Goal: Transaction & Acquisition: Purchase product/service

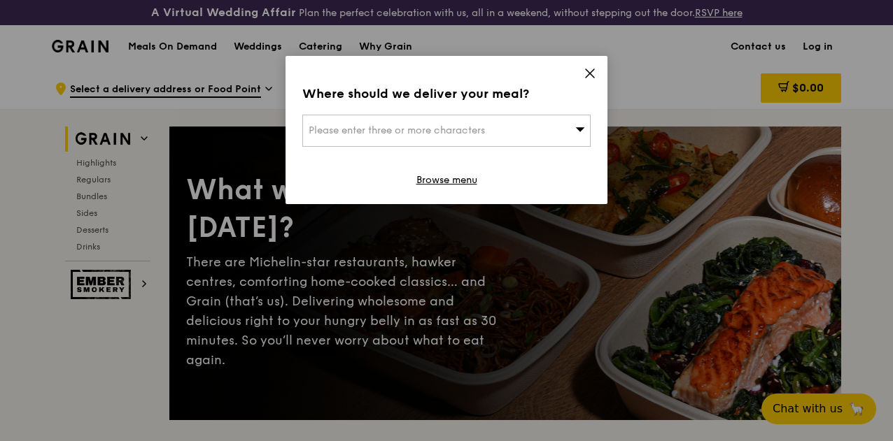
click at [408, 136] on span "Please enter three or more characters" at bounding box center [397, 131] width 176 height 12
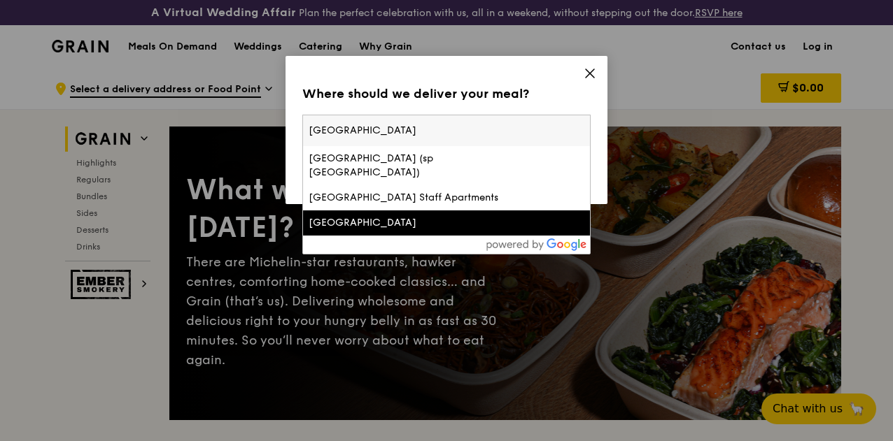
type input "Singapore Polytechnic"
click at [388, 219] on div "Singapore Polytechnic" at bounding box center [412, 223] width 207 height 14
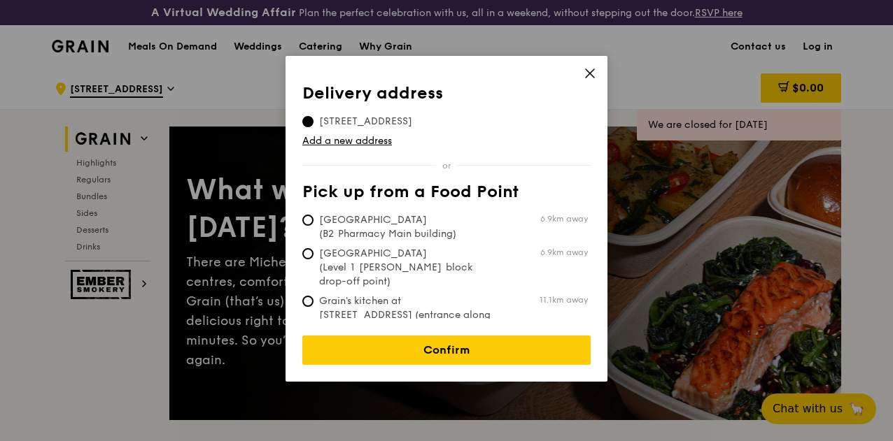
click at [403, 230] on span "Tan Tock Seng Hospital (B2 Pharmacy Main building)" at bounding box center [406, 227] width 208 height 28
click at [313, 226] on input "Tan Tock Seng Hospital (B2 Pharmacy Main building) 6.9km away" at bounding box center [307, 220] width 11 height 11
radio input "true"
click at [358, 139] on link "Add a new address" at bounding box center [446, 141] width 288 height 14
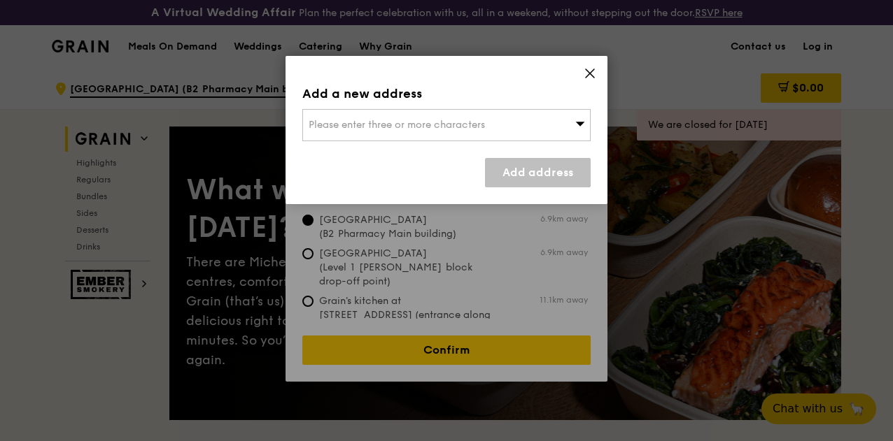
click at [595, 75] on icon at bounding box center [589, 73] width 13 height 13
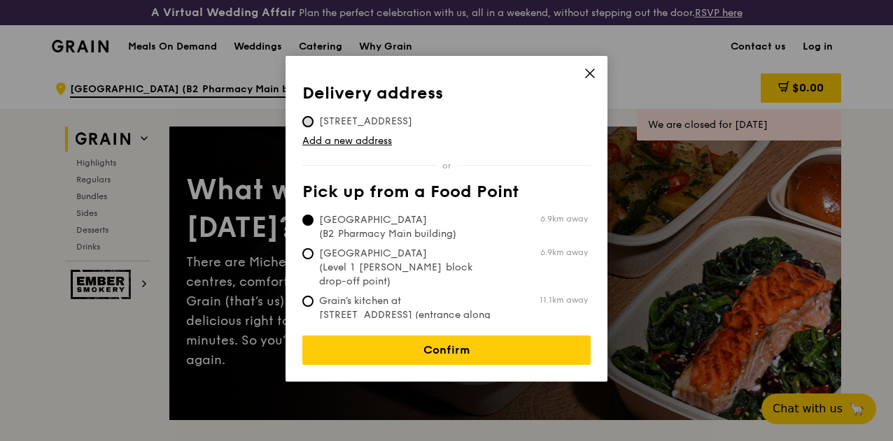
click at [312, 120] on input "500 Dover Road, 139651" at bounding box center [307, 121] width 11 height 11
radio input "true"
click at [345, 141] on link "Add a new address" at bounding box center [446, 141] width 288 height 14
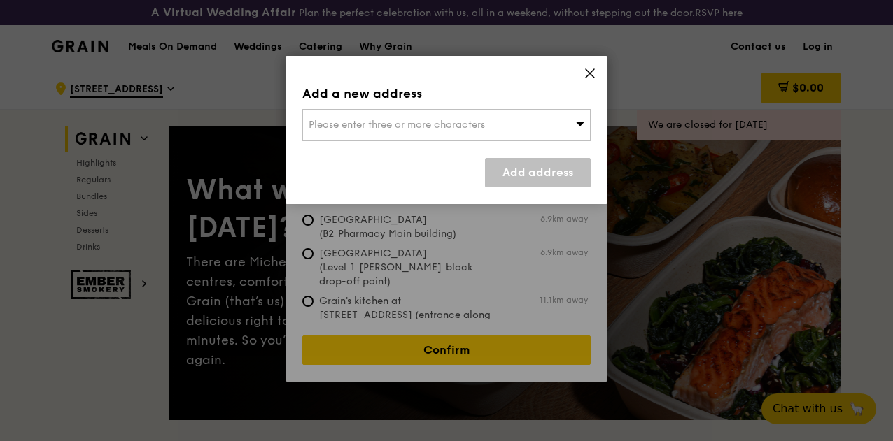
click at [355, 121] on span "Please enter three or more characters" at bounding box center [397, 125] width 176 height 12
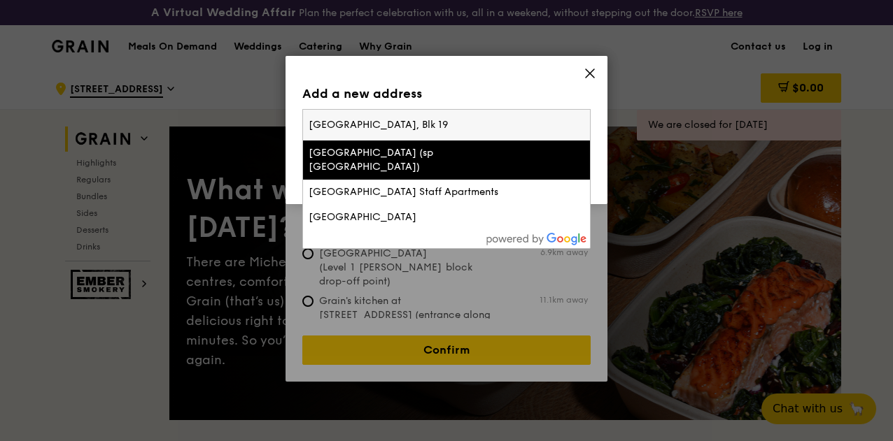
type input "Singapore Polytechnic, Blk 19"
click at [593, 75] on icon at bounding box center [589, 73] width 13 height 13
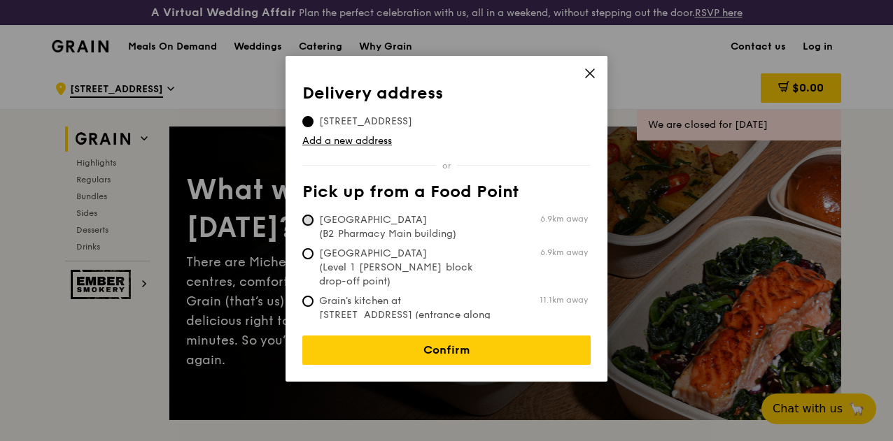
click at [311, 221] on input "Tan Tock Seng Hospital (B2 Pharmacy Main building) 6.9km away" at bounding box center [307, 220] width 11 height 11
radio input "true"
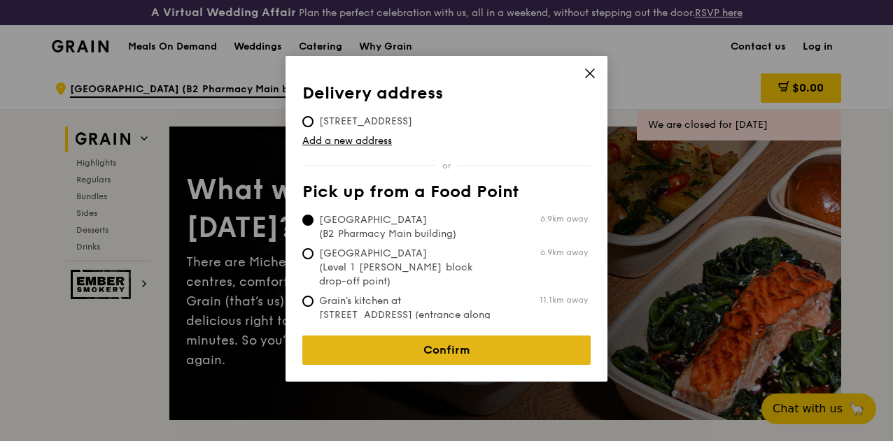
click at [447, 336] on link "Confirm" at bounding box center [446, 350] width 288 height 29
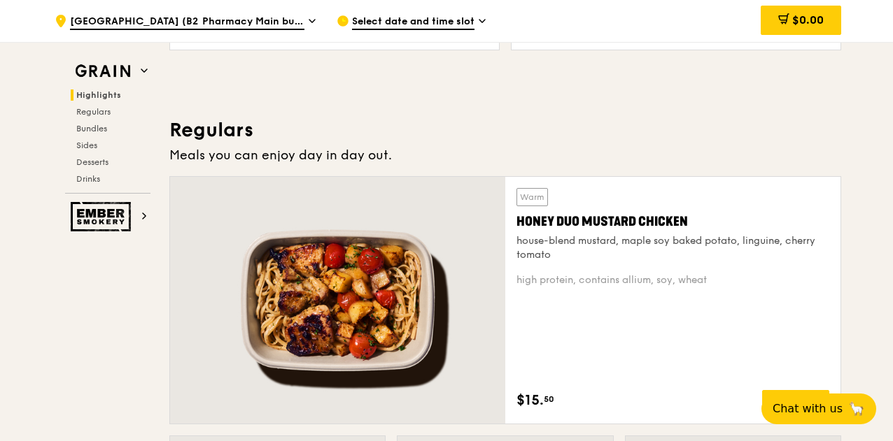
scroll to position [903, 0]
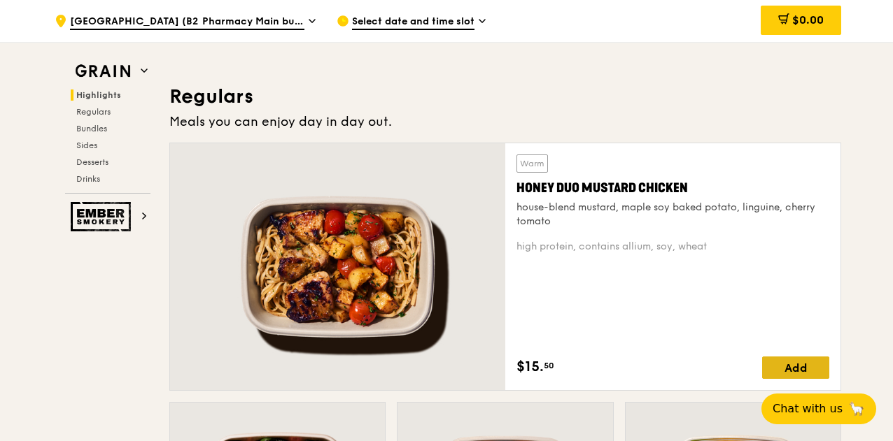
click at [795, 377] on div "Add" at bounding box center [795, 368] width 67 height 22
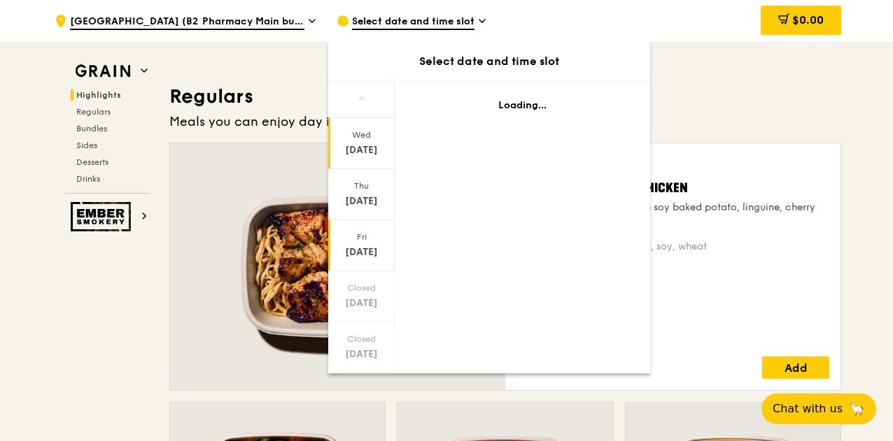
click at [361, 251] on div "[DATE]" at bounding box center [361, 253] width 62 height 14
click at [362, 247] on div "[DATE]" at bounding box center [361, 253] width 62 height 14
click at [549, 52] on div "Select date and time slot" at bounding box center [489, 61] width 322 height 39
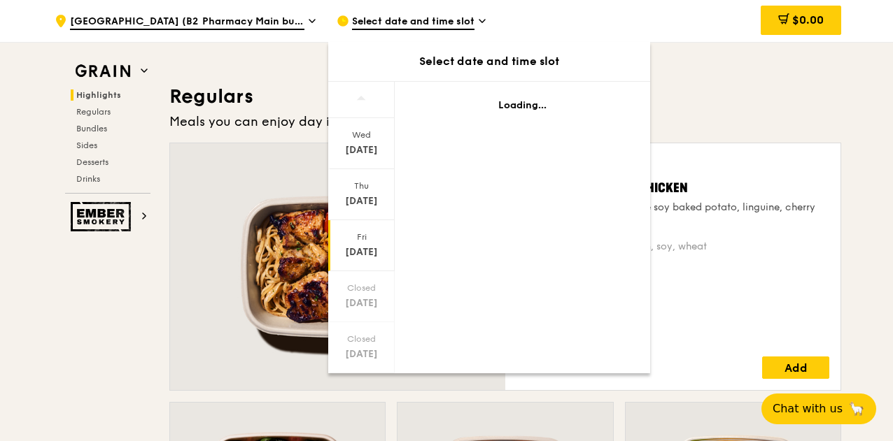
click at [745, 105] on h3 "Regulars" at bounding box center [505, 96] width 672 height 25
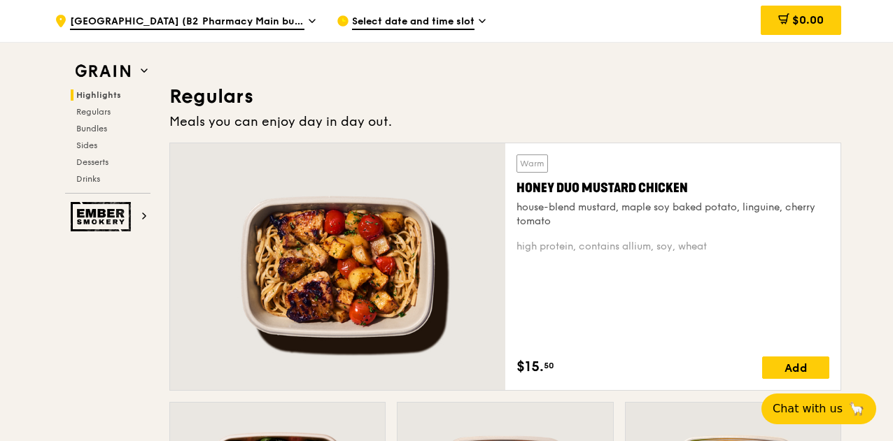
click at [481, 24] on icon at bounding box center [482, 21] width 7 height 13
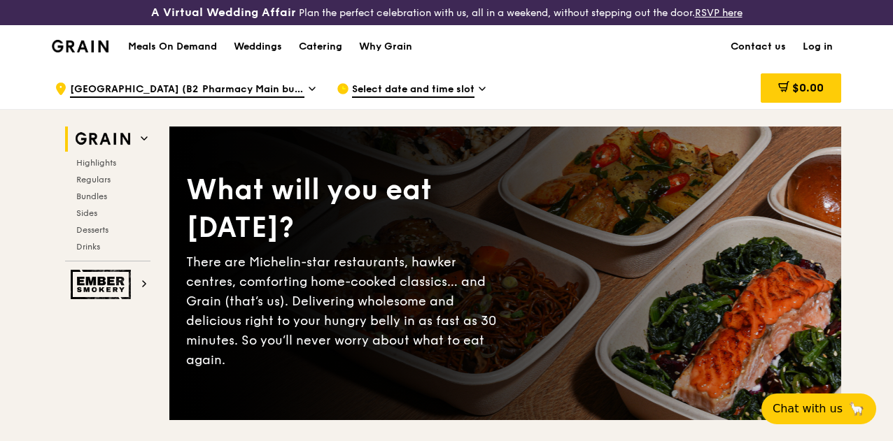
click at [456, 98] on span "Select date and time slot" at bounding box center [413, 90] width 122 height 15
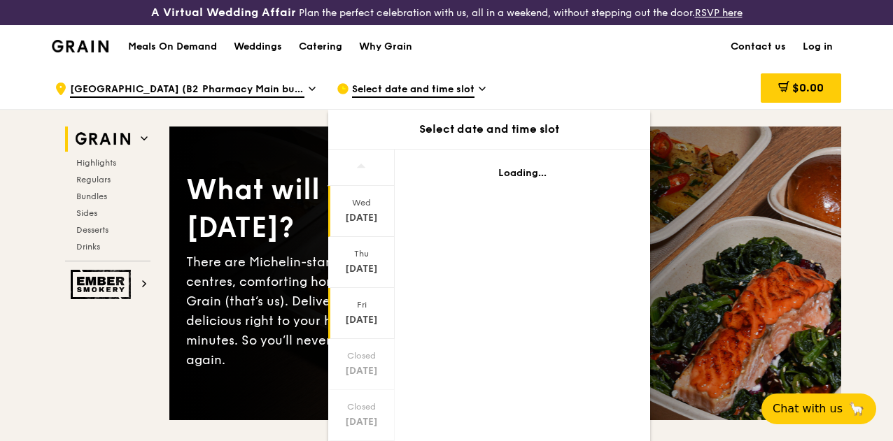
click at [351, 327] on div "Oct 10" at bounding box center [361, 320] width 62 height 14
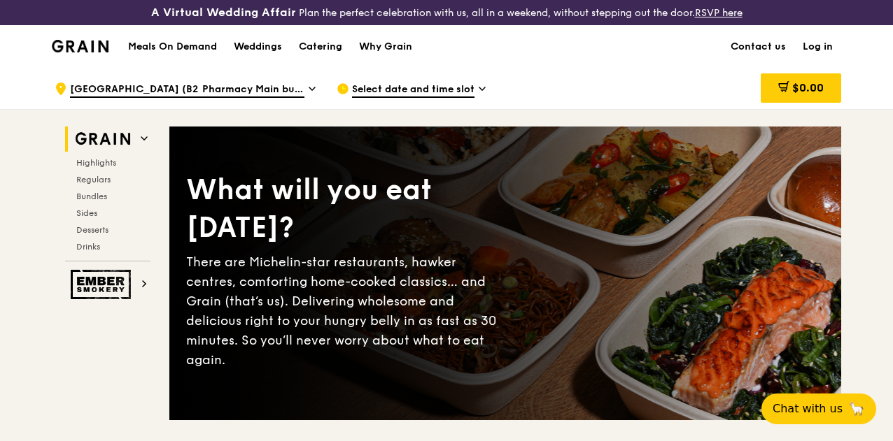
click at [823, 57] on link "Log in" at bounding box center [817, 47] width 47 height 42
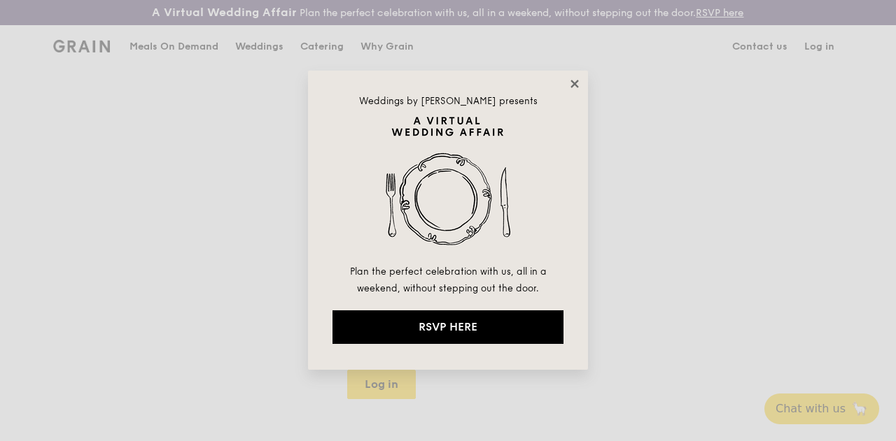
click at [575, 82] on icon at bounding box center [574, 84] width 8 height 8
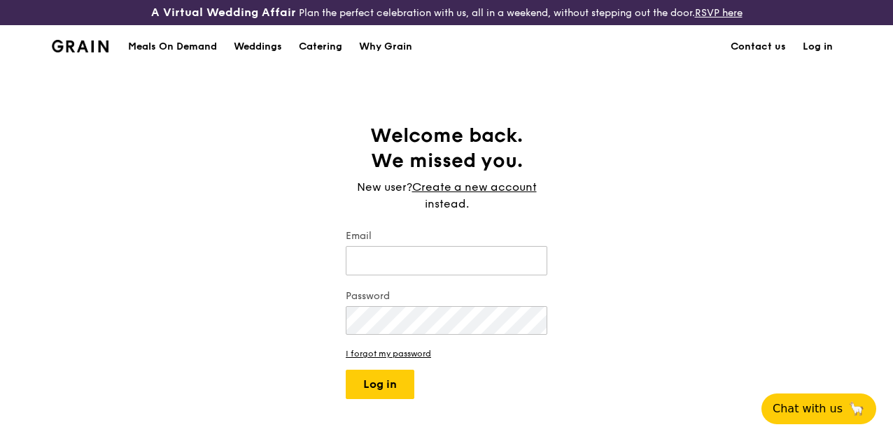
click at [177, 52] on div "Meals On Demand" at bounding box center [172, 47] width 89 height 42
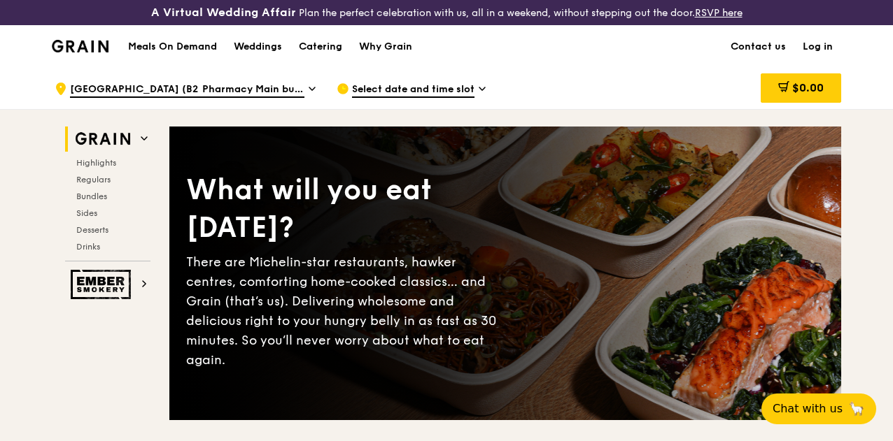
click at [305, 101] on div ".cls-1 { fill: none; stroke: #fff; stroke-linecap: round; stroke-linejoin: roun…" at bounding box center [185, 89] width 260 height 42
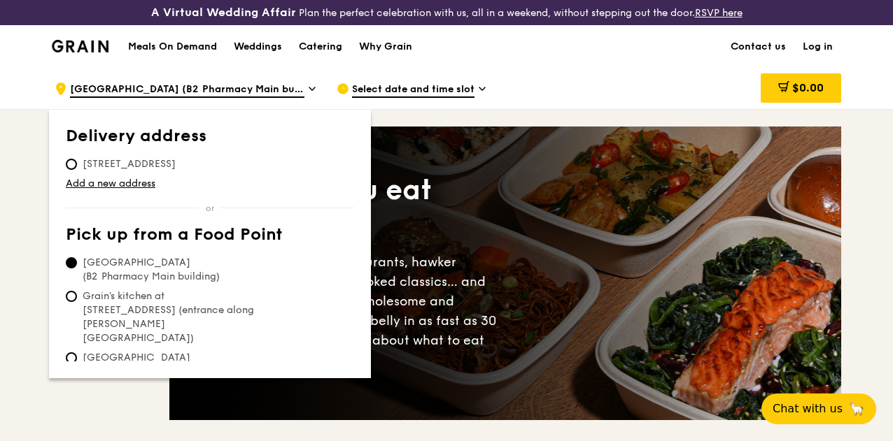
click at [564, 107] on div "Select date and time slot" at bounding box center [467, 89] width 260 height 42
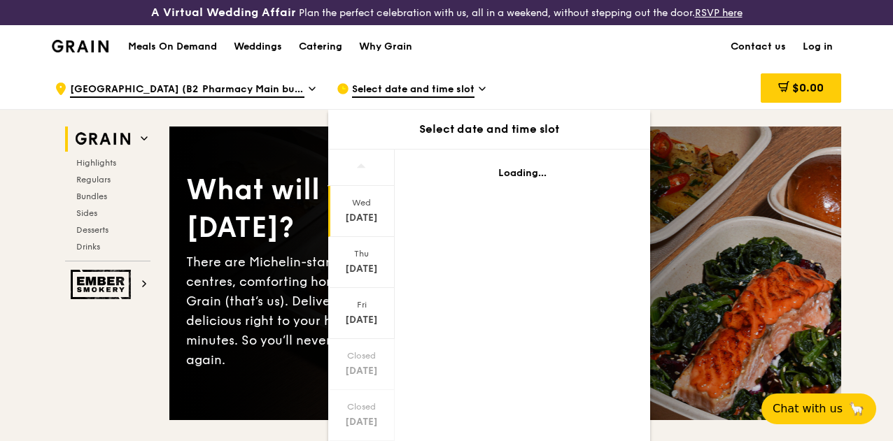
click at [426, 98] on span "Select date and time slot" at bounding box center [413, 90] width 122 height 15
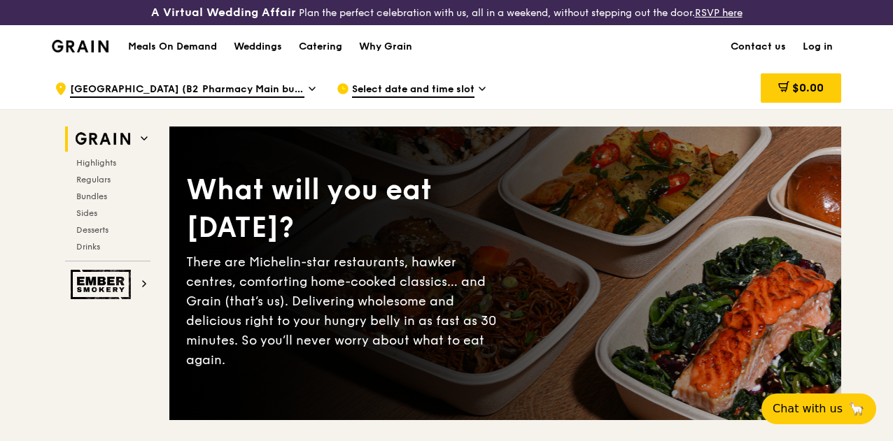
click at [249, 98] on span "Tan Tock Seng Hospital (B2 Pharmacy Main building)" at bounding box center [187, 90] width 234 height 15
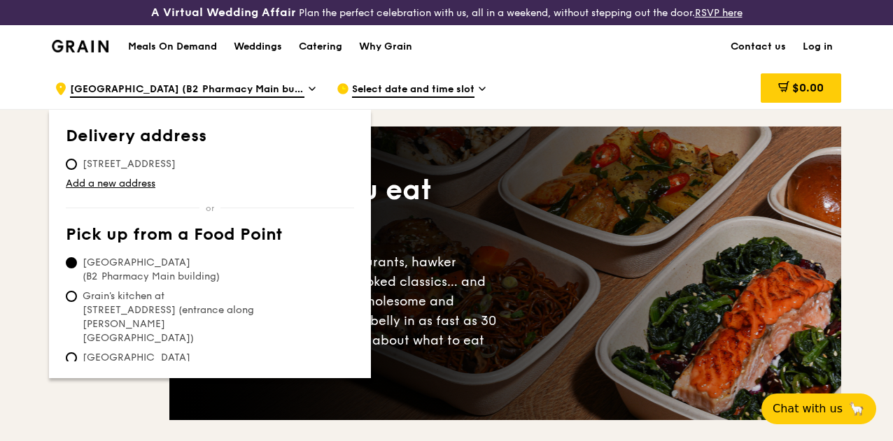
click at [114, 306] on span "Grain's kitchen at [STREET_ADDRESS] (entrance along [PERSON_NAME][GEOGRAPHIC_DA…" at bounding box center [170, 318] width 208 height 56
click at [77, 302] on input "Grain's kitchen at [STREET_ADDRESS] (entrance along [PERSON_NAME][GEOGRAPHIC_DA…" at bounding box center [71, 296] width 11 height 11
radio input "true"
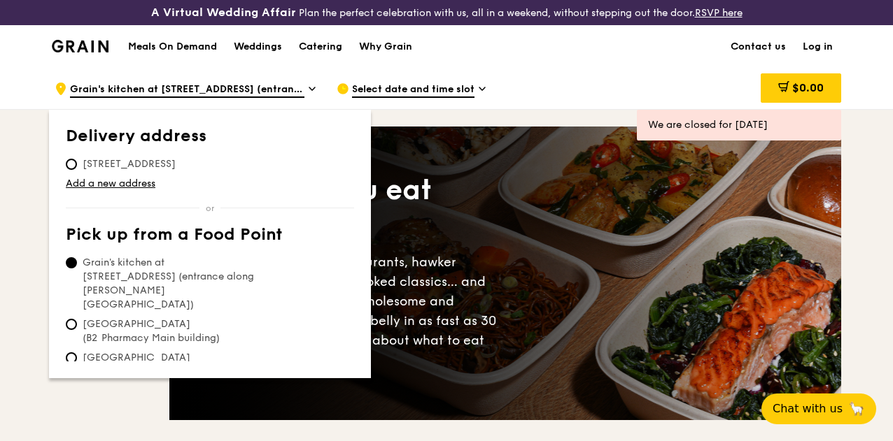
click at [372, 98] on span "Select date and time slot" at bounding box center [413, 90] width 122 height 15
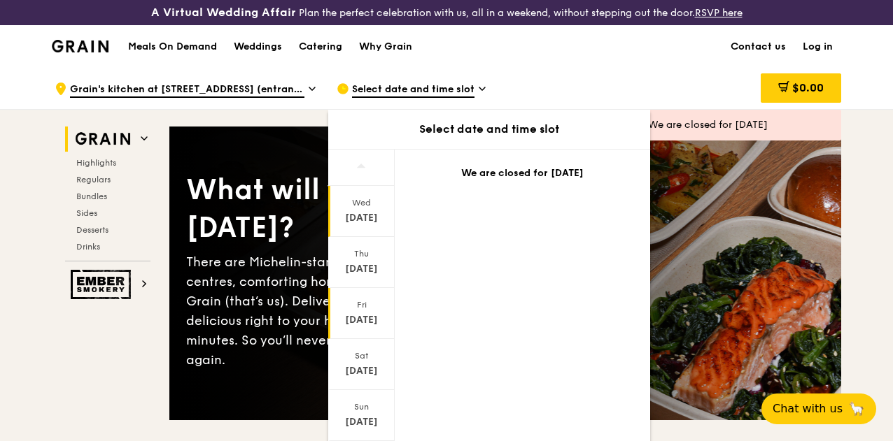
click at [362, 322] on div "Fri Oct 10" at bounding box center [361, 313] width 66 height 51
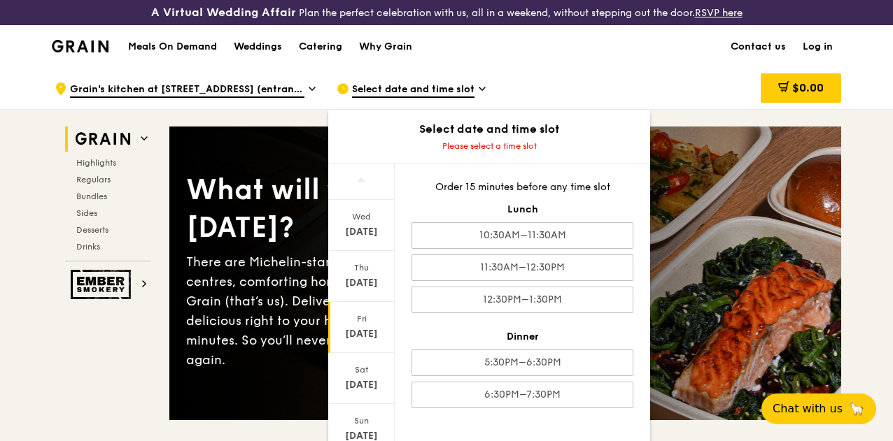
click at [226, 98] on span "Grain's kitchen at [STREET_ADDRESS] (entrance along [PERSON_NAME][GEOGRAPHIC_DA…" at bounding box center [187, 90] width 234 height 15
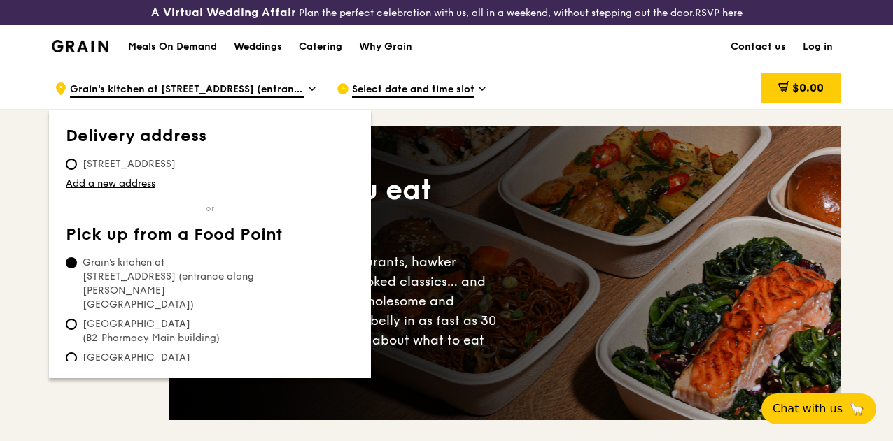
click at [108, 318] on span "[GEOGRAPHIC_DATA] (B2 Pharmacy Main building)" at bounding box center [170, 332] width 208 height 28
click at [77, 319] on input "[GEOGRAPHIC_DATA] (B2 Pharmacy Main building)" at bounding box center [71, 324] width 11 height 11
radio input "true"
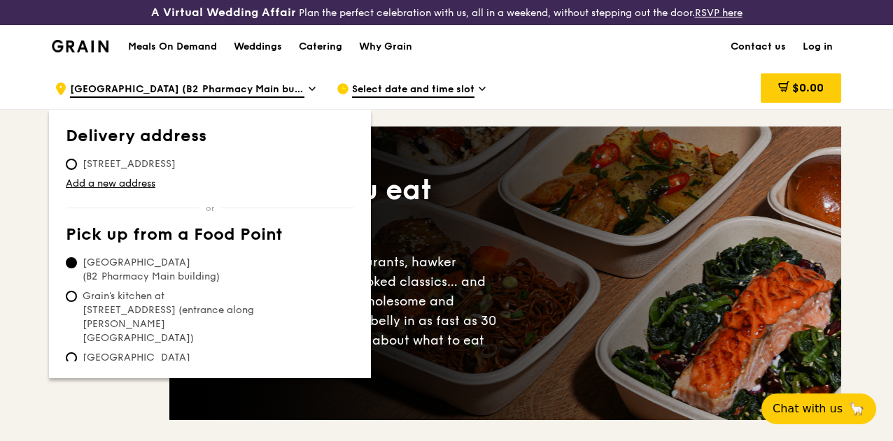
click at [79, 351] on span "[GEOGRAPHIC_DATA] (Level 1 [PERSON_NAME] block drop-off point)" at bounding box center [170, 372] width 208 height 42
click at [77, 353] on input "[GEOGRAPHIC_DATA] (Level 1 [PERSON_NAME] block drop-off point)" at bounding box center [71, 358] width 11 height 11
radio input "true"
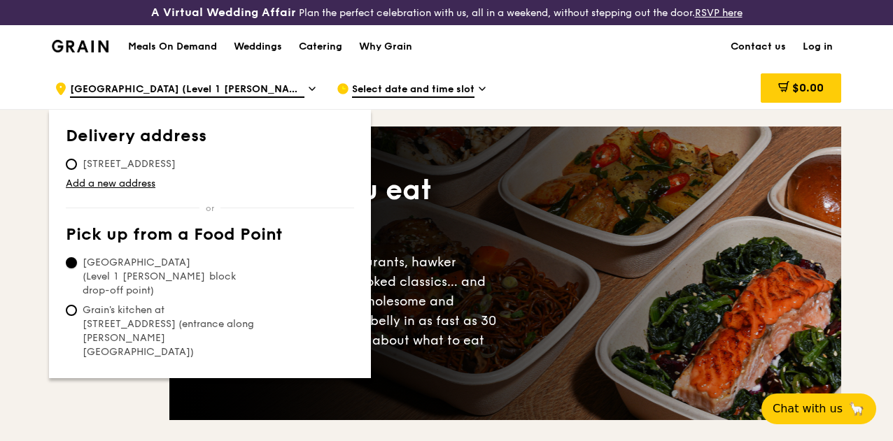
click at [69, 269] on input "[GEOGRAPHIC_DATA] (Level 1 [PERSON_NAME] block drop-off point)" at bounding box center [71, 262] width 11 height 11
click at [106, 365] on span "[GEOGRAPHIC_DATA] (B2 Pharmacy Main building)" at bounding box center [170, 379] width 208 height 28
click at [77, 367] on input "[GEOGRAPHIC_DATA] (B2 Pharmacy Main building)" at bounding box center [71, 372] width 11 height 11
radio input "true"
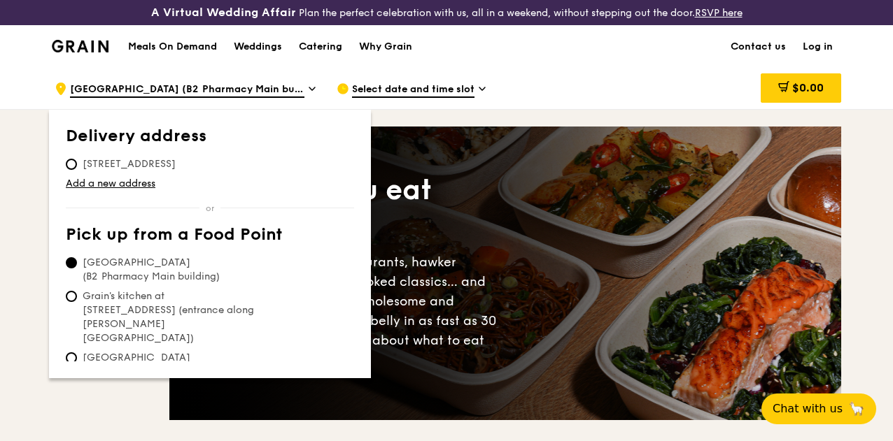
click at [372, 110] on div "Select date and time slot" at bounding box center [467, 89] width 260 height 42
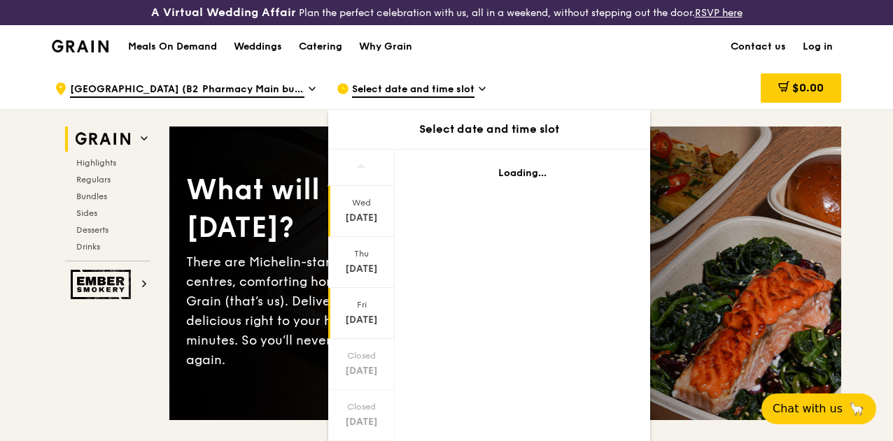
click at [354, 327] on div "[DATE]" at bounding box center [361, 320] width 62 height 14
click at [136, 98] on span "[GEOGRAPHIC_DATA] (B2 Pharmacy Main building)" at bounding box center [187, 90] width 234 height 15
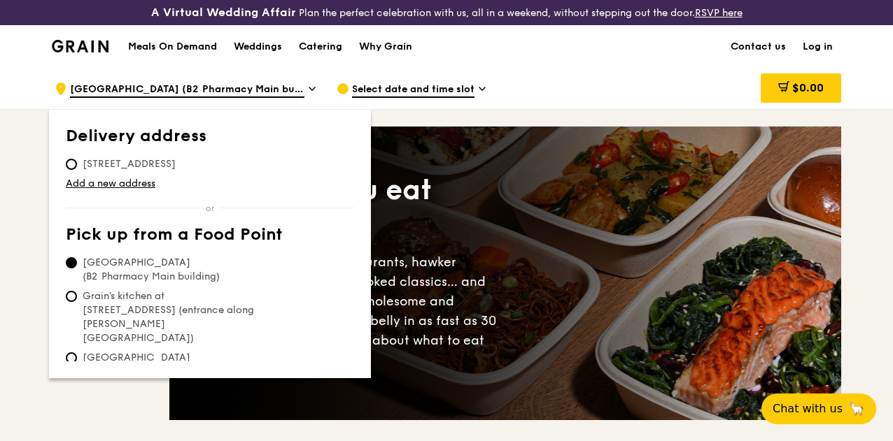
click at [134, 311] on span "Grain's kitchen at [STREET_ADDRESS] (entrance along [PERSON_NAME][GEOGRAPHIC_DA…" at bounding box center [170, 318] width 208 height 56
click at [77, 302] on input "Grain's kitchen at [STREET_ADDRESS] (entrance along [PERSON_NAME][GEOGRAPHIC_DA…" at bounding box center [71, 296] width 11 height 11
radio input "true"
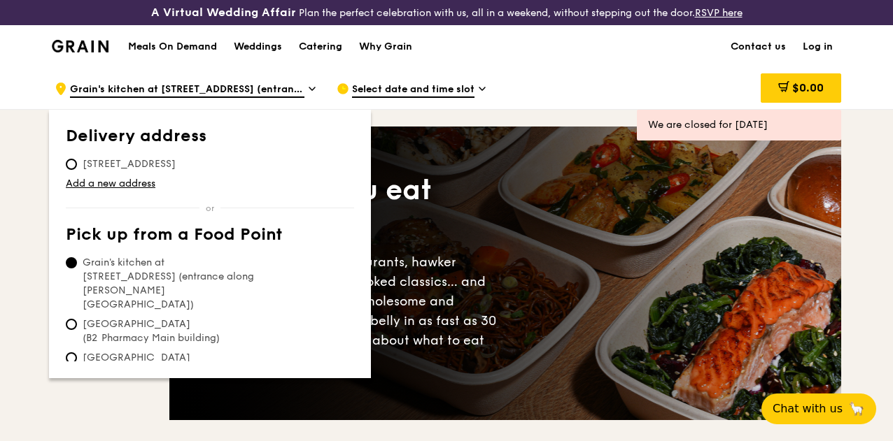
click at [416, 94] on span "Select date and time slot" at bounding box center [413, 90] width 122 height 15
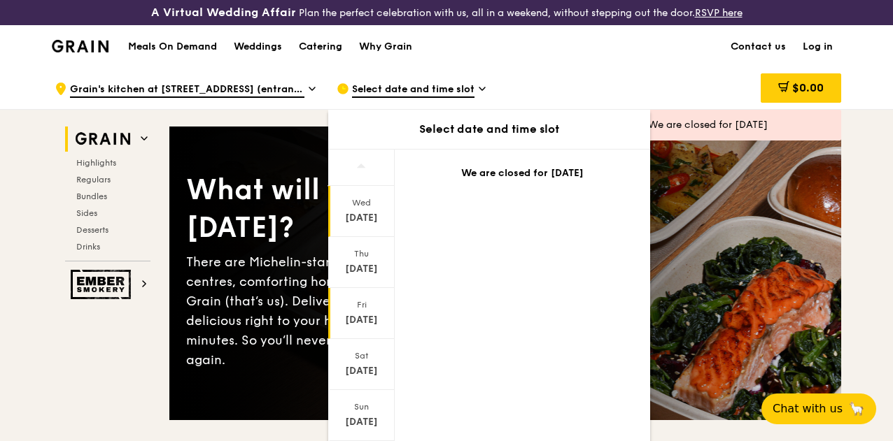
click at [369, 327] on div "[DATE]" at bounding box center [361, 320] width 62 height 14
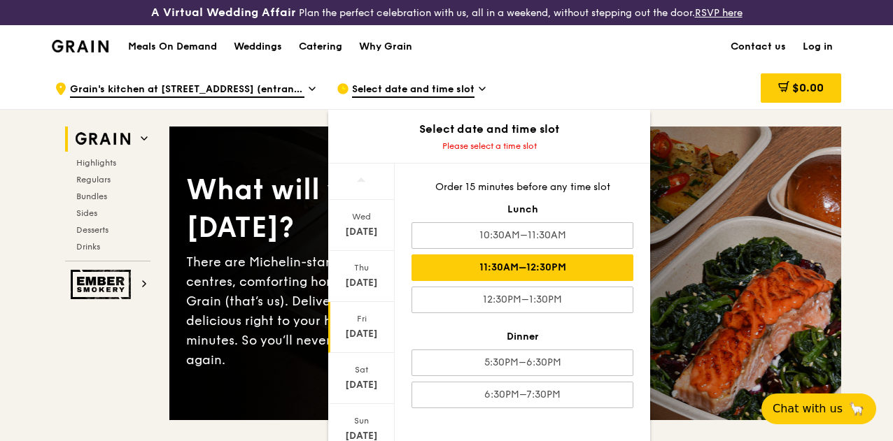
click at [524, 281] on div "11:30AM–12:30PM" at bounding box center [522, 268] width 222 height 27
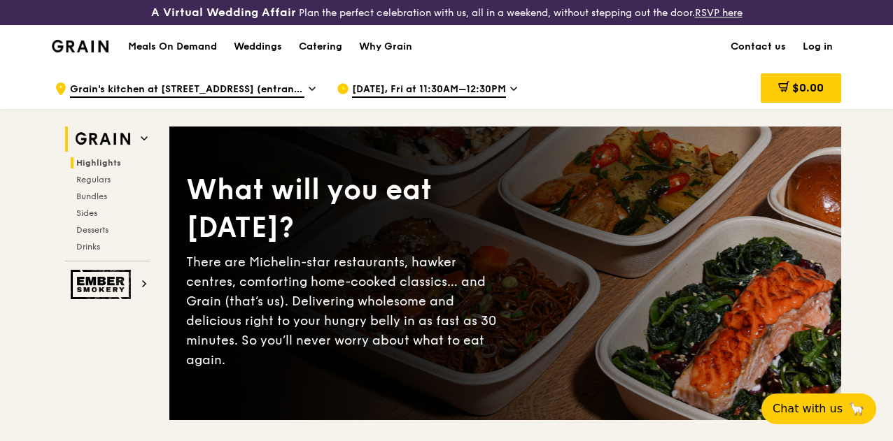
click at [113, 168] on span "Highlights" at bounding box center [98, 163] width 45 height 10
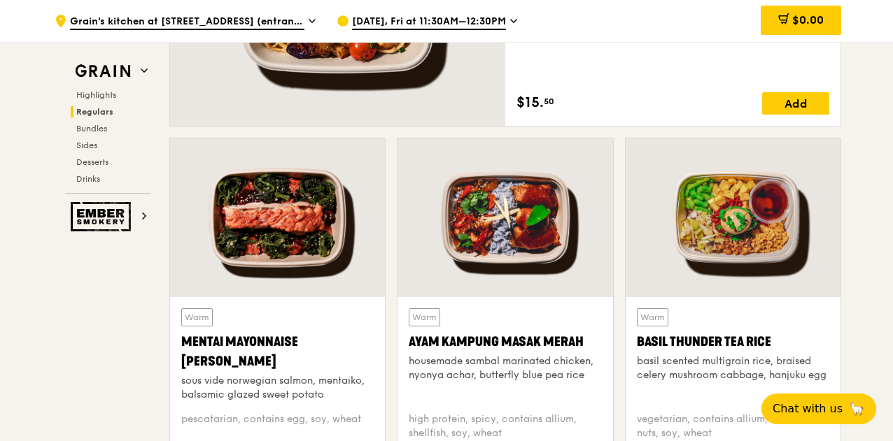
scroll to position [1181, 0]
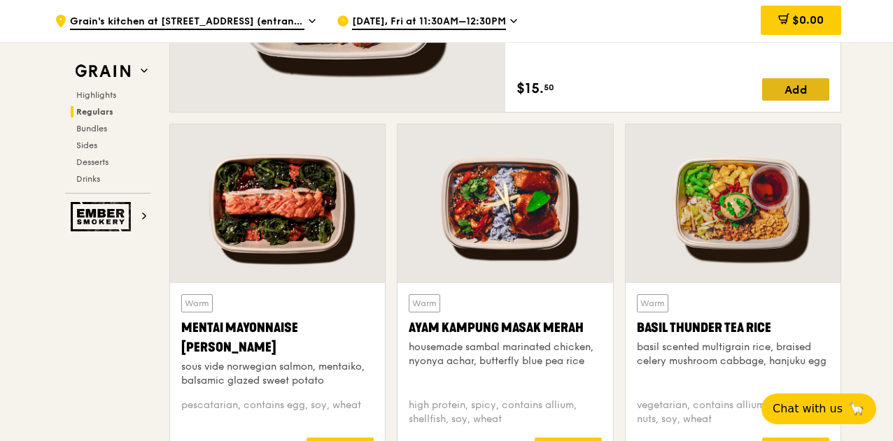
click at [796, 93] on div "Add" at bounding box center [795, 89] width 67 height 22
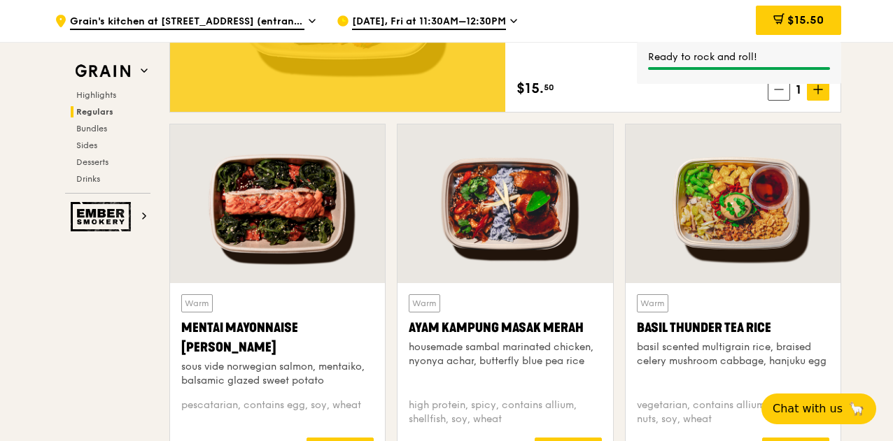
click at [813, 94] on icon at bounding box center [818, 90] width 10 height 10
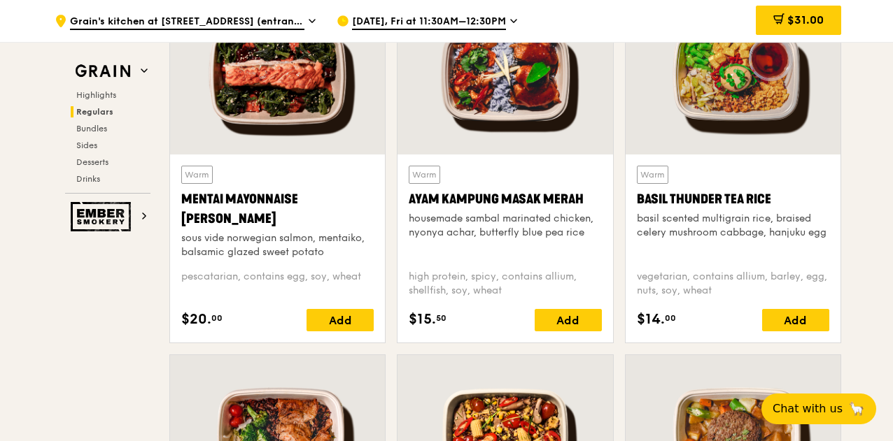
scroll to position [1331, 0]
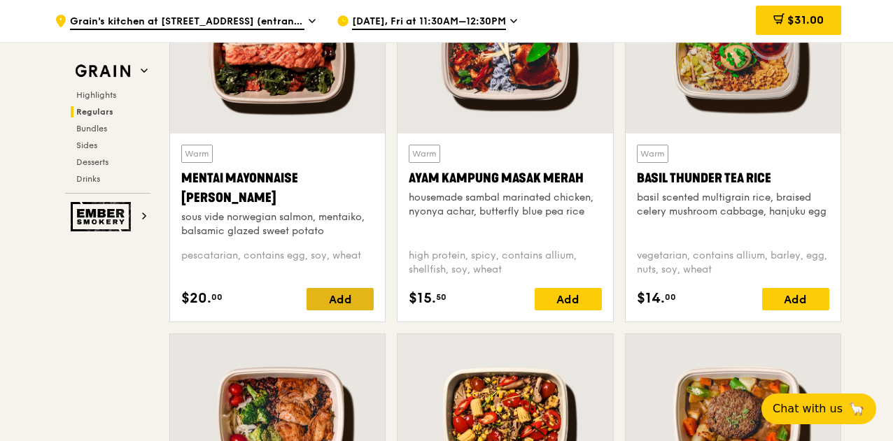
click at [350, 311] on div "Add" at bounding box center [339, 299] width 67 height 22
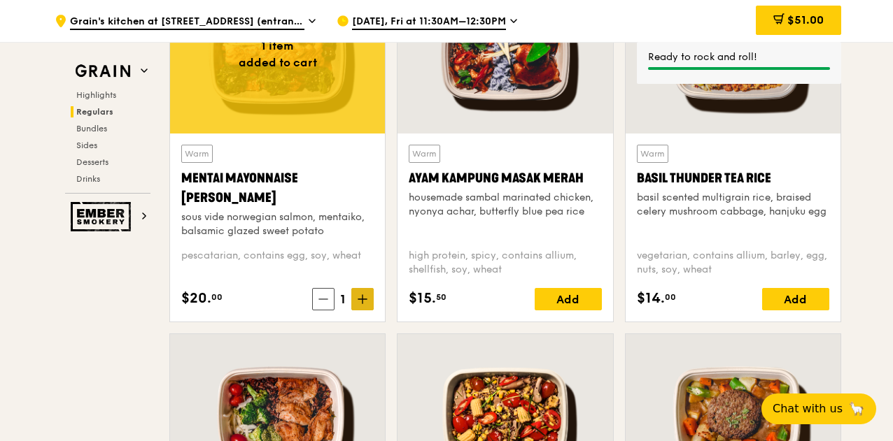
click at [370, 311] on span at bounding box center [362, 299] width 22 height 22
click at [784, 311] on div "Add" at bounding box center [795, 299] width 67 height 22
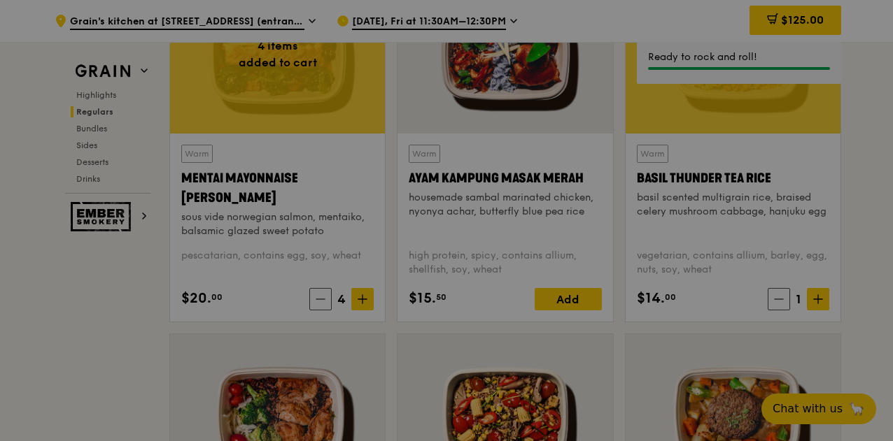
click at [820, 304] on icon at bounding box center [818, 300] width 10 height 10
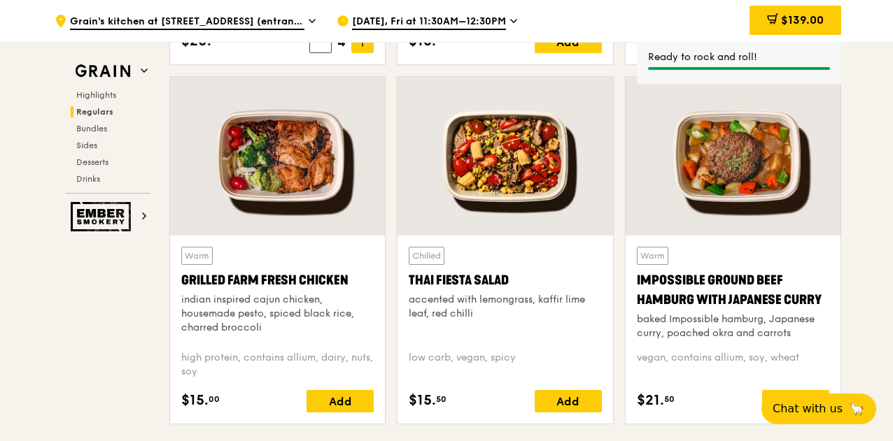
scroll to position [1616, 0]
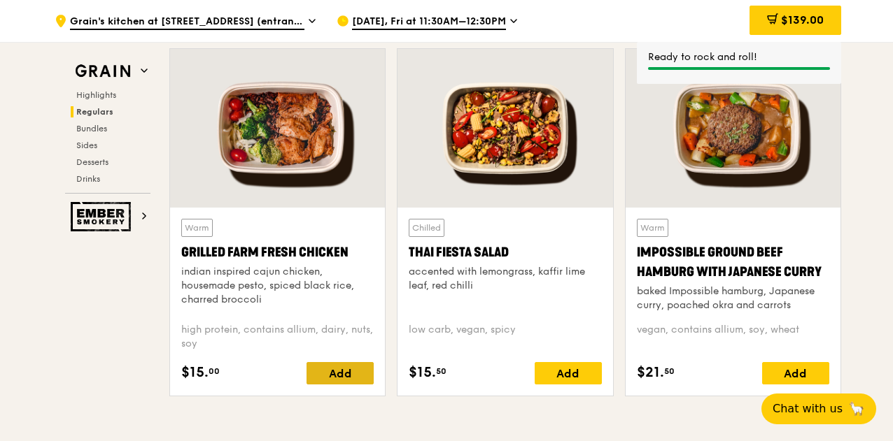
click at [353, 381] on div "Add" at bounding box center [339, 373] width 67 height 22
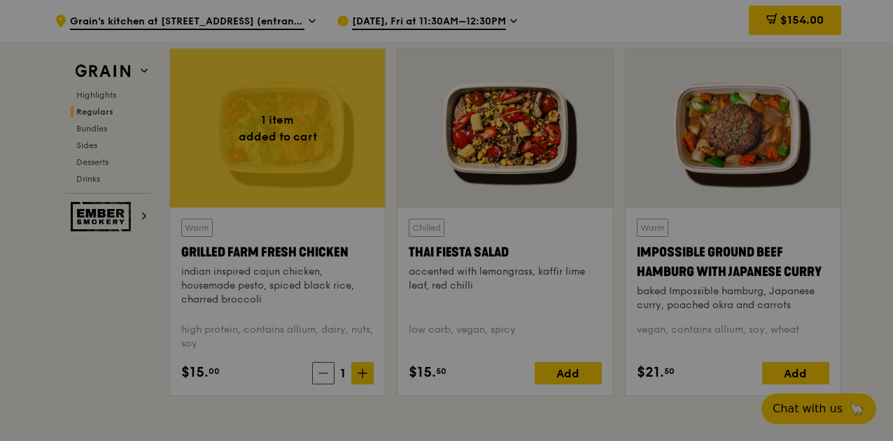
click at [366, 383] on div at bounding box center [446, 220] width 893 height 441
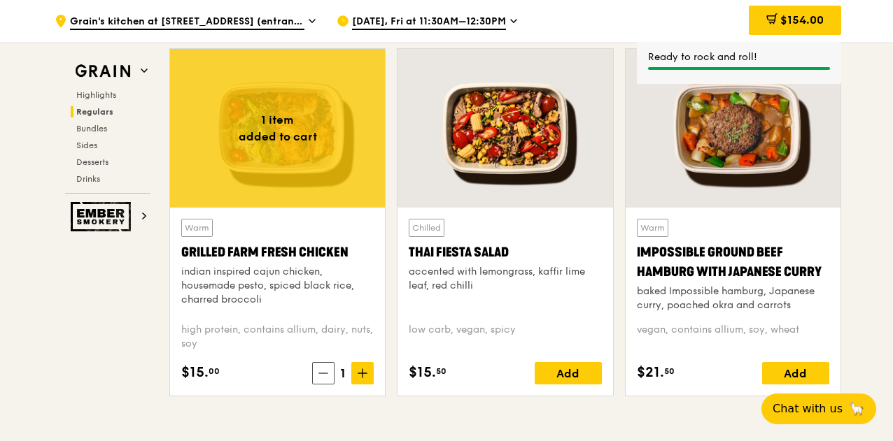
click at [366, 378] on icon at bounding box center [363, 374] width 10 height 10
click at [806, 381] on div "Add" at bounding box center [795, 373] width 67 height 22
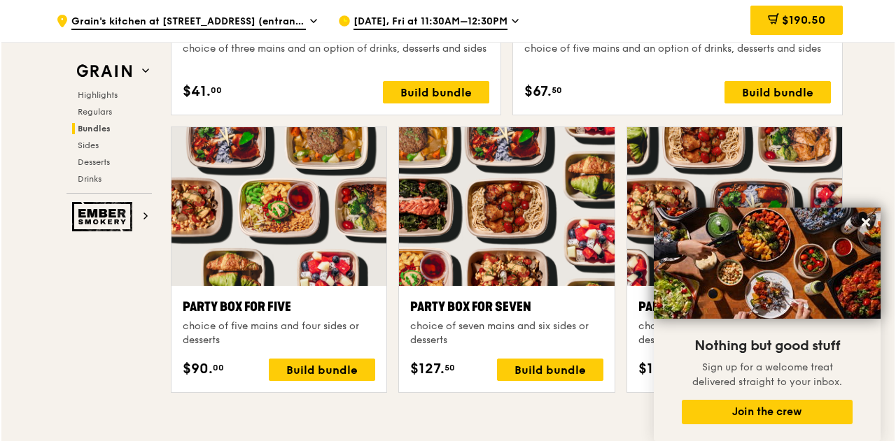
scroll to position [2654, 0]
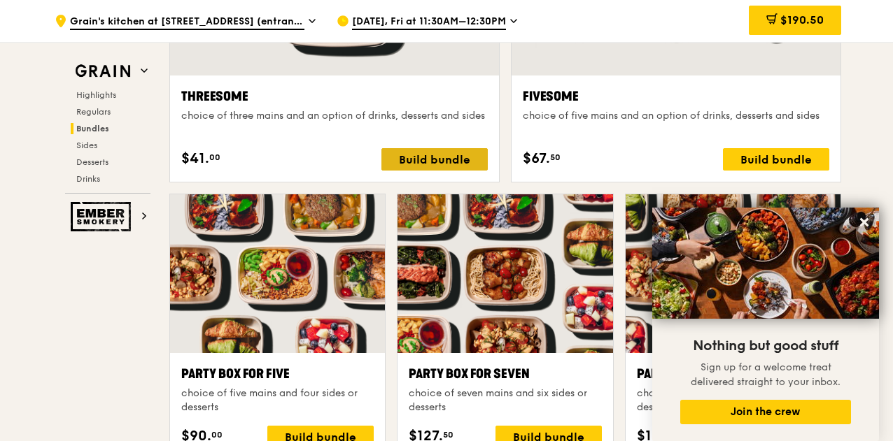
click at [453, 171] on div "Build bundle" at bounding box center [434, 159] width 106 height 22
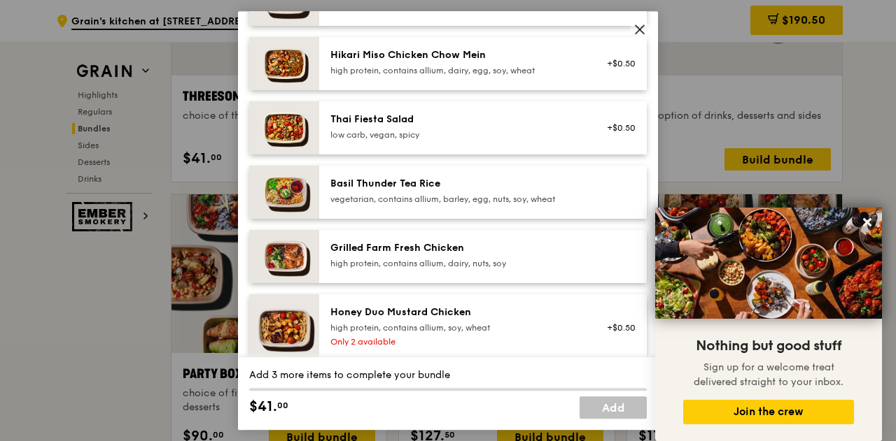
scroll to position [182, 0]
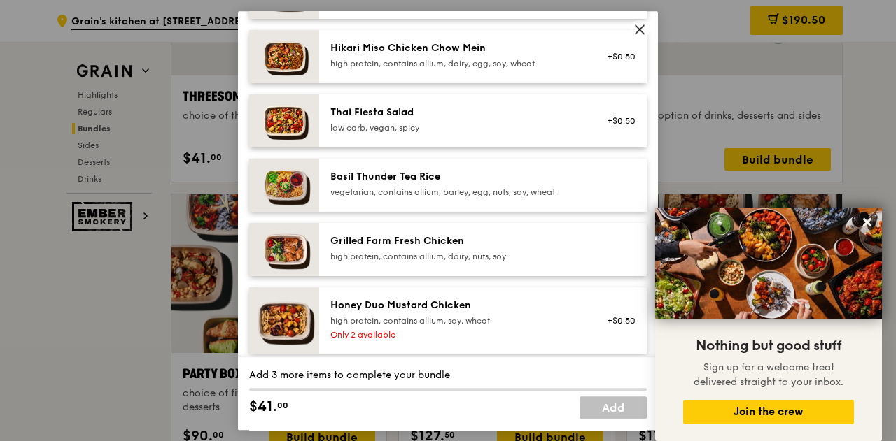
click at [537, 198] on div "vegetarian, contains allium, barley, egg, nuts, soy, wheat" at bounding box center [455, 192] width 251 height 11
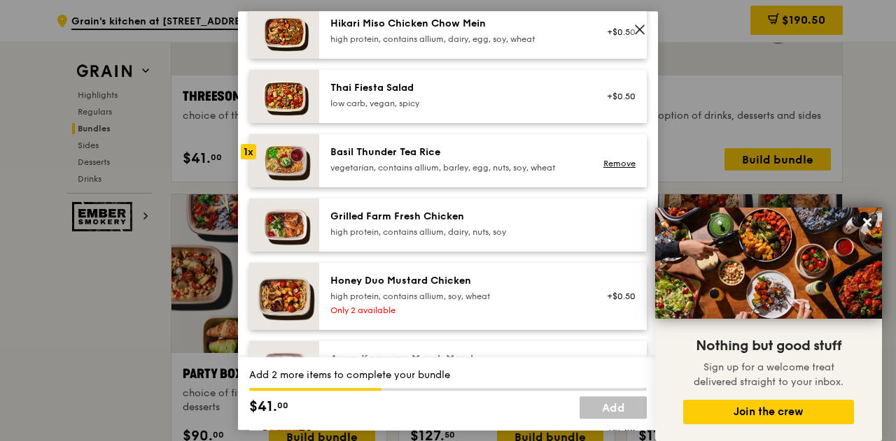
scroll to position [229, 0]
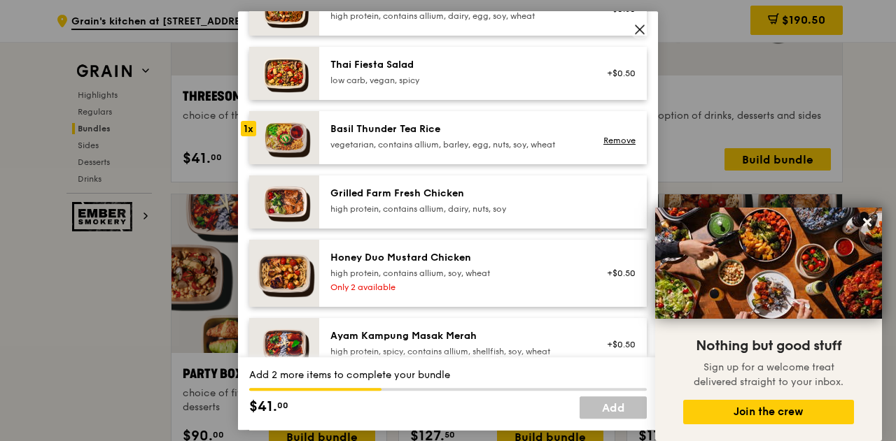
click at [455, 212] on div "Grilled Farm Fresh Chicken high protein, contains allium, dairy, nuts, soy" at bounding box center [455, 201] width 251 height 28
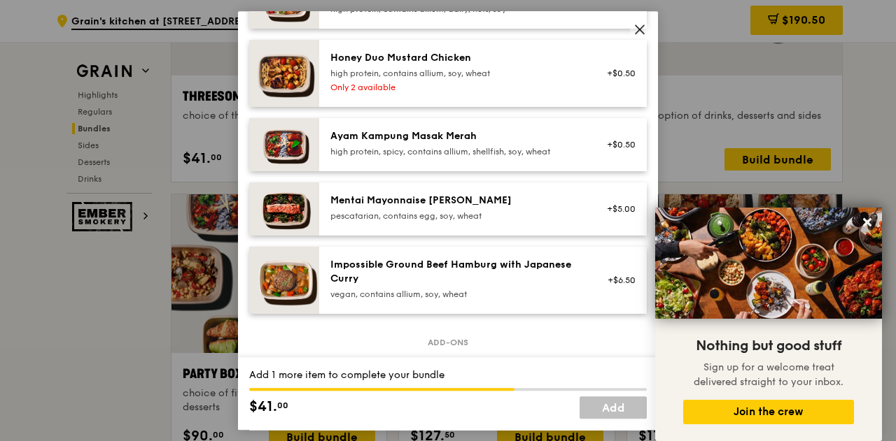
scroll to position [451, 0]
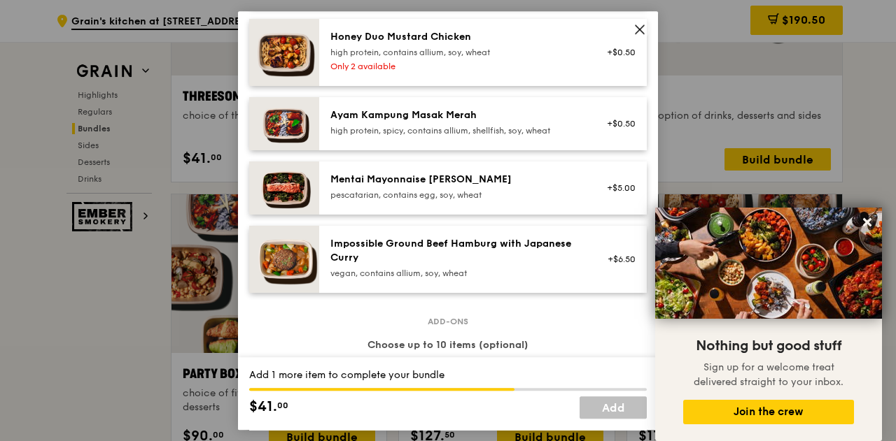
click at [473, 265] on div "Impossible Ground Beef Hamburg with Japanese Curry" at bounding box center [455, 251] width 251 height 28
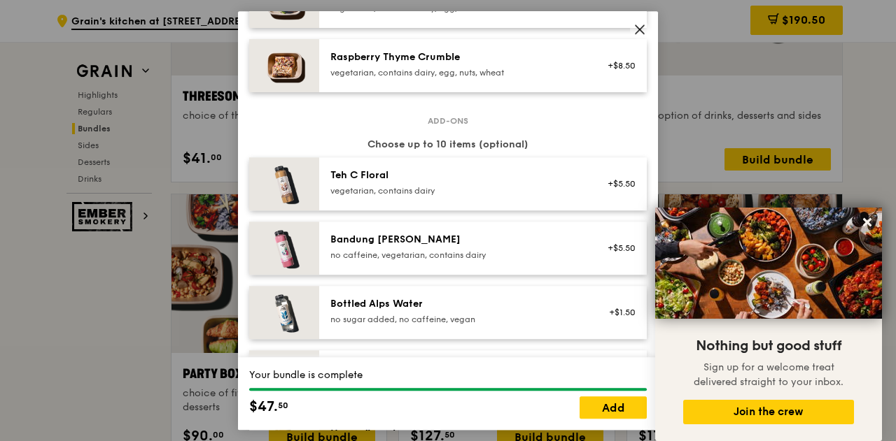
scroll to position [1368, 0]
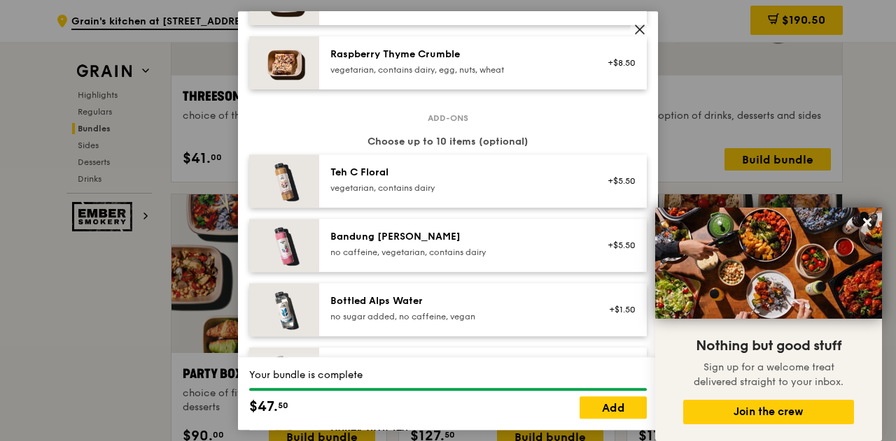
click at [511, 194] on div "vegetarian, contains dairy" at bounding box center [455, 188] width 251 height 11
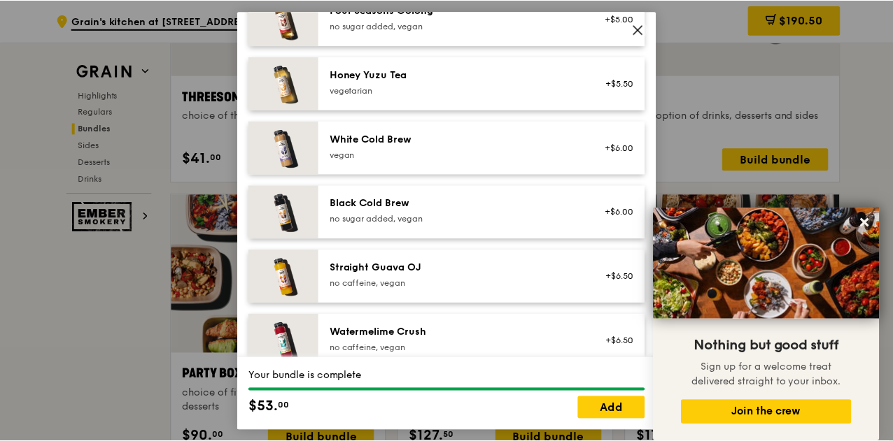
scroll to position [1755, 0]
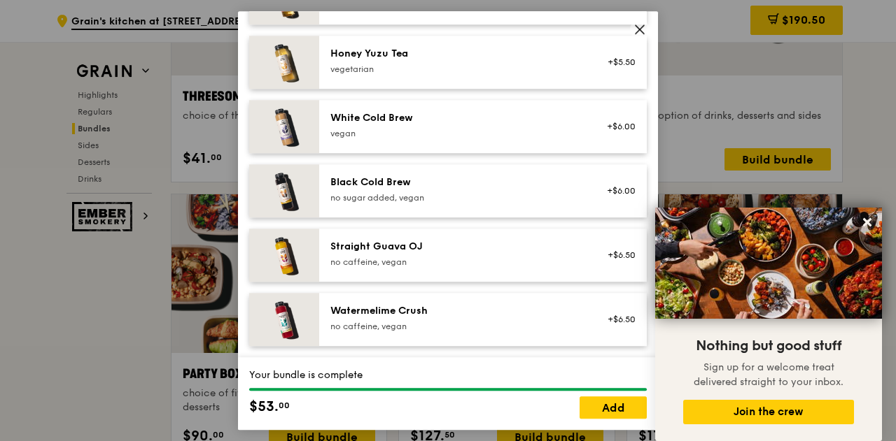
click at [495, 325] on div "no caffeine, vegan" at bounding box center [455, 326] width 251 height 11
click at [431, 253] on div "Straight Guava OJ" at bounding box center [455, 247] width 251 height 14
click at [606, 412] on link "Add" at bounding box center [612, 408] width 67 height 22
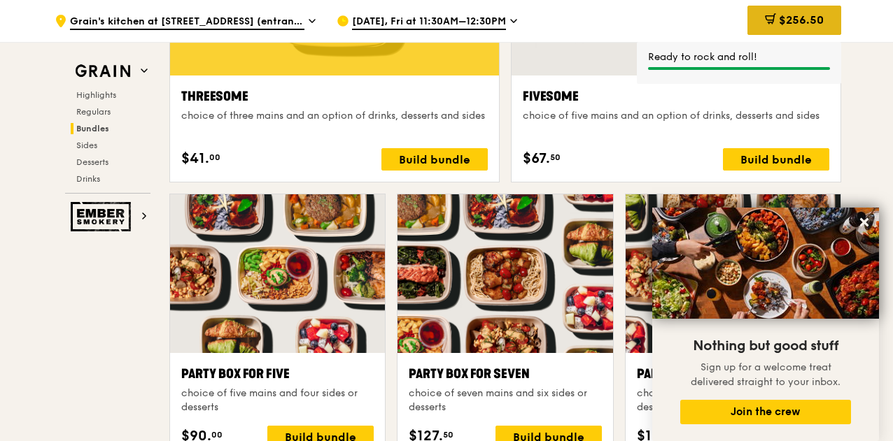
click at [811, 24] on span "$256.50" at bounding box center [801, 19] width 45 height 13
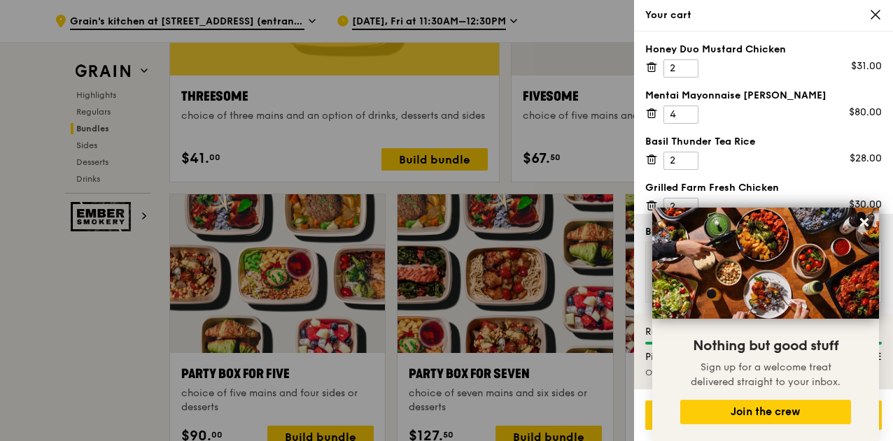
click at [889, 80] on div "Honey Duo Mustard Chicken 2 $31.00 Mentai Mayonnaise Aburi Salmon 4 $80.00 Basi…" at bounding box center [763, 122] width 259 height 183
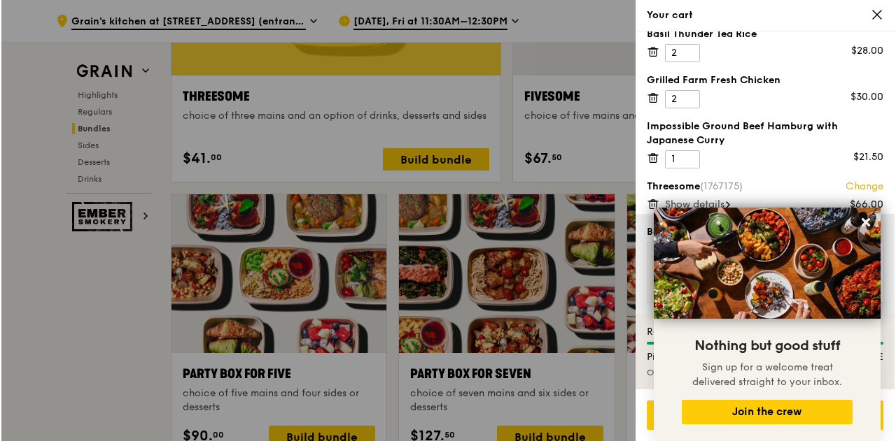
scroll to position [111, 0]
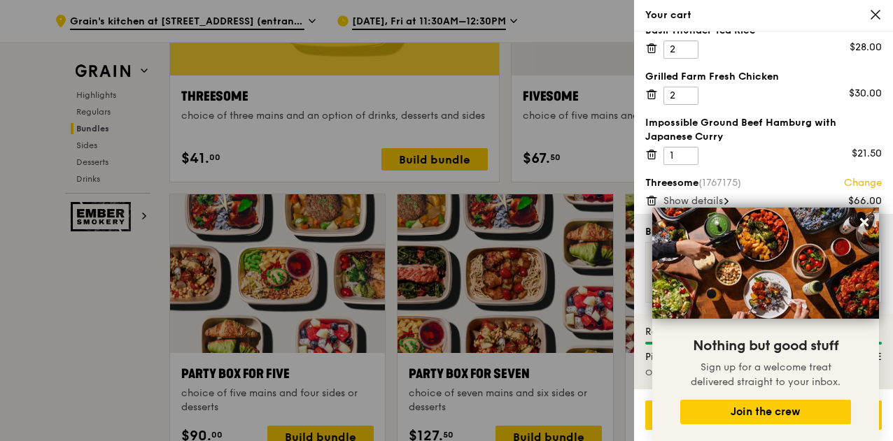
click at [807, 190] on div "Threesome (1767175) Change $66.00 Show details" at bounding box center [763, 191] width 236 height 31
click at [702, 195] on span "Show details" at bounding box center [692, 201] width 59 height 12
click at [416, 176] on div at bounding box center [446, 220] width 893 height 441
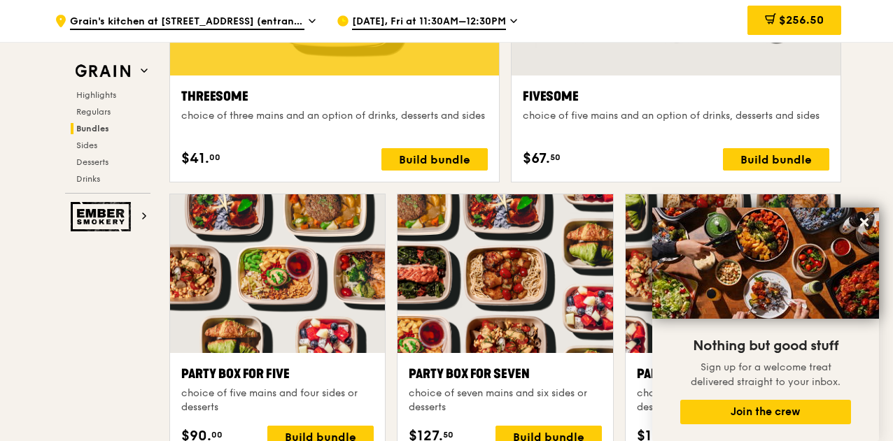
click at [416, 171] on div "Build bundle" at bounding box center [434, 159] width 106 height 22
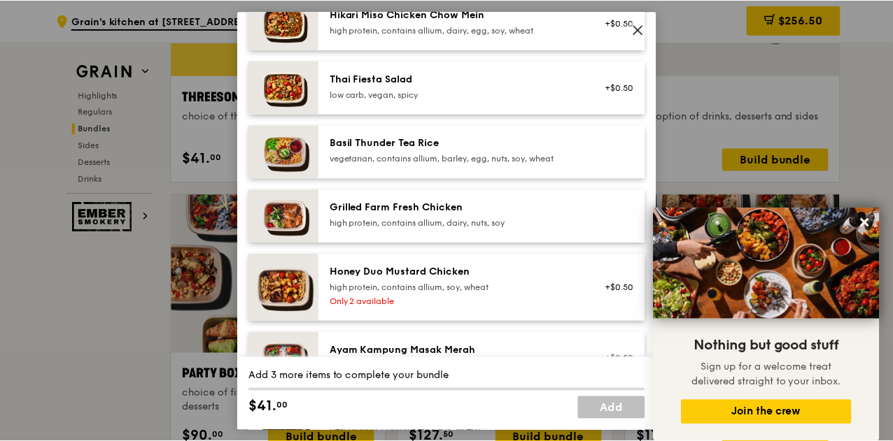
scroll to position [203, 0]
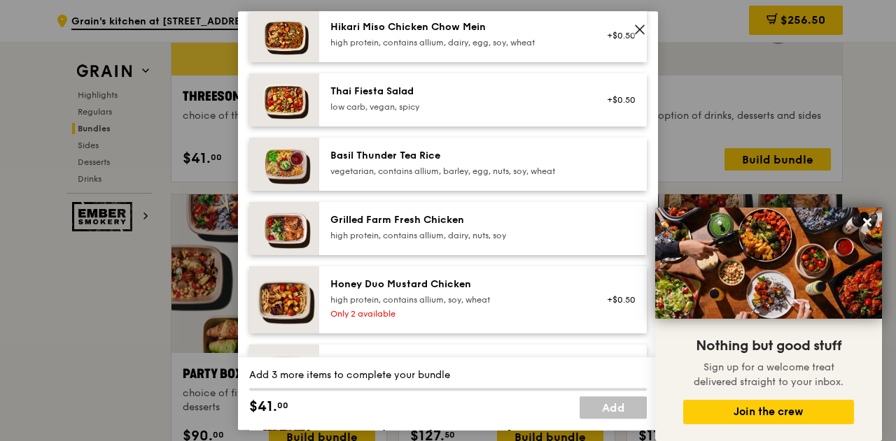
click at [644, 31] on icon at bounding box center [639, 29] width 13 height 13
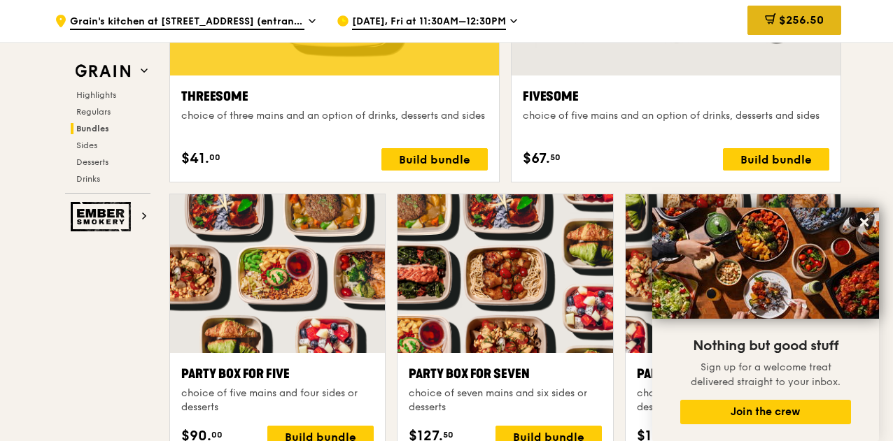
click at [759, 31] on div "$256.50" at bounding box center [794, 20] width 94 height 29
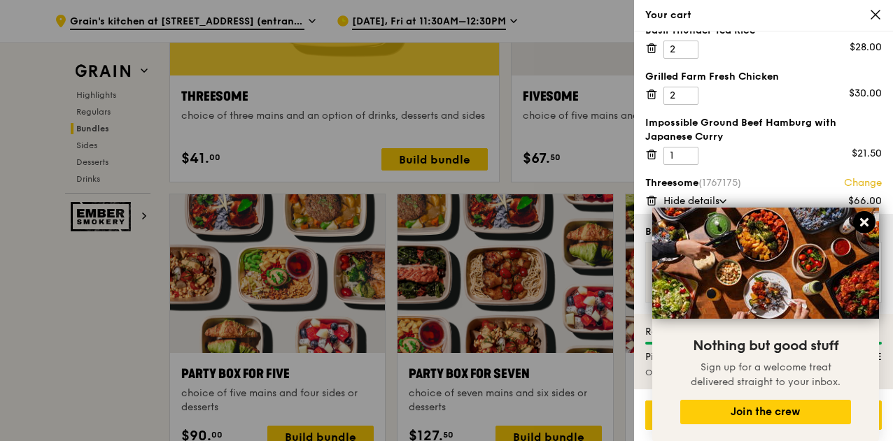
click at [863, 219] on icon at bounding box center [864, 222] width 13 height 13
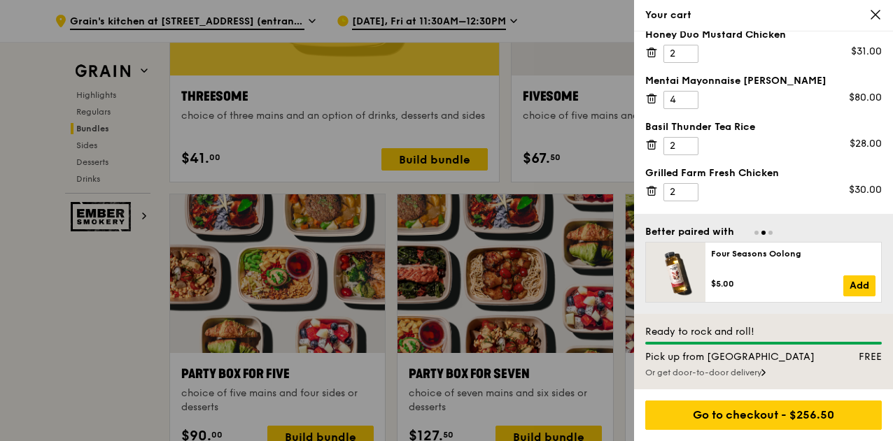
scroll to position [12, 0]
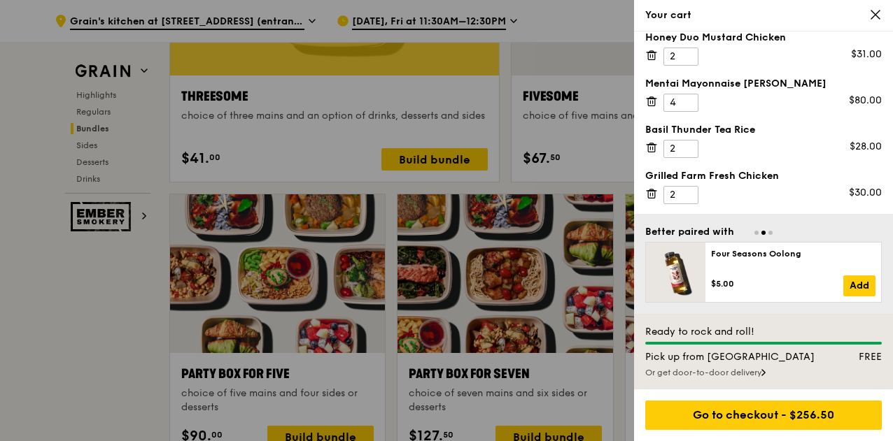
click at [651, 57] on icon at bounding box center [651, 55] width 13 height 13
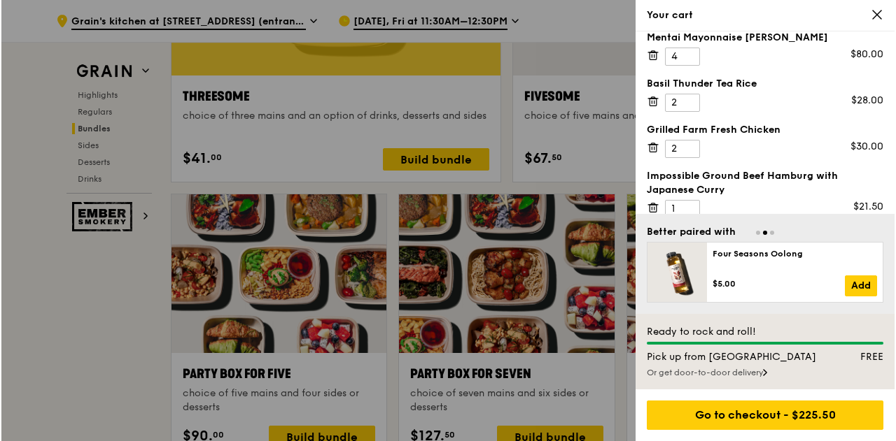
scroll to position [0, 0]
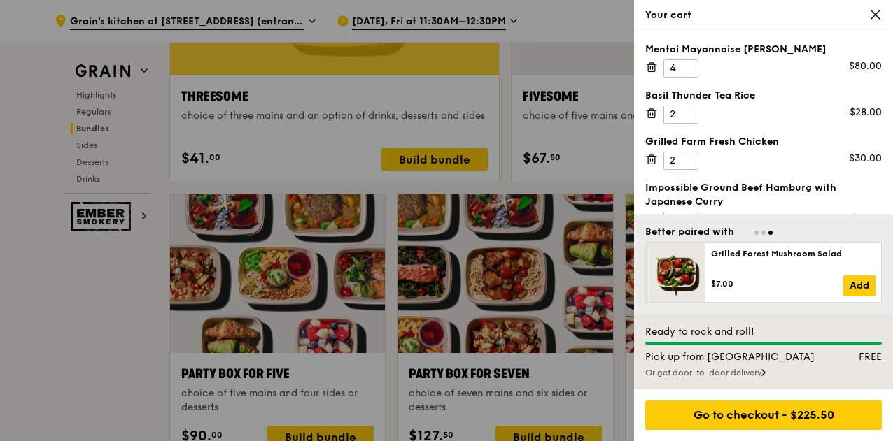
click at [650, 64] on icon at bounding box center [650, 63] width 3 height 1
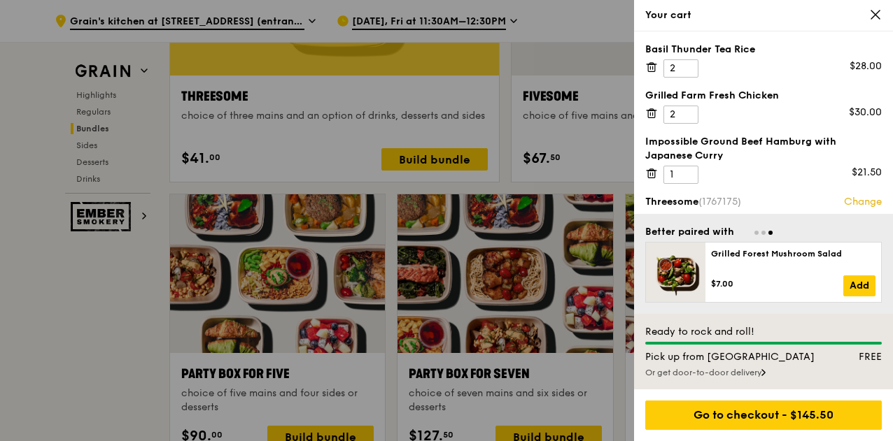
click at [650, 64] on icon at bounding box center [650, 63] width 3 height 1
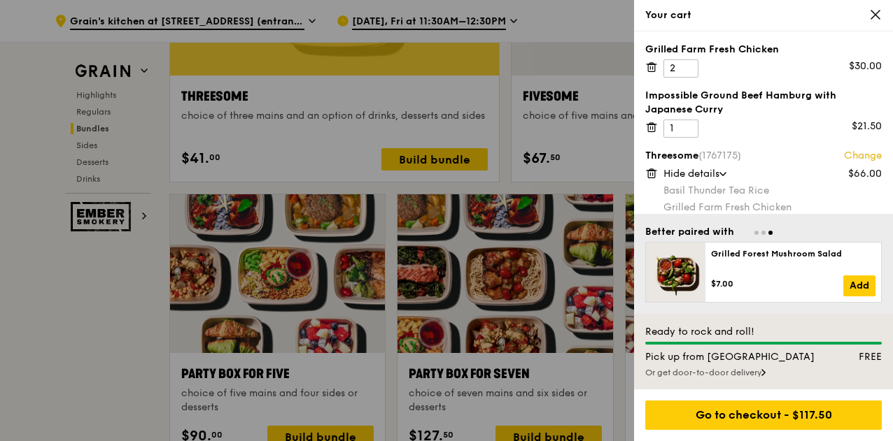
click at [650, 64] on icon at bounding box center [650, 63] width 3 height 1
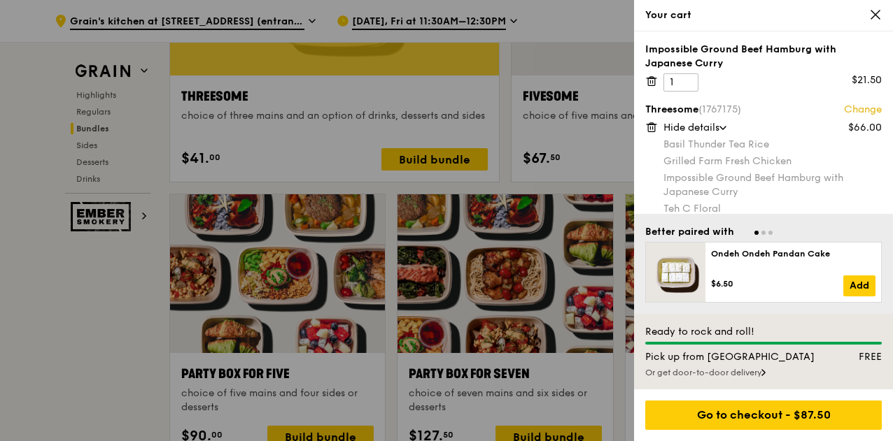
click at [649, 89] on div "Impossible Ground Beef Hamburg with Japanese Curry 1 $21.50" at bounding box center [763, 67] width 236 height 49
click at [649, 85] on icon at bounding box center [651, 81] width 7 height 7
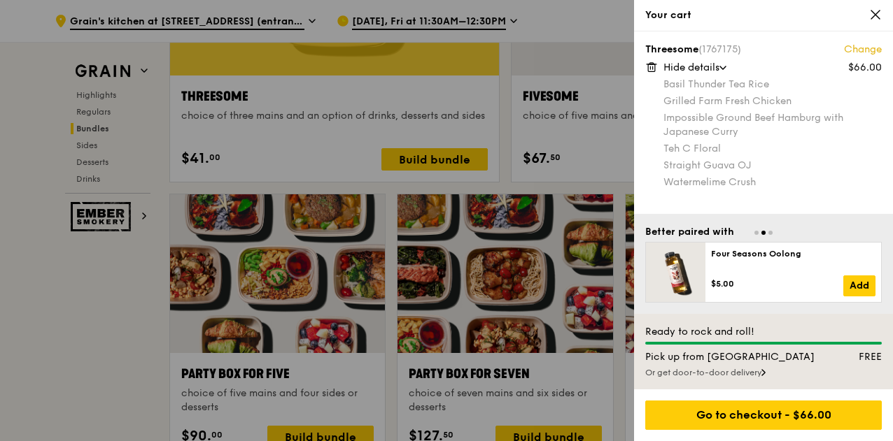
click at [653, 66] on icon at bounding box center [653, 67] width 0 height 3
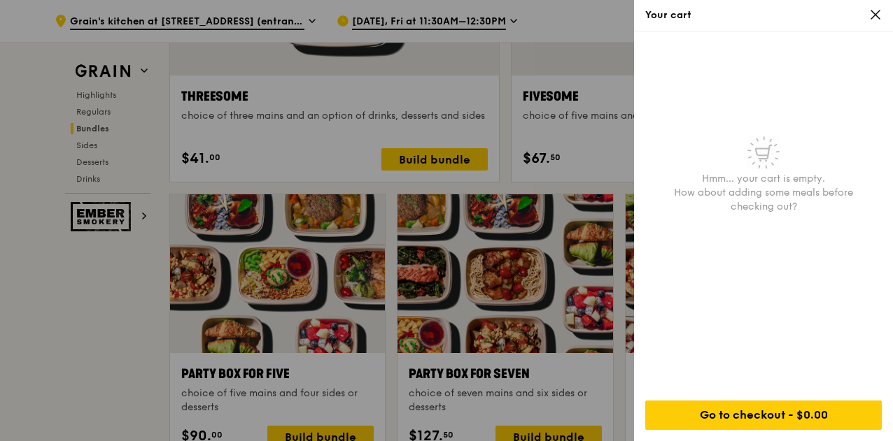
click at [427, 169] on div at bounding box center [446, 220] width 893 height 441
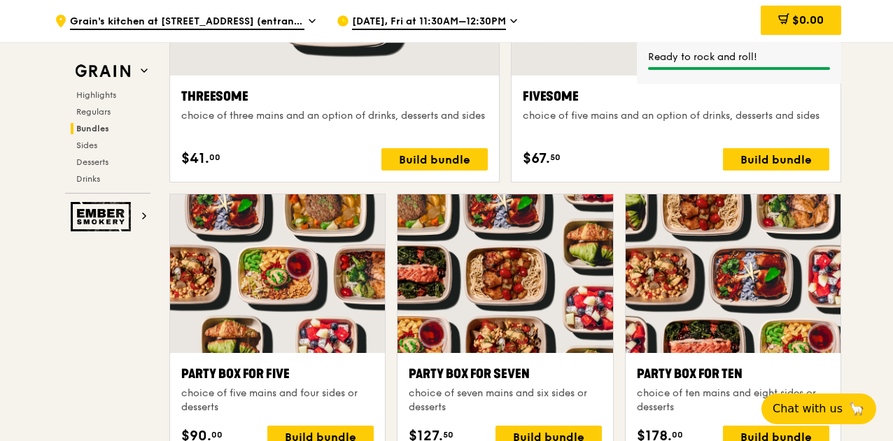
click at [427, 169] on div "Build bundle" at bounding box center [434, 159] width 106 height 22
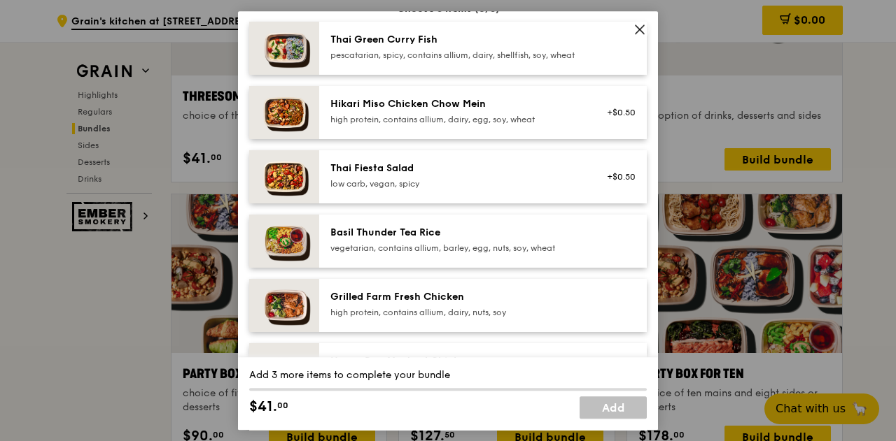
scroll to position [223, 0]
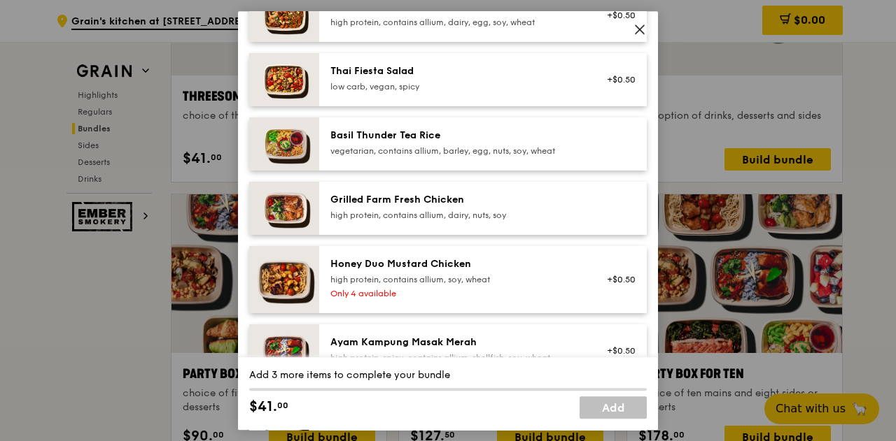
click at [532, 143] on div "Basil Thunder Tea Rice" at bounding box center [455, 136] width 251 height 14
click at [384, 207] on div "Grilled Farm Fresh Chicken" at bounding box center [455, 200] width 251 height 14
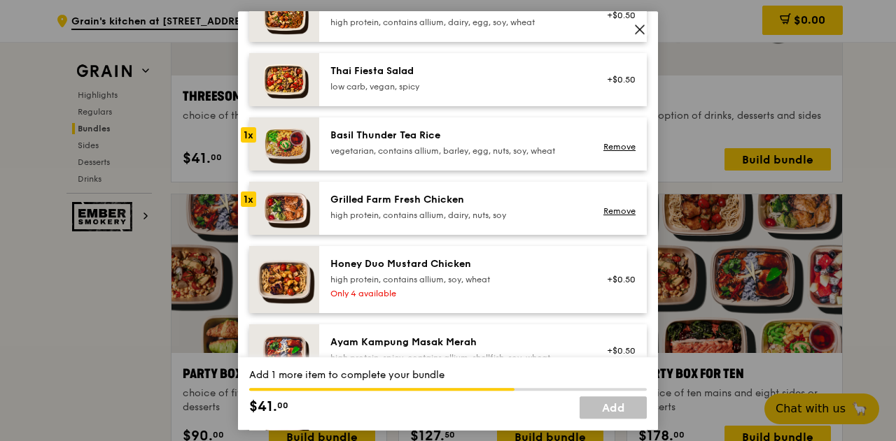
click at [253, 143] on div "1x" at bounding box center [248, 134] width 15 height 15
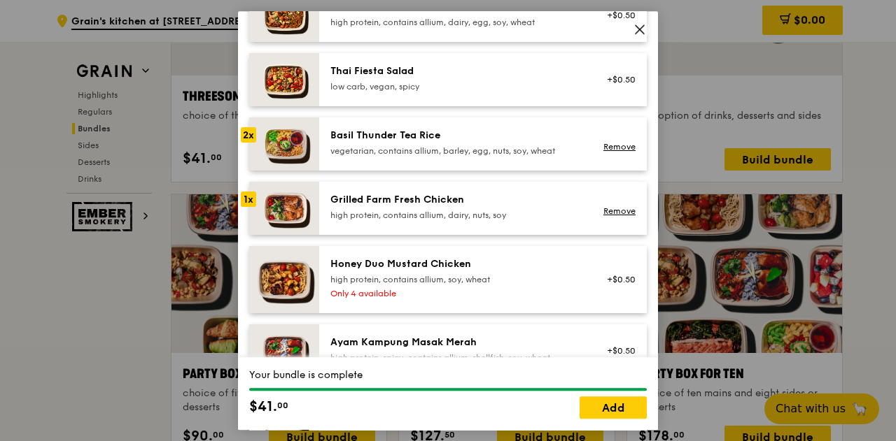
click at [250, 207] on div "1x" at bounding box center [248, 199] width 15 height 15
click at [249, 207] on div "1x" at bounding box center [248, 199] width 15 height 15
click at [616, 216] on link "Remove" at bounding box center [619, 211] width 32 height 10
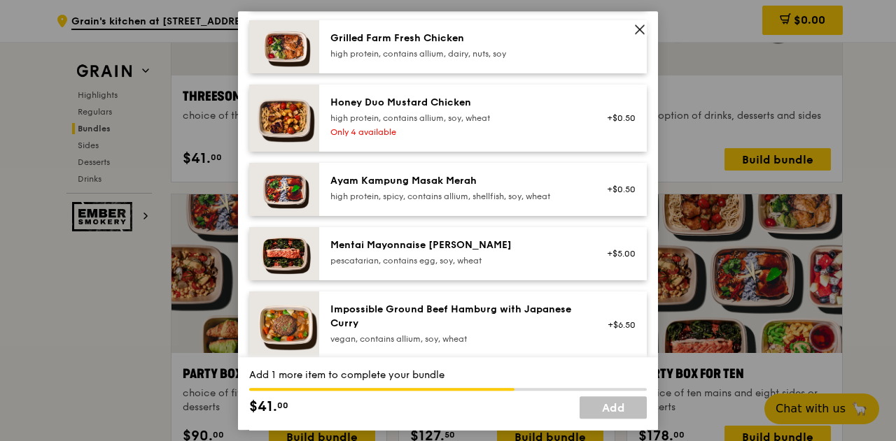
scroll to position [465, 0]
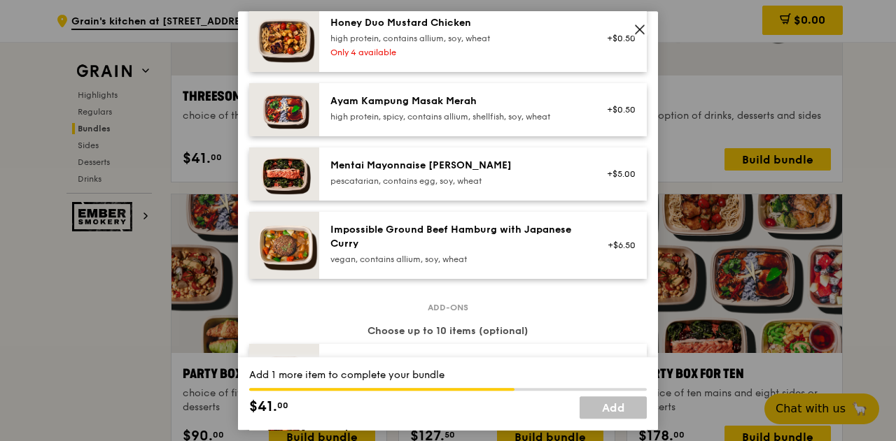
click at [253, 254] on img at bounding box center [284, 245] width 70 height 67
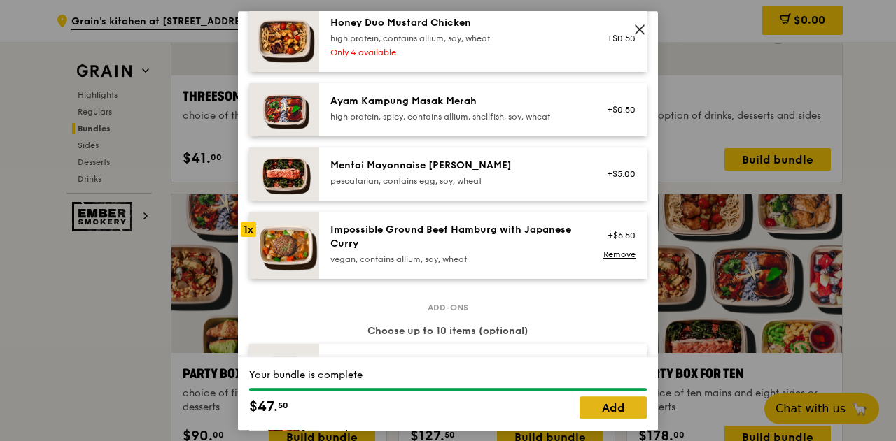
click at [606, 413] on link "Add" at bounding box center [612, 408] width 67 height 22
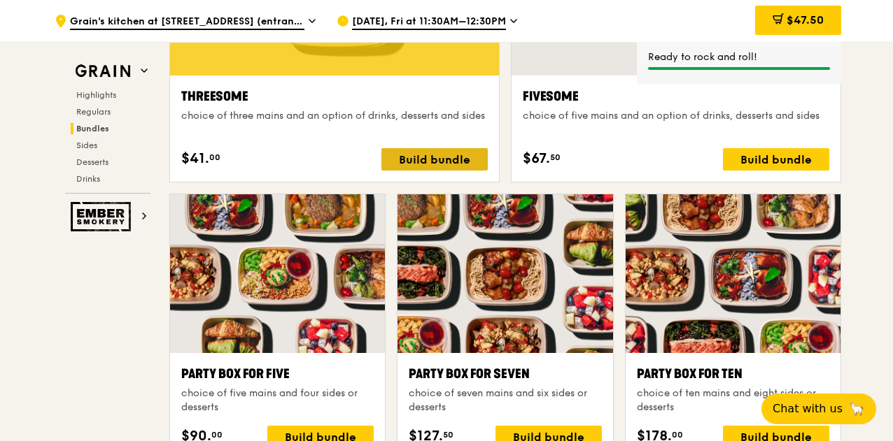
click at [431, 169] on div "Build bundle" at bounding box center [434, 159] width 106 height 22
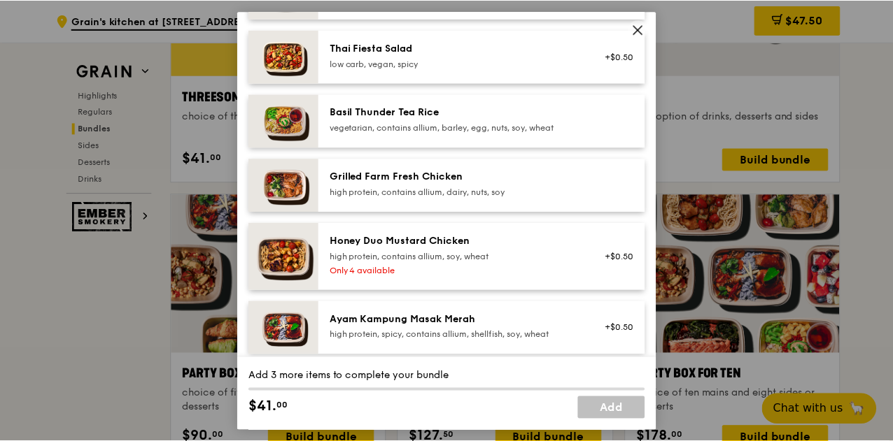
scroll to position [249, 0]
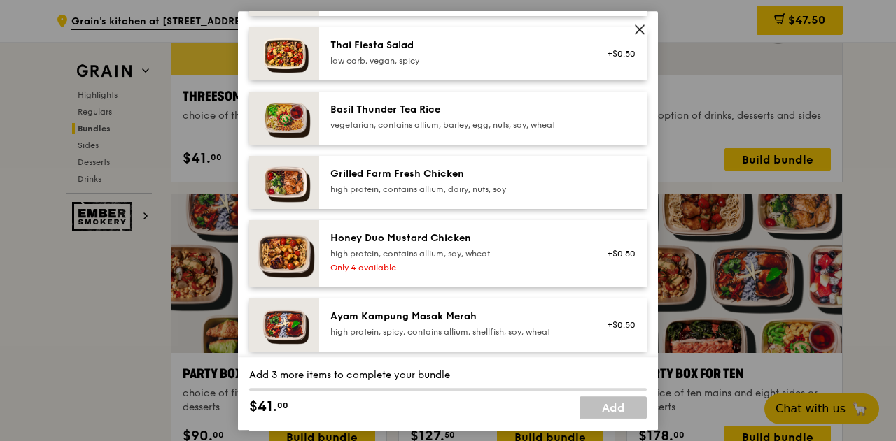
click at [406, 195] on div "high protein, contains allium, dairy, nuts, soy" at bounding box center [455, 189] width 251 height 11
click at [250, 181] on div "1x" at bounding box center [248, 173] width 15 height 15
click at [404, 246] on div "Honey Duo Mustard Chicken" at bounding box center [455, 239] width 251 height 14
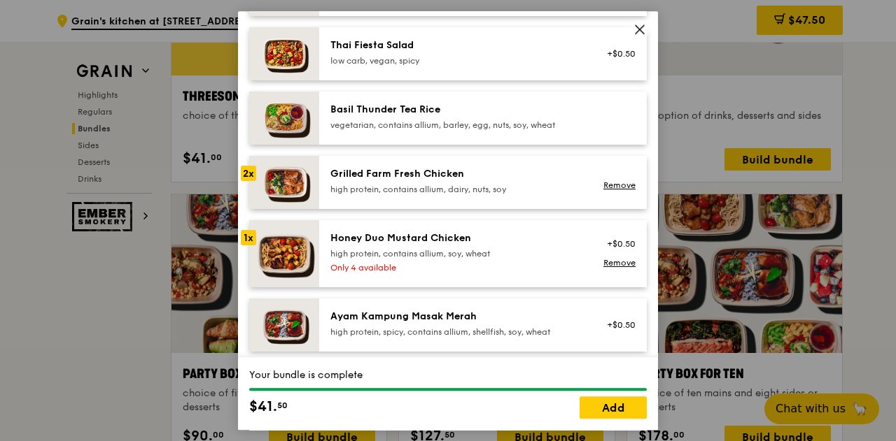
click at [253, 246] on div "1x" at bounding box center [248, 237] width 15 height 15
click at [618, 413] on link "Add" at bounding box center [612, 408] width 67 height 22
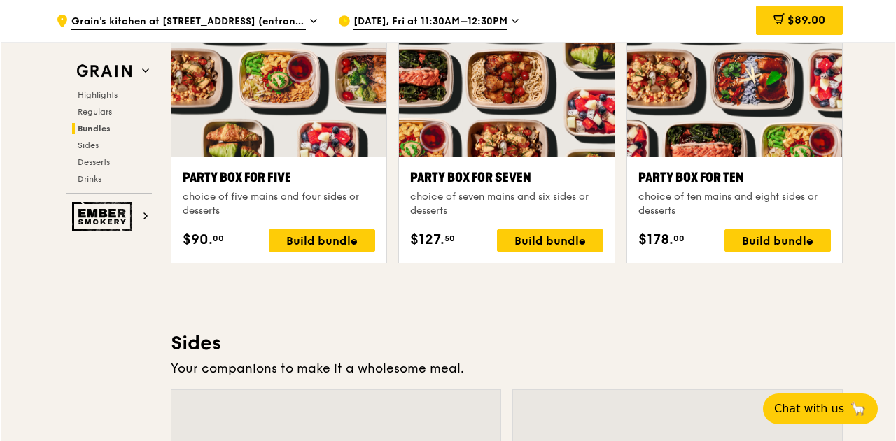
scroll to position [2858, 0]
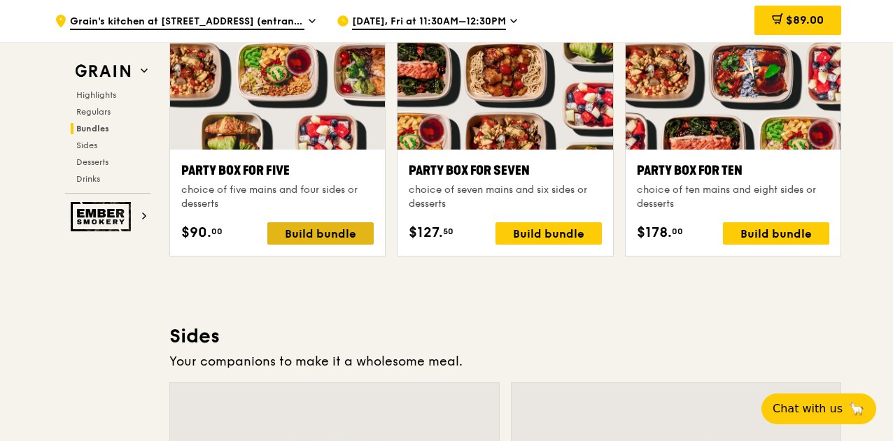
click at [310, 243] on div "Build bundle" at bounding box center [320, 233] width 106 height 22
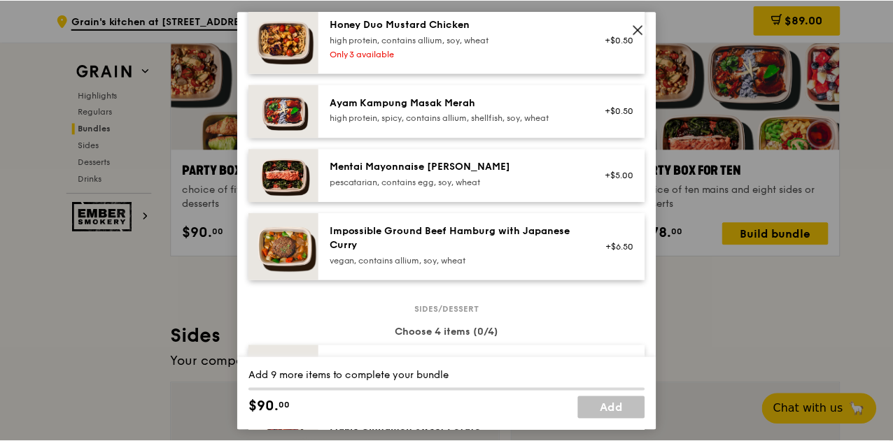
scroll to position [458, 0]
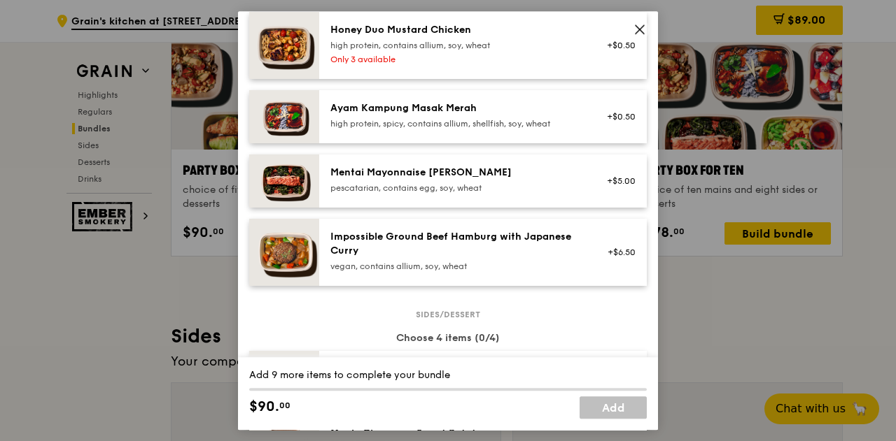
click at [639, 29] on icon at bounding box center [639, 29] width 8 height 8
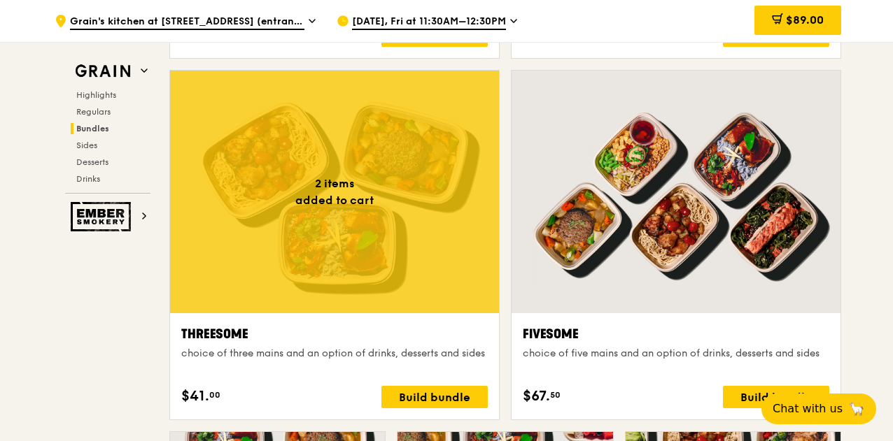
scroll to position [2193, 0]
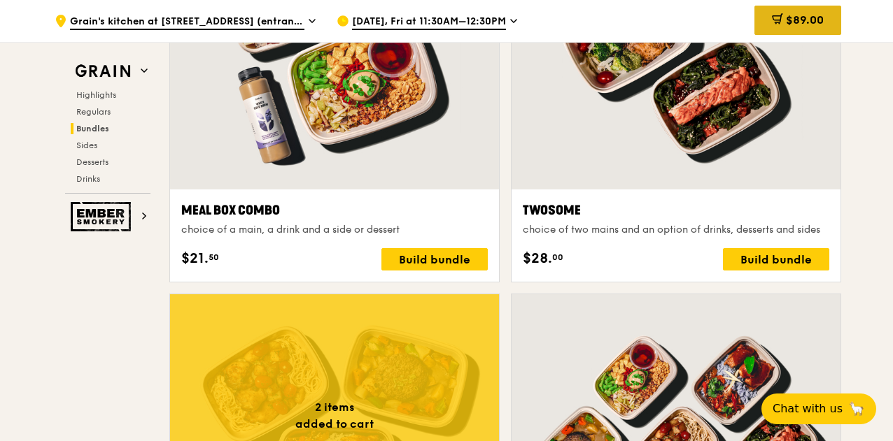
click at [805, 18] on span "$89.00" at bounding box center [805, 19] width 38 height 13
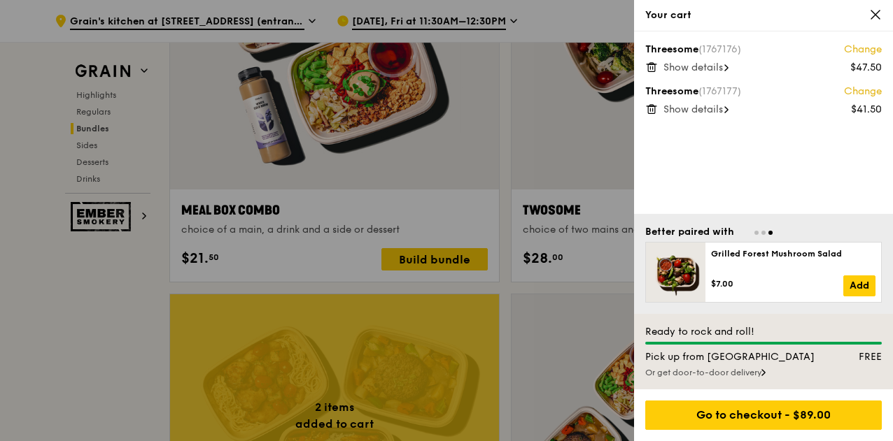
click at [876, 15] on icon at bounding box center [875, 14] width 8 height 8
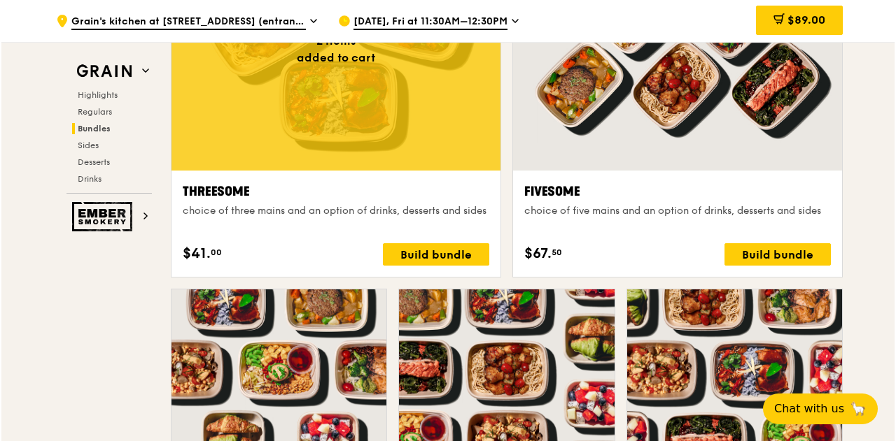
scroll to position [2593, 0]
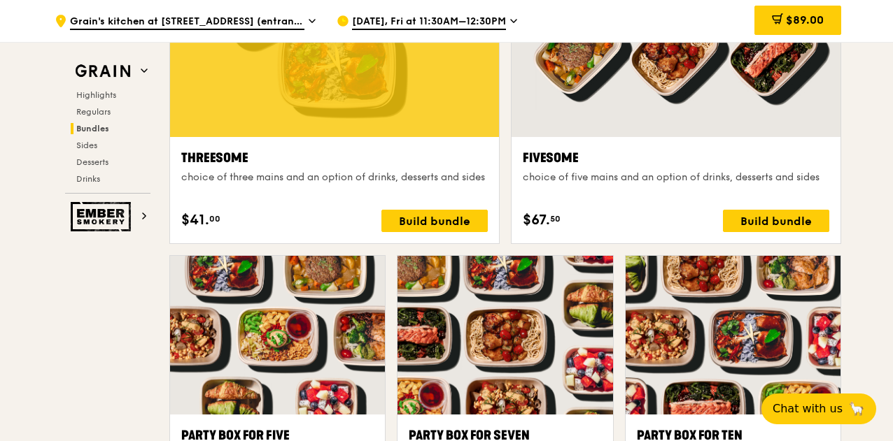
click at [415, 48] on div at bounding box center [334, 15] width 329 height 243
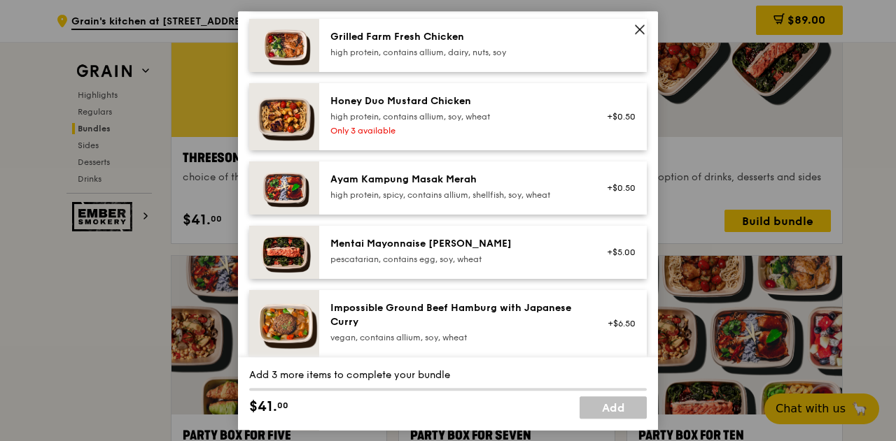
scroll to position [389, 0]
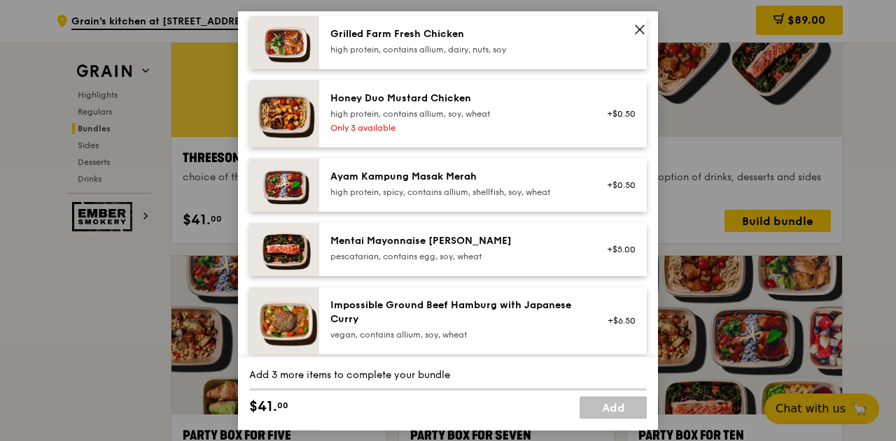
click at [476, 276] on div "Mentai Mayonnaise Aburi Salmon pescatarian, contains egg, soy, wheat +$5.00" at bounding box center [482, 249] width 327 height 53
click at [249, 248] on div "1x" at bounding box center [248, 240] width 15 height 15
click at [249, 248] on div "2x" at bounding box center [248, 240] width 15 height 15
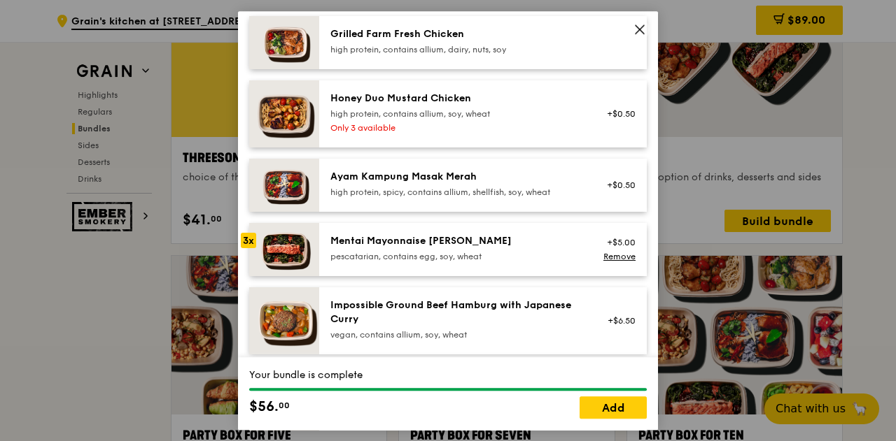
scroll to position [388, 0]
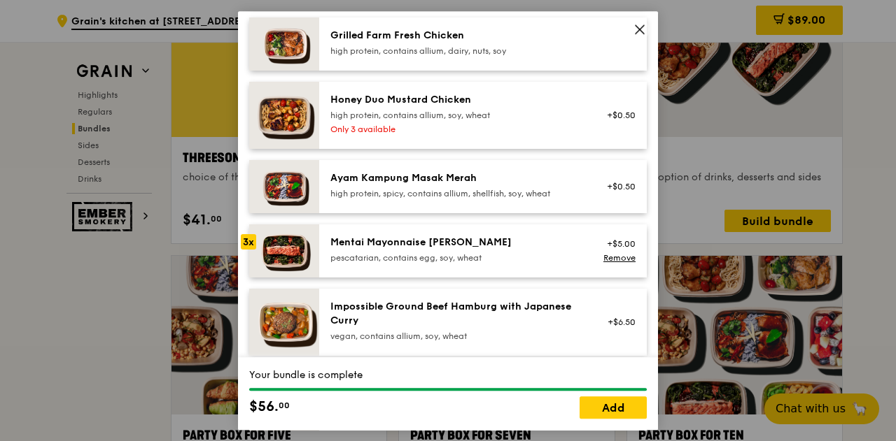
click at [638, 24] on icon at bounding box center [639, 29] width 13 height 13
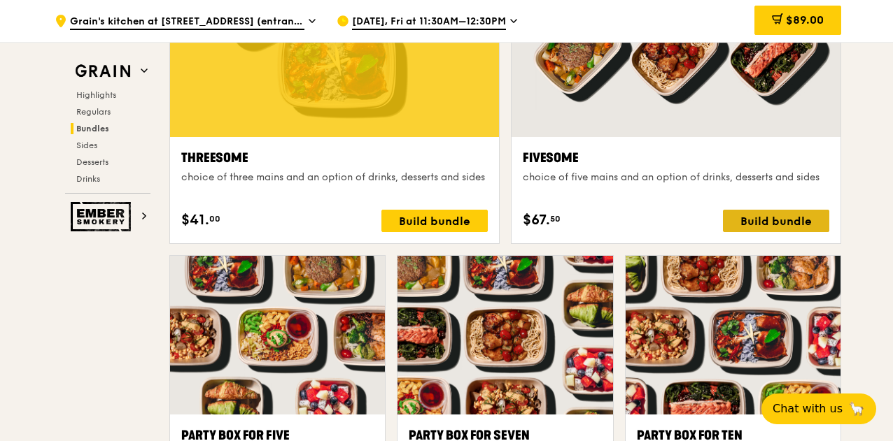
click at [788, 232] on div "Build bundle" at bounding box center [776, 221] width 106 height 22
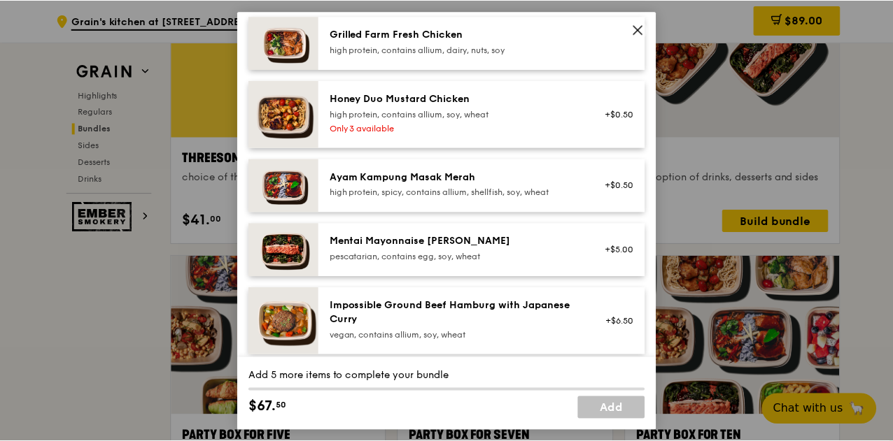
scroll to position [399, 0]
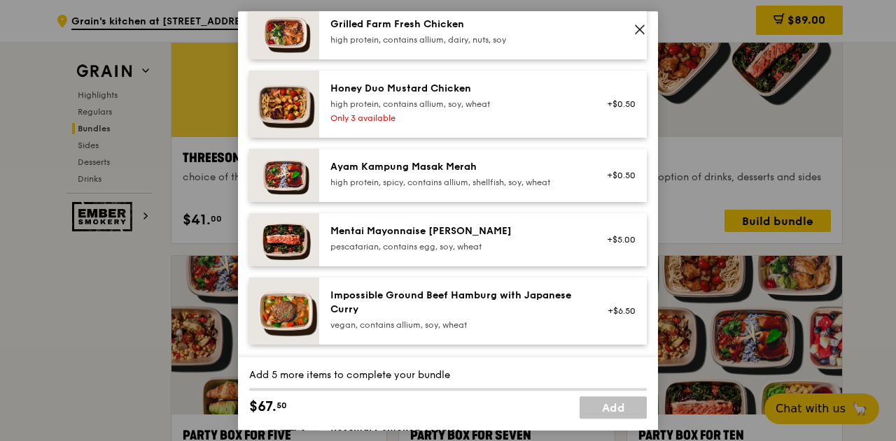
click at [590, 255] on div "+$5.00" at bounding box center [617, 240] width 54 height 31
click at [247, 239] on div "1x" at bounding box center [248, 230] width 15 height 15
click at [247, 239] on div "2x" at bounding box center [248, 230] width 15 height 15
click at [247, 239] on div "3x" at bounding box center [248, 230] width 15 height 15
click at [377, 96] on div "Honey Duo Mustard Chicken" at bounding box center [455, 89] width 251 height 14
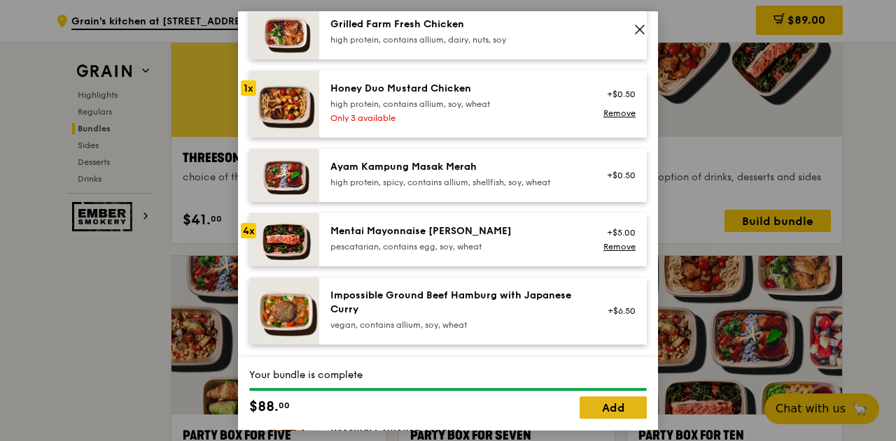
click at [607, 409] on link "Add" at bounding box center [612, 408] width 67 height 22
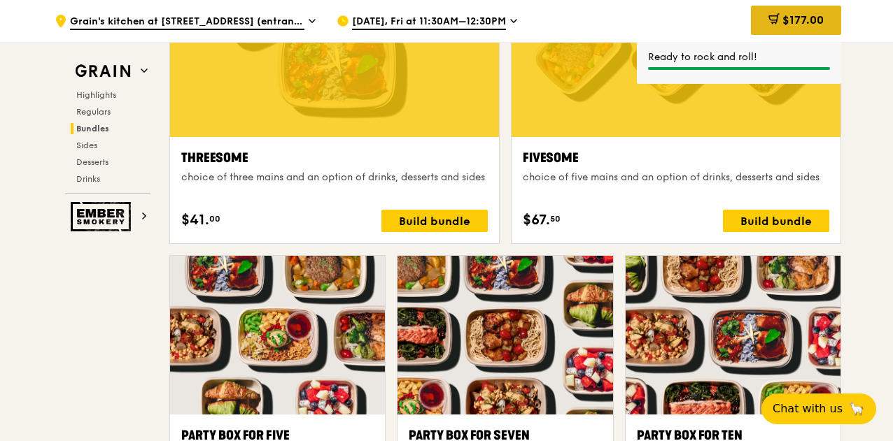
click at [812, 20] on span "$177.00" at bounding box center [802, 19] width 41 height 13
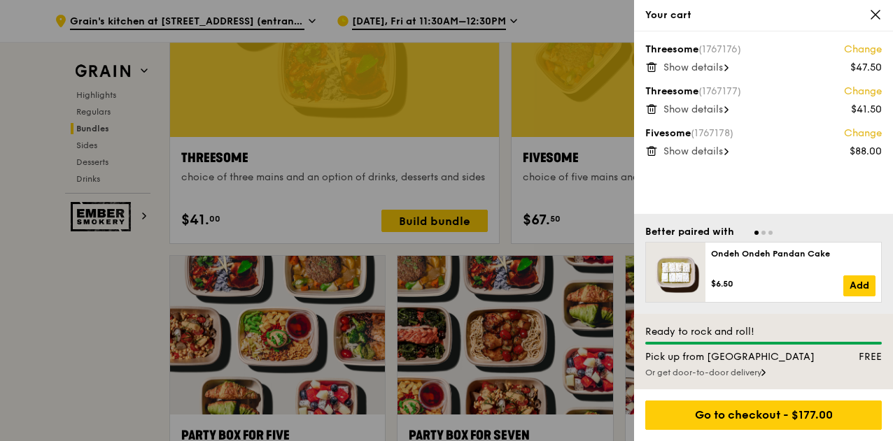
click at [705, 68] on span "Show details" at bounding box center [692, 68] width 59 height 12
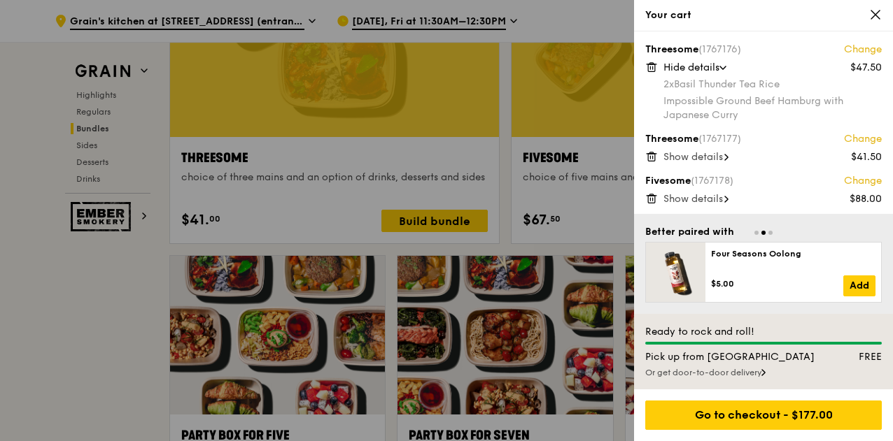
click at [698, 70] on span "Hide details" at bounding box center [691, 68] width 56 height 12
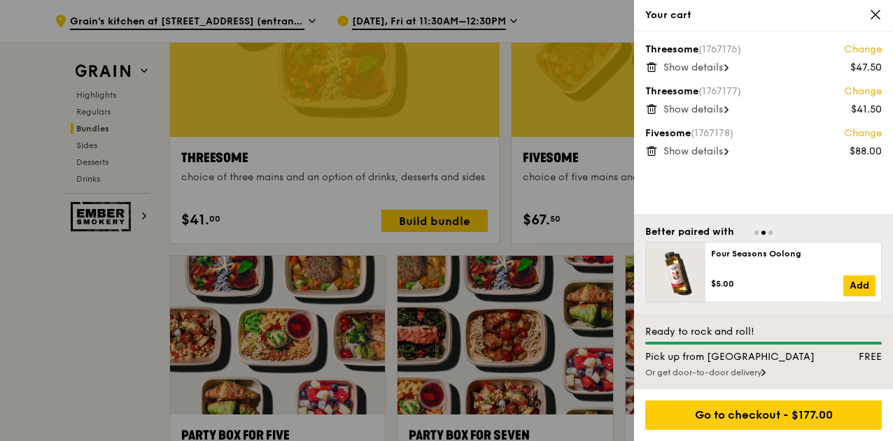
click at [698, 108] on span "Show details" at bounding box center [692, 110] width 59 height 12
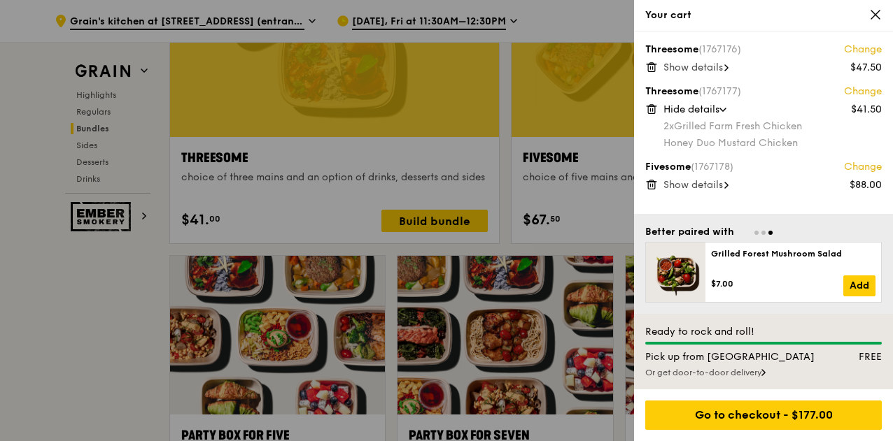
click at [698, 108] on span "Hide details" at bounding box center [691, 110] width 56 height 12
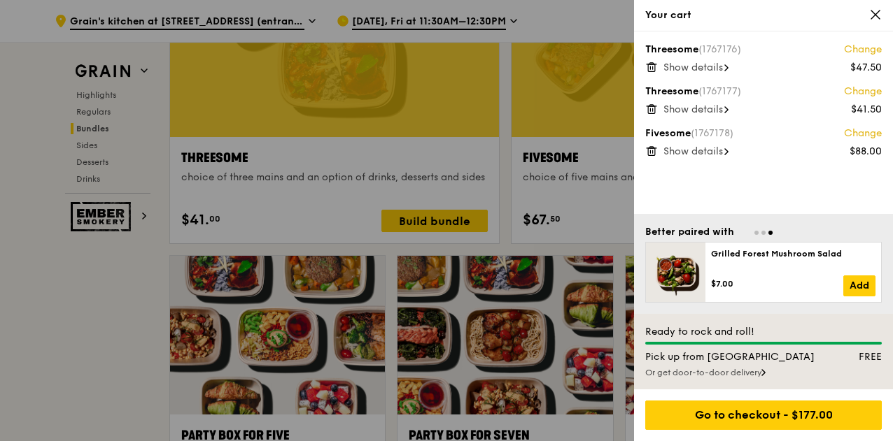
click at [689, 151] on span "Show details" at bounding box center [692, 152] width 59 height 12
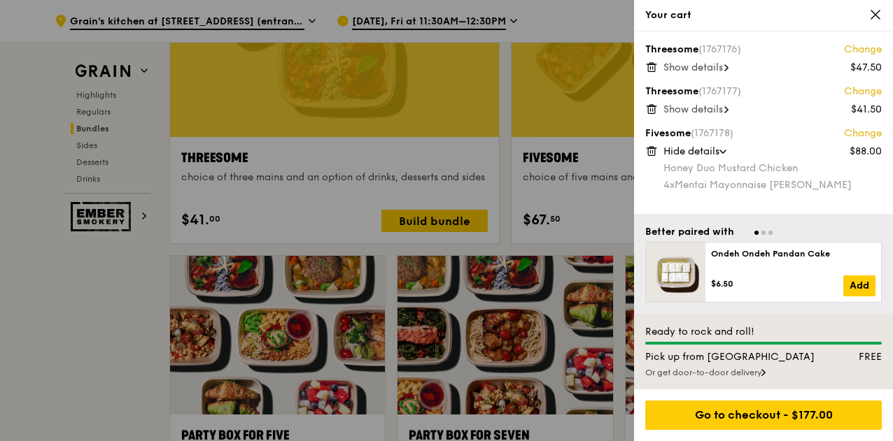
click at [689, 151] on span "Hide details" at bounding box center [691, 152] width 56 height 12
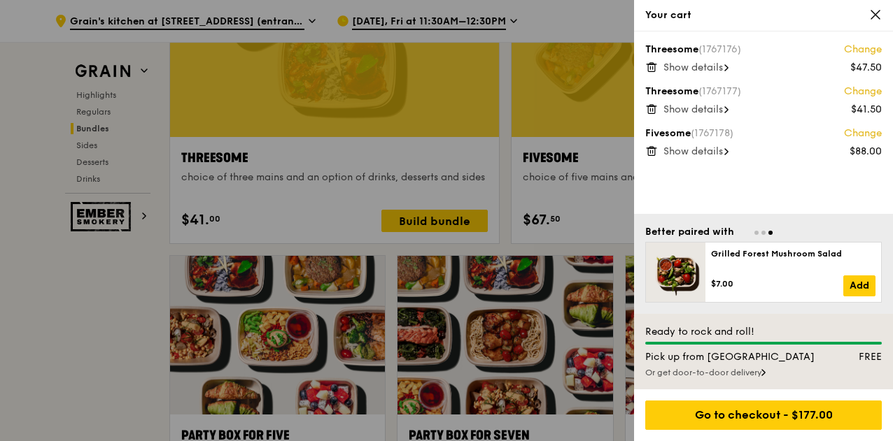
click at [876, 17] on icon at bounding box center [875, 14] width 13 height 13
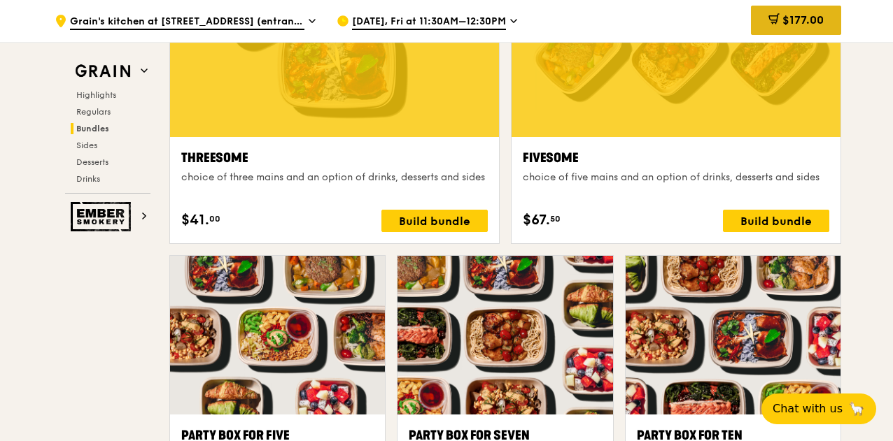
click at [795, 21] on span "$177.00" at bounding box center [802, 19] width 41 height 13
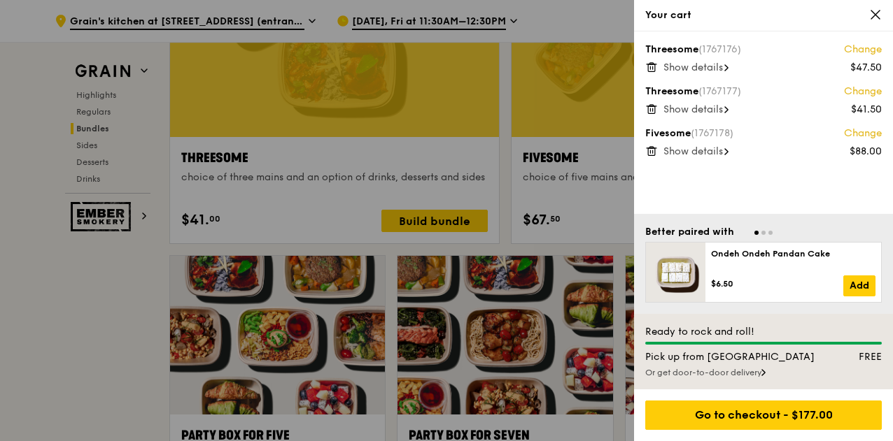
click at [653, 68] on icon at bounding box center [653, 67] width 0 height 3
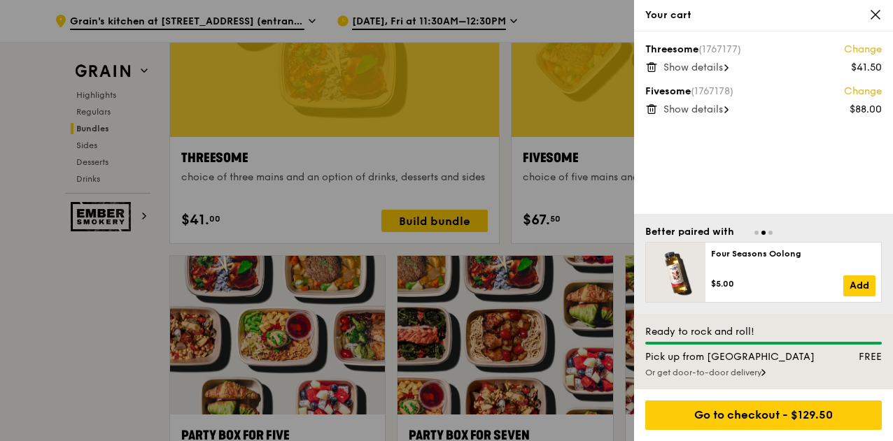
click at [653, 68] on icon at bounding box center [653, 67] width 0 height 3
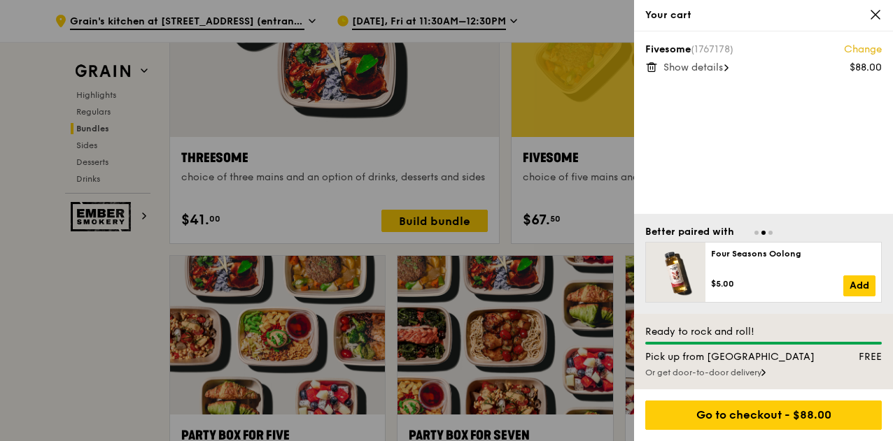
click at [653, 68] on icon at bounding box center [653, 67] width 0 height 3
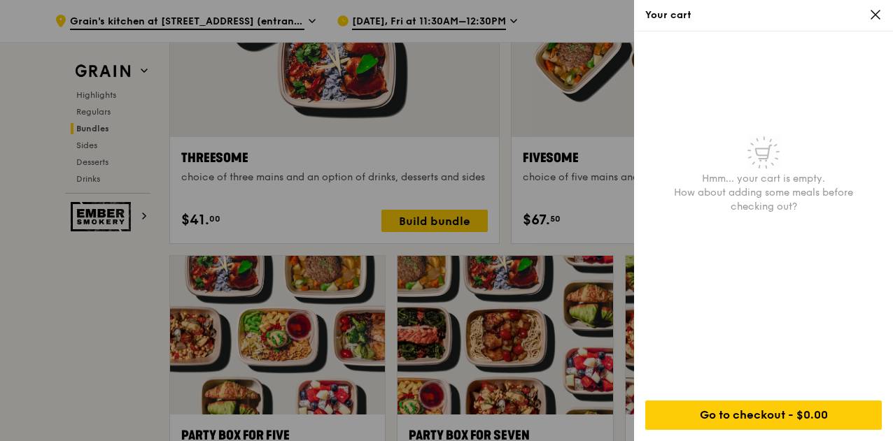
click at [872, 15] on icon at bounding box center [875, 14] width 13 height 13
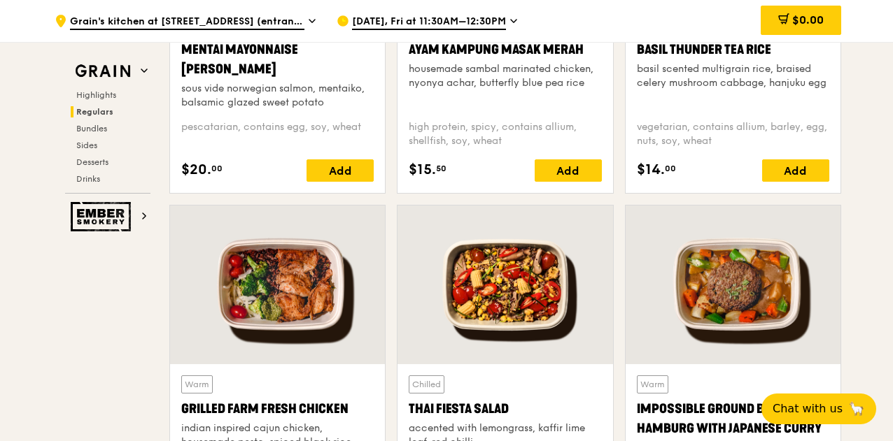
scroll to position [1412, 0]
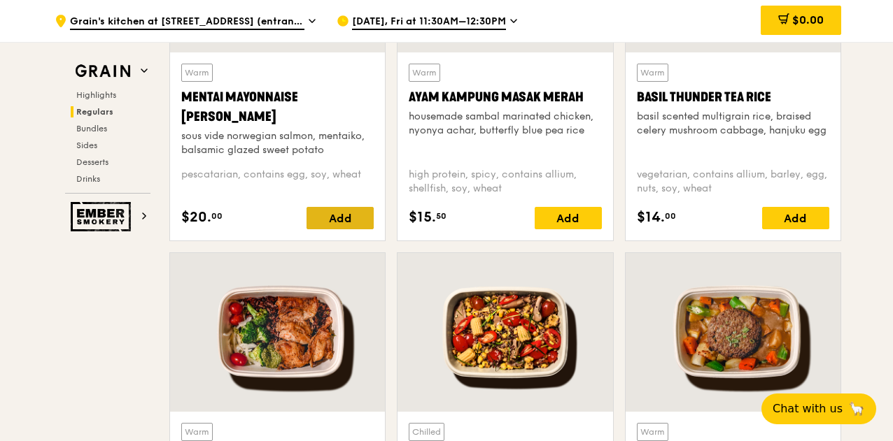
click at [348, 227] on div "Add" at bounding box center [339, 218] width 67 height 22
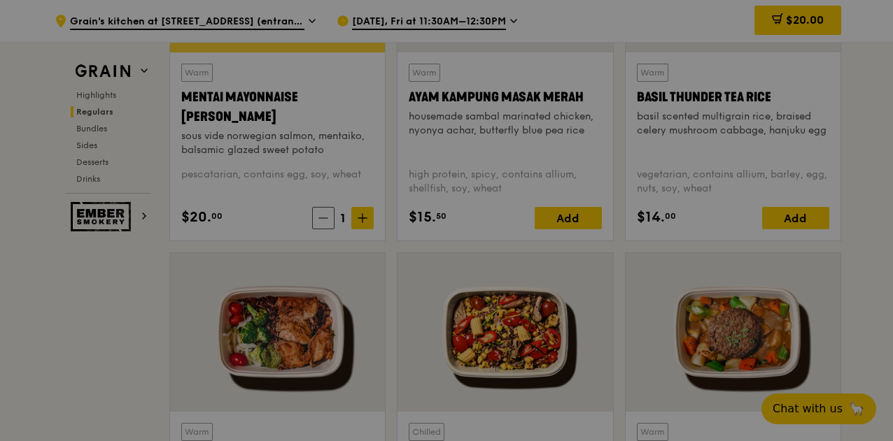
click at [363, 232] on div at bounding box center [446, 220] width 893 height 441
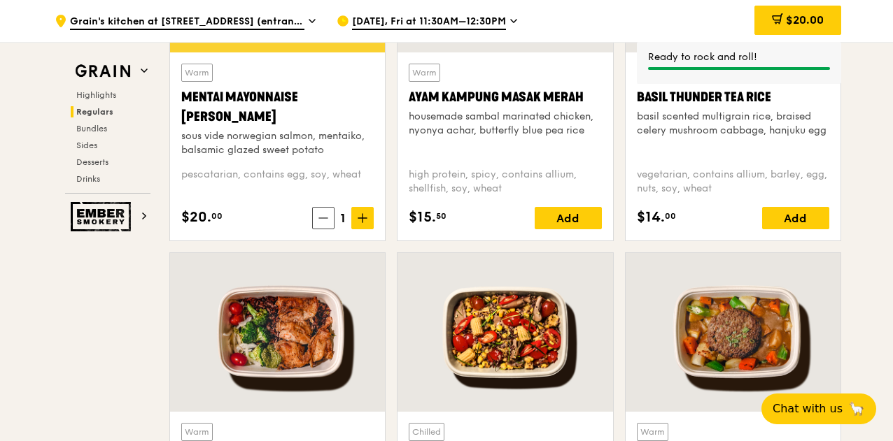
click at [362, 222] on icon at bounding box center [362, 218] width 0 height 8
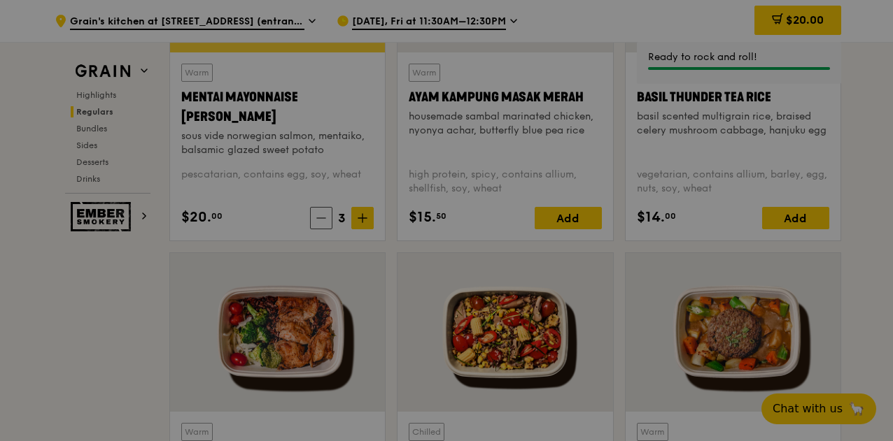
click at [363, 232] on div at bounding box center [446, 220] width 893 height 441
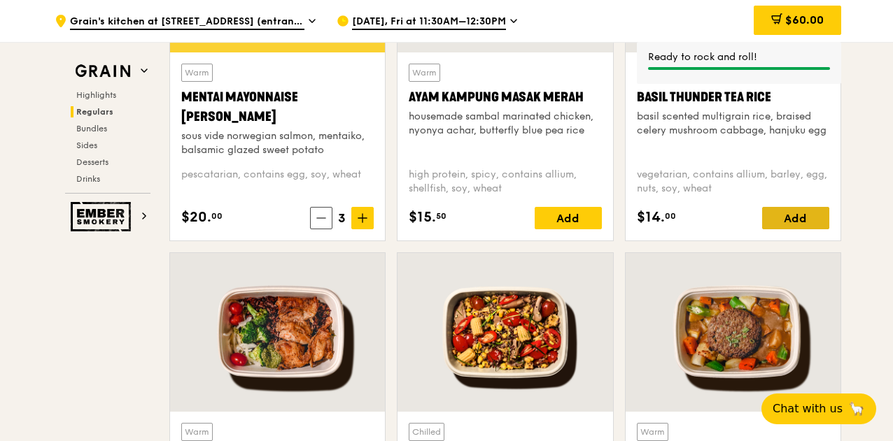
click at [787, 227] on div "Add" at bounding box center [795, 218] width 67 height 22
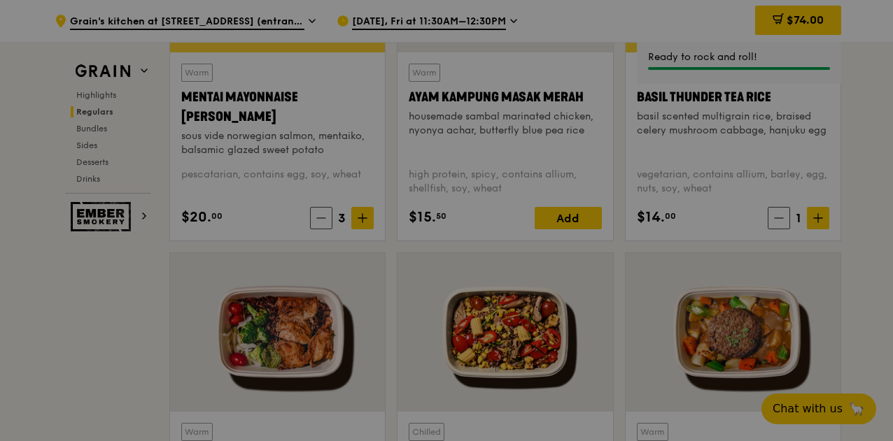
click at [812, 233] on div at bounding box center [446, 220] width 893 height 441
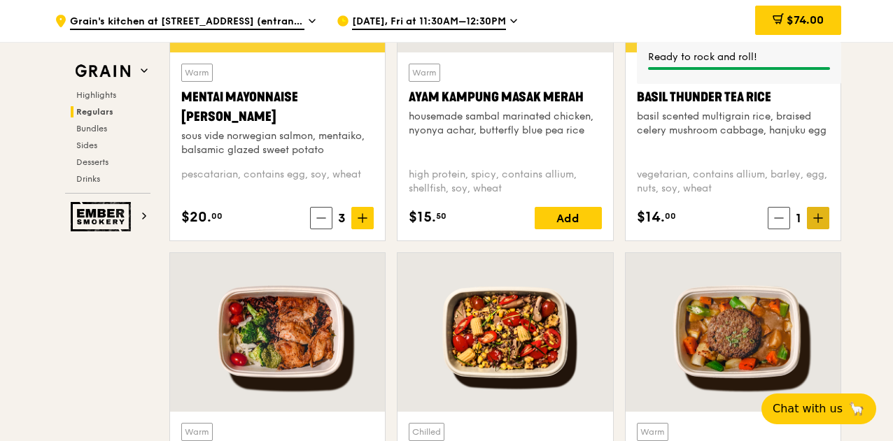
click at [819, 223] on icon at bounding box center [818, 218] width 10 height 10
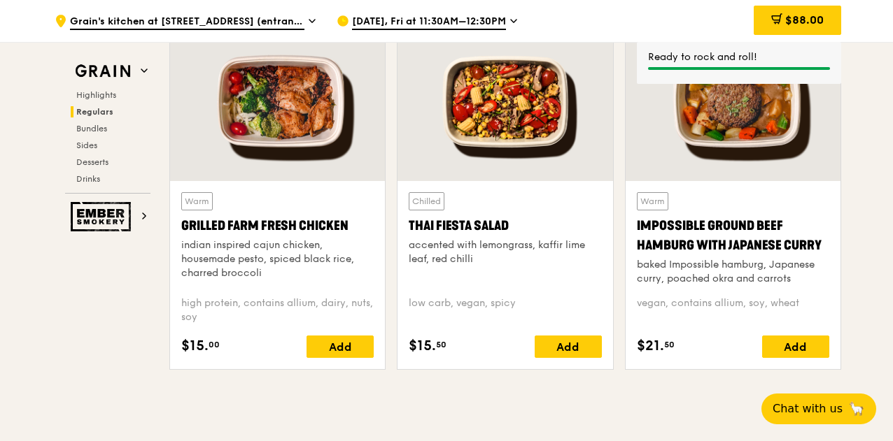
scroll to position [1656, 0]
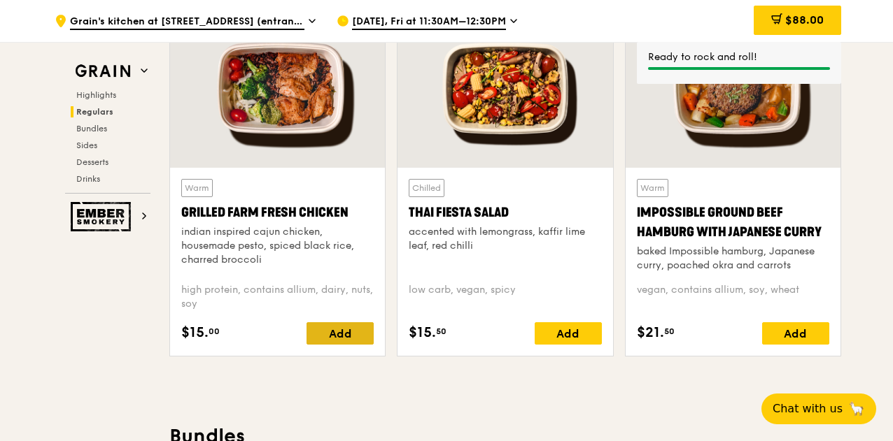
click at [346, 336] on div "Add" at bounding box center [339, 334] width 67 height 22
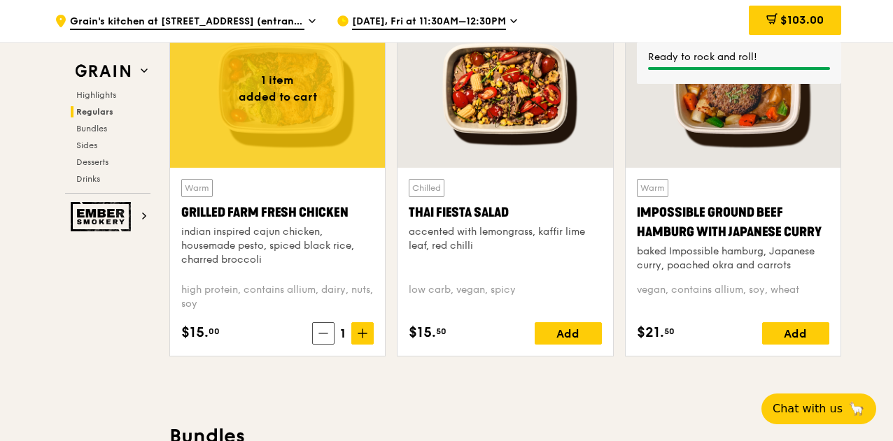
click at [369, 344] on span at bounding box center [362, 334] width 22 height 22
click at [798, 341] on div "Add" at bounding box center [795, 334] width 67 height 22
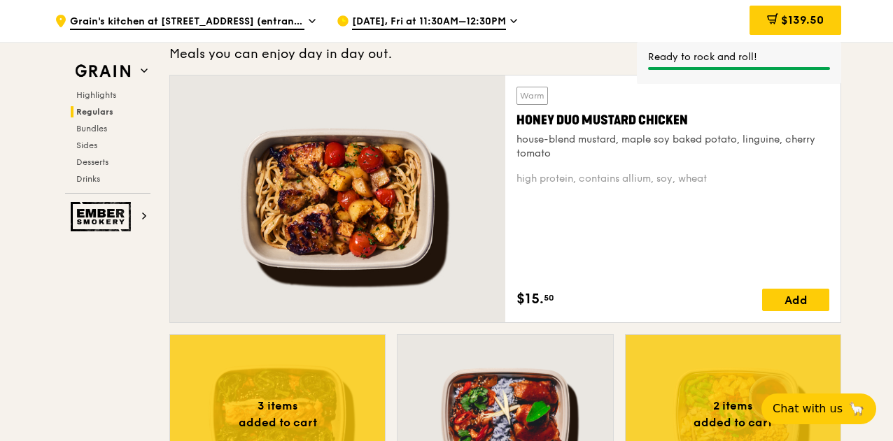
scroll to position [984, 0]
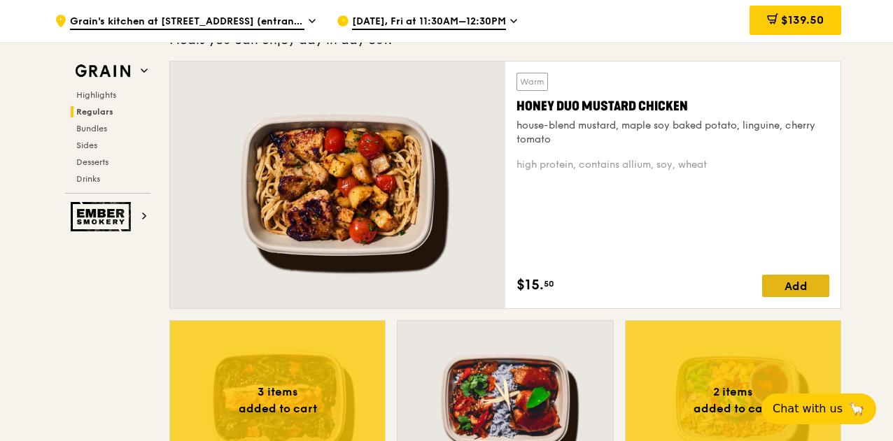
click at [793, 288] on div "Add" at bounding box center [795, 286] width 67 height 22
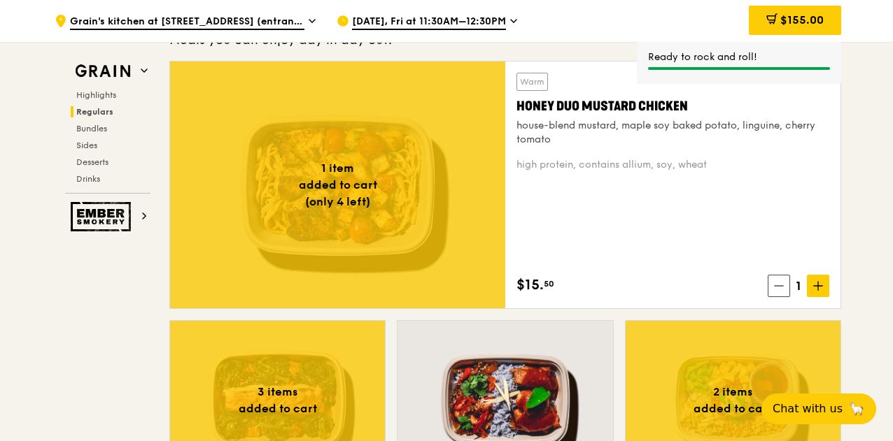
click at [816, 291] on icon at bounding box center [818, 286] width 10 height 10
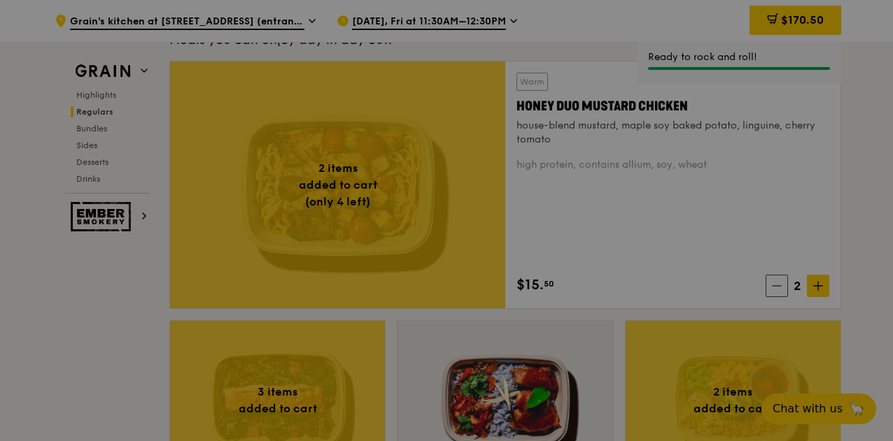
type input "2"
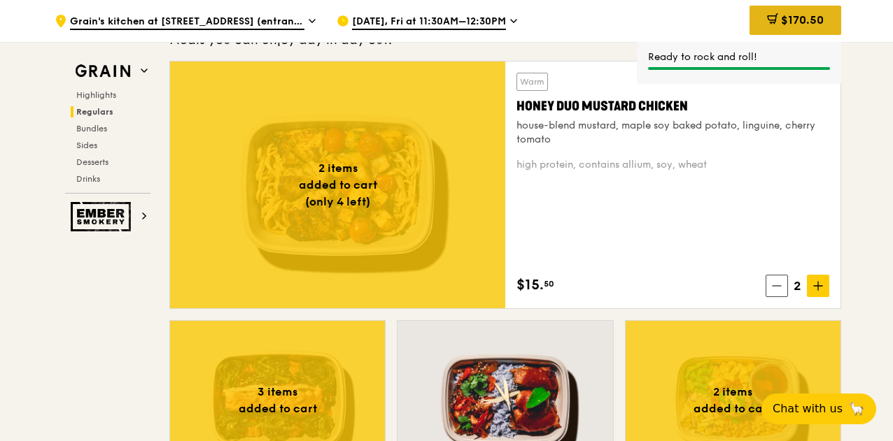
click at [809, 15] on span "$170.50" at bounding box center [802, 19] width 43 height 13
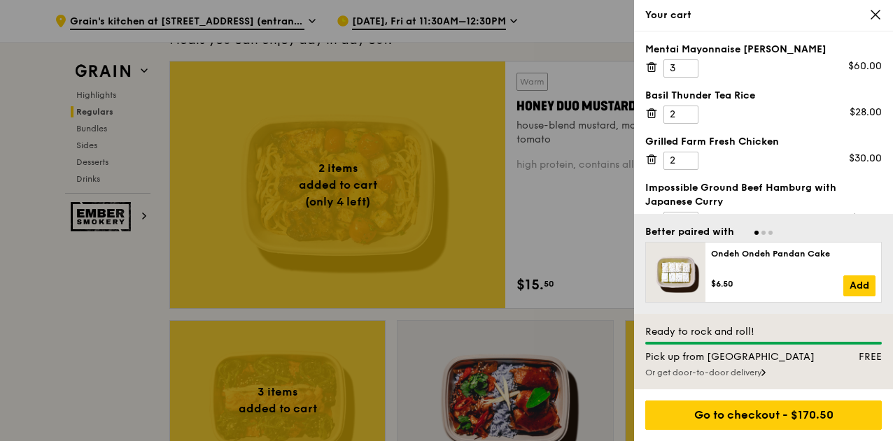
click at [889, 62] on div "Mentai Mayonnaise Aburi Salmon 3 $60.00 Basil Thunder Tea Rice 2 $28.00 Grilled…" at bounding box center [763, 122] width 259 height 183
click at [688, 72] on input "2" at bounding box center [680, 68] width 35 height 18
click at [688, 65] on input "1" at bounding box center [680, 68] width 35 height 18
click at [688, 65] on input "0" at bounding box center [680, 68] width 35 height 18
type input "-1"
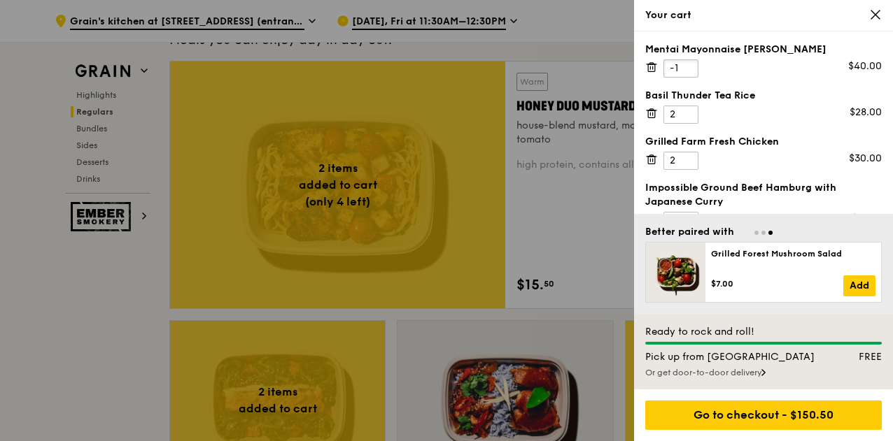
click at [688, 65] on input "-1" at bounding box center [680, 68] width 35 height 18
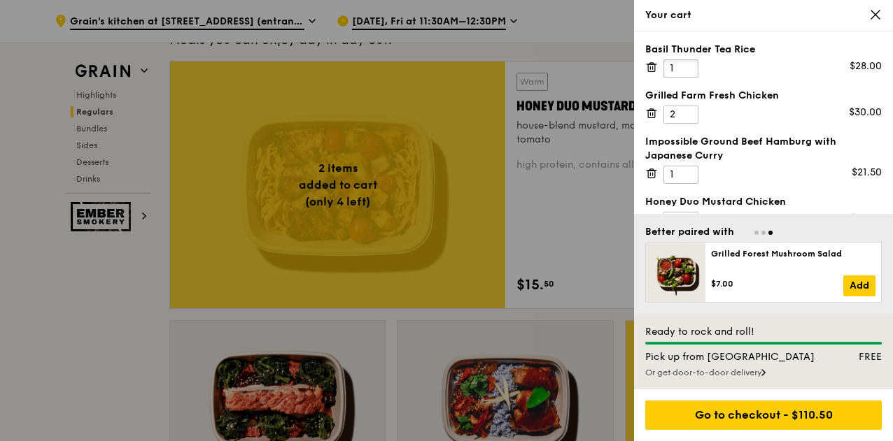
click at [688, 71] on input "1" at bounding box center [680, 68] width 35 height 18
click at [688, 71] on input "0" at bounding box center [680, 68] width 35 height 18
click at [688, 71] on input "-1" at bounding box center [680, 68] width 35 height 18
click at [688, 71] on input "-2" at bounding box center [680, 68] width 35 height 18
click at [688, 71] on input "-3" at bounding box center [680, 68] width 35 height 18
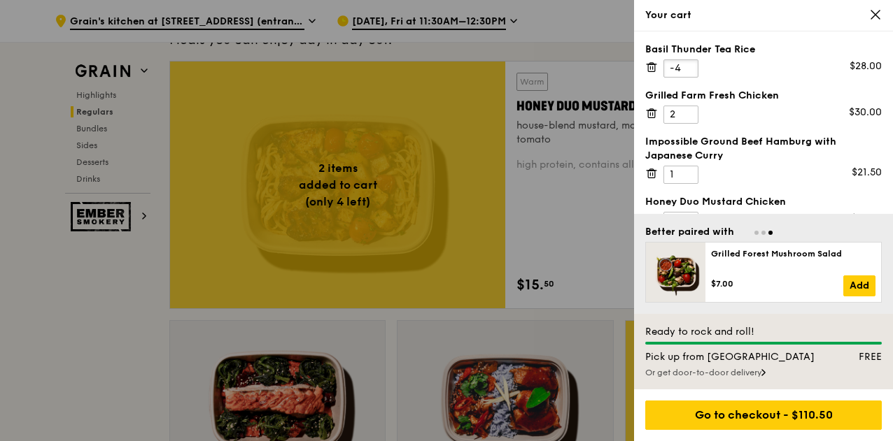
type input "-4"
click at [688, 71] on input "-4" at bounding box center [680, 68] width 35 height 18
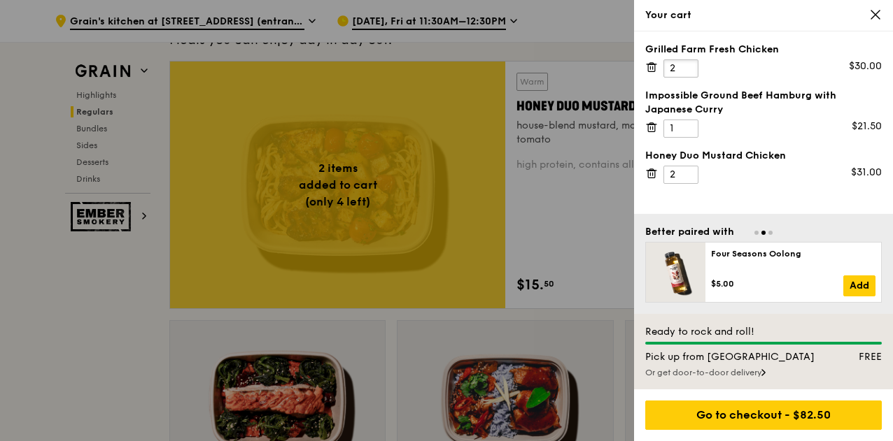
drag, startPoint x: 673, startPoint y: 66, endPoint x: 663, endPoint y: 66, distance: 10.5
click at [663, 66] on div "Grilled Farm Fresh Chicken 2 $30.00" at bounding box center [763, 60] width 236 height 35
type input "4"
click at [772, 64] on div "Grilled Farm Fresh Chicken 4 $60.00" at bounding box center [763, 60] width 236 height 35
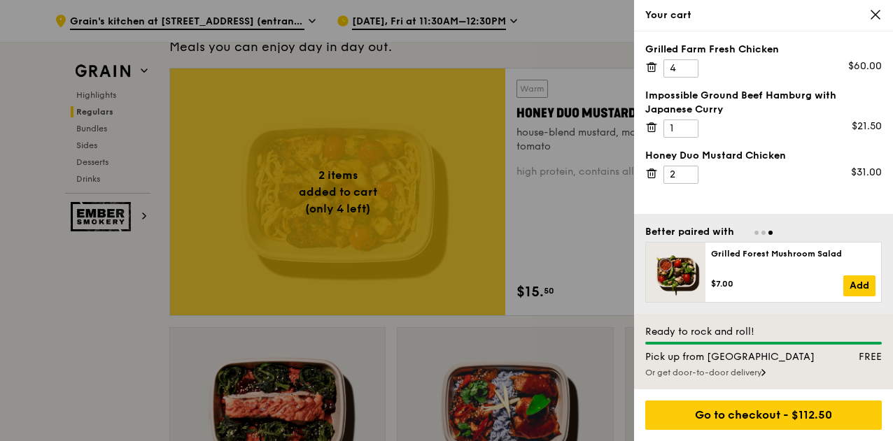
click at [875, 15] on icon at bounding box center [875, 14] width 8 height 8
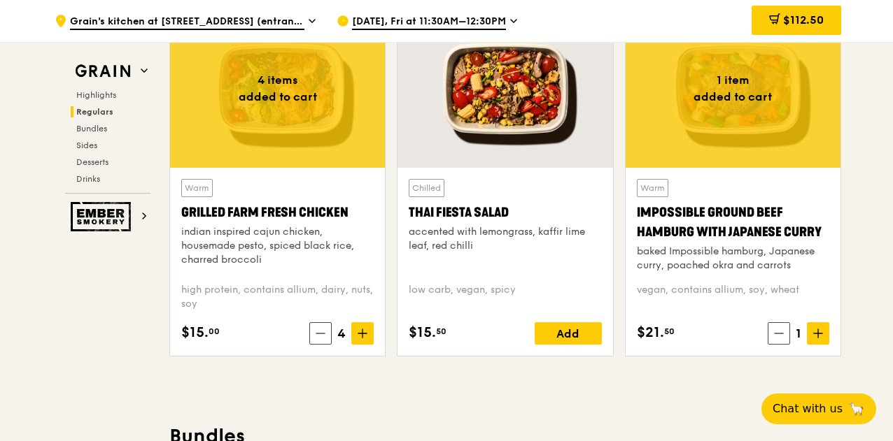
scroll to position [1663, 0]
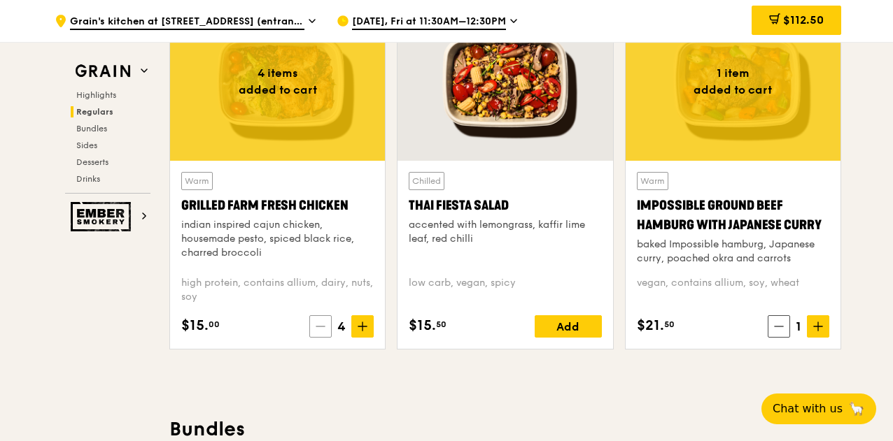
click at [327, 336] on span at bounding box center [320, 327] width 22 height 22
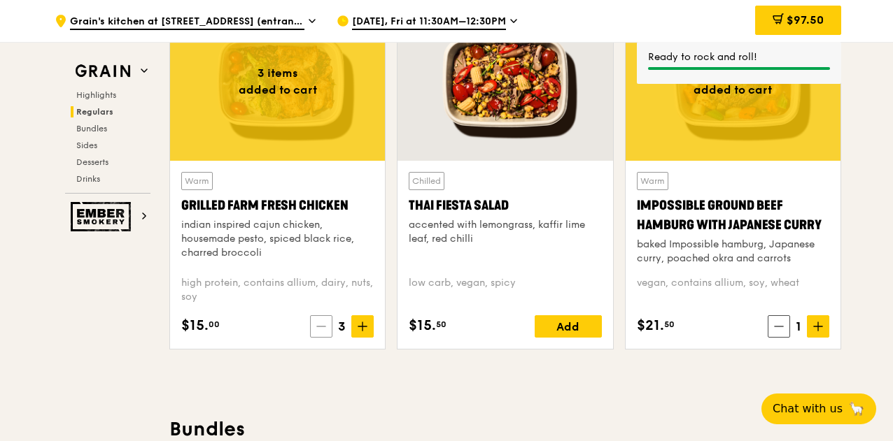
click at [320, 332] on icon at bounding box center [321, 327] width 10 height 10
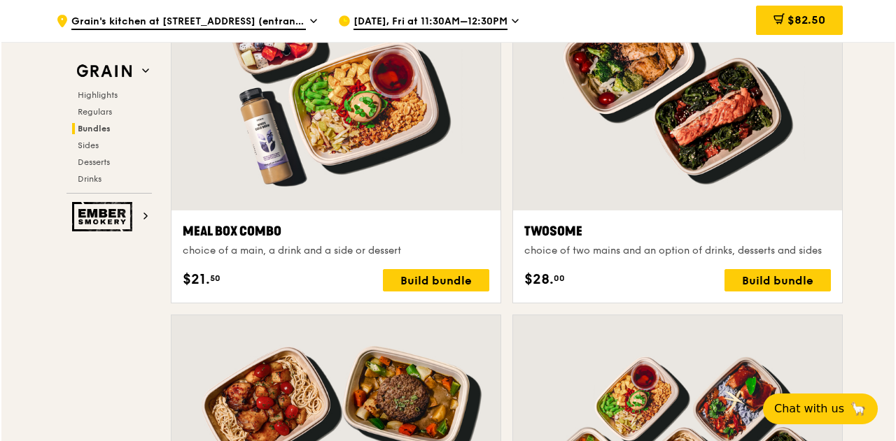
scroll to position [2179, 0]
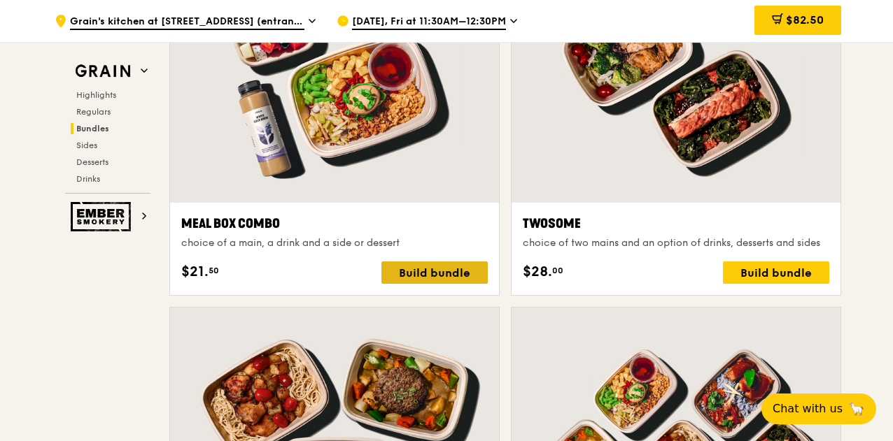
click at [463, 284] on div "Build bundle" at bounding box center [434, 273] width 106 height 22
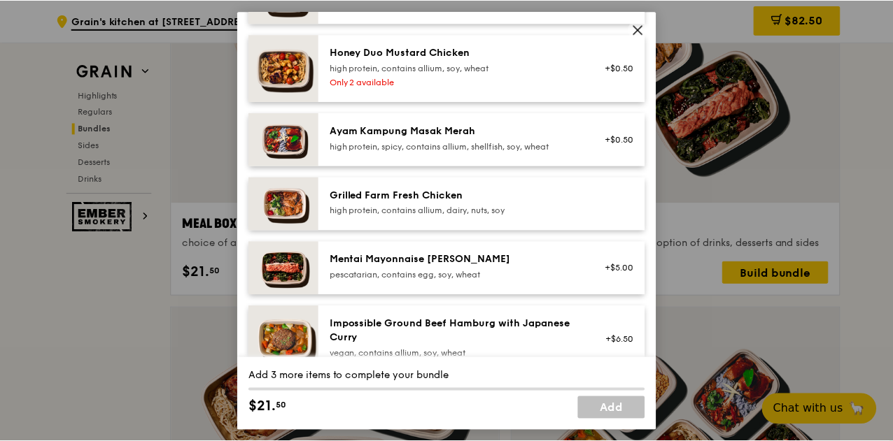
scroll to position [376, 0]
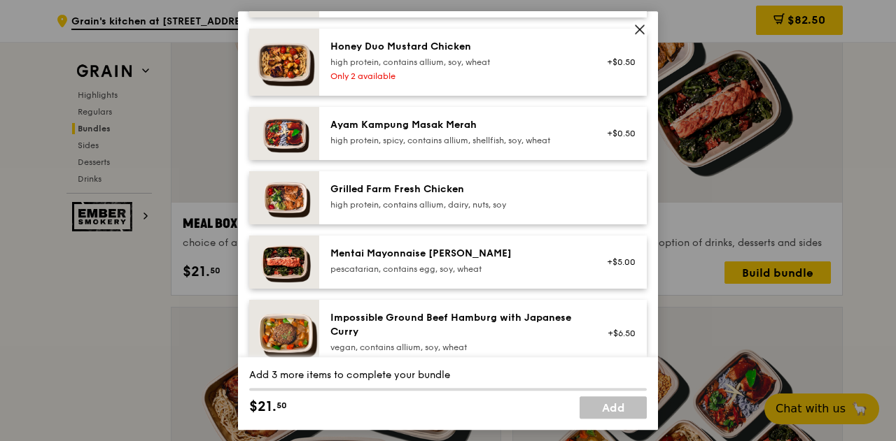
click at [635, 33] on icon at bounding box center [639, 29] width 8 height 8
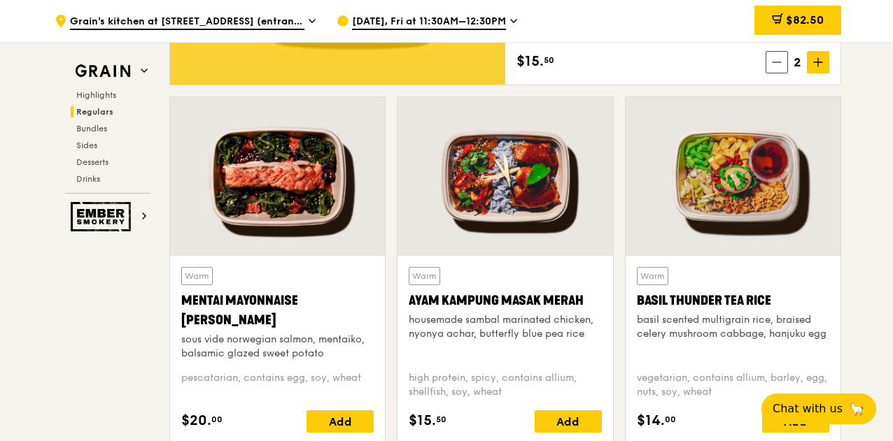
scroll to position [1276, 0]
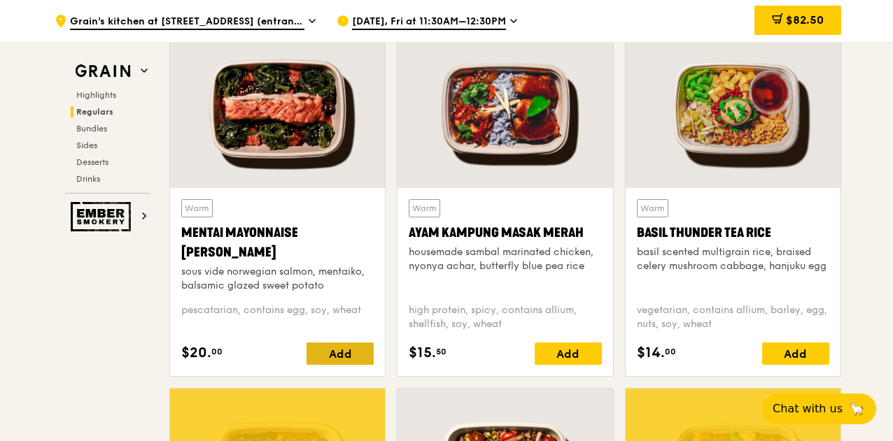
click at [329, 365] on div "Add" at bounding box center [339, 354] width 67 height 22
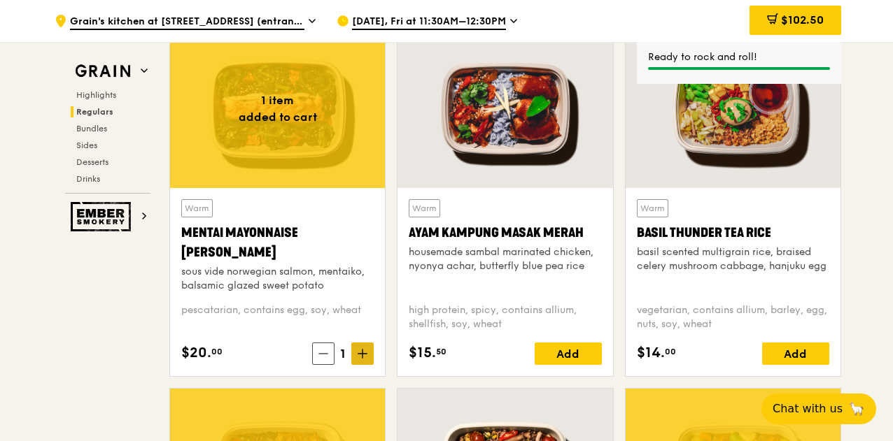
click at [362, 354] on icon at bounding box center [362, 354] width 8 height 0
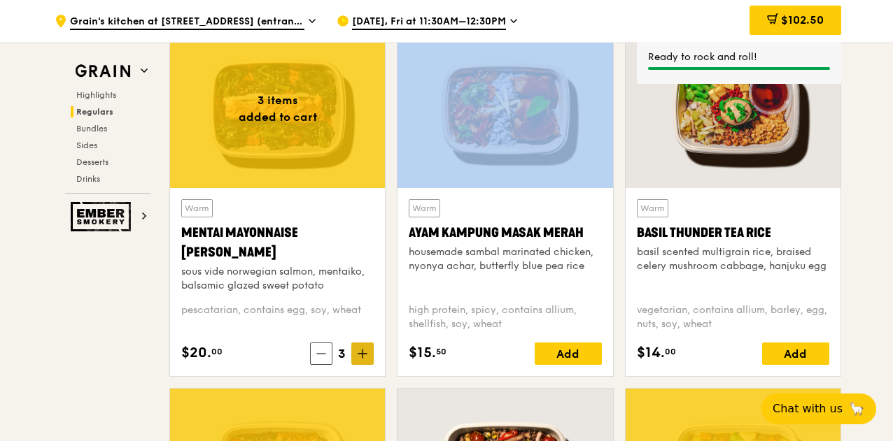
click at [362, 354] on icon at bounding box center [362, 354] width 8 height 0
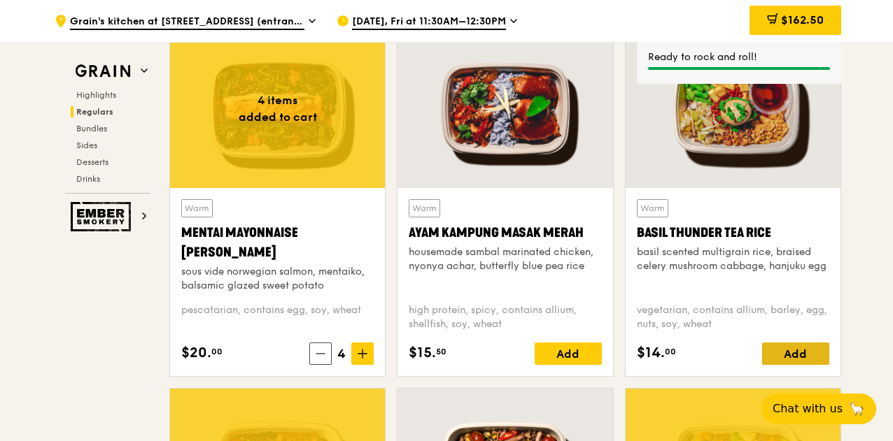
click at [794, 362] on div "Add" at bounding box center [795, 354] width 67 height 22
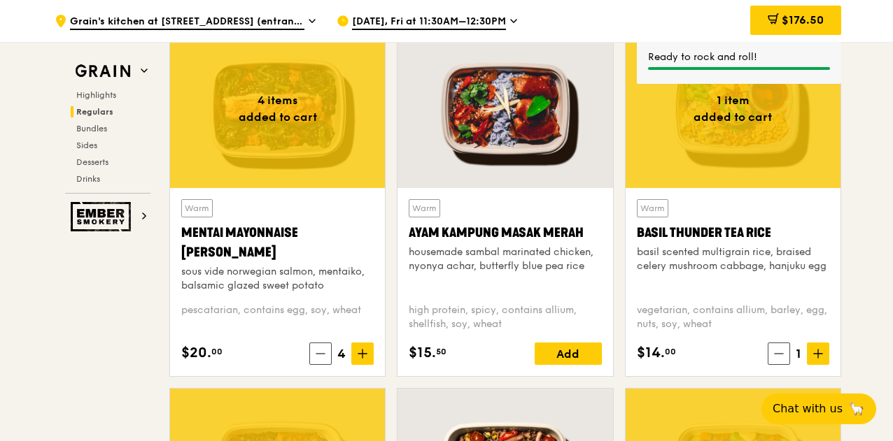
click at [816, 359] on icon at bounding box center [818, 354] width 10 height 10
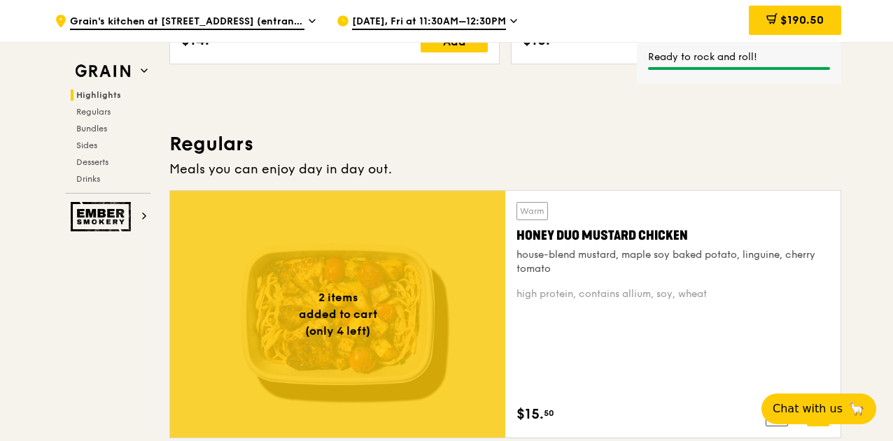
scroll to position [788, 0]
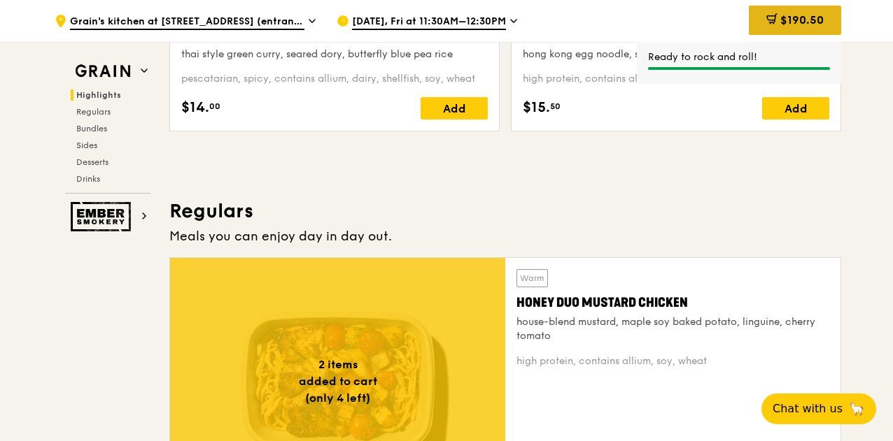
click at [795, 26] on span "$190.50" at bounding box center [801, 19] width 43 height 13
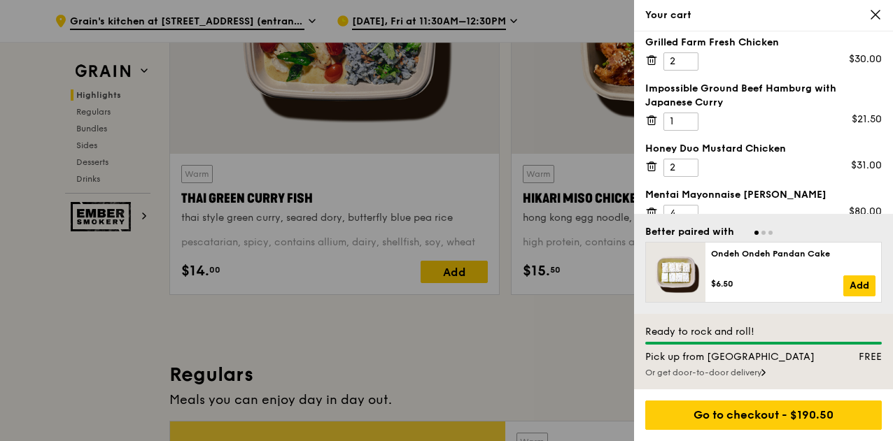
scroll to position [0, 0]
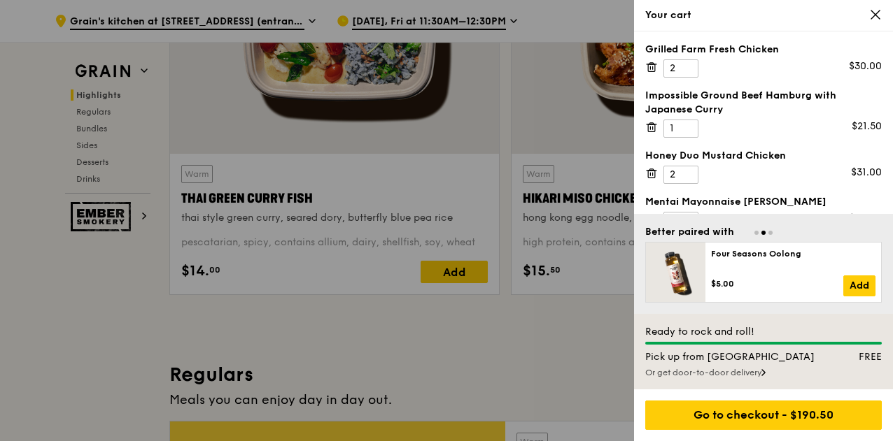
click at [877, 22] on span at bounding box center [875, 14] width 13 height 13
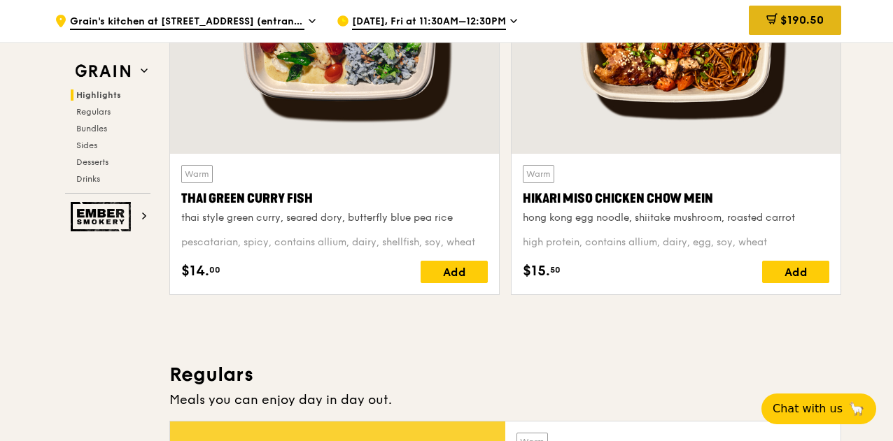
click at [796, 27] on div "$190.50" at bounding box center [795, 20] width 92 height 29
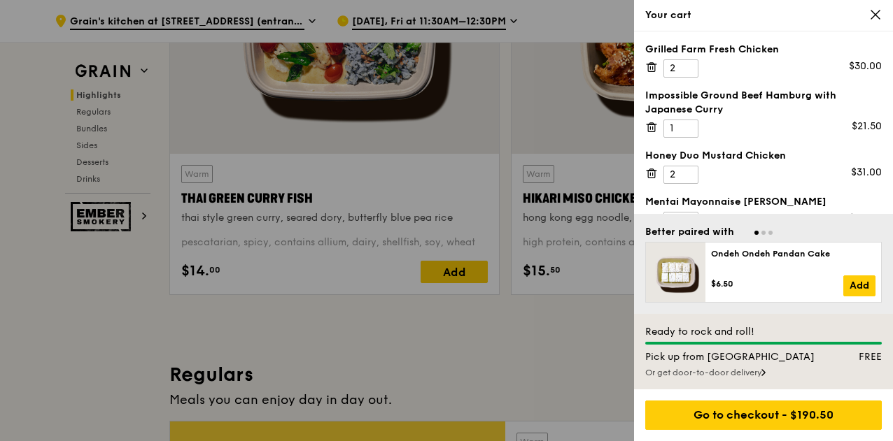
click at [653, 69] on icon at bounding box center [651, 67] width 13 height 13
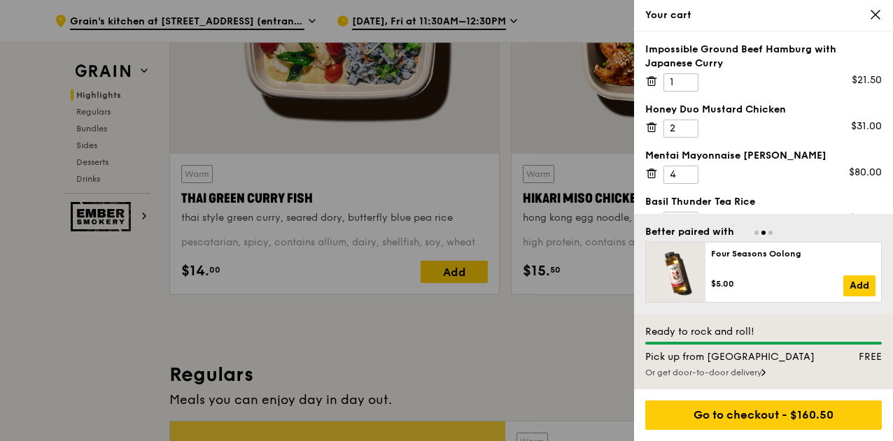
click at [654, 81] on icon at bounding box center [651, 81] width 7 height 7
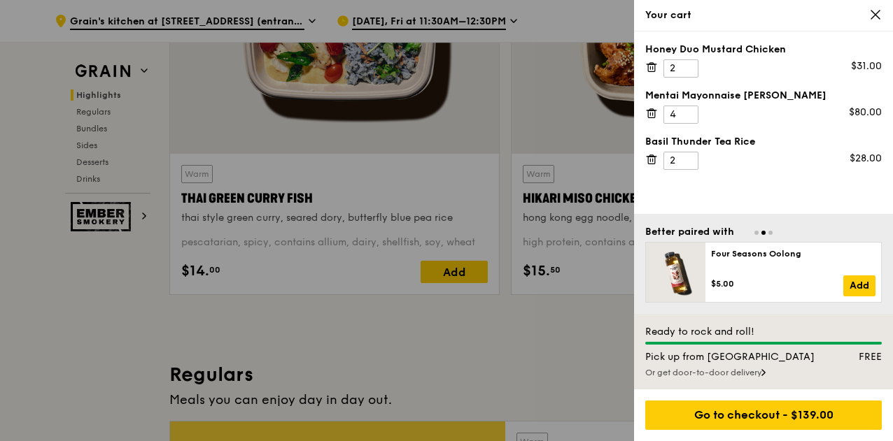
click at [649, 68] on icon at bounding box center [651, 67] width 13 height 13
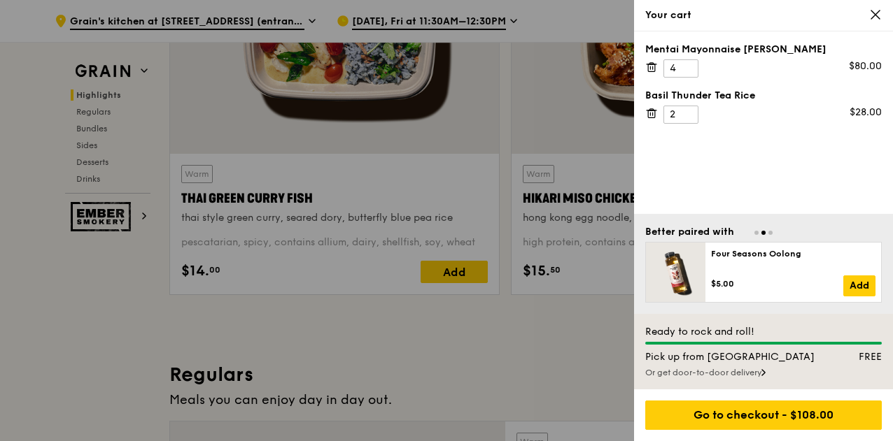
click at [651, 67] on icon at bounding box center [651, 67] width 13 height 13
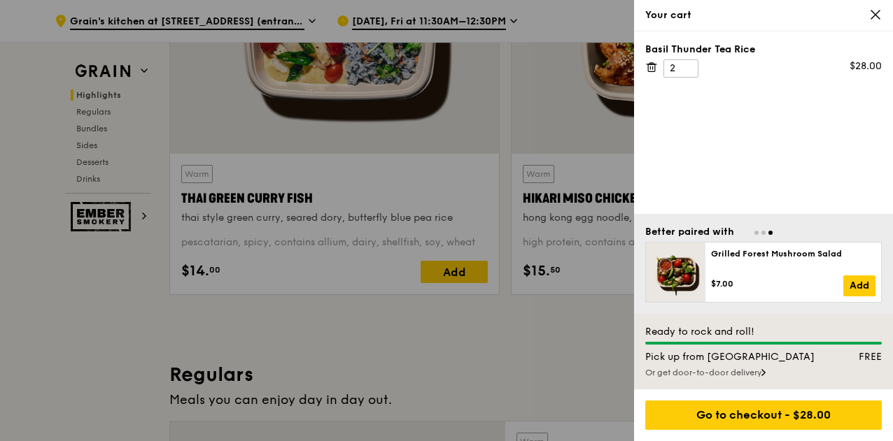
click at [646, 65] on icon at bounding box center [651, 67] width 13 height 13
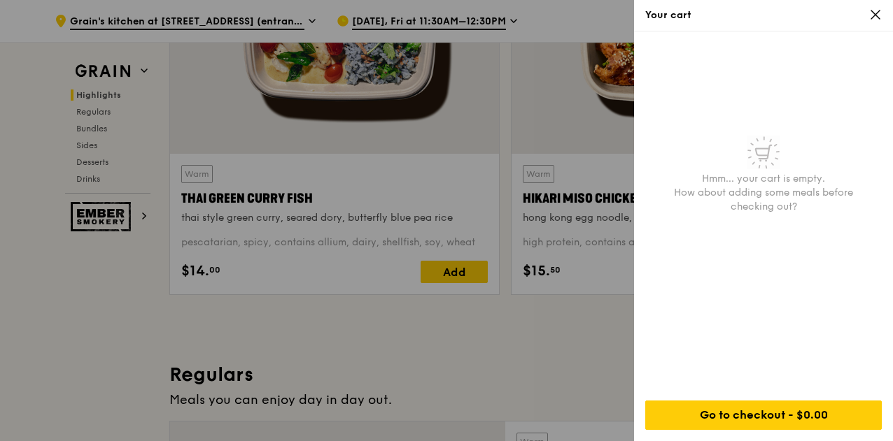
click at [875, 16] on icon at bounding box center [875, 14] width 8 height 8
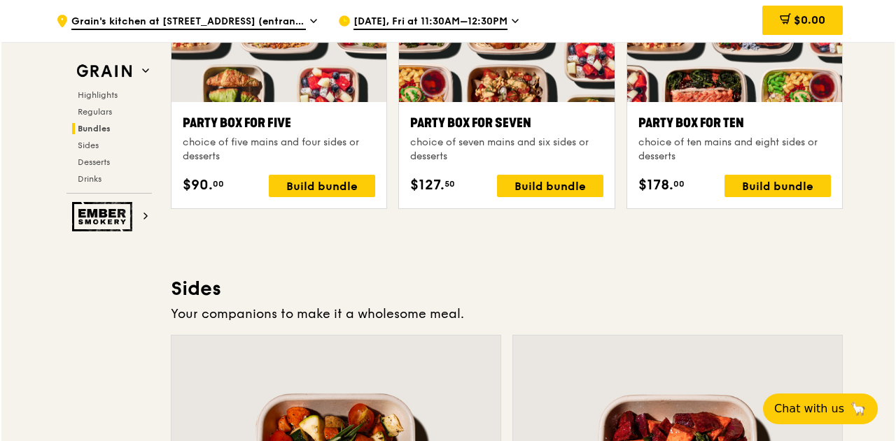
scroll to position [2634, 0]
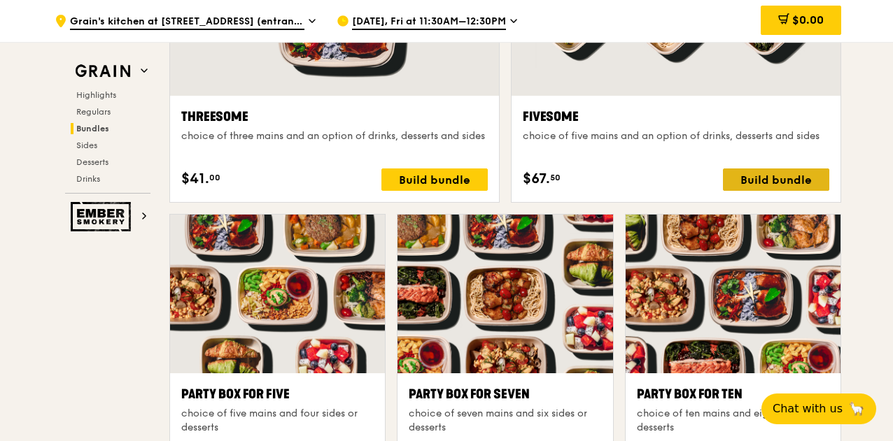
click at [779, 189] on div "Build bundle" at bounding box center [776, 180] width 106 height 22
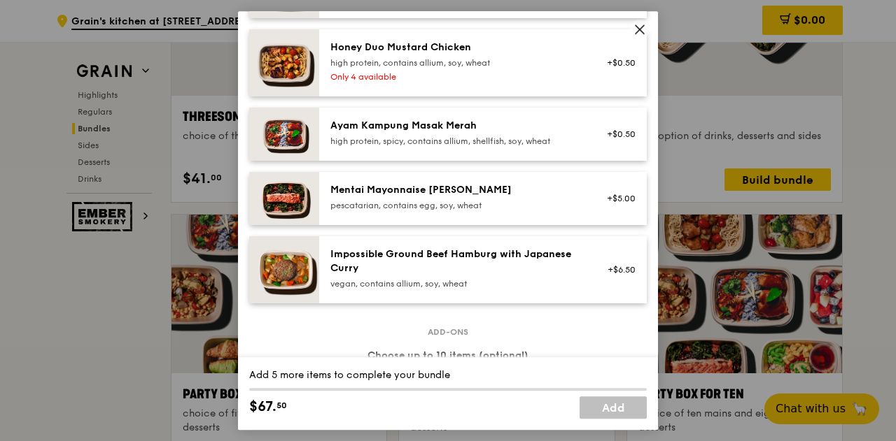
scroll to position [443, 0]
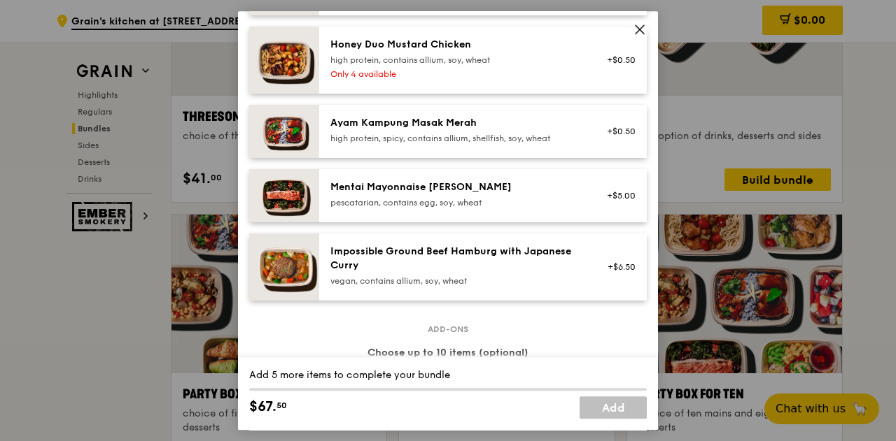
click at [590, 211] on div "+$5.00" at bounding box center [617, 196] width 54 height 31
click at [246, 194] on div "1x" at bounding box center [248, 186] width 15 height 15
click at [246, 194] on div "2x" at bounding box center [248, 186] width 15 height 15
click at [246, 194] on div "3x" at bounding box center [248, 186] width 15 height 15
click at [251, 278] on img at bounding box center [284, 267] width 70 height 67
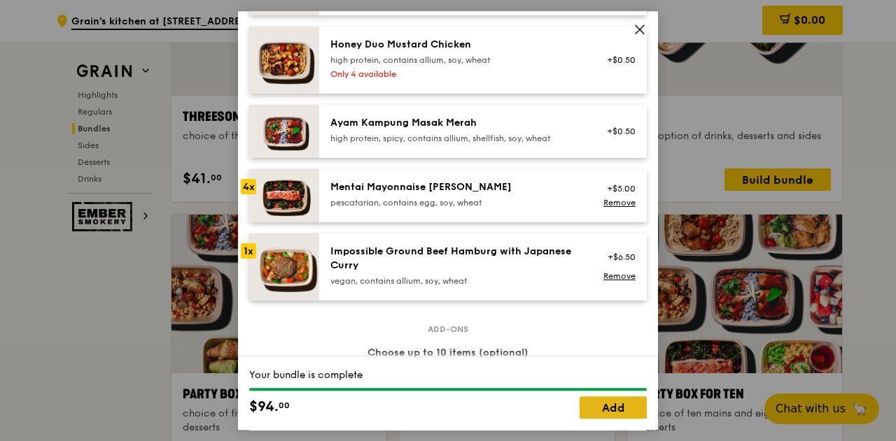
click at [606, 412] on link "Add" at bounding box center [612, 408] width 67 height 22
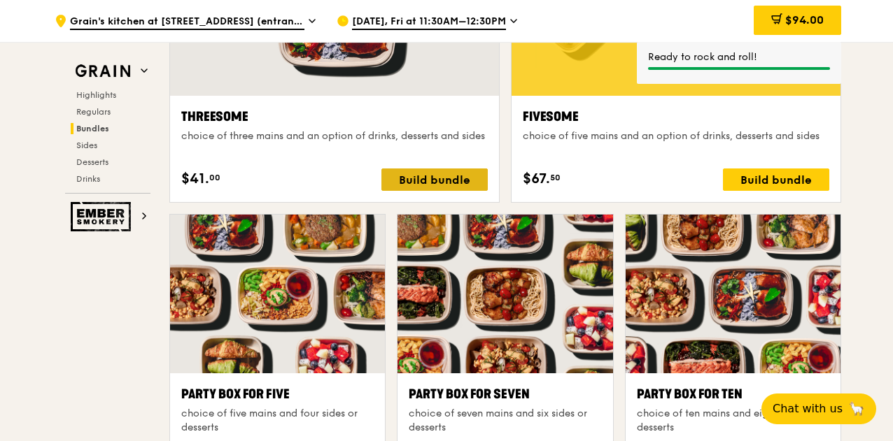
click at [458, 190] on div "Build bundle" at bounding box center [434, 180] width 106 height 22
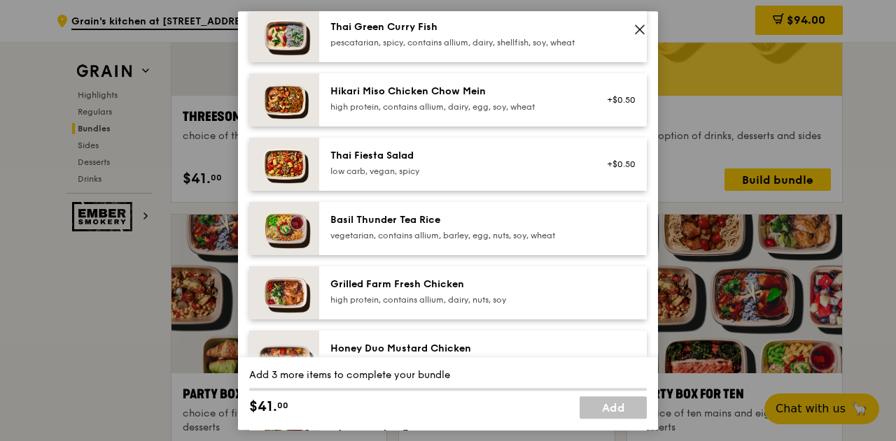
scroll to position [187, 0]
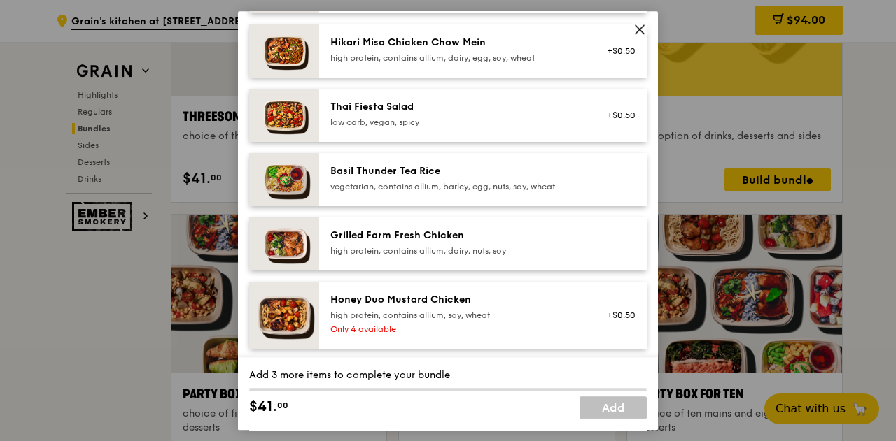
click at [512, 178] on div "Basil Thunder Tea Rice" at bounding box center [455, 171] width 251 height 14
click at [248, 178] on div "1x" at bounding box center [248, 170] width 15 height 15
click at [252, 259] on img at bounding box center [284, 244] width 70 height 53
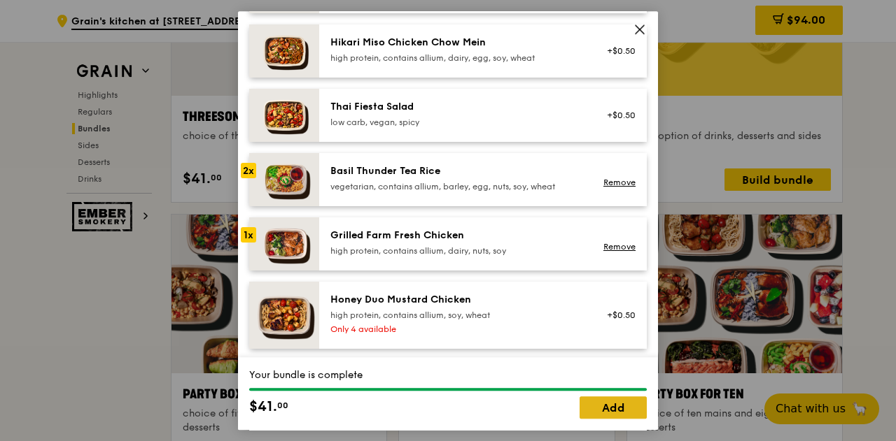
click at [593, 414] on link "Add" at bounding box center [612, 408] width 67 height 22
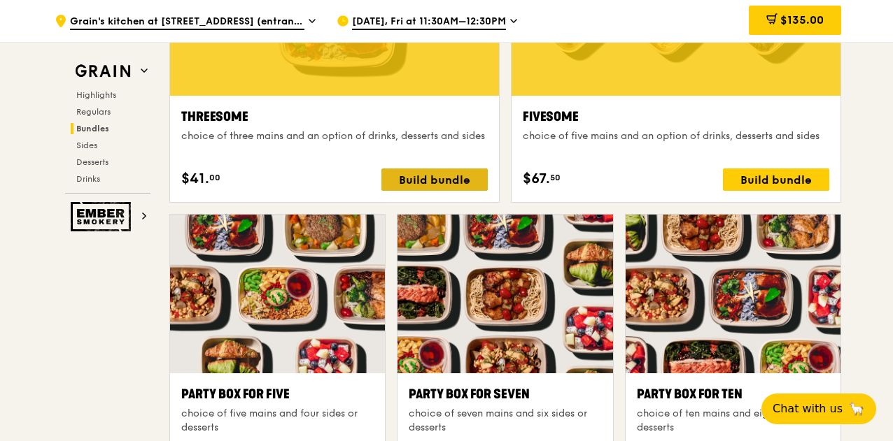
click at [455, 186] on div "Build bundle" at bounding box center [434, 180] width 106 height 22
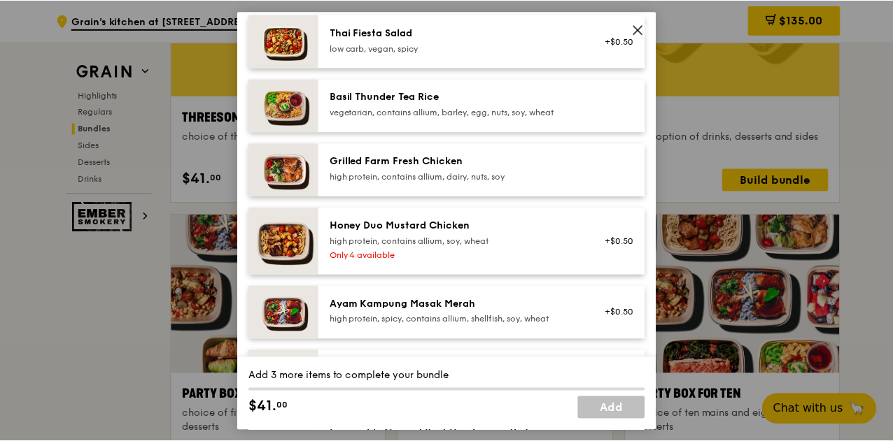
scroll to position [267, 0]
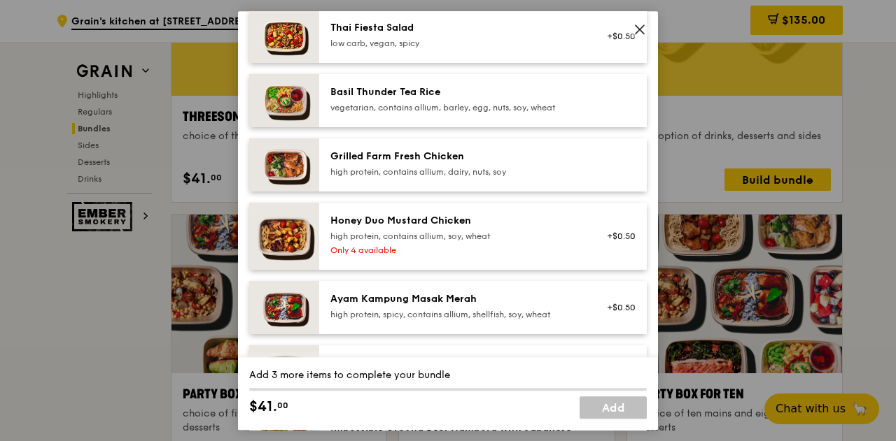
click at [287, 239] on img at bounding box center [284, 236] width 70 height 67
click at [284, 171] on img at bounding box center [284, 165] width 70 height 53
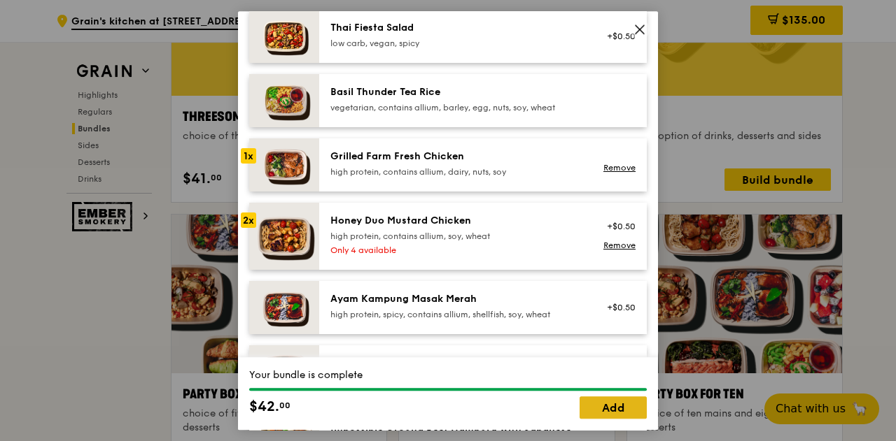
click at [604, 404] on link "Add" at bounding box center [612, 408] width 67 height 22
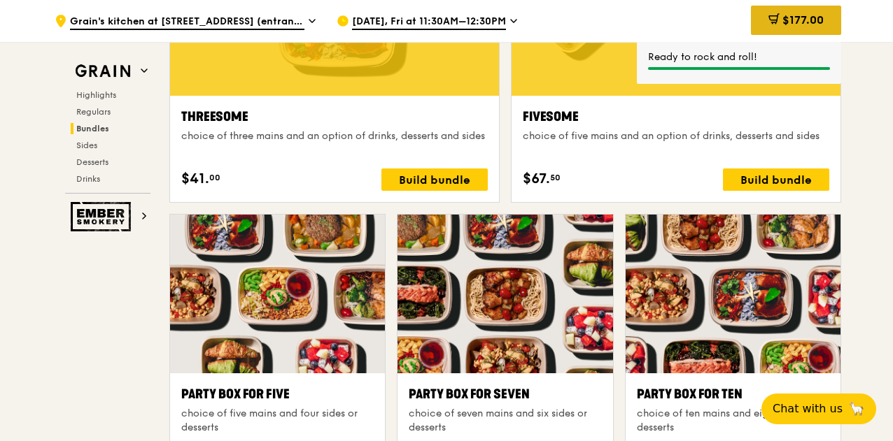
click at [796, 23] on span "$177.00" at bounding box center [802, 19] width 41 height 13
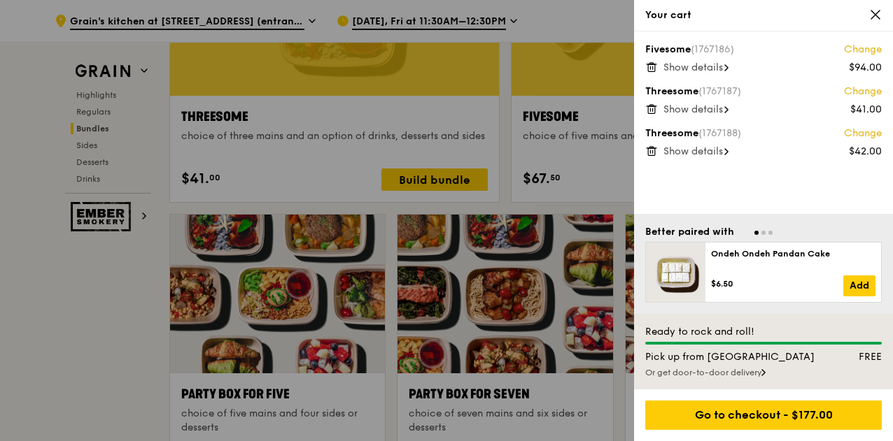
click at [691, 66] on span "Show details" at bounding box center [692, 68] width 59 height 12
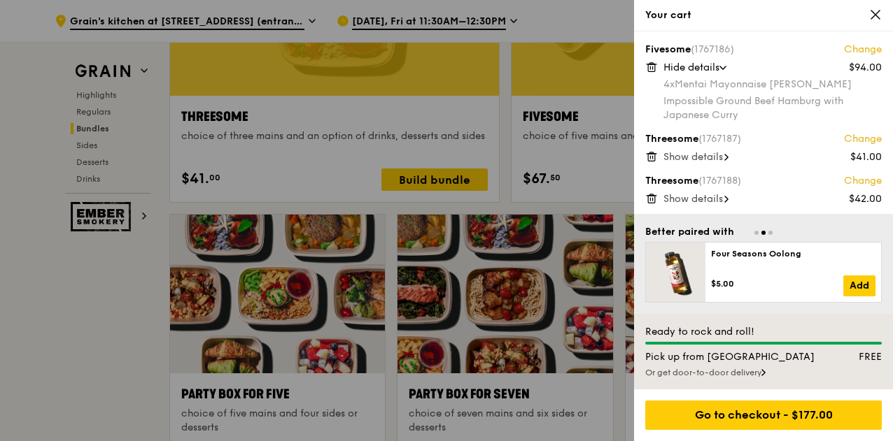
click at [691, 71] on span "Hide details" at bounding box center [691, 68] width 56 height 12
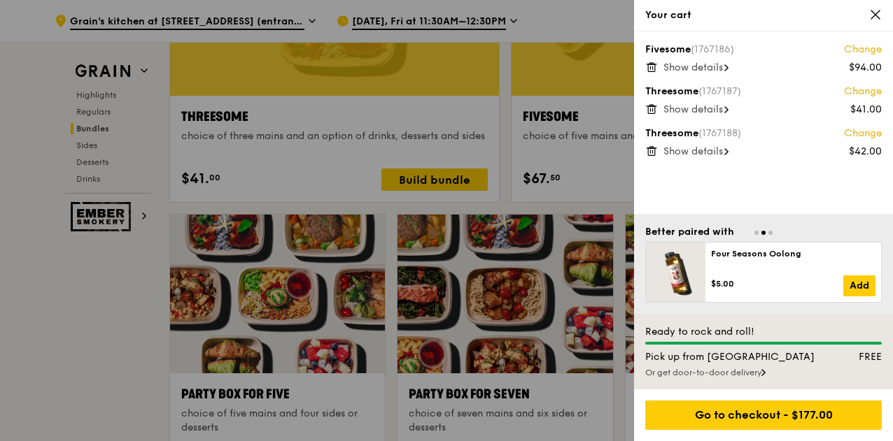
click at [672, 110] on span "Show details" at bounding box center [692, 110] width 59 height 12
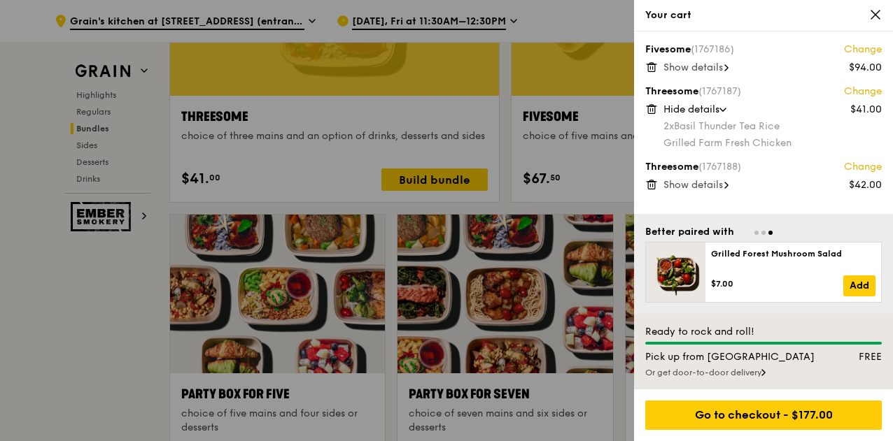
click at [672, 110] on span "Hide details" at bounding box center [691, 110] width 56 height 12
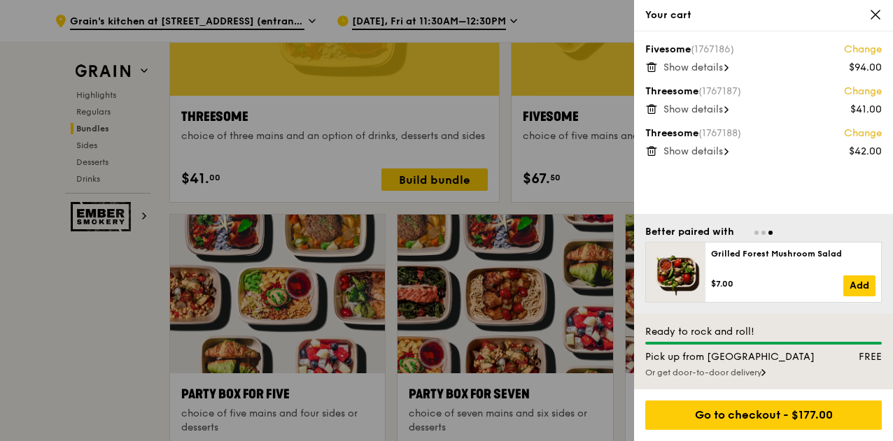
click at [673, 152] on span "Show details" at bounding box center [692, 152] width 59 height 12
click at [673, 152] on span "Hide details" at bounding box center [691, 152] width 56 height 12
click at [698, 153] on span "Show details" at bounding box center [692, 152] width 59 height 12
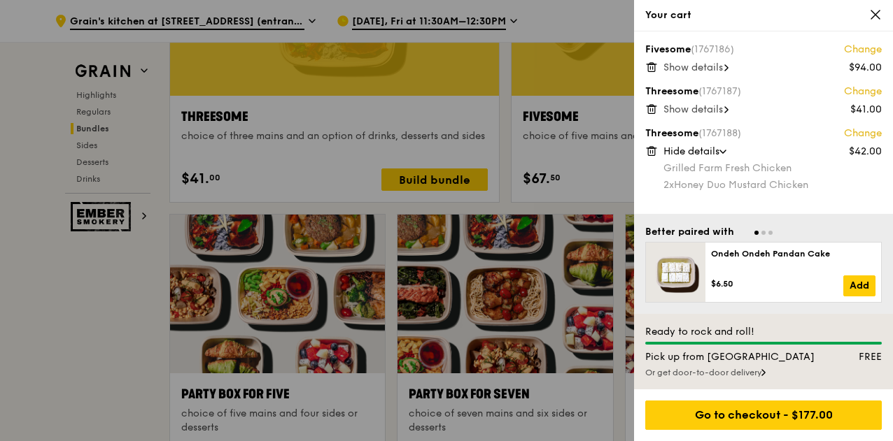
click at [698, 153] on span "Hide details" at bounding box center [691, 152] width 56 height 12
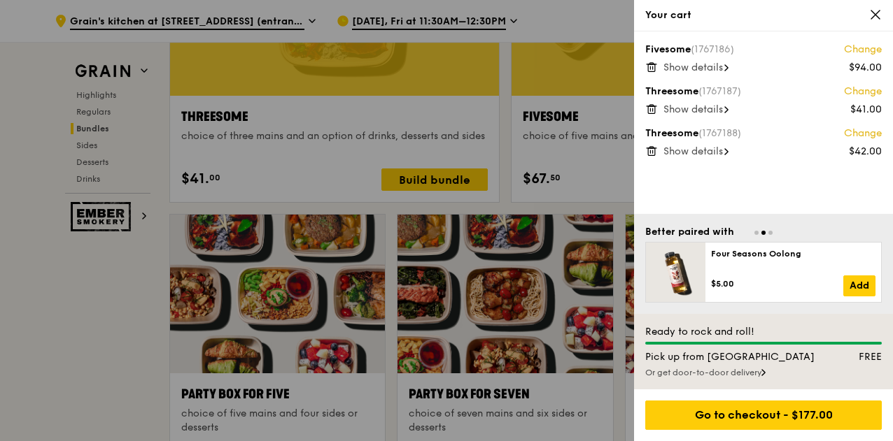
click at [679, 111] on span "Show details" at bounding box center [692, 110] width 59 height 12
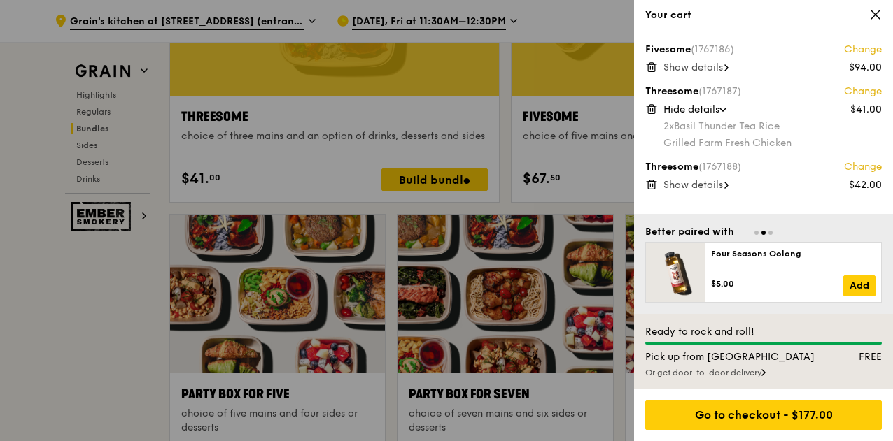
click at [679, 111] on span "Hide details" at bounding box center [691, 110] width 56 height 12
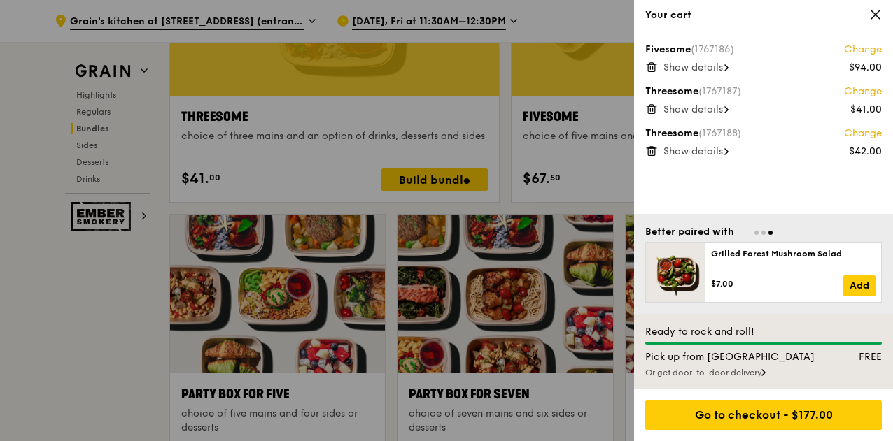
click at [673, 149] on span "Show details" at bounding box center [692, 152] width 59 height 12
click at [673, 149] on span "Hide details" at bounding box center [691, 152] width 56 height 12
drag, startPoint x: 892, startPoint y: 190, endPoint x: 892, endPoint y: 202, distance: 11.9
click at [892, 202] on div "Fivesome (1767186) Change $94.00 Show details Threesome (1767187) Change $41.00…" at bounding box center [763, 122] width 259 height 183
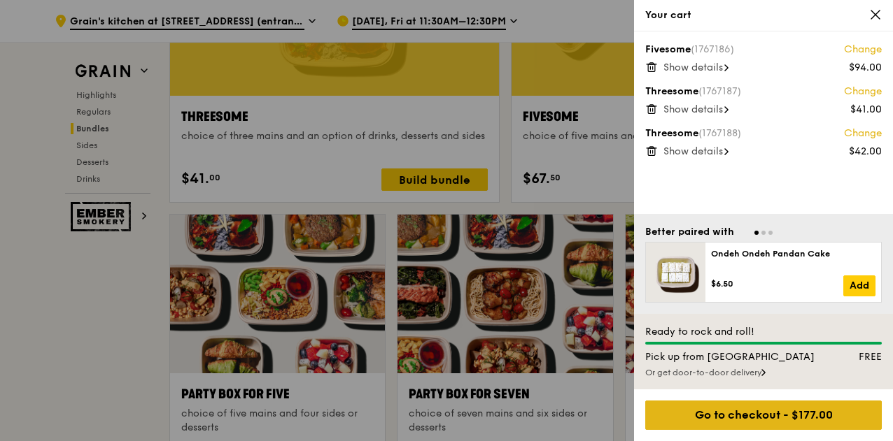
click at [735, 423] on div "Go to checkout - $177.00" at bounding box center [763, 415] width 236 height 29
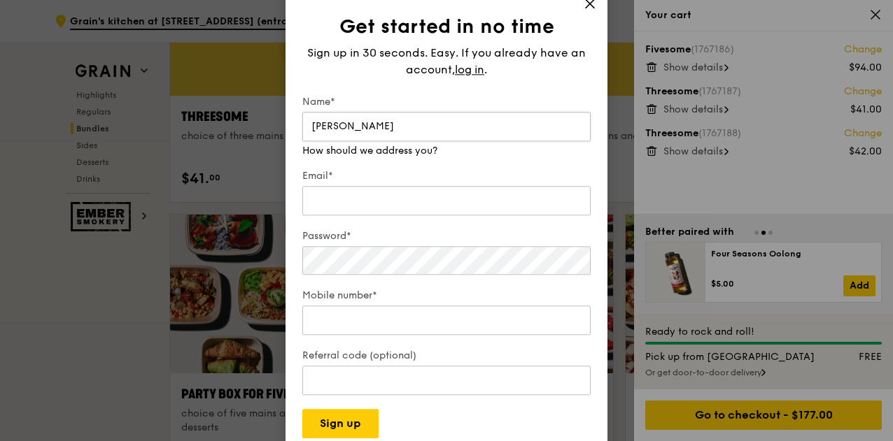
type input "Sharlin Ho"
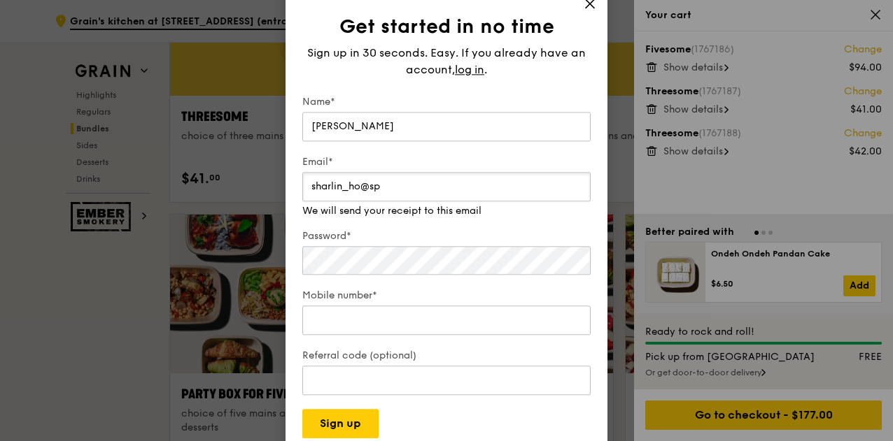
drag, startPoint x: 419, startPoint y: 187, endPoint x: 295, endPoint y: 187, distance: 123.8
click at [295, 187] on div "Get started in no time Sign up in 30 seconds. Easy. If you already have an acco…" at bounding box center [446, 220] width 322 height 469
type input "skmails@gmail.com"
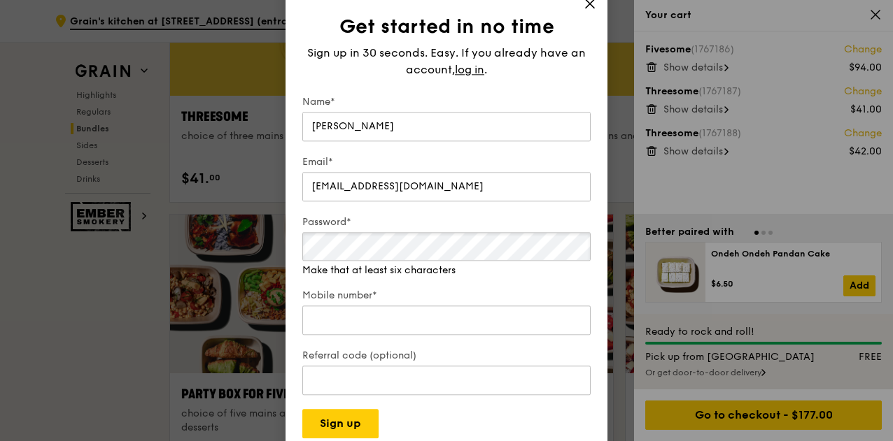
click at [420, 270] on div "Password* Make that at least six characters" at bounding box center [446, 246] width 288 height 62
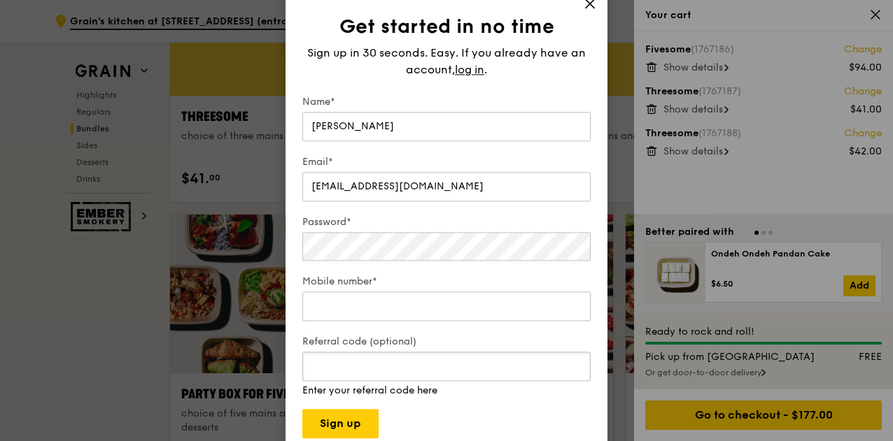
click at [369, 372] on input "Referral code (optional)" at bounding box center [446, 366] width 288 height 29
paste input "TRUE10"
type input "TRUE10"
click at [411, 423] on form "Name* Sharlin Ho Email* skmails@gmail.com Password* Mobile number* Referral cod…" at bounding box center [446, 267] width 288 height 344
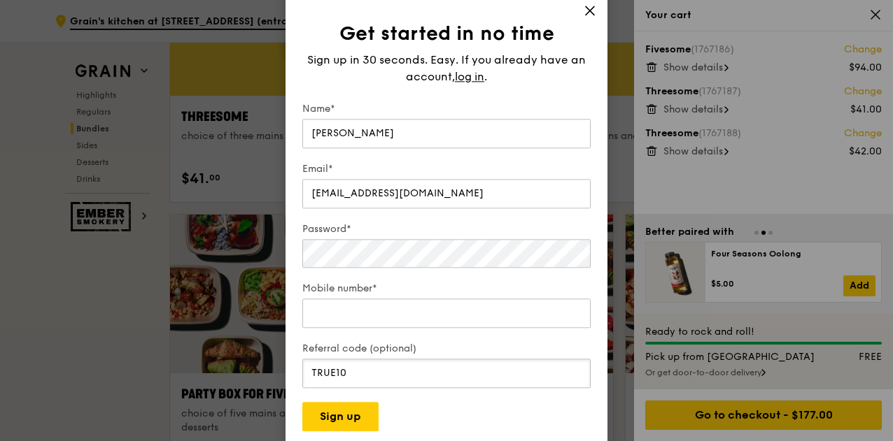
click at [385, 369] on input "TRUE10" at bounding box center [446, 373] width 288 height 29
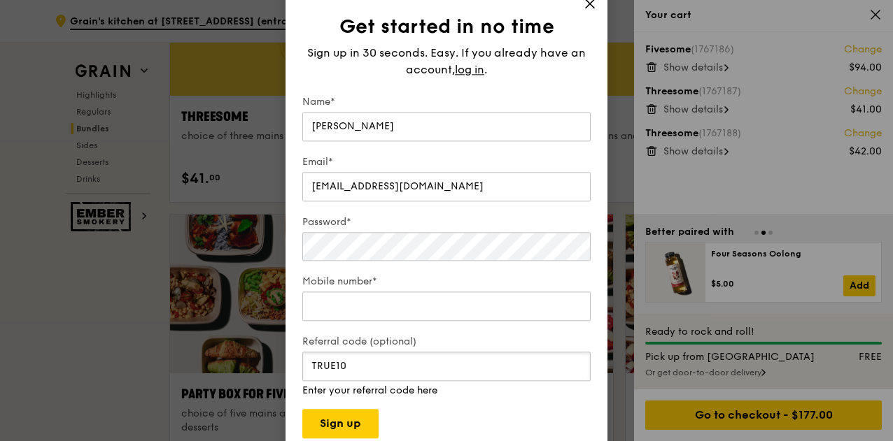
click at [385, 369] on input "TRUE10" at bounding box center [446, 366] width 288 height 29
click at [364, 295] on input "Mobile number*" at bounding box center [446, 306] width 288 height 29
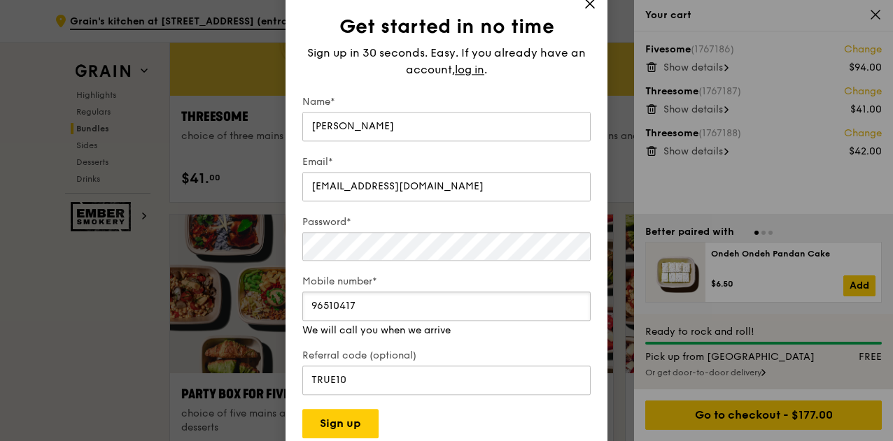
type input "96510417"
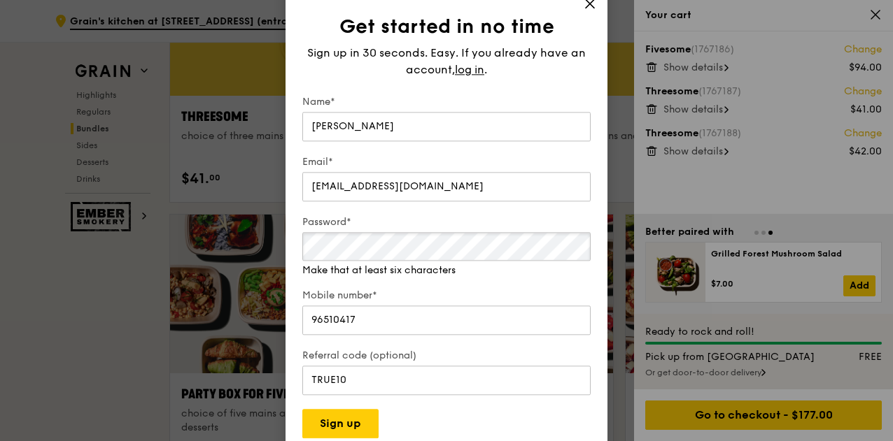
click at [292, 240] on div "Get started in no time Sign up in 30 seconds. Easy. If you already have an acco…" at bounding box center [446, 220] width 322 height 469
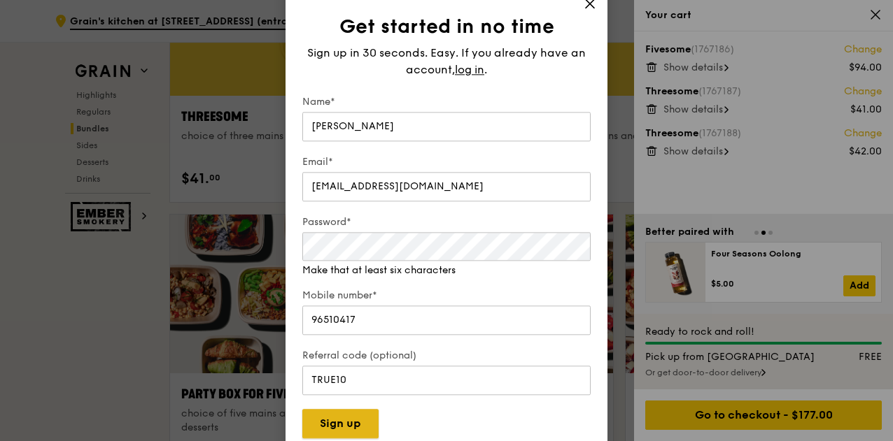
click at [363, 425] on button "Sign up" at bounding box center [340, 423] width 76 height 29
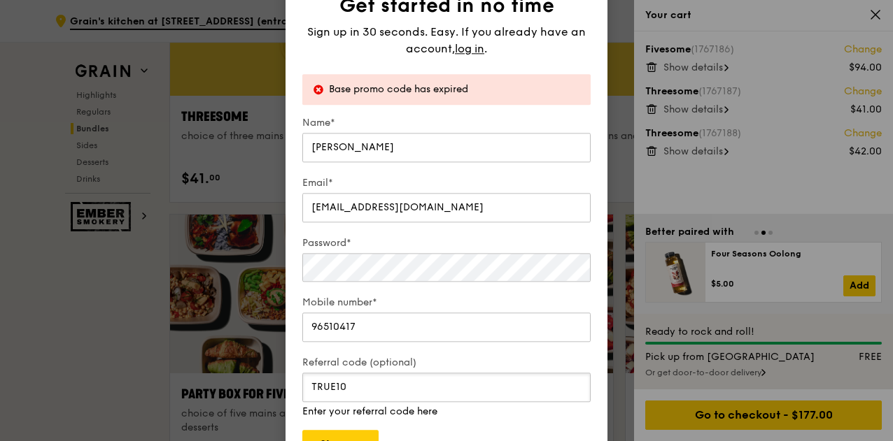
drag, startPoint x: 308, startPoint y: 392, endPoint x: 286, endPoint y: 392, distance: 21.7
click at [286, 392] on div "Get started in no time Sign up in 30 seconds. Easy. If you already have an acco…" at bounding box center [446, 220] width 322 height 511
click at [376, 378] on input "Referral code (optional)" at bounding box center [446, 387] width 288 height 29
paste input "RF35894"
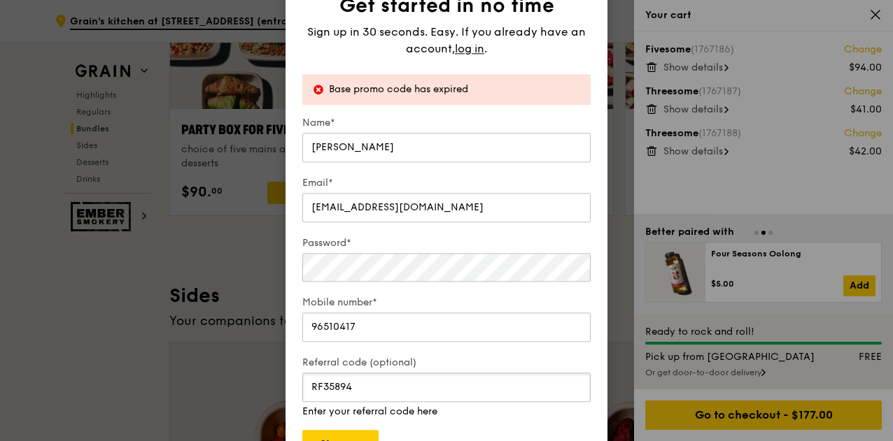
scroll to position [2906, 0]
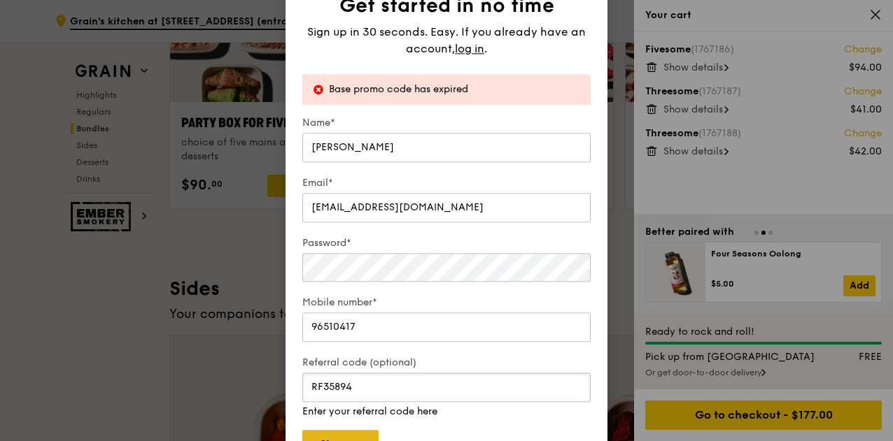
type input "RF35894"
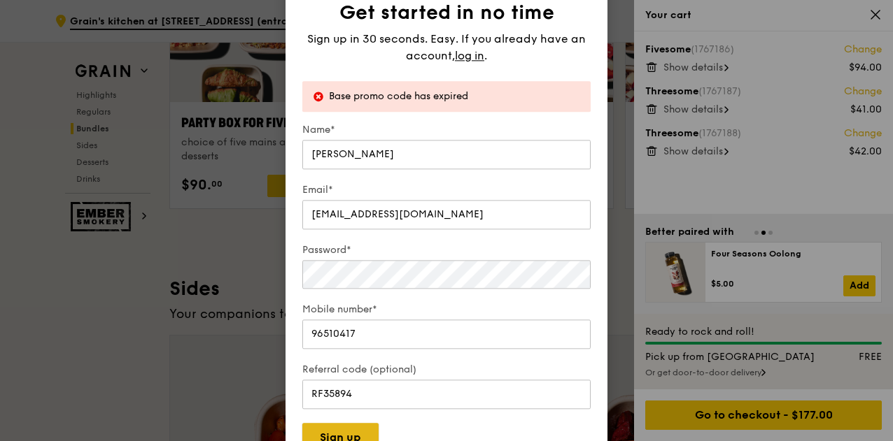
click at [340, 433] on button "Sign up" at bounding box center [340, 437] width 76 height 29
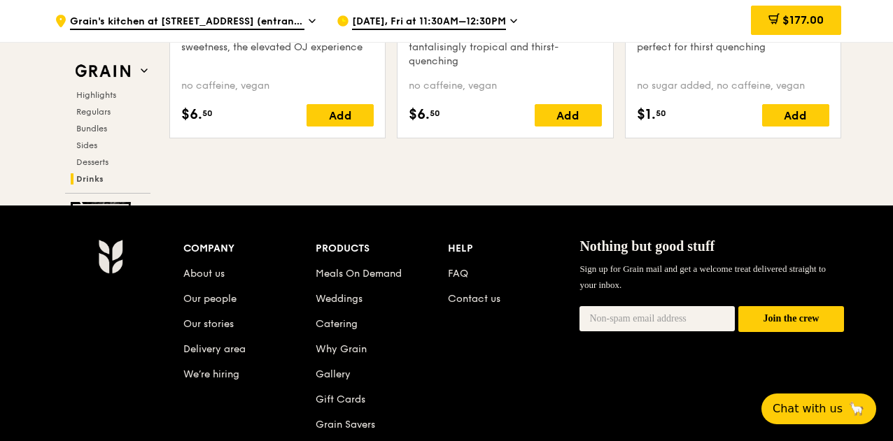
scroll to position [5825, 0]
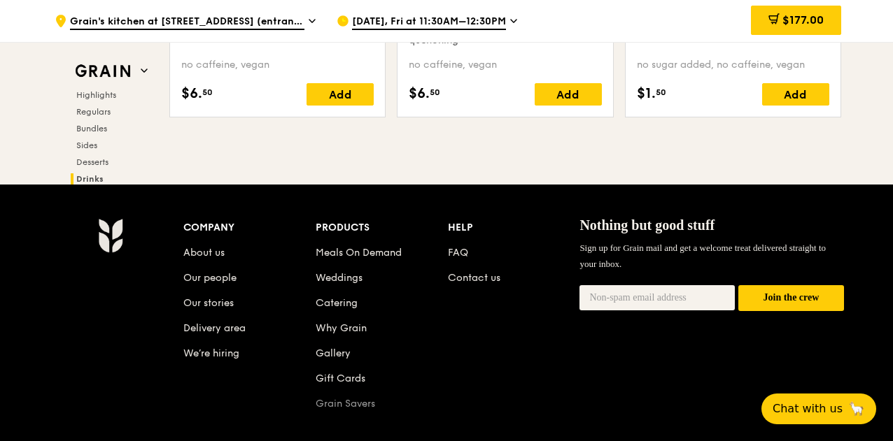
click at [358, 404] on link "Grain Savers" at bounding box center [345, 404] width 59 height 12
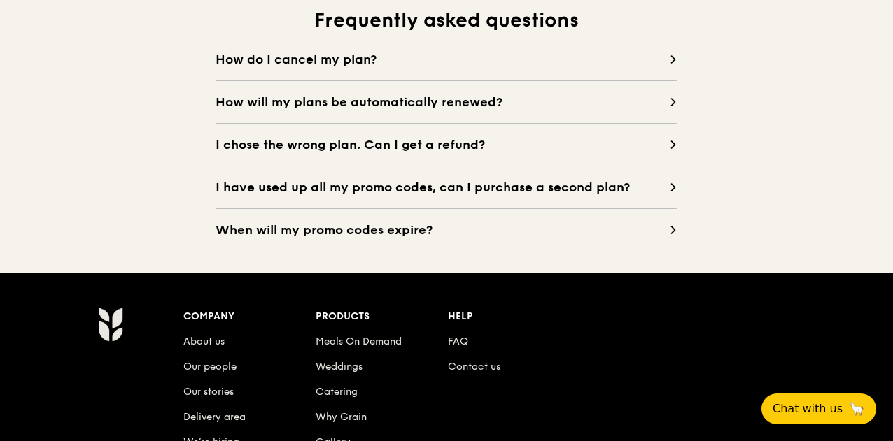
scroll to position [1378, 0]
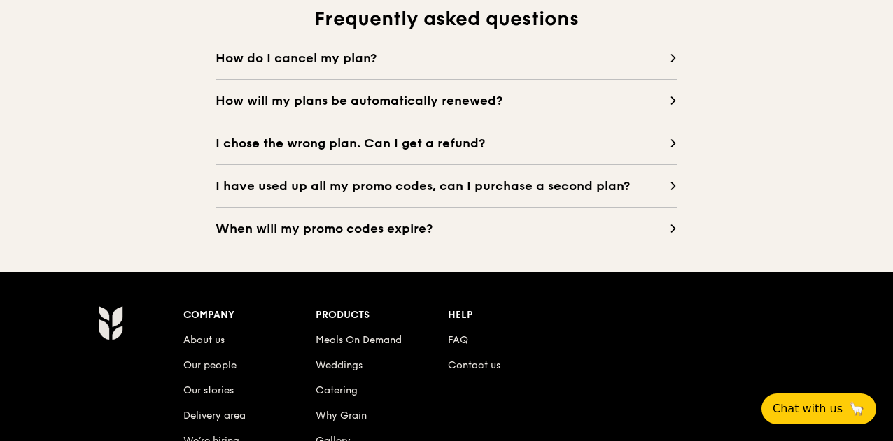
drag, startPoint x: 891, startPoint y: 315, endPoint x: 890, endPoint y: 267, distance: 47.6
click at [576, 325] on div "Help" at bounding box center [514, 316] width 132 height 20
click at [463, 346] on link "FAQ" at bounding box center [458, 340] width 20 height 12
click at [800, 411] on span "Chat with us" at bounding box center [806, 408] width 73 height 17
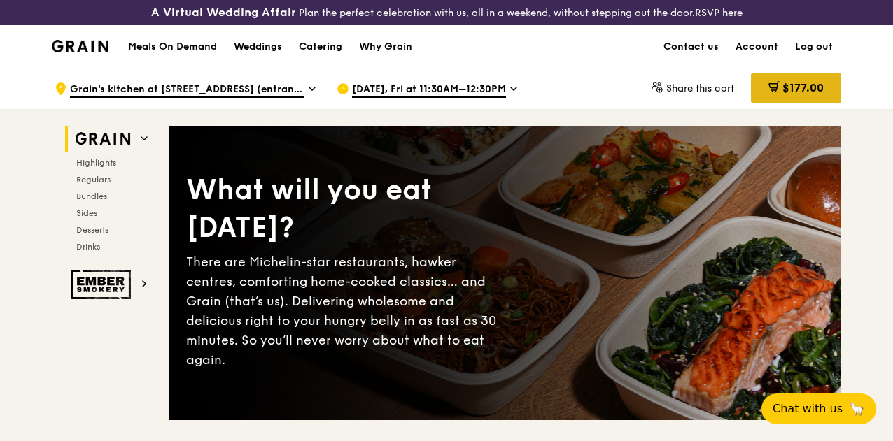
click at [775, 92] on icon at bounding box center [773, 86] width 11 height 11
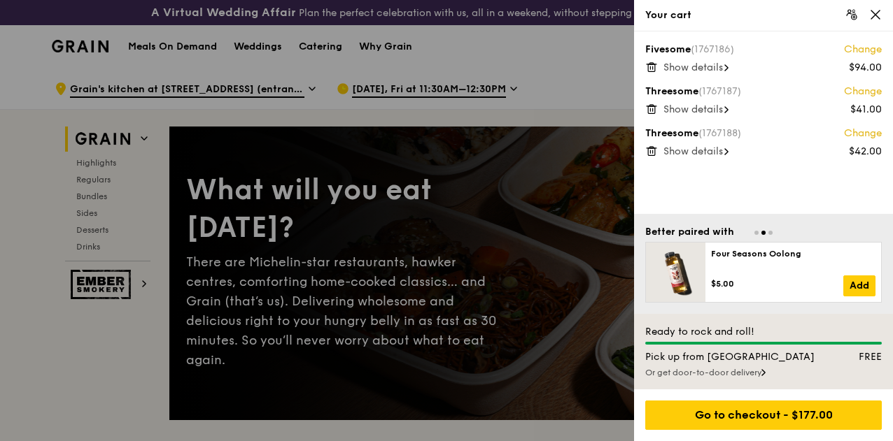
click at [742, 372] on div "Or get door-to-door delivery" at bounding box center [763, 372] width 236 height 11
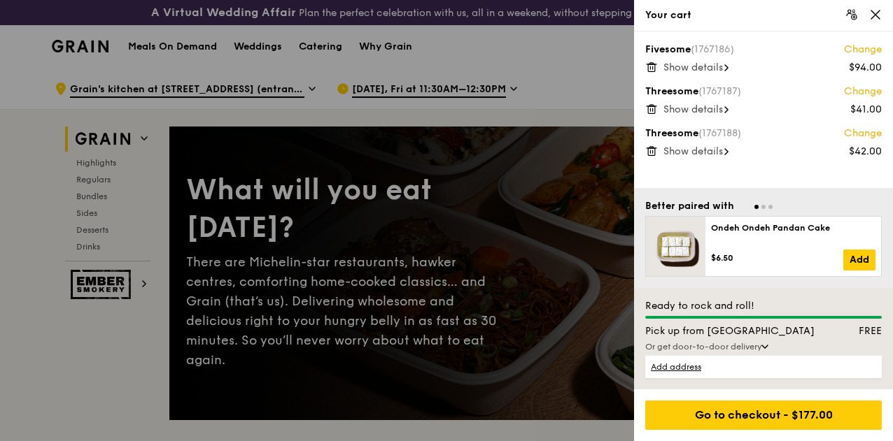
click at [667, 69] on span "Show details" at bounding box center [692, 68] width 59 height 12
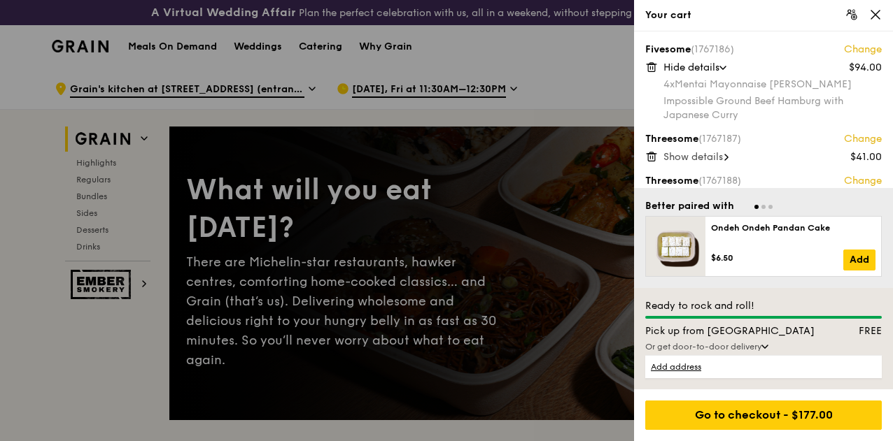
click at [667, 69] on span "Hide details" at bounding box center [691, 68] width 56 height 12
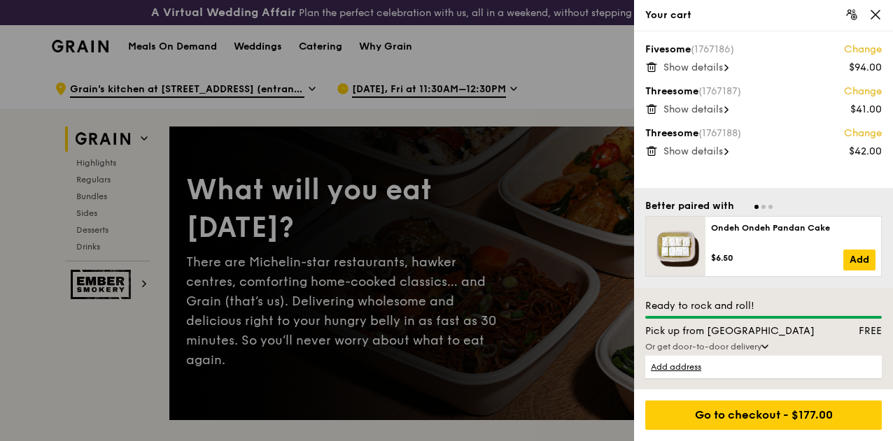
click at [674, 115] on span "Show details" at bounding box center [692, 110] width 59 height 12
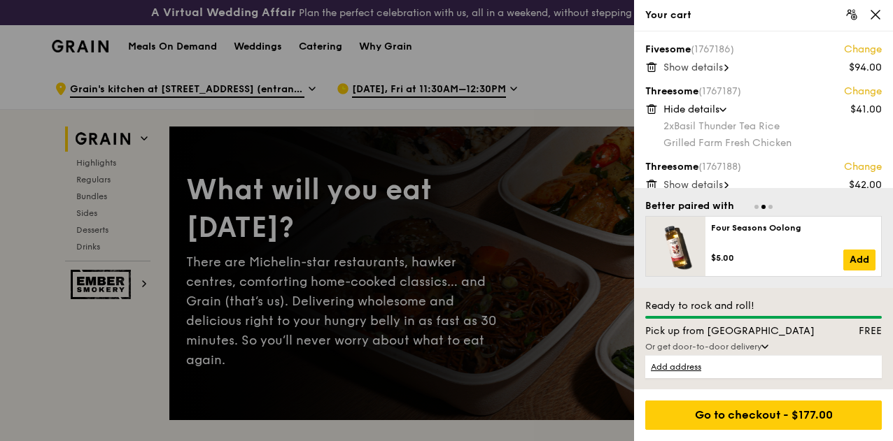
click at [674, 115] on span "Hide details" at bounding box center [691, 110] width 56 height 12
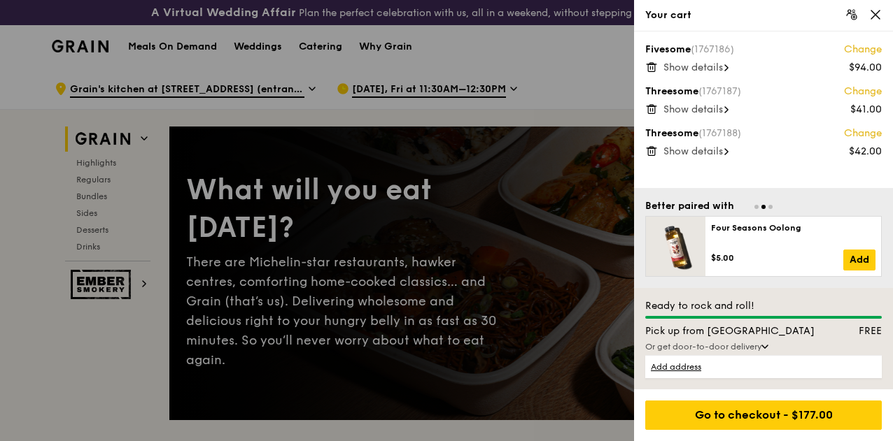
click at [679, 68] on span "Show details" at bounding box center [692, 68] width 59 height 12
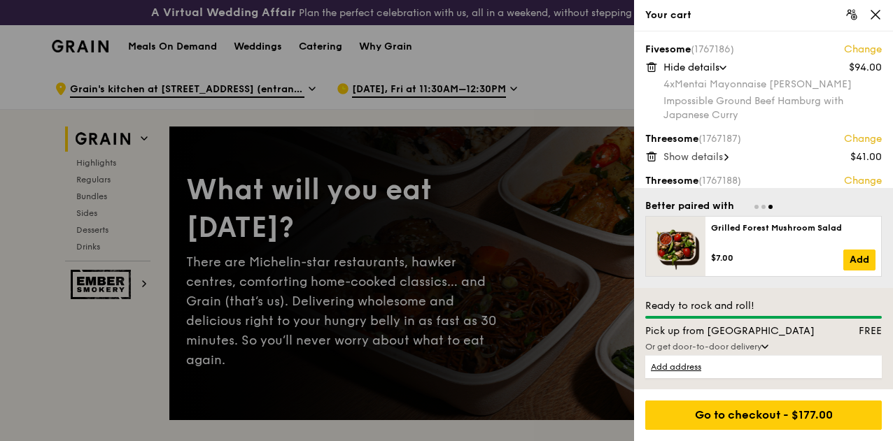
click at [679, 68] on span "Hide details" at bounding box center [691, 68] width 56 height 12
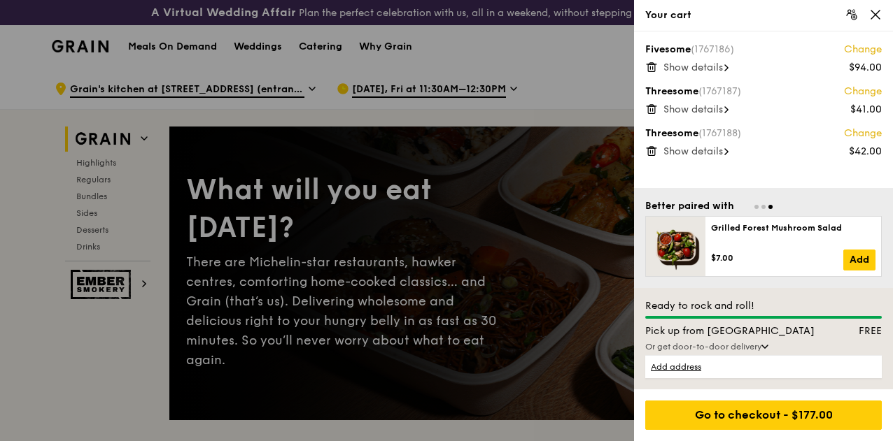
click at [679, 150] on span "Show details" at bounding box center [692, 152] width 59 height 12
click at [679, 150] on span "Hide details" at bounding box center [691, 152] width 56 height 12
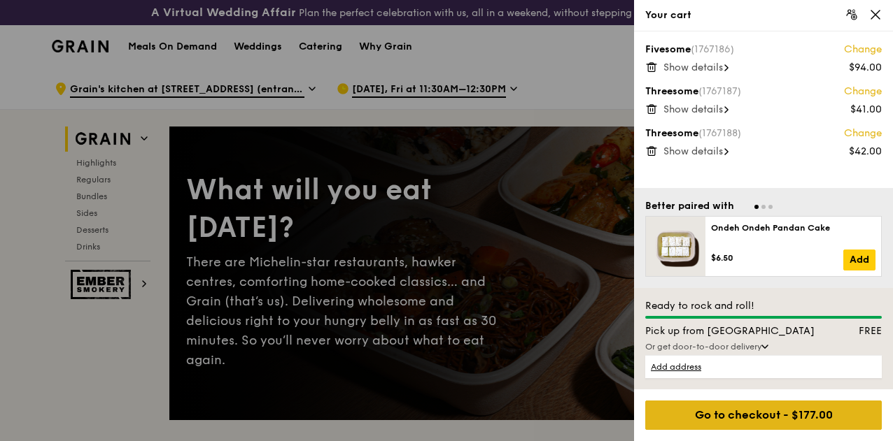
click at [758, 416] on div "Go to checkout - $177.00" at bounding box center [763, 415] width 236 height 29
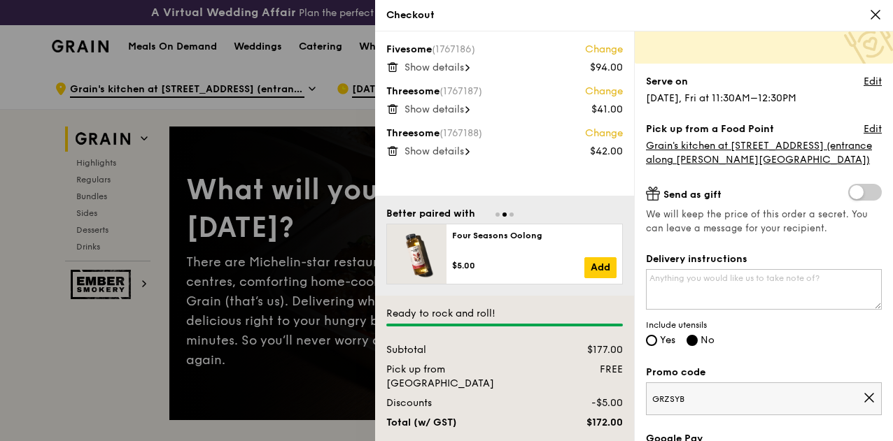
scroll to position [99, 0]
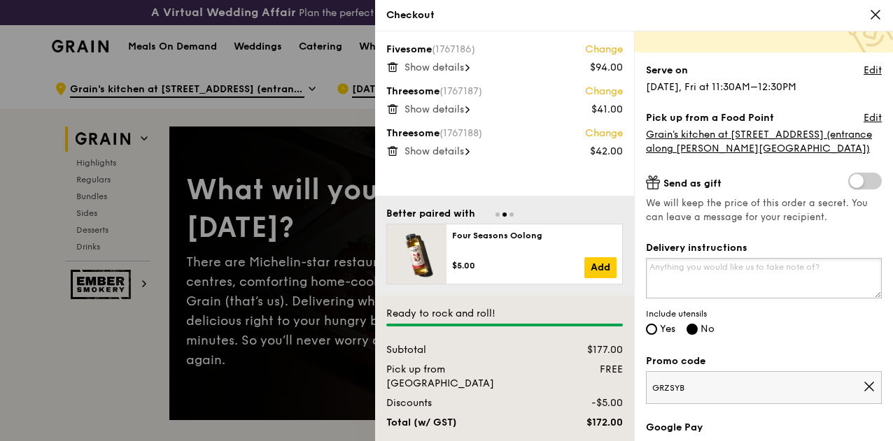
click at [684, 274] on textarea "Delivery instructions" at bounding box center [764, 278] width 236 height 41
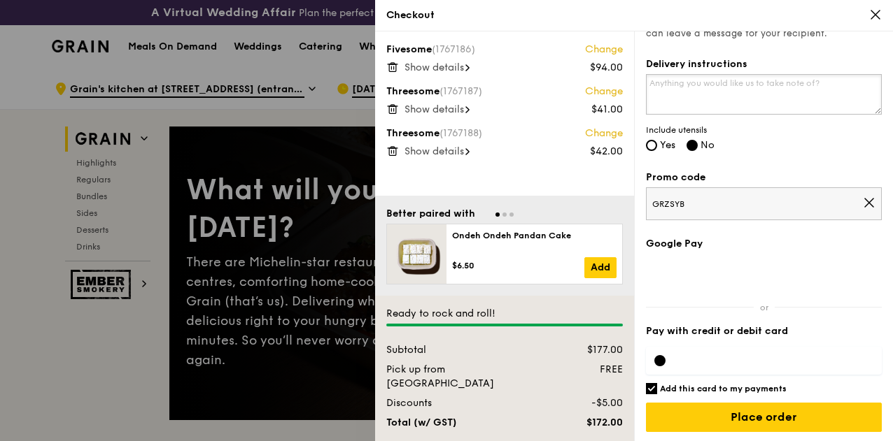
scroll to position [0, 0]
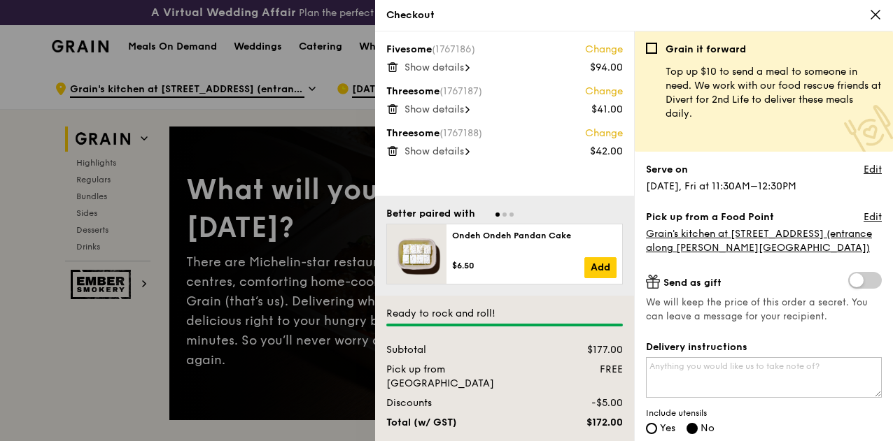
click at [341, 125] on div at bounding box center [446, 220] width 893 height 441
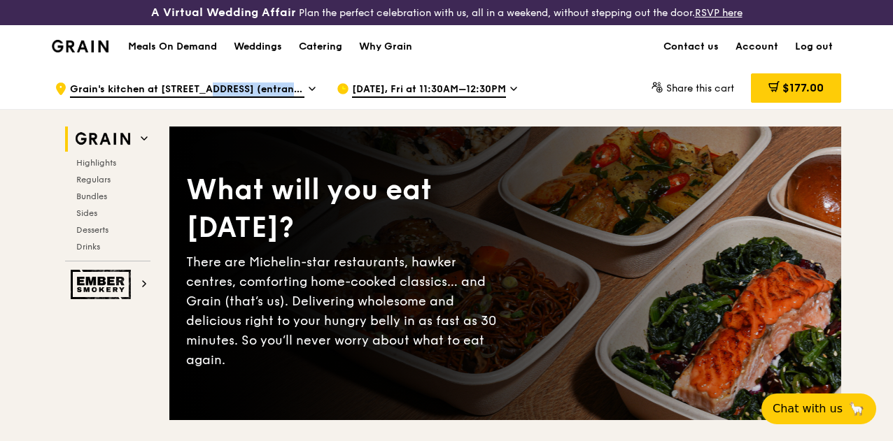
drag, startPoint x: 181, startPoint y: 99, endPoint x: 289, endPoint y: 99, distance: 108.4
click at [289, 98] on span "Grain's kitchen at [STREET_ADDRESS] (entrance along [PERSON_NAME][GEOGRAPHIC_DA…" at bounding box center [187, 90] width 234 height 15
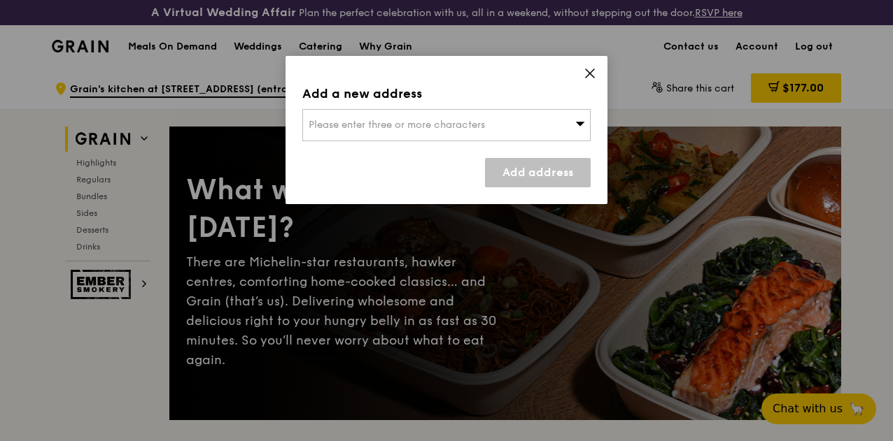
click at [530, 131] on div "Please enter three or more characters" at bounding box center [446, 125] width 288 height 32
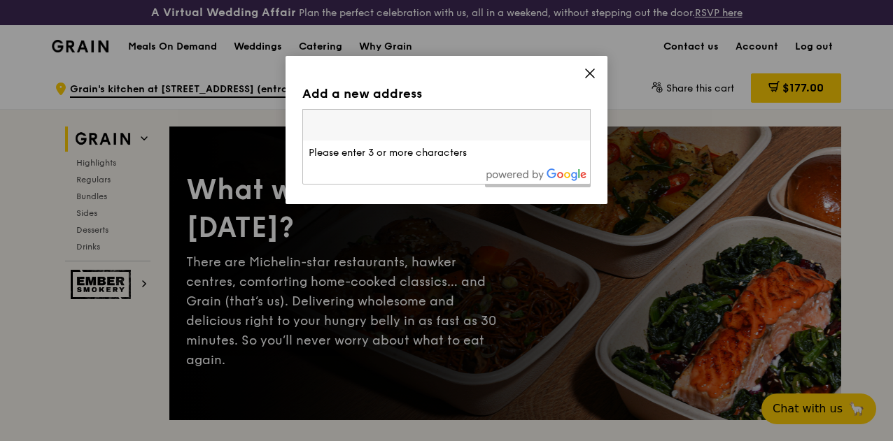
click at [404, 128] on input "search" at bounding box center [446, 125] width 287 height 31
type input "5"
type input "1"
click at [581, 78] on div "Add a new address Please enter three or more characters 1 Please enter 2 or mor…" at bounding box center [446, 130] width 322 height 148
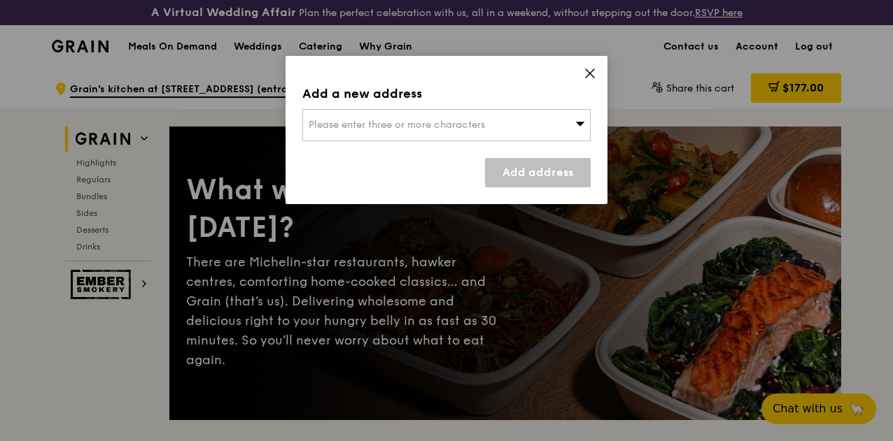
click at [589, 73] on icon at bounding box center [590, 73] width 8 height 8
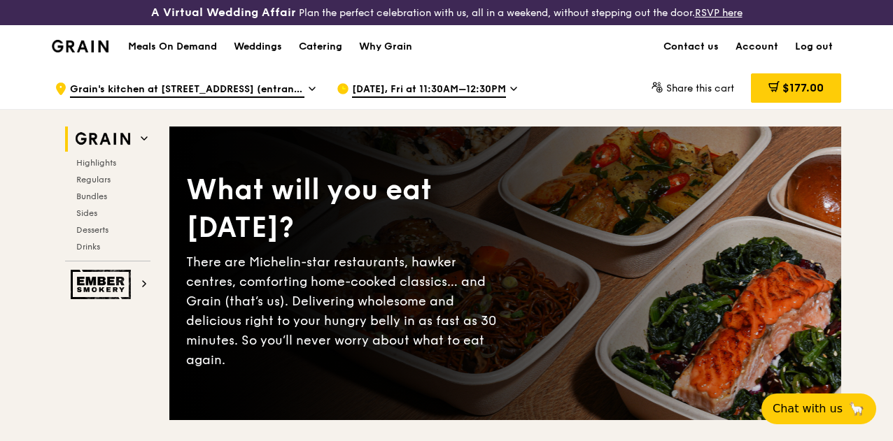
click at [60, 95] on icon at bounding box center [61, 89] width 10 height 13
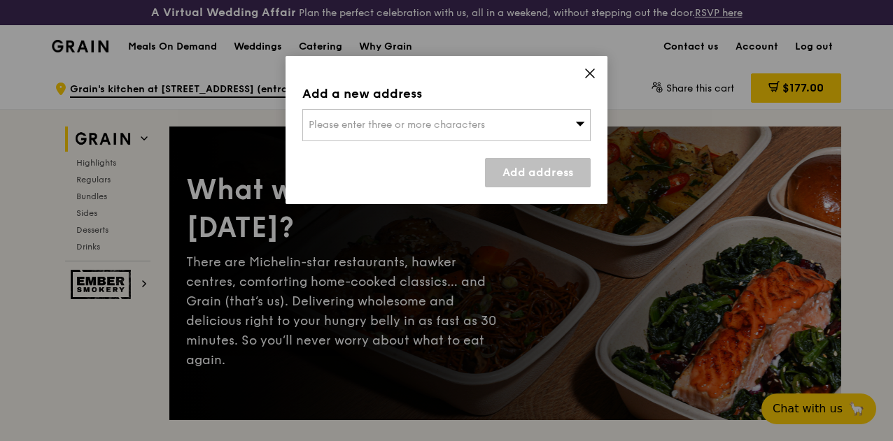
click at [379, 127] on span "Please enter three or more characters" at bounding box center [397, 125] width 176 height 12
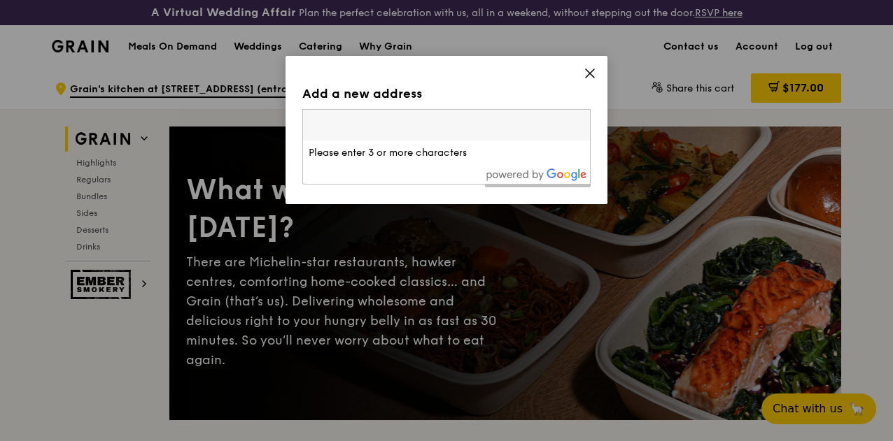
click at [589, 68] on icon at bounding box center [589, 73] width 13 height 13
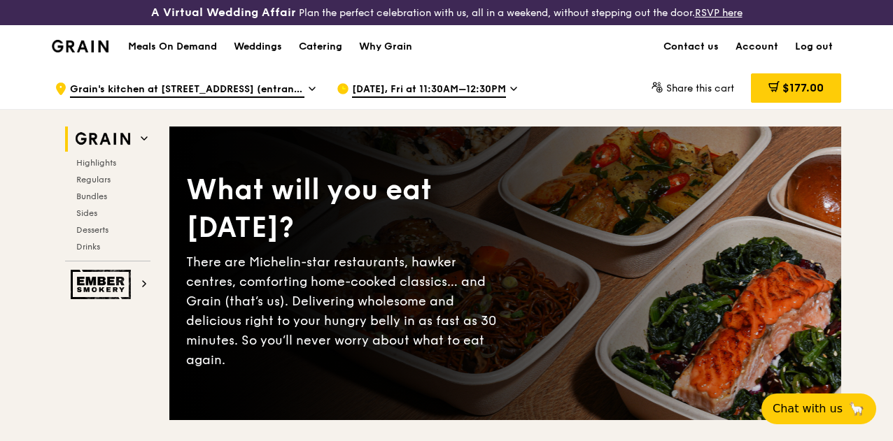
click at [313, 95] on icon at bounding box center [312, 89] width 7 height 13
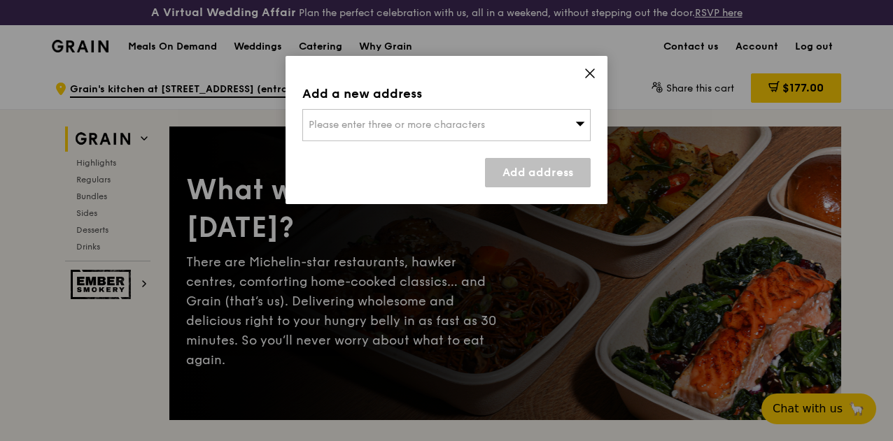
click at [330, 128] on span "Please enter three or more characters" at bounding box center [397, 125] width 176 height 12
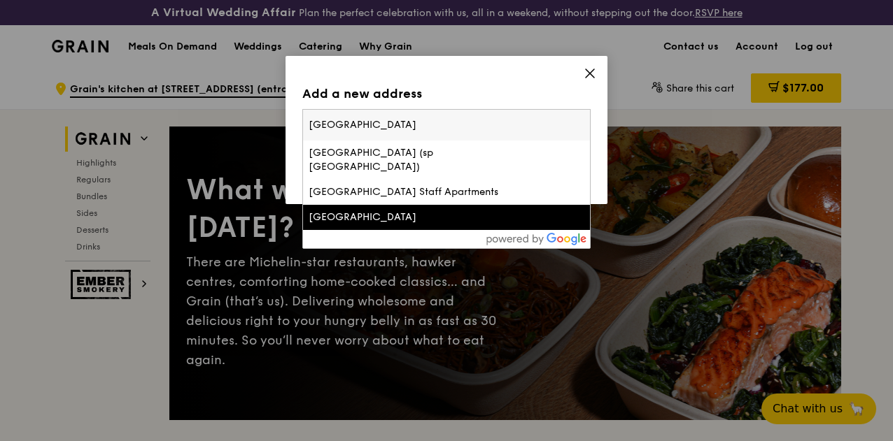
type input "singapore polytechnic"
click at [421, 216] on div "Singapore Polytechnic" at bounding box center [412, 218] width 207 height 14
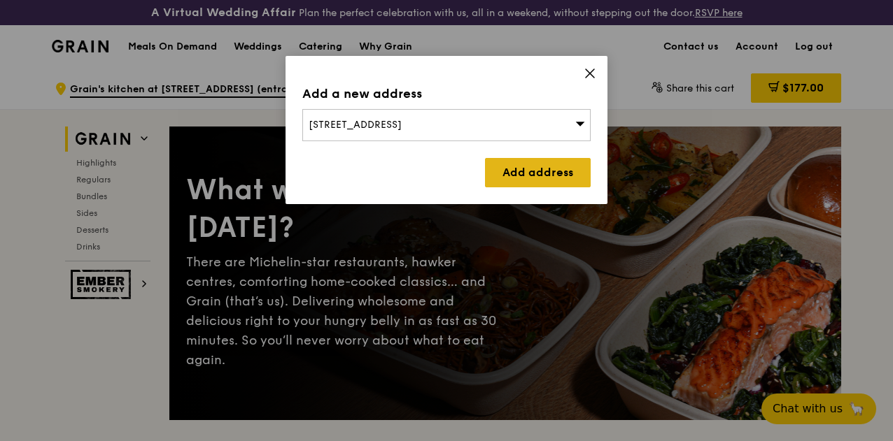
click at [558, 178] on link "Add address" at bounding box center [538, 172] width 106 height 29
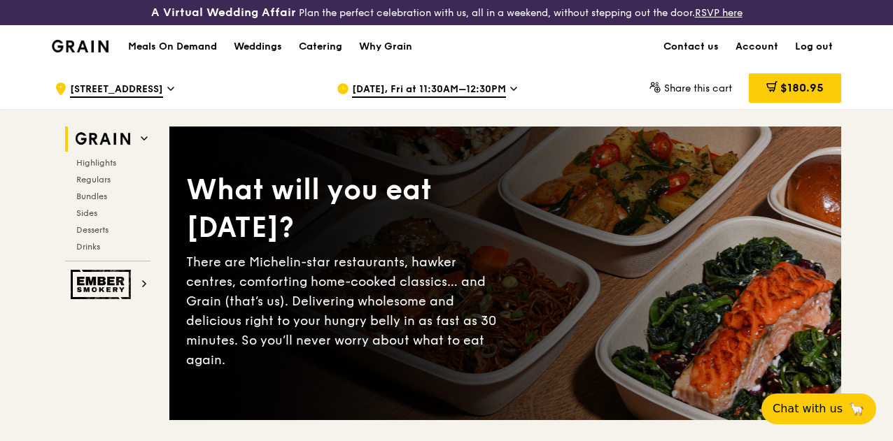
click at [94, 98] on span "[STREET_ADDRESS]" at bounding box center [116, 90] width 93 height 15
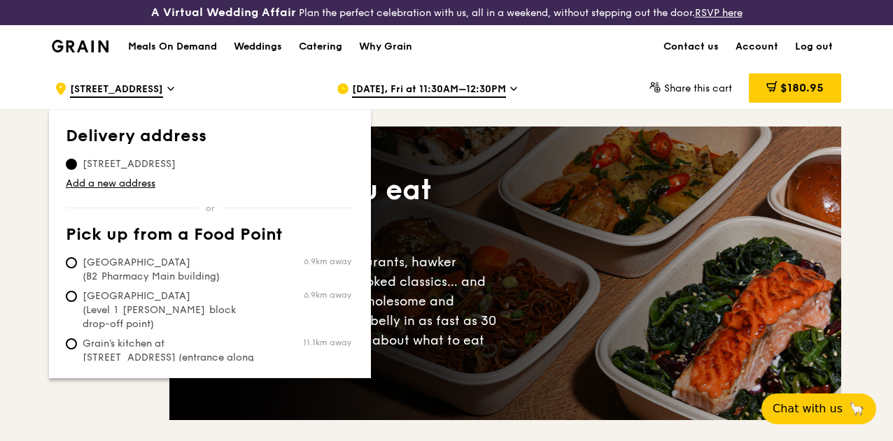
click at [155, 351] on span "Grain's kitchen at [STREET_ADDRESS] (entrance along [PERSON_NAME][GEOGRAPHIC_DA…" at bounding box center [170, 365] width 208 height 56
click at [77, 350] on input "Grain's kitchen at 5 Burn Road #05-01 (entrance along Harrison Road) 11.1km away" at bounding box center [71, 344] width 11 height 11
radio input "true"
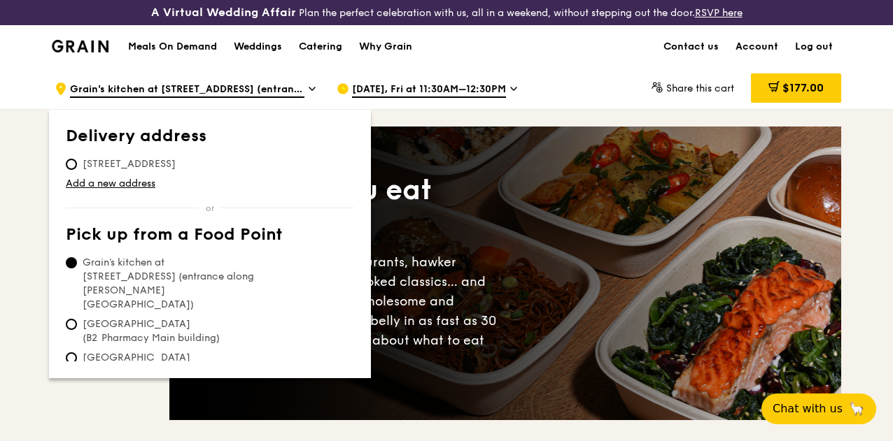
click at [877, 106] on div ".cls-1 { fill: none; stroke: #fff; stroke-linecap: round; stroke-linejoin: roun…" at bounding box center [446, 88] width 893 height 42
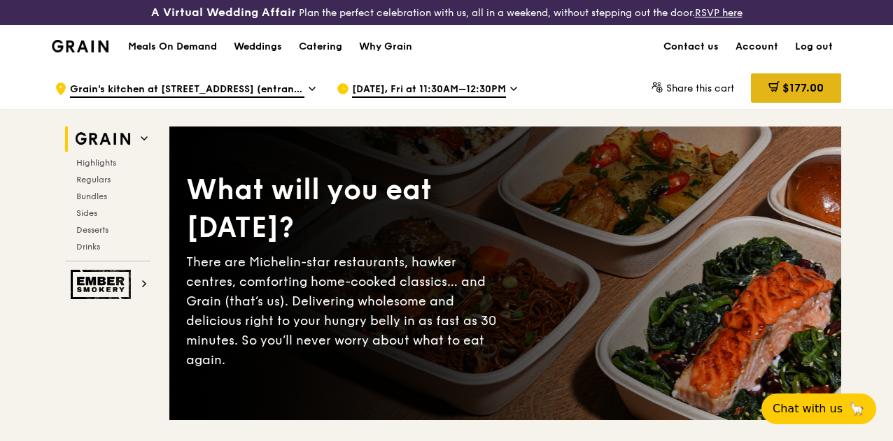
click at [796, 94] on span "$177.00" at bounding box center [802, 87] width 41 height 13
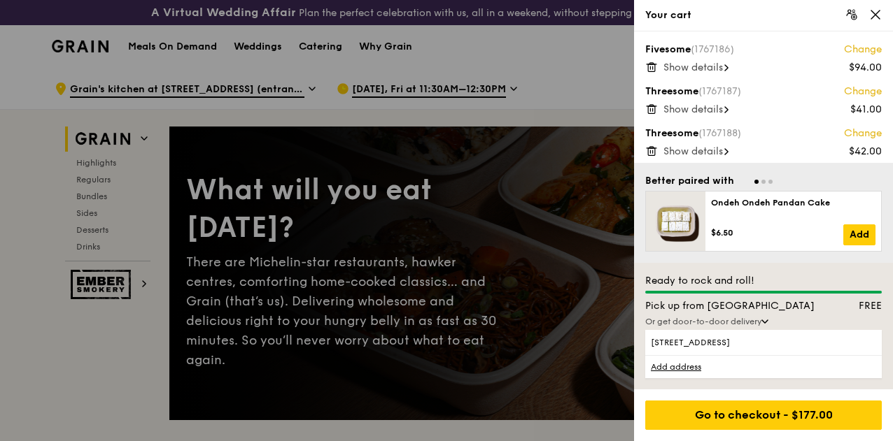
click at [681, 368] on link "Add address" at bounding box center [763, 366] width 236 height 23
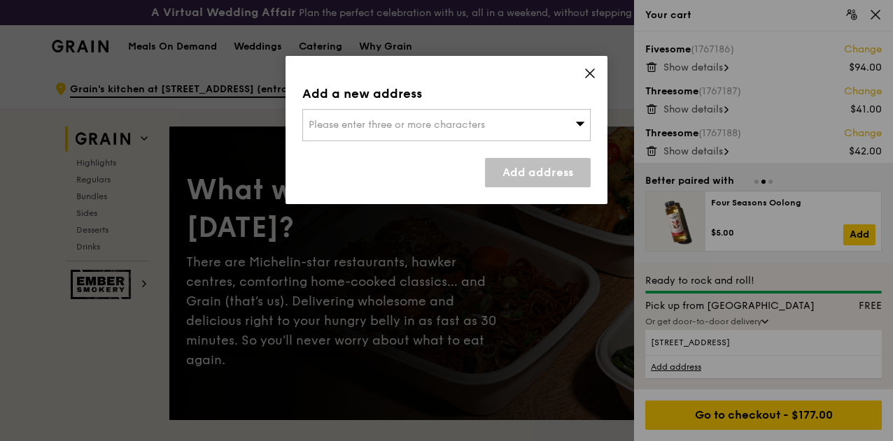
click at [596, 72] on div "Add a new address Please enter three or more characters Add address" at bounding box center [446, 130] width 322 height 148
click at [595, 73] on icon at bounding box center [589, 73] width 13 height 13
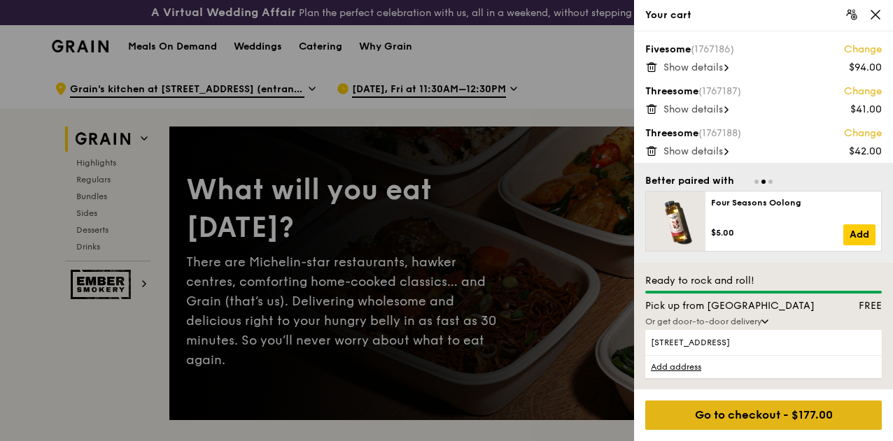
click at [733, 422] on div "Go to checkout - $177.00" at bounding box center [763, 415] width 236 height 29
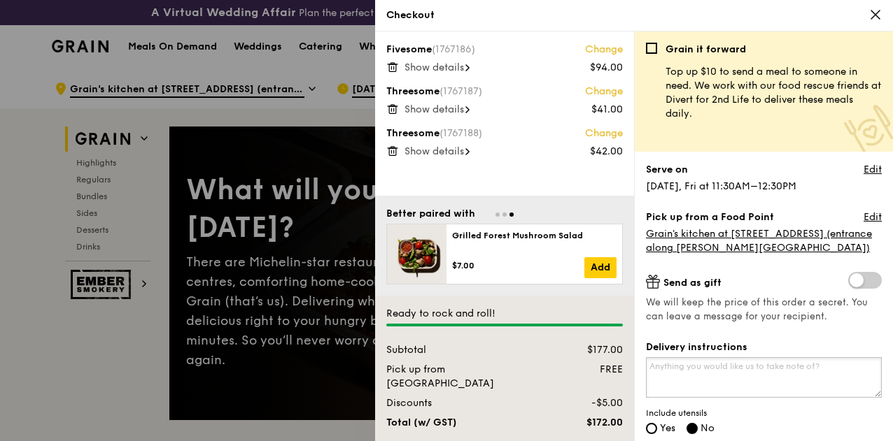
click at [724, 373] on textarea "Delivery instructions" at bounding box center [764, 378] width 236 height 41
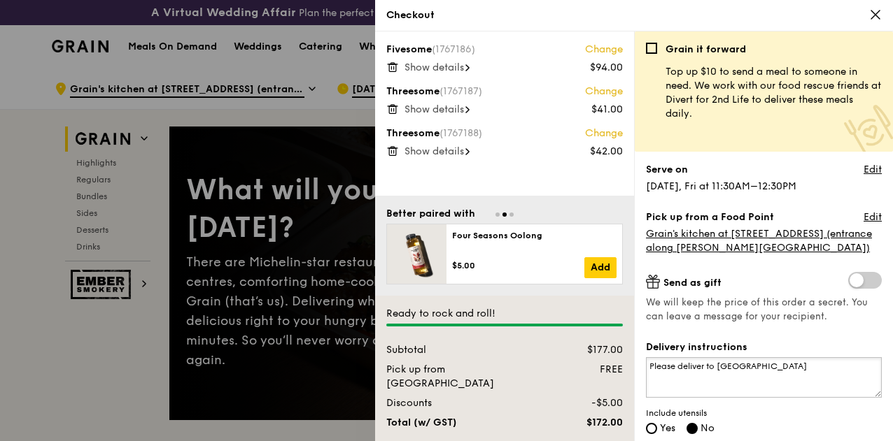
click at [787, 378] on textarea "Please deliver to [GEOGRAPHIC_DATA]" at bounding box center [764, 378] width 236 height 41
click at [830, 369] on textarea "Please deliver to [GEOGRAPHIC_DATA]" at bounding box center [764, 378] width 236 height 41
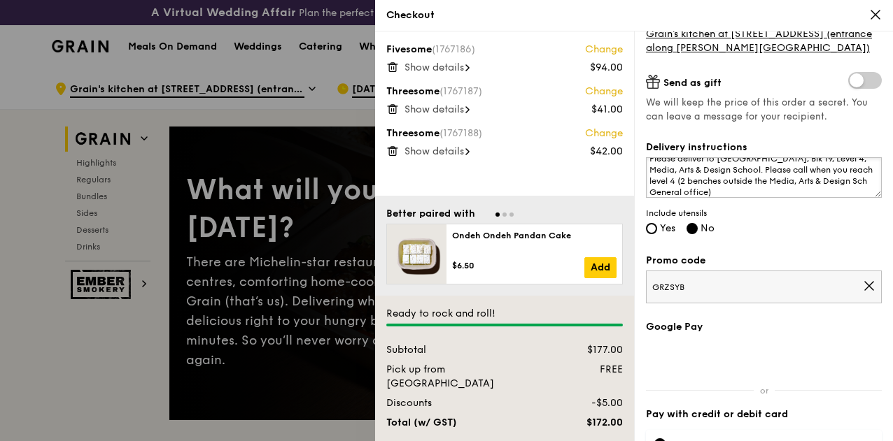
scroll to position [204, 0]
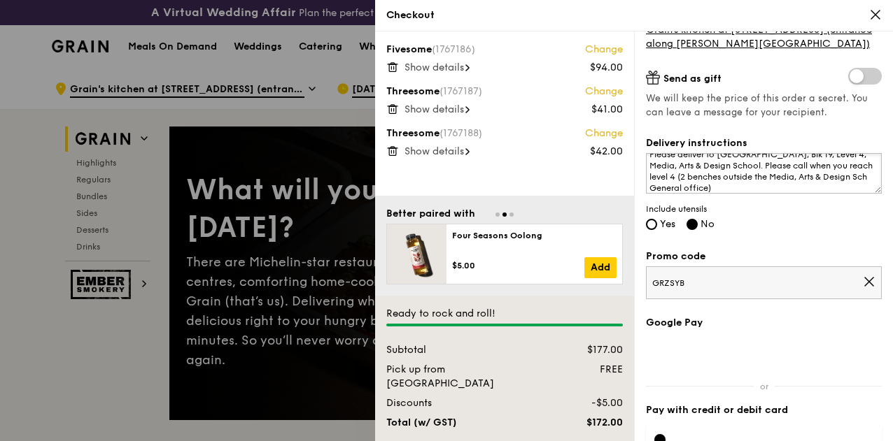
type textarea "Please deliver to Singapore Polytechnic, Blk 19, Level 4, Media, Arts & Design …"
click at [656, 222] on input "Yes" at bounding box center [651, 224] width 11 height 11
radio input "true"
radio input "false"
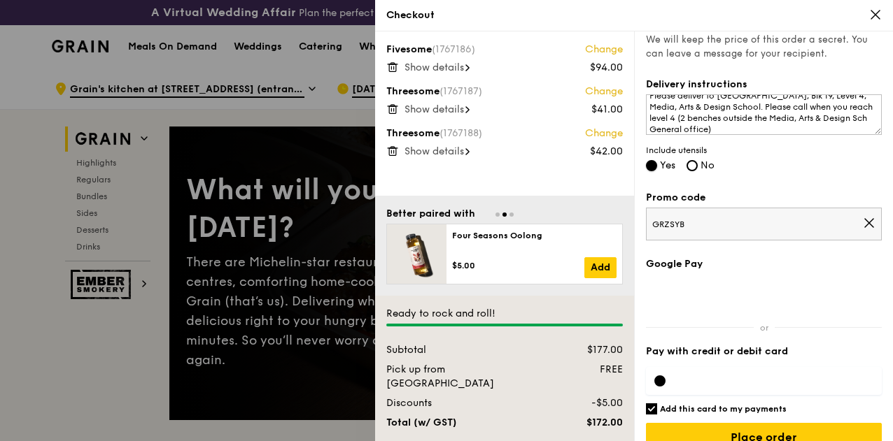
scroll to position [283, 0]
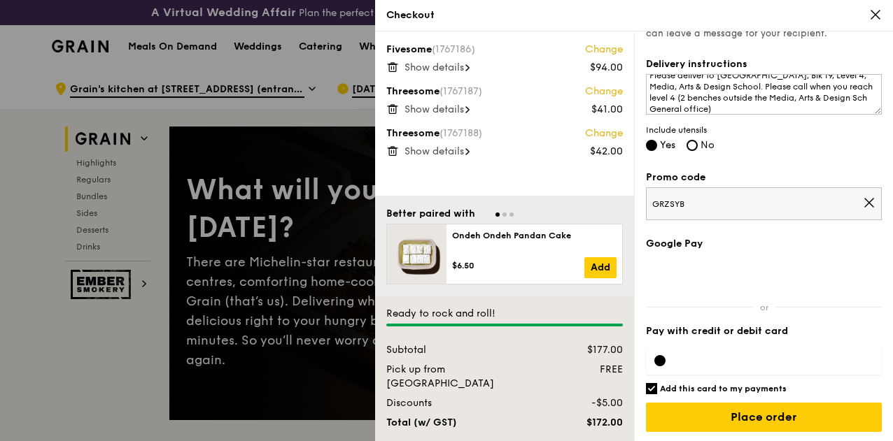
click at [653, 388] on input "Add this card to my payments" at bounding box center [651, 388] width 11 height 11
checkbox input "false"
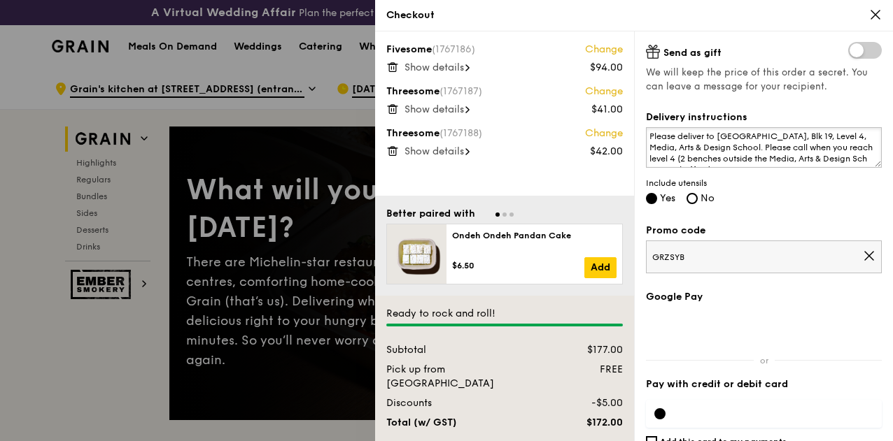
scroll to position [11, 0]
drag, startPoint x: 714, startPoint y: 159, endPoint x: 699, endPoint y: 159, distance: 14.7
click at [699, 159] on textarea "Please deliver to Singapore Polytechnic, Blk 19, Level 4, Media, Arts & Design …" at bounding box center [764, 147] width 236 height 41
click at [707, 150] on textarea "Please deliver to Singapore Polytechnic, Blk 19, Level 4, Media, Arts & Design …" at bounding box center [764, 147] width 236 height 41
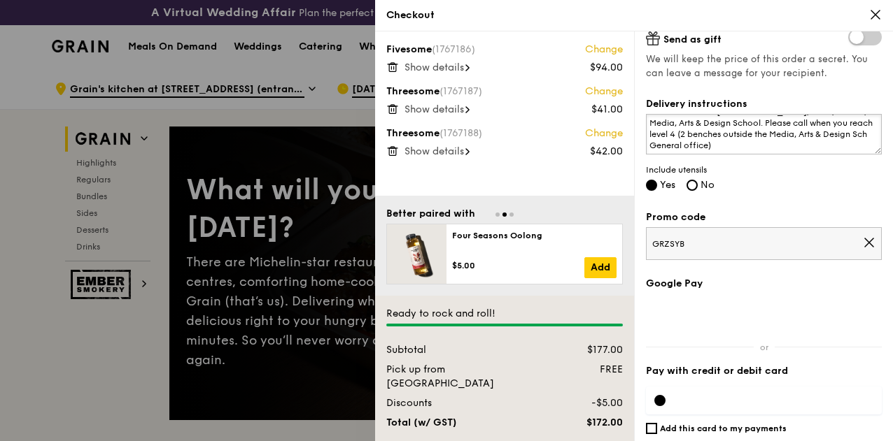
scroll to position [283, 0]
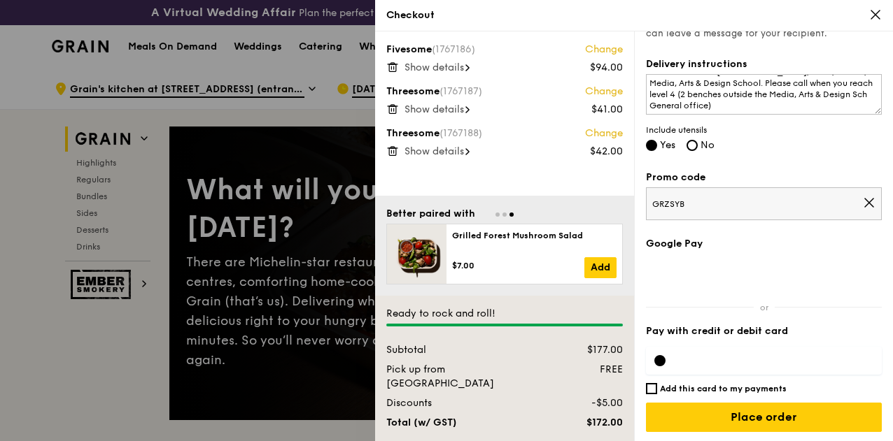
click at [719, 349] on div at bounding box center [764, 361] width 236 height 28
click at [432, 75] on div "Fivesome (1767186) Change $94.00 Show details Threesome (1767187) Change $41.00…" at bounding box center [504, 113] width 259 height 164
click at [429, 71] on span "Show details" at bounding box center [433, 68] width 59 height 12
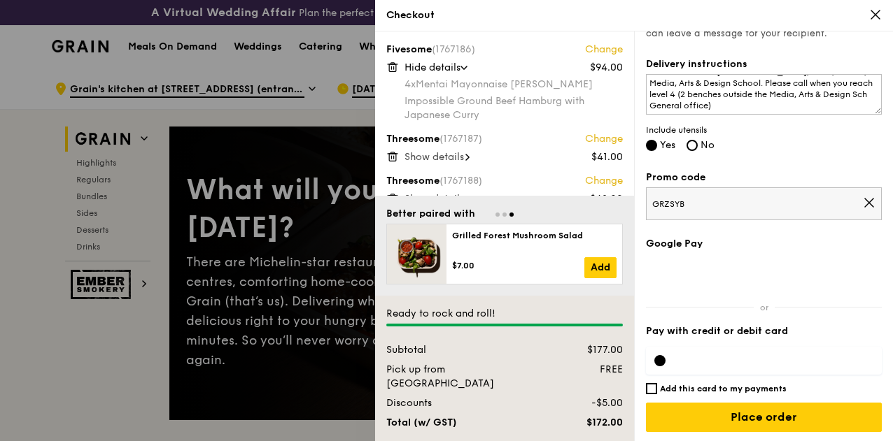
click at [429, 71] on span "Hide details" at bounding box center [432, 68] width 56 height 12
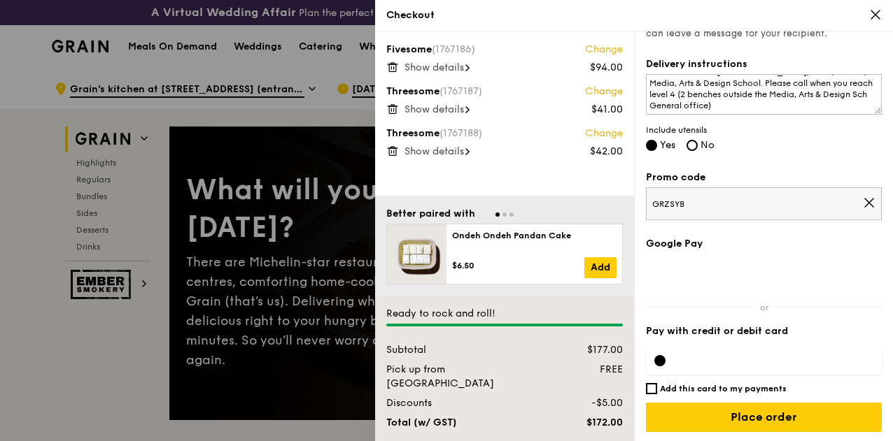
click at [411, 110] on span "Show details" at bounding box center [433, 110] width 59 height 12
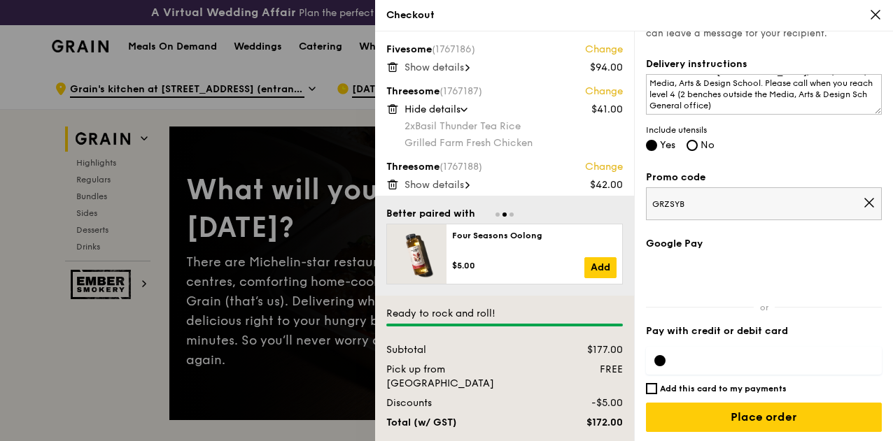
click at [411, 110] on span "Hide details" at bounding box center [432, 110] width 56 height 12
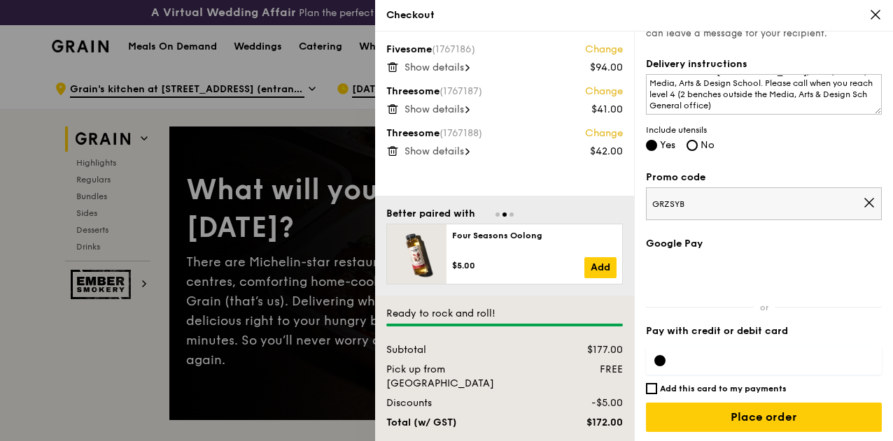
click at [419, 152] on span "Show details" at bounding box center [433, 152] width 59 height 12
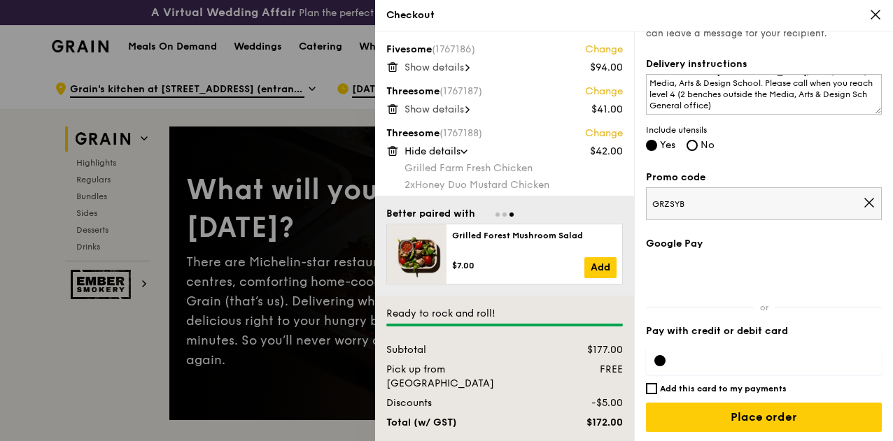
click at [419, 152] on span "Hide details" at bounding box center [432, 152] width 56 height 12
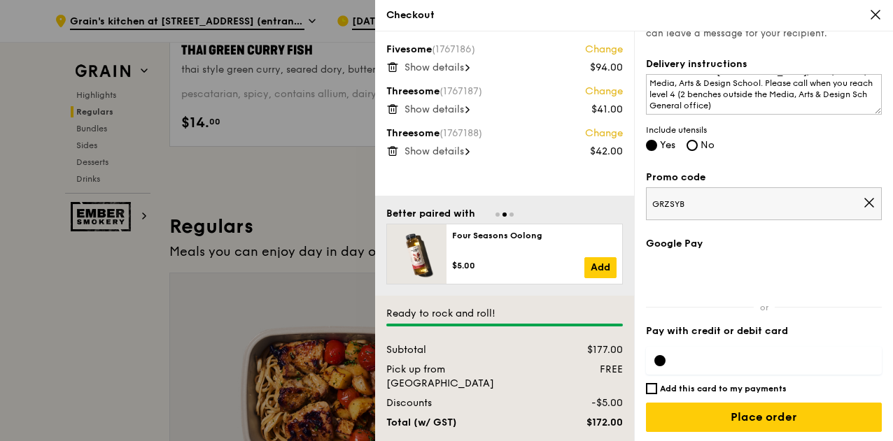
scroll to position [1546, 0]
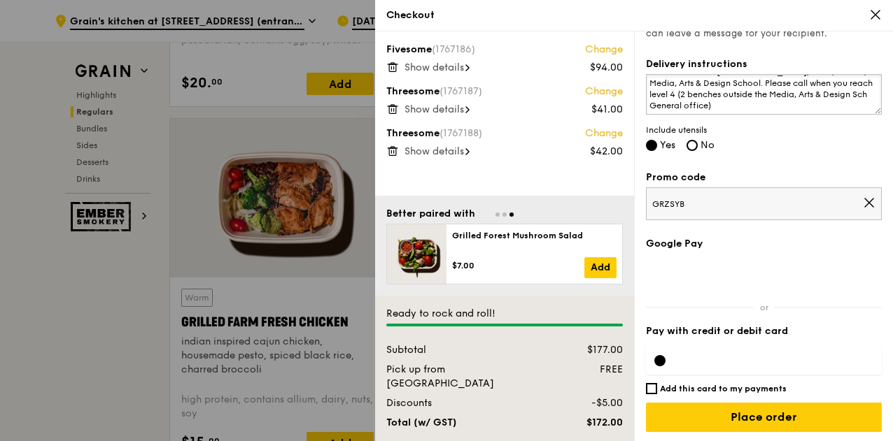
click at [845, 85] on textarea "Please deliver to Singapore Polytechnic, Blk 19, Level 4, Media, Arts & Design …" at bounding box center [764, 94] width 236 height 41
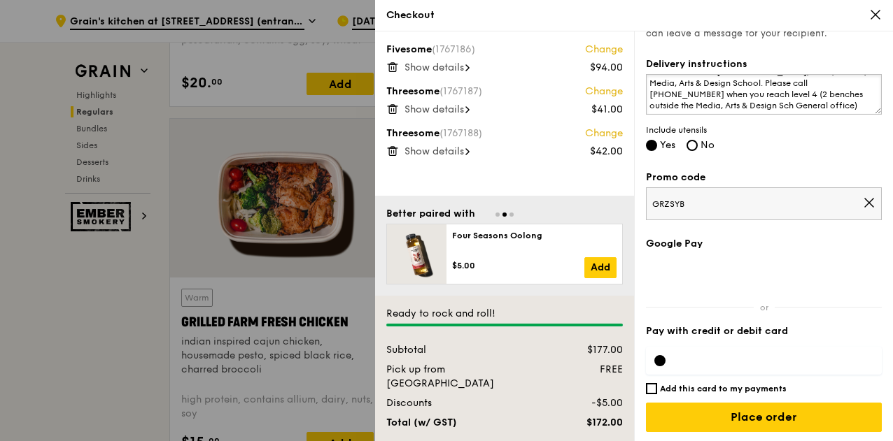
scroll to position [283, 0]
type textarea "Please deliver to Singapore Polytechnic, Blk 19, Level 4, Media, Arts & Design …"
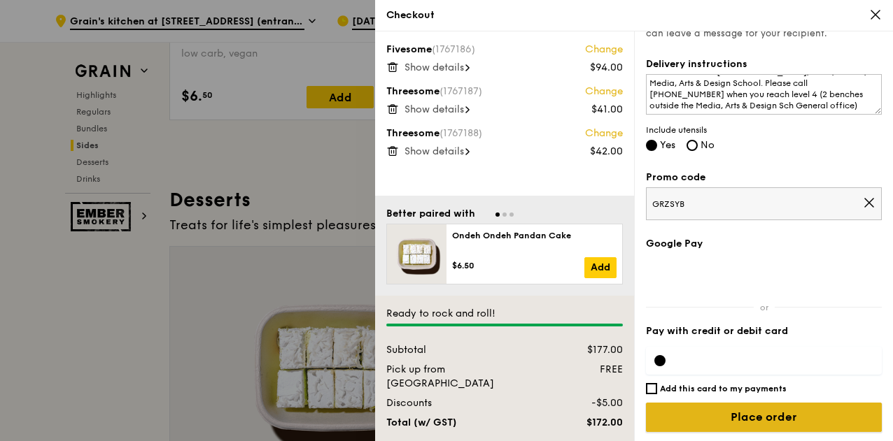
click at [767, 413] on input "Place order" at bounding box center [764, 417] width 236 height 29
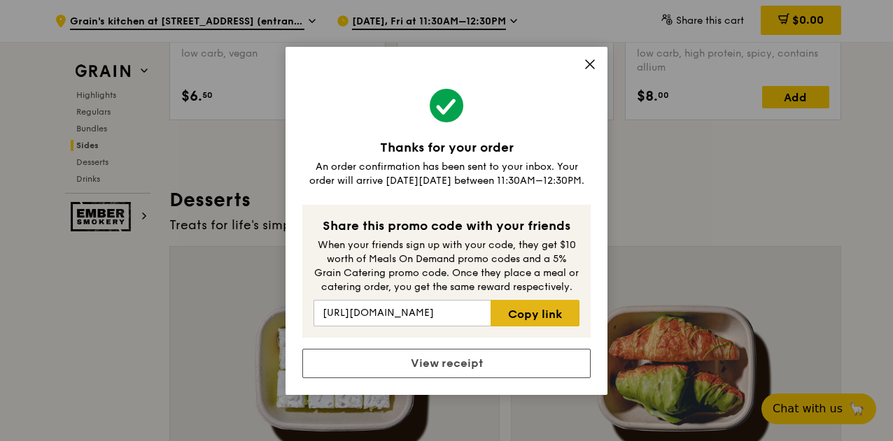
click at [539, 313] on link "Copy link" at bounding box center [534, 313] width 89 height 27
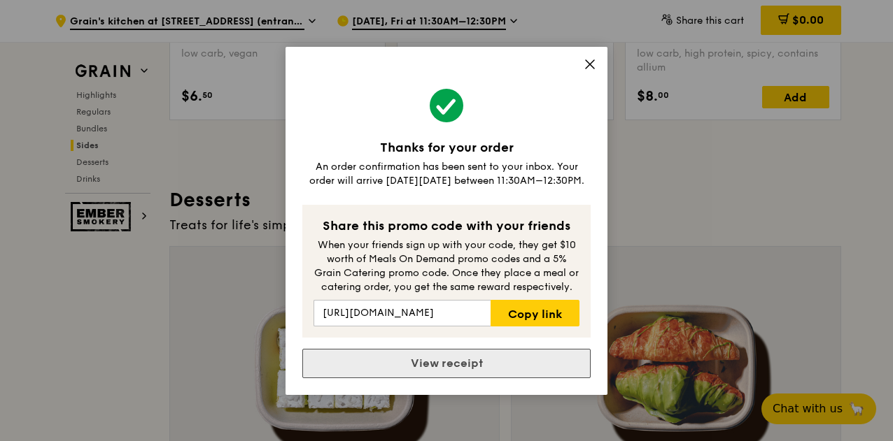
click at [495, 366] on link "View receipt" at bounding box center [446, 363] width 288 height 29
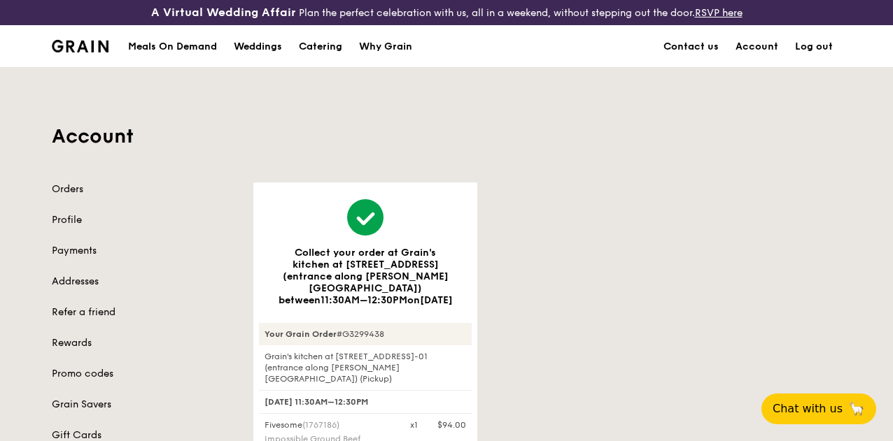
drag, startPoint x: 891, startPoint y: 57, endPoint x: 891, endPoint y: 97, distance: 39.9
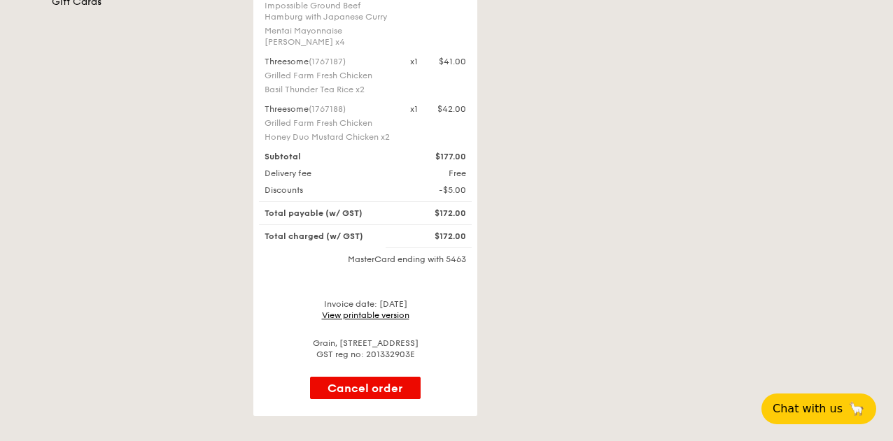
scroll to position [436, 0]
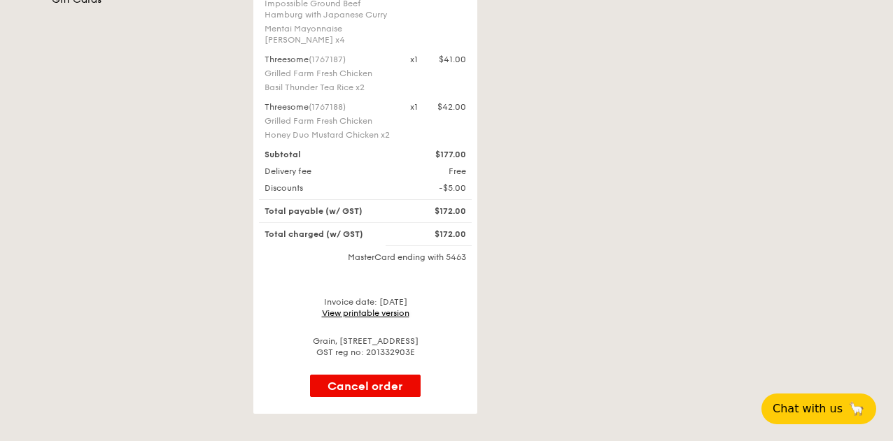
click at [397, 309] on link "View printable version" at bounding box center [365, 314] width 87 height 10
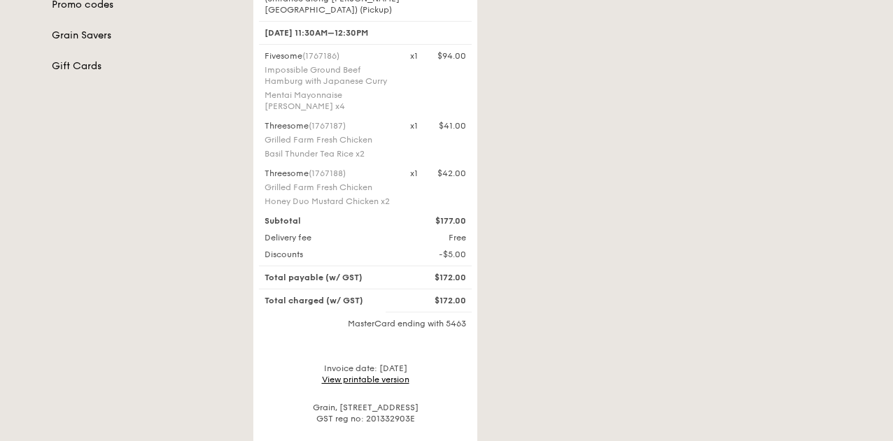
scroll to position [371, 0]
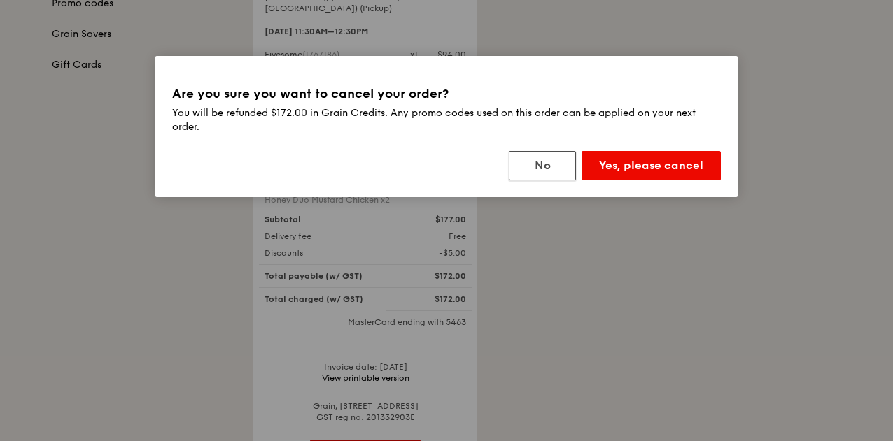
drag, startPoint x: 554, startPoint y: 166, endPoint x: 567, endPoint y: 202, distance: 38.5
click at [567, 202] on div "Are you sure you want to cancel your order? You will be refunded $172.00 in Gra…" at bounding box center [446, 220] width 893 height 441
click at [556, 174] on button "No" at bounding box center [542, 165] width 67 height 29
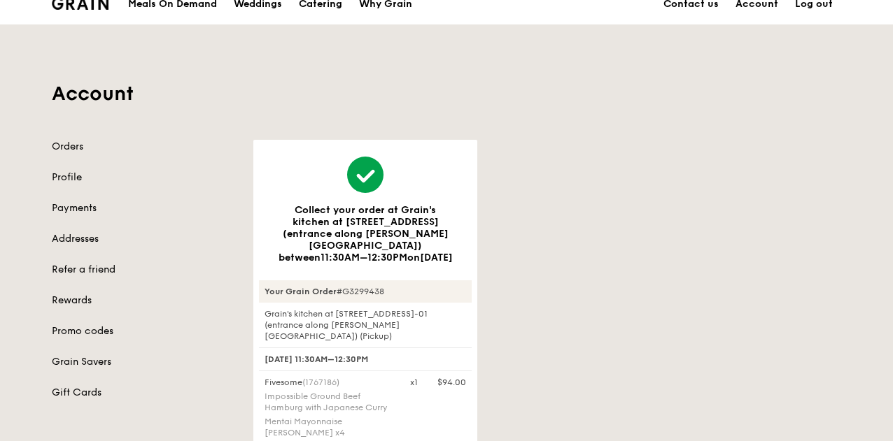
scroll to position [0, 0]
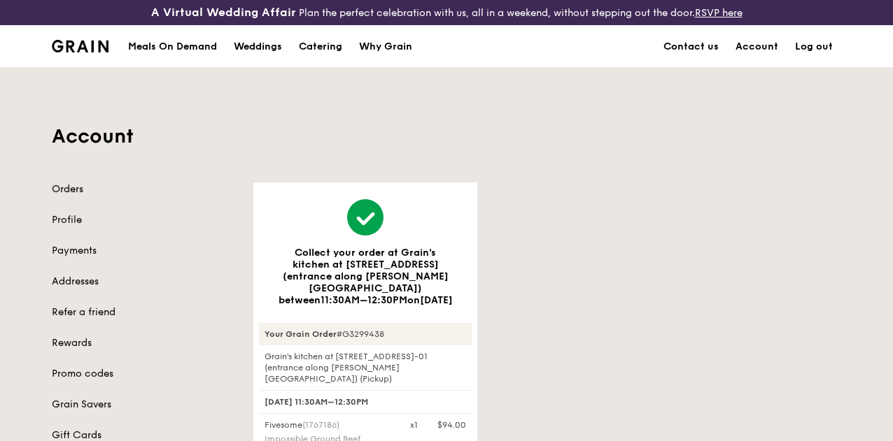
click at [55, 197] on link "Orders" at bounding box center [144, 190] width 185 height 14
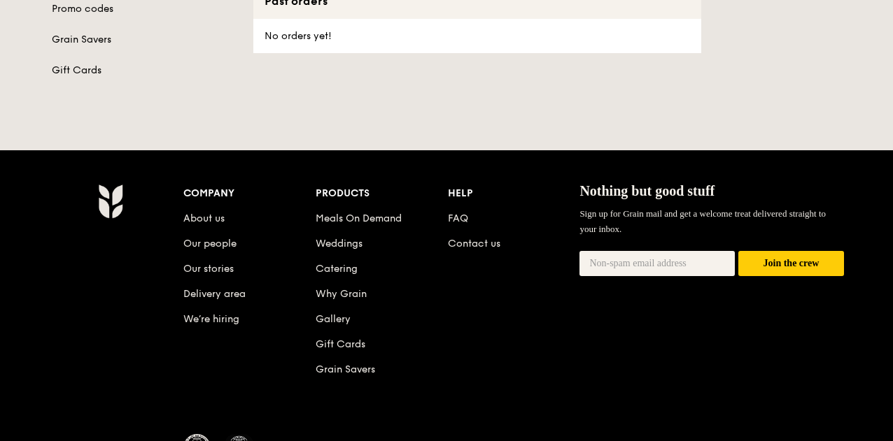
scroll to position [367, 0]
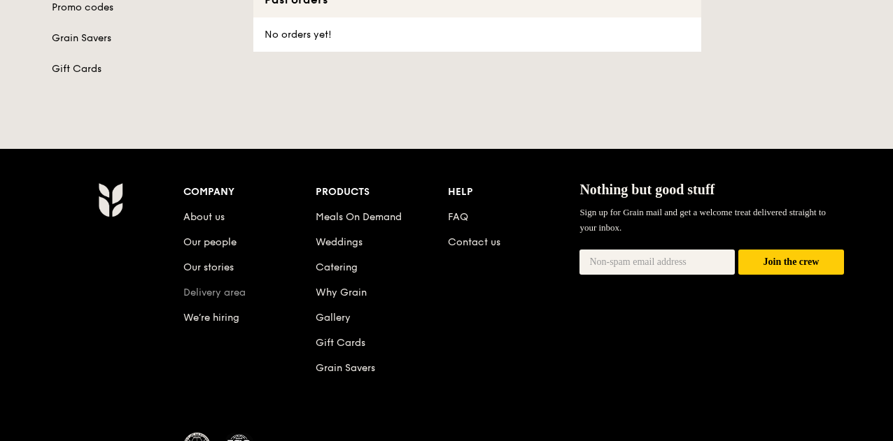
click at [234, 299] on link "Delivery area" at bounding box center [214, 293] width 62 height 12
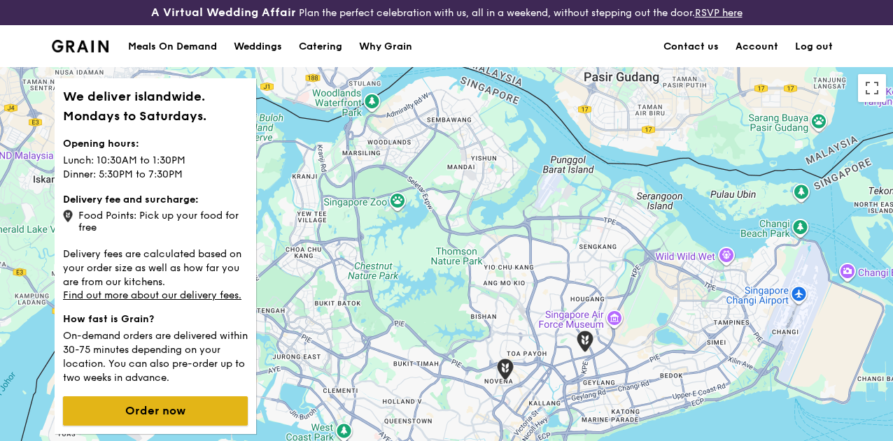
click at [212, 418] on button "Order now" at bounding box center [155, 411] width 185 height 29
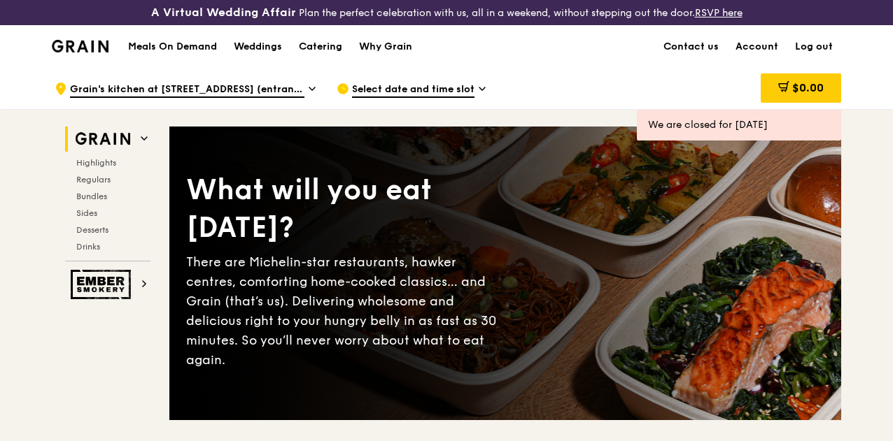
click at [270, 97] on span "Grain's kitchen at 5 Burn Road #05-01 (entrance along Harrison Road)" at bounding box center [187, 90] width 234 height 15
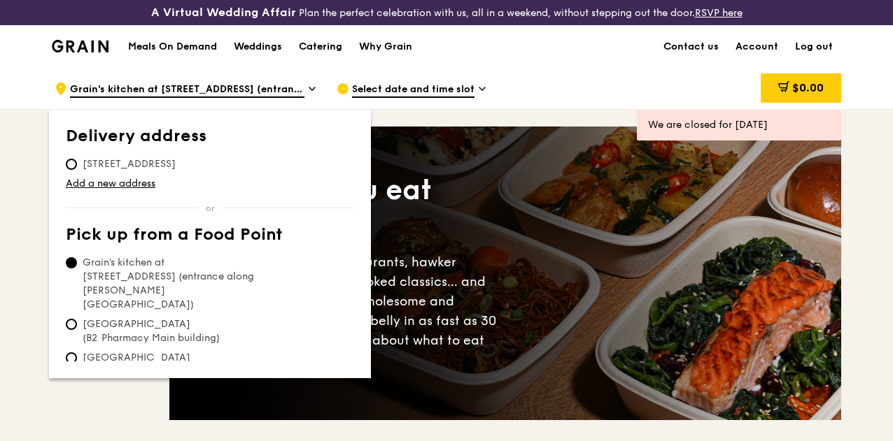
click at [153, 171] on span "500 Dover Road, 139651" at bounding box center [129, 164] width 127 height 14
click at [77, 170] on input "500 Dover Road, 139651" at bounding box center [71, 164] width 11 height 11
radio input "true"
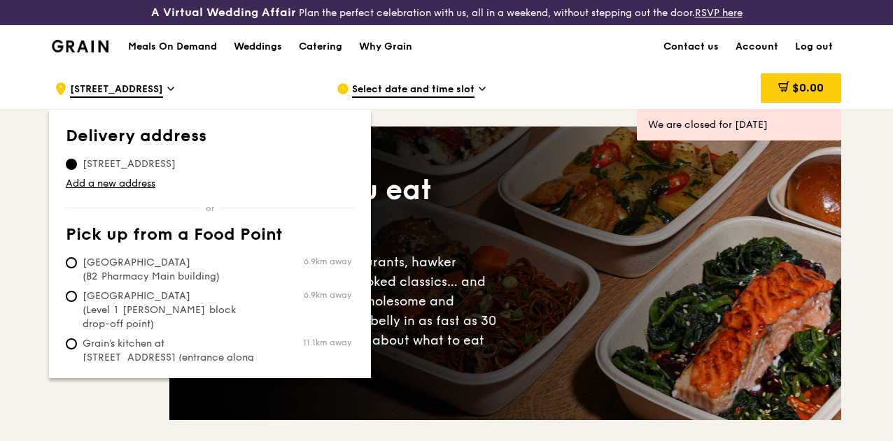
click at [462, 98] on span "Select date and time slot" at bounding box center [413, 90] width 122 height 15
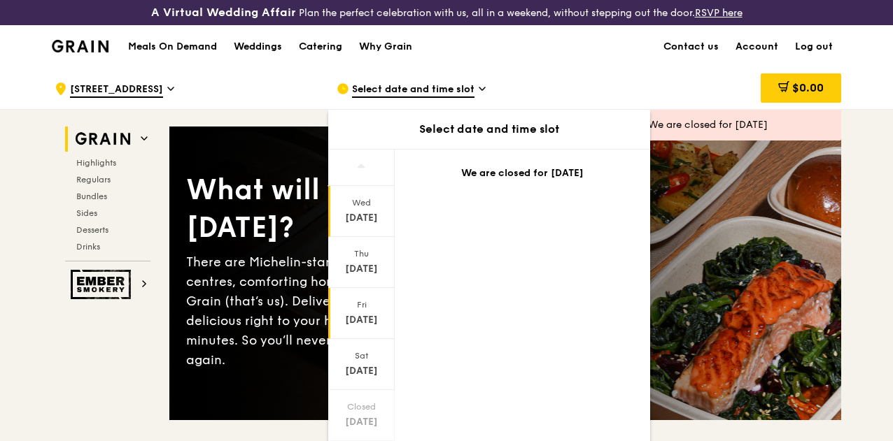
click at [360, 327] on div "Oct 10" at bounding box center [361, 320] width 62 height 14
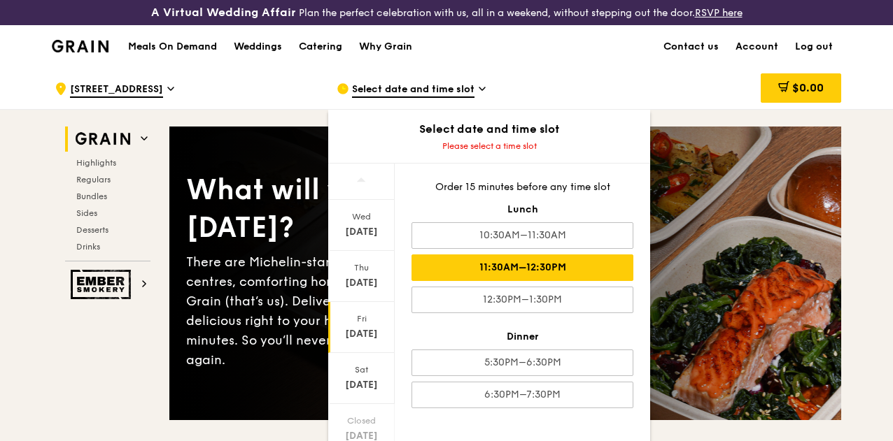
click at [521, 279] on div "11:30AM–12:30PM" at bounding box center [522, 268] width 222 height 27
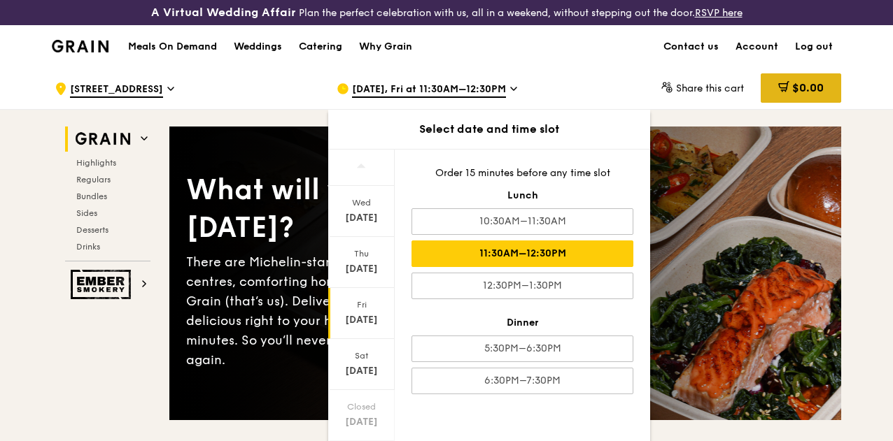
click at [788, 101] on div "$0.00" at bounding box center [800, 87] width 80 height 29
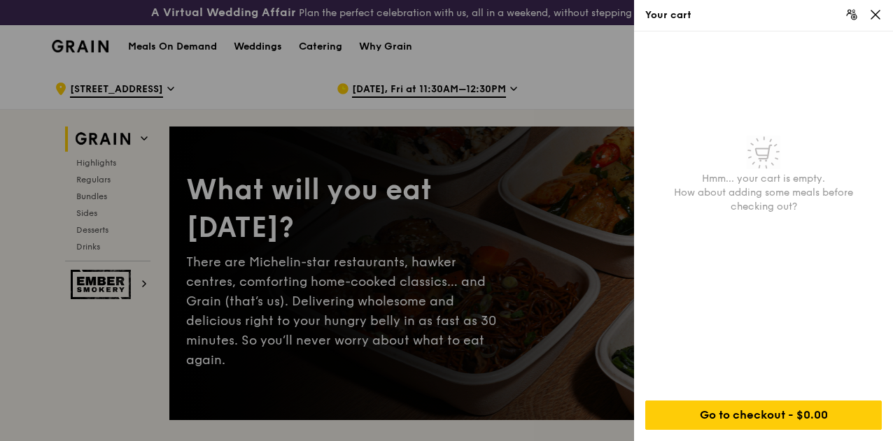
click at [100, 177] on div at bounding box center [446, 220] width 893 height 441
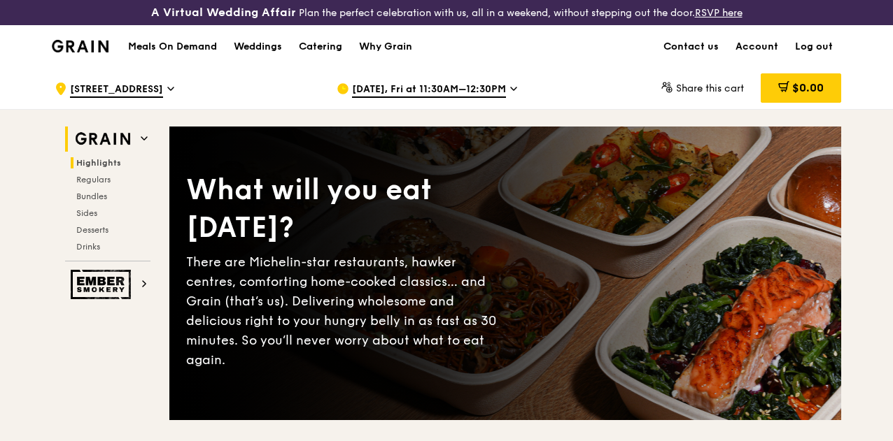
click at [101, 168] on span "Highlights" at bounding box center [98, 163] width 45 height 10
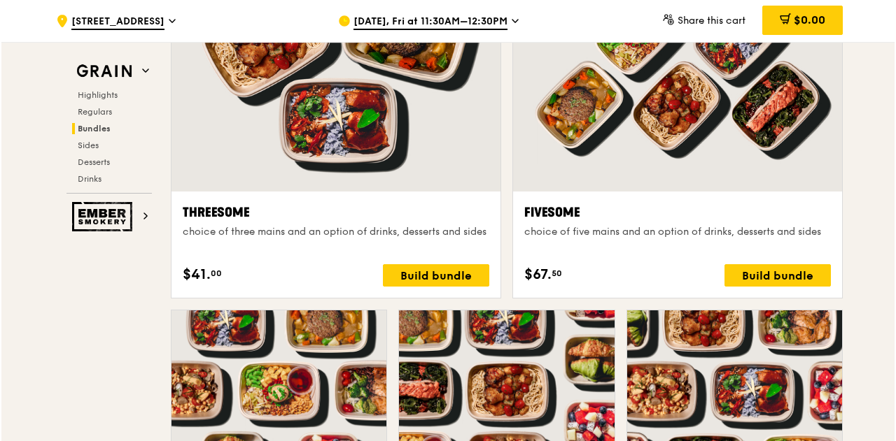
scroll to position [2539, 0]
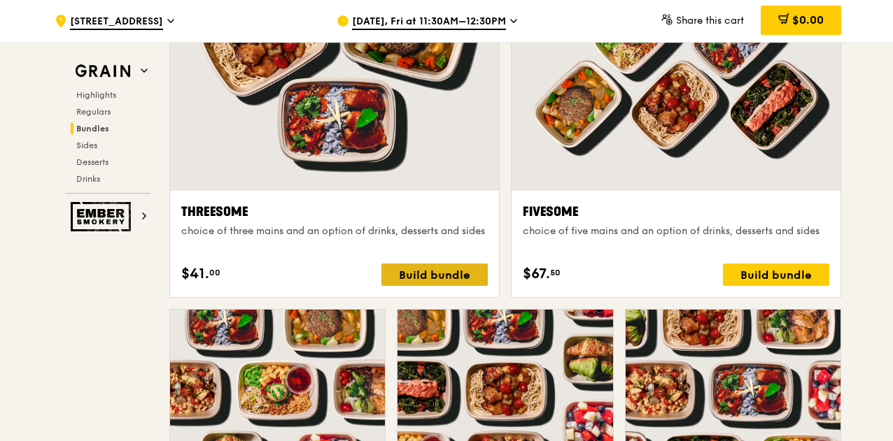
click at [441, 286] on div "Build bundle" at bounding box center [434, 275] width 106 height 22
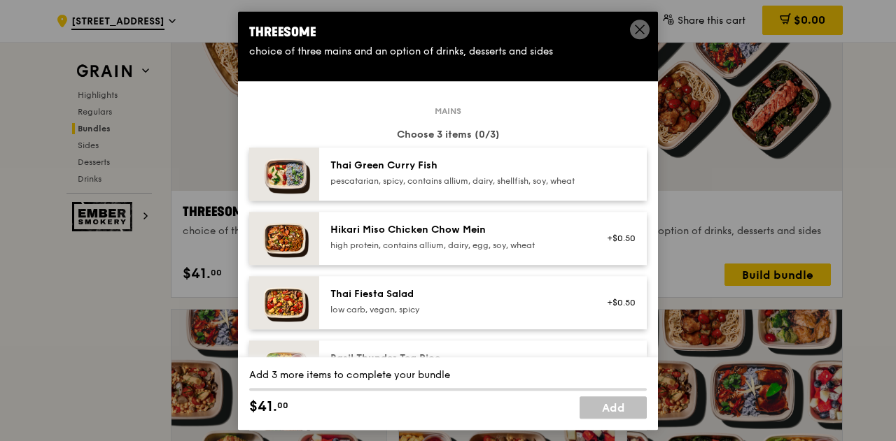
drag, startPoint x: 646, startPoint y: 72, endPoint x: 655, endPoint y: 101, distance: 30.6
click at [655, 101] on div "Threesome choice of three mains and an option of drinks, desserts and sides Mai…" at bounding box center [448, 220] width 420 height 419
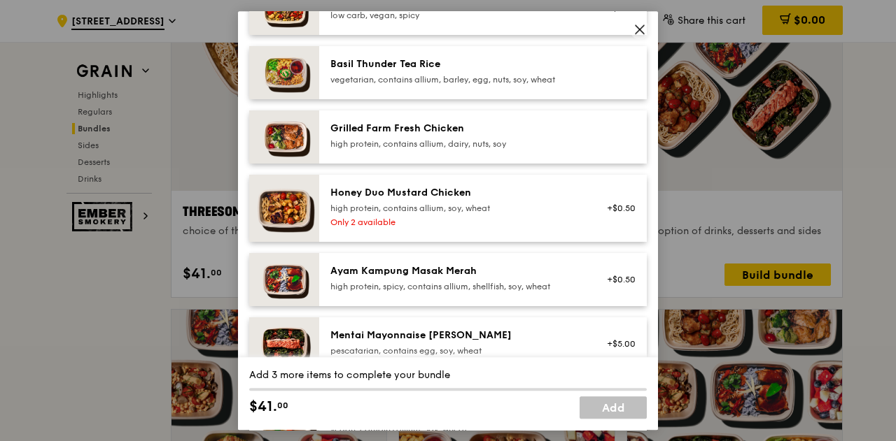
scroll to position [299, 0]
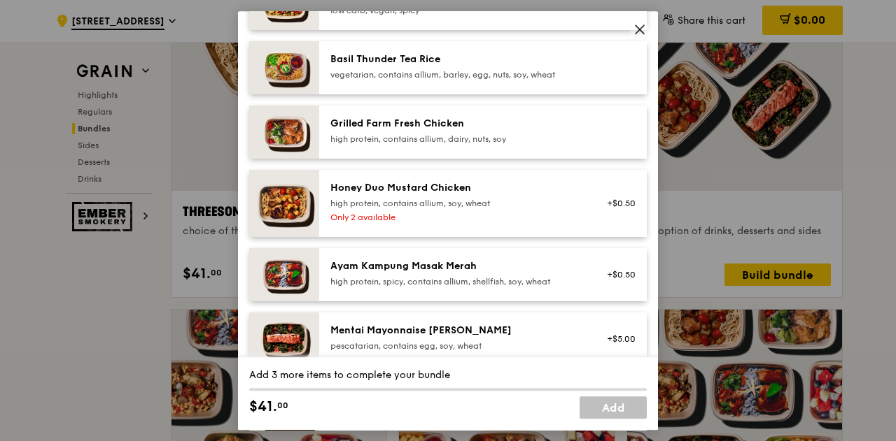
click at [373, 142] on div "Grilled Farm Fresh Chicken high protein, contains allium, dairy, nuts, soy" at bounding box center [455, 131] width 251 height 28
click at [365, 80] on div "vegetarian, contains allium, barley, egg, nuts, soy, wheat" at bounding box center [455, 74] width 251 height 11
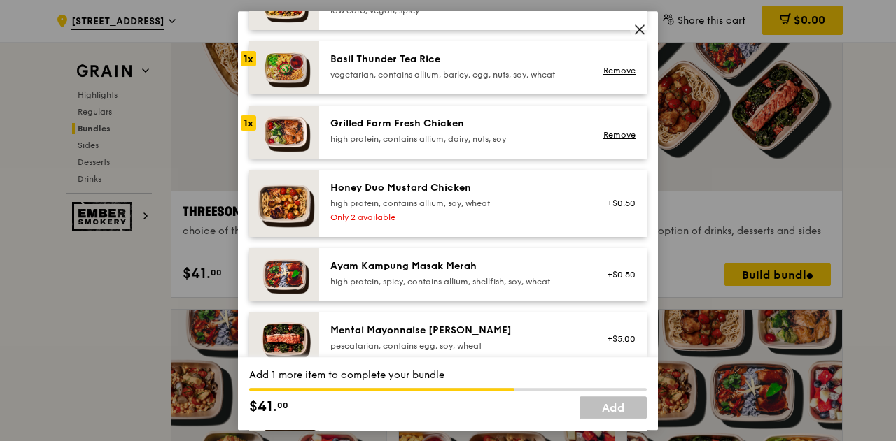
click at [252, 66] on div "1x" at bounding box center [248, 58] width 15 height 15
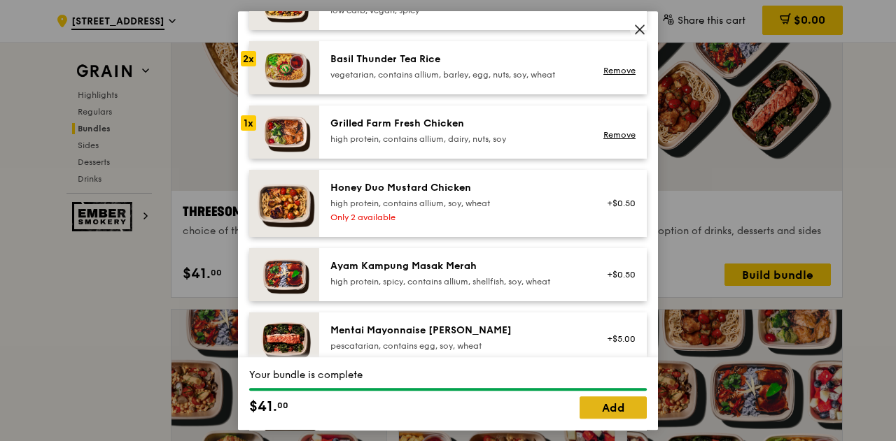
click at [604, 406] on link "Add" at bounding box center [612, 408] width 67 height 22
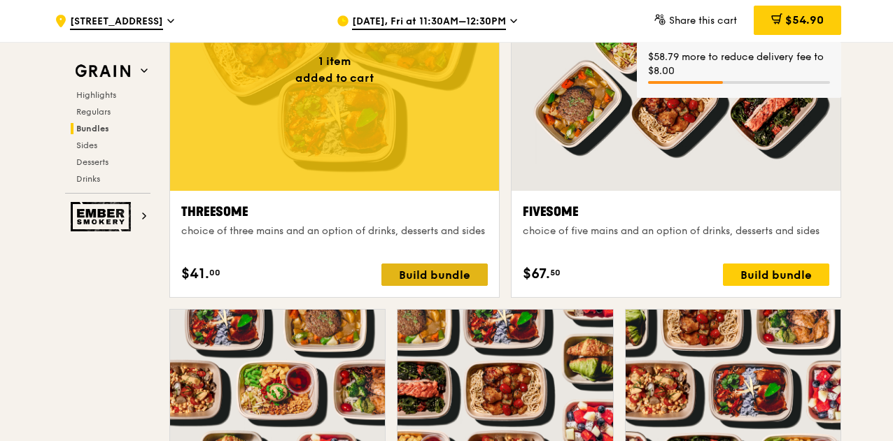
click at [449, 280] on div "Build bundle" at bounding box center [434, 275] width 106 height 22
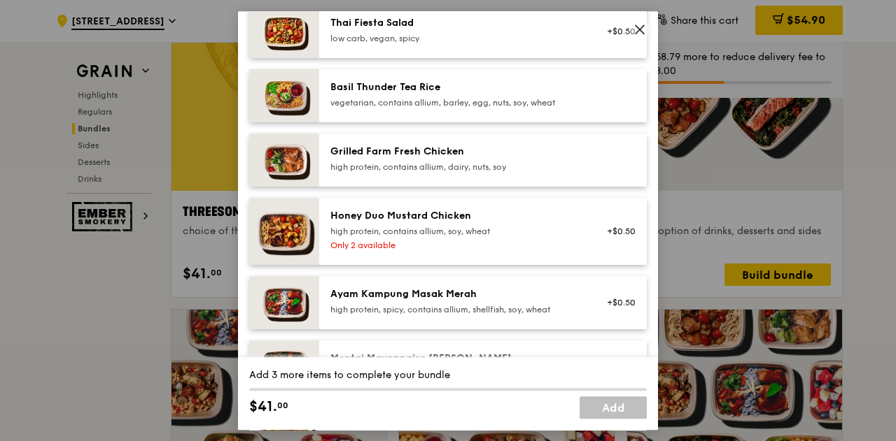
scroll to position [279, 0]
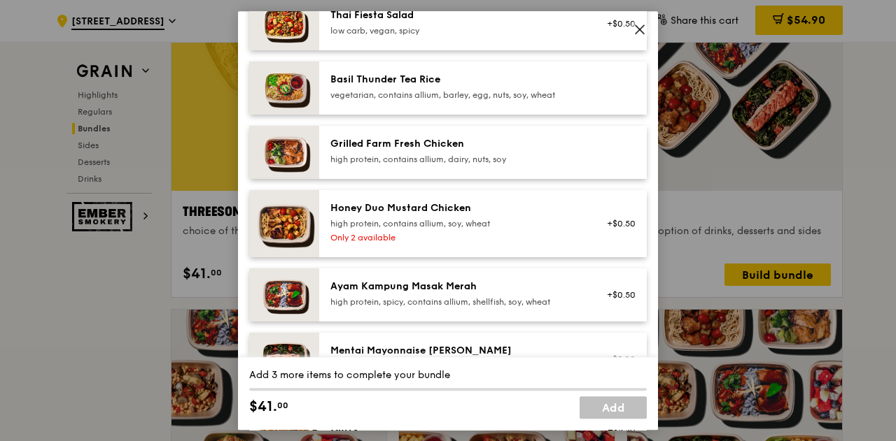
click at [270, 246] on img at bounding box center [284, 223] width 70 height 67
click at [385, 165] on div "high protein, contains allium, dairy, nuts, soy" at bounding box center [455, 159] width 251 height 11
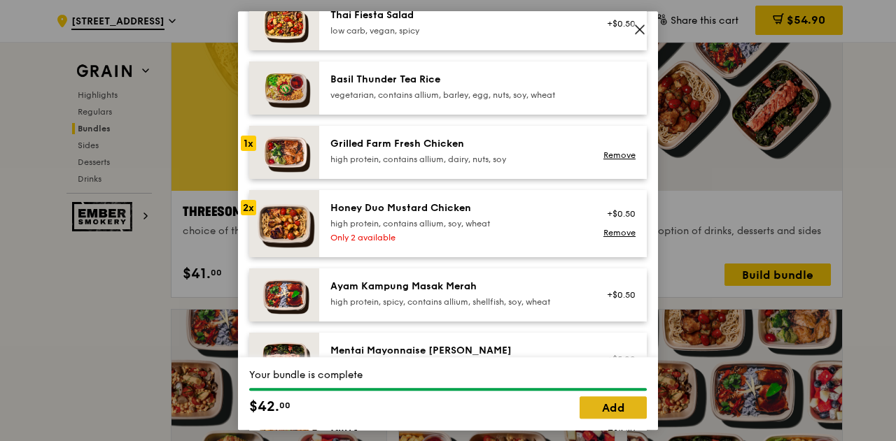
click at [606, 412] on link "Add" at bounding box center [612, 408] width 67 height 22
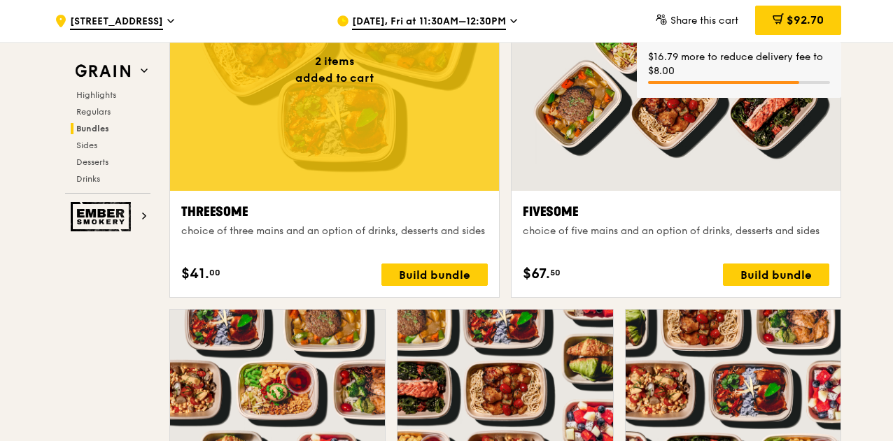
click at [613, 154] on div at bounding box center [675, 69] width 329 height 243
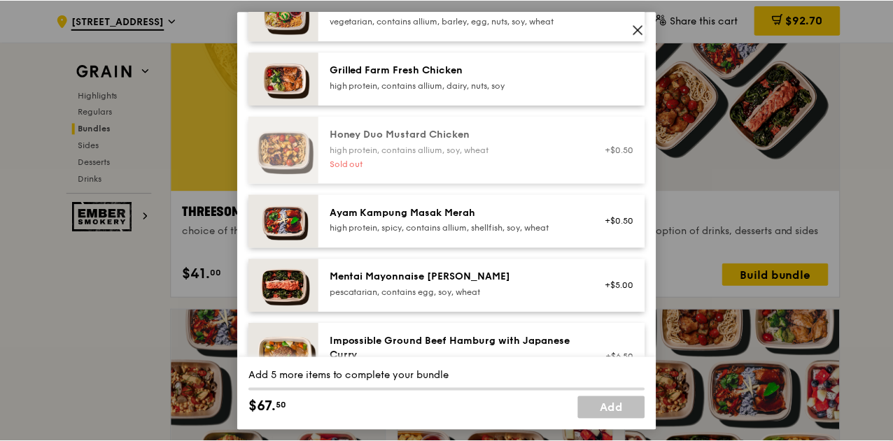
scroll to position [451, 0]
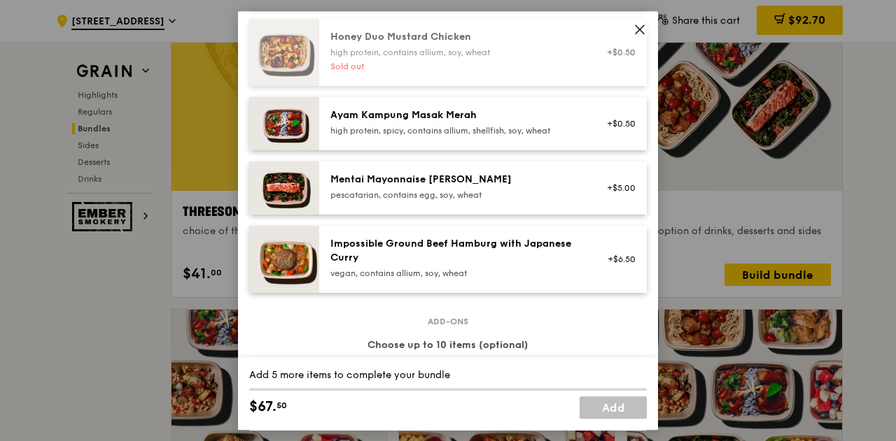
click at [355, 199] on div "Mentai Mayonnaise Aburi Salmon pescatarian, contains egg, soy, wheat" at bounding box center [455, 187] width 251 height 28
click at [252, 187] on div "1x" at bounding box center [248, 178] width 15 height 15
click at [252, 187] on div "2x" at bounding box center [248, 178] width 15 height 15
click at [252, 187] on div "3x" at bounding box center [248, 178] width 15 height 15
click at [367, 279] on div "vegan, contains allium, soy, wheat" at bounding box center [455, 273] width 251 height 11
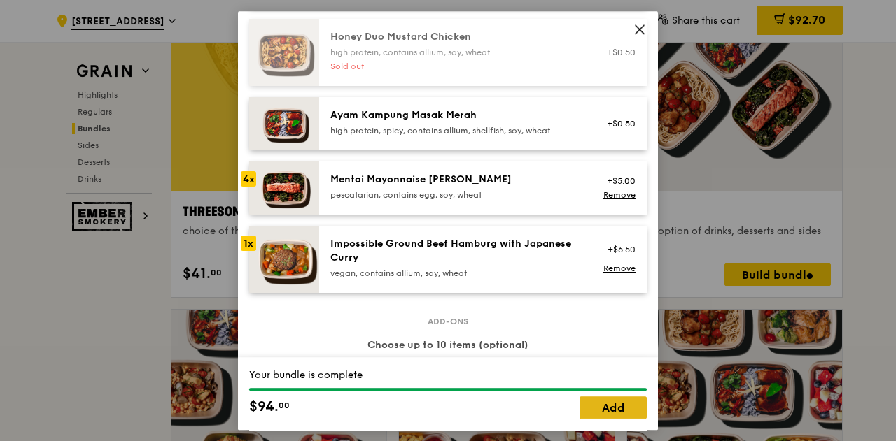
click at [617, 416] on link "Add" at bounding box center [612, 408] width 67 height 22
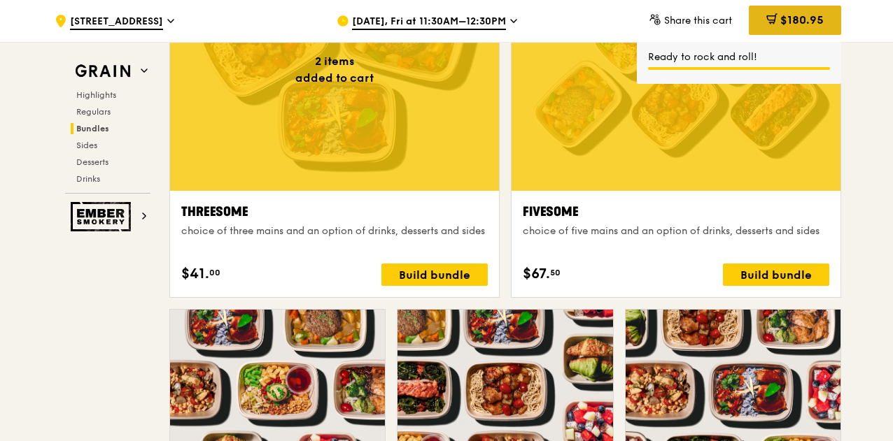
click at [798, 21] on span "$180.95" at bounding box center [801, 19] width 43 height 13
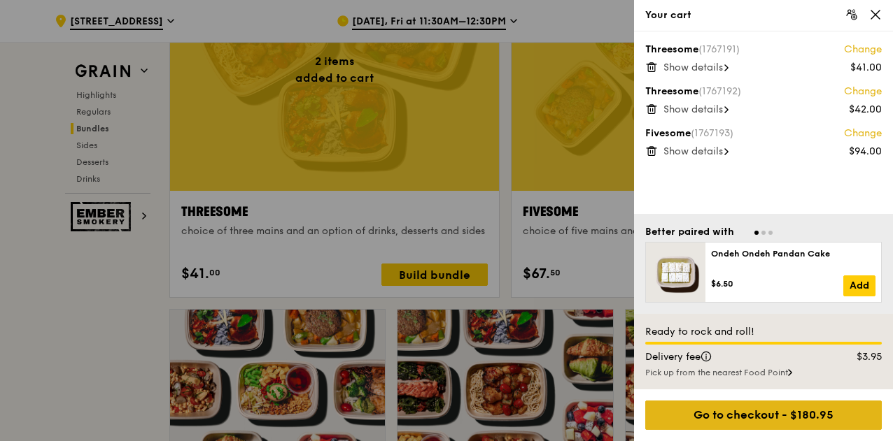
click at [737, 416] on div "Go to checkout - $180.95" at bounding box center [763, 415] width 236 height 29
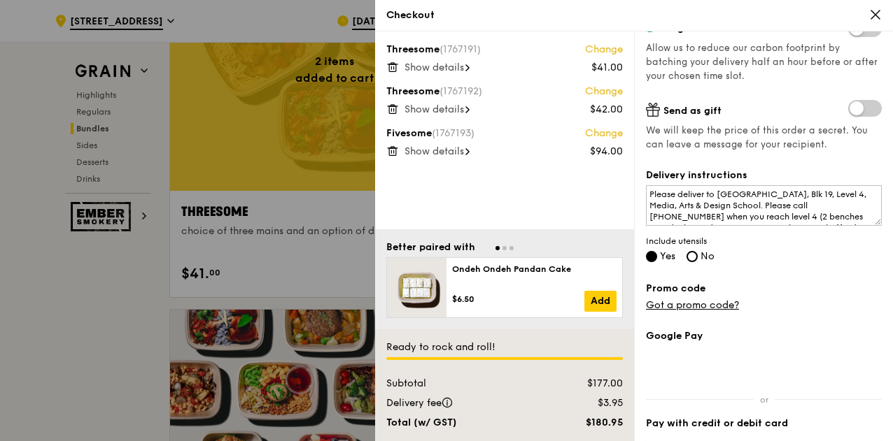
scroll to position [271, 0]
click at [871, 19] on icon at bounding box center [875, 14] width 8 height 8
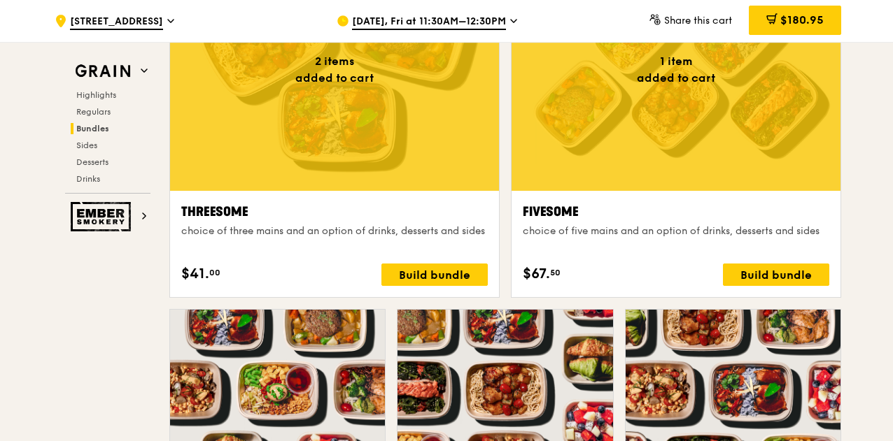
click at [99, 22] on span "500 Dover Road" at bounding box center [116, 22] width 93 height 15
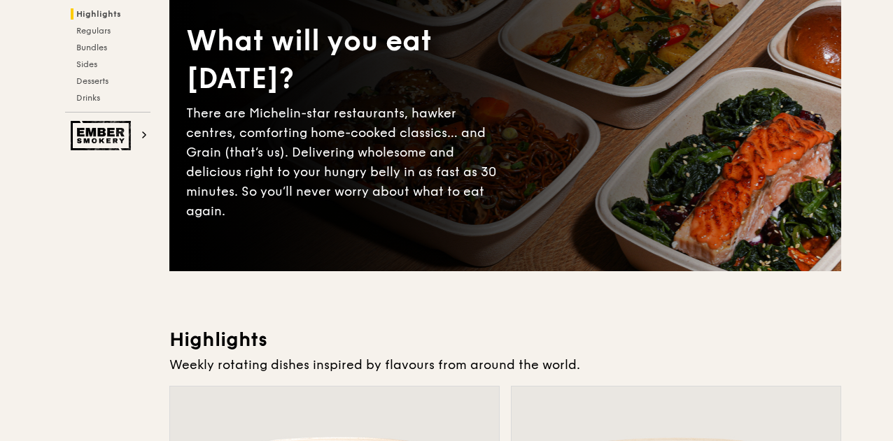
scroll to position [0, 0]
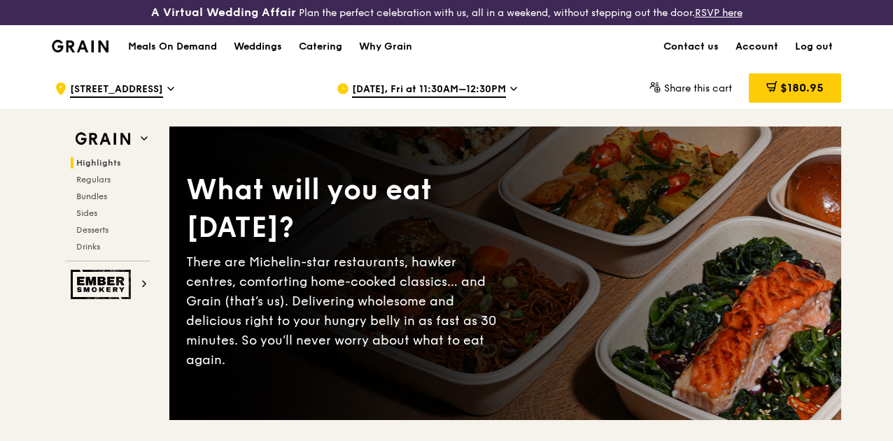
click at [747, 57] on link "Account" at bounding box center [756, 47] width 59 height 42
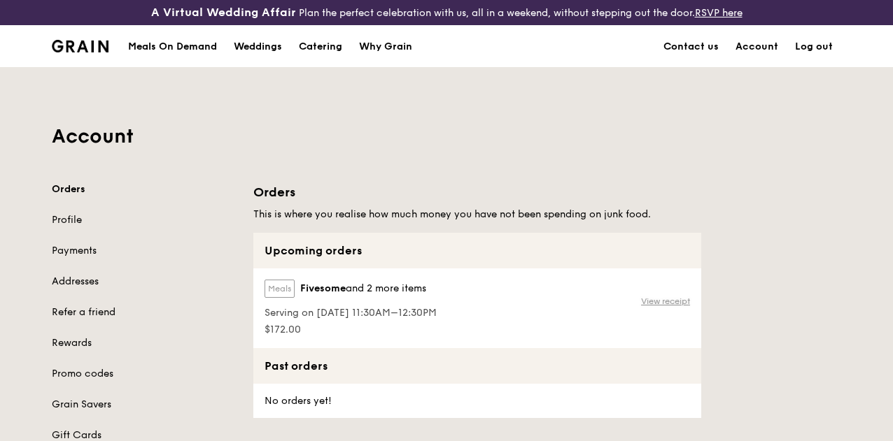
click at [649, 307] on link "View receipt" at bounding box center [665, 301] width 49 height 11
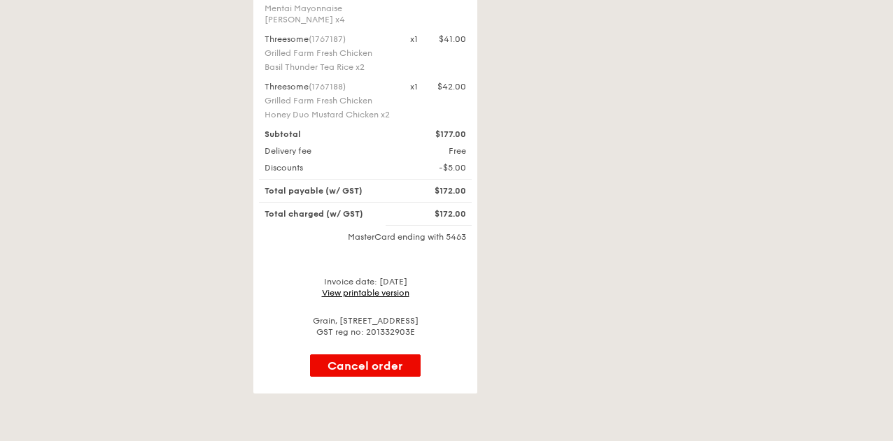
scroll to position [462, 0]
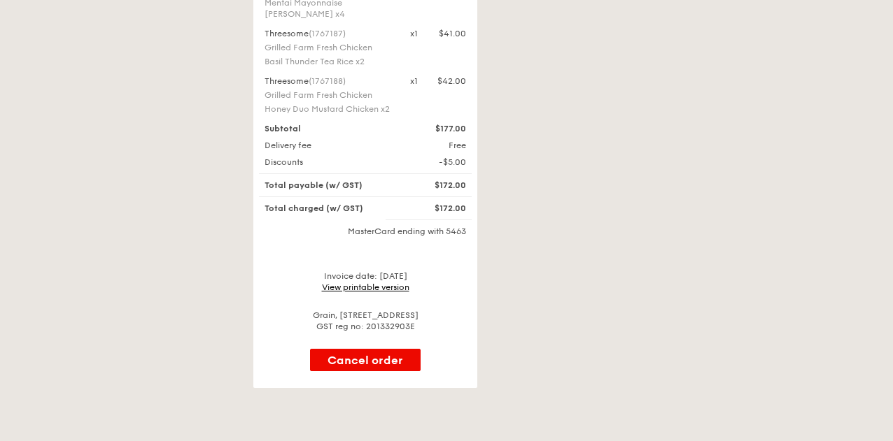
click at [368, 271] on div "Invoice date: 8 Oct 2025 View printable version" at bounding box center [365, 282] width 213 height 22
click at [368, 283] on link "View printable version" at bounding box center [365, 288] width 87 height 10
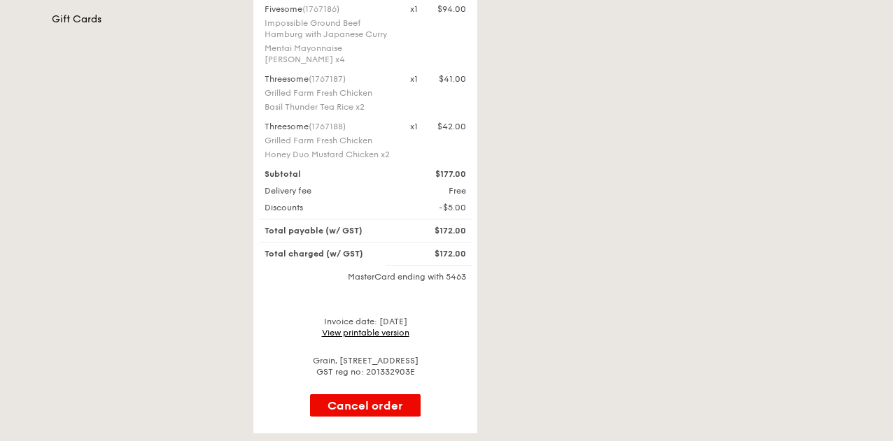
scroll to position [452, 0]
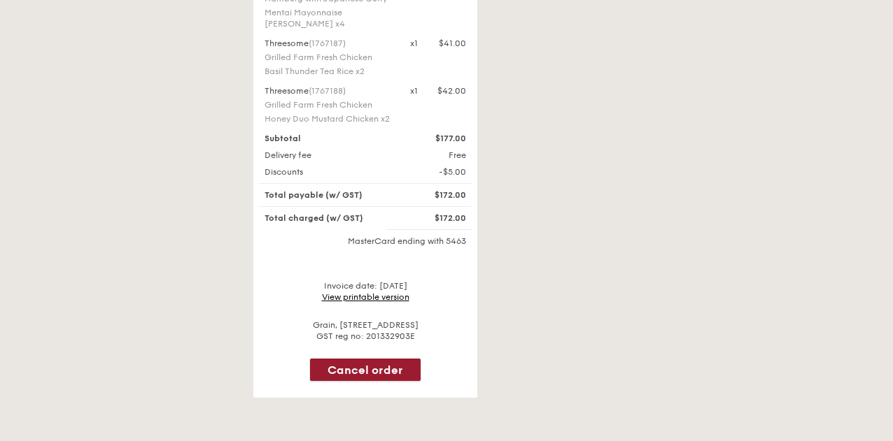
click at [368, 359] on button "Cancel order" at bounding box center [365, 370] width 111 height 22
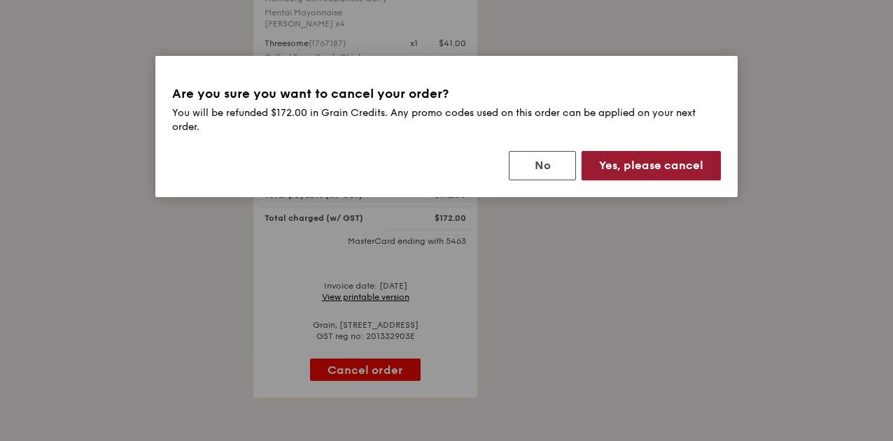
click at [633, 162] on button "Yes, please cancel" at bounding box center [650, 165] width 139 height 29
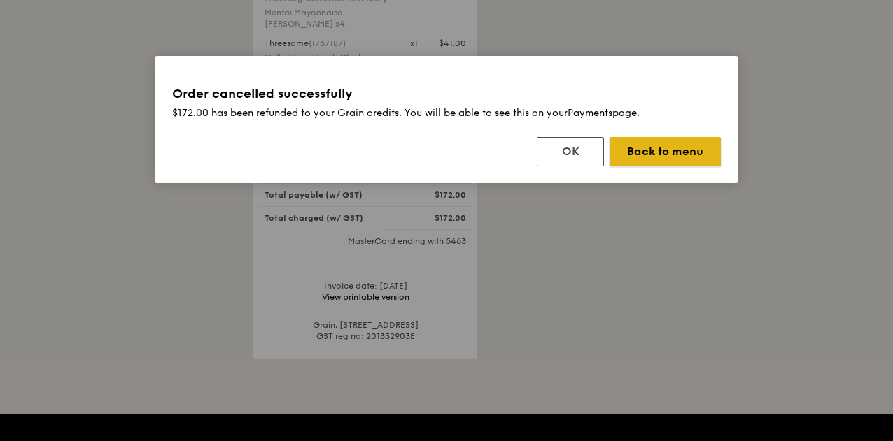
click at [644, 154] on button "Back to menu" at bounding box center [664, 151] width 111 height 29
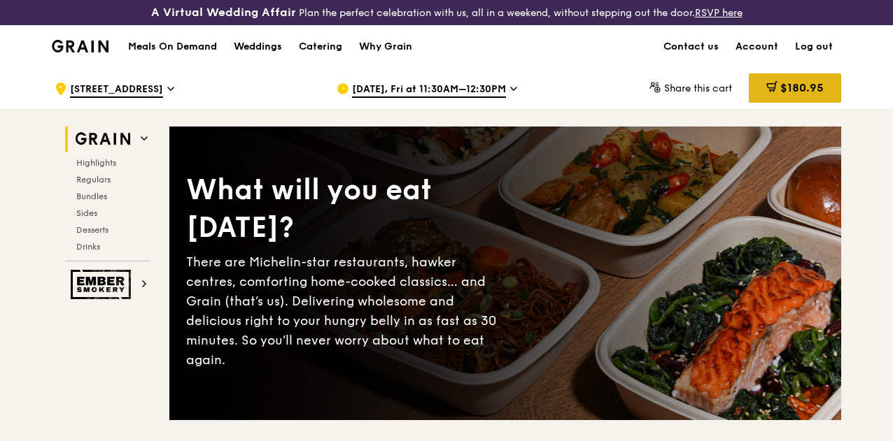
click at [781, 94] on span "$180.95" at bounding box center [801, 87] width 43 height 13
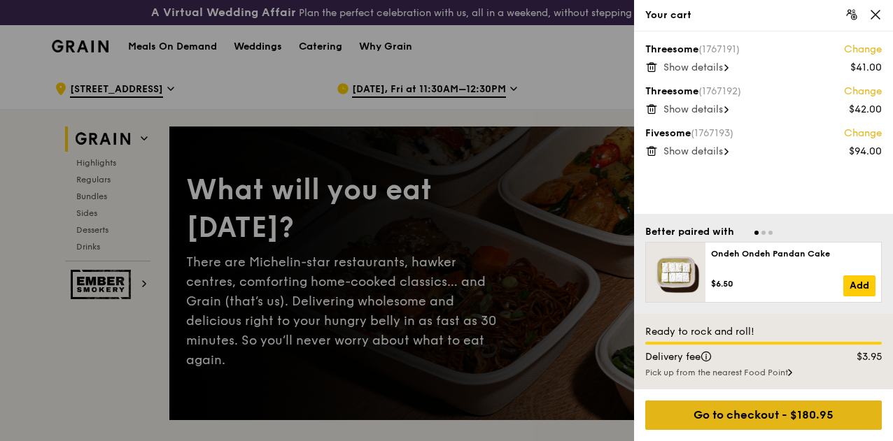
click at [778, 415] on div "Go to checkout - $180.95" at bounding box center [763, 415] width 236 height 29
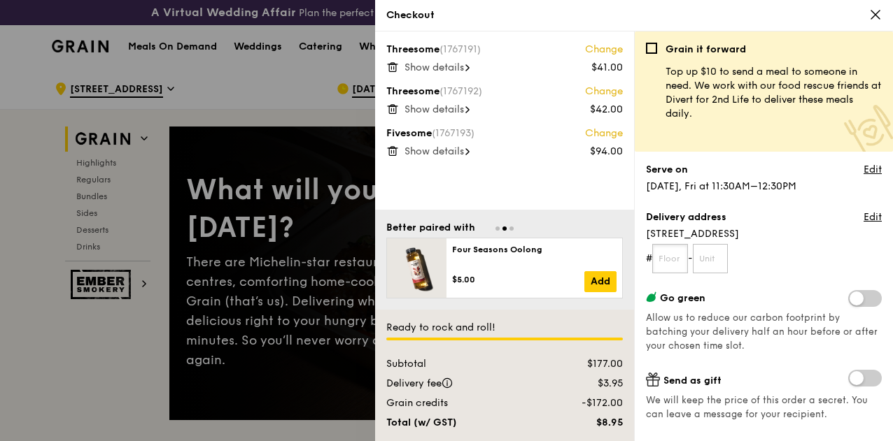
click at [681, 261] on input "text" at bounding box center [670, 258] width 36 height 29
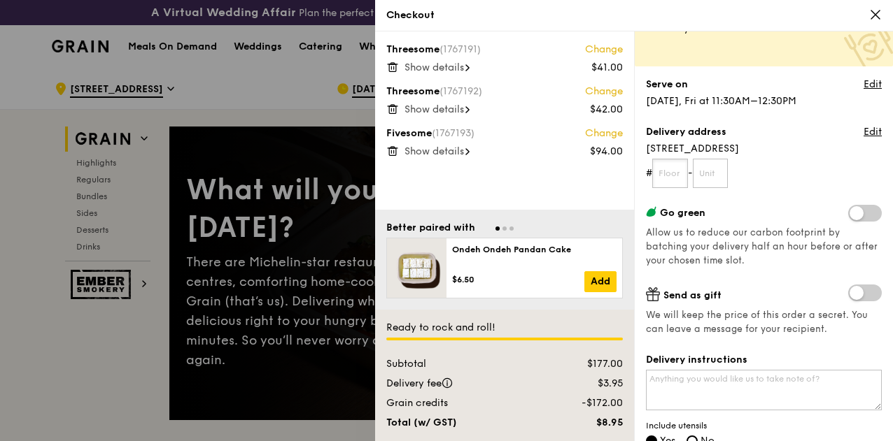
scroll to position [87, 0]
click at [863, 131] on link "Edit" at bounding box center [872, 131] width 18 height 14
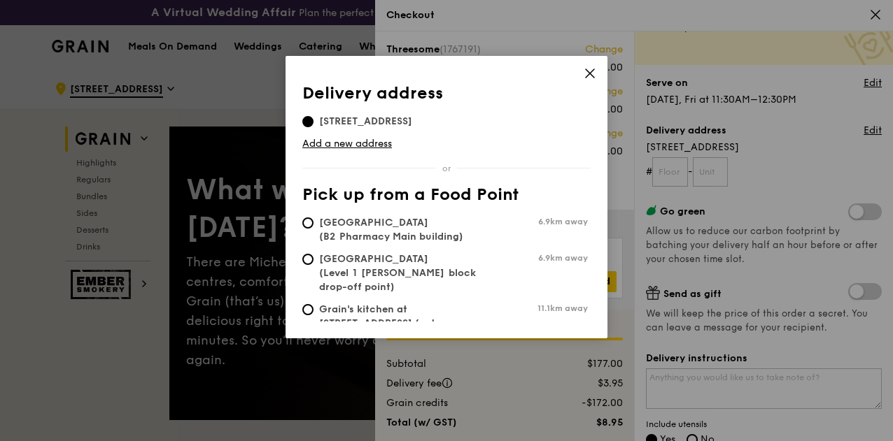
click at [590, 78] on icon at bounding box center [589, 73] width 13 height 13
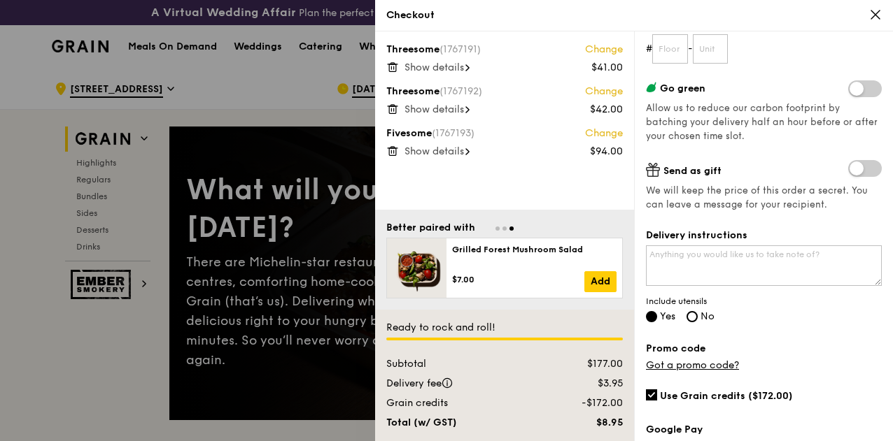
scroll to position [217, 0]
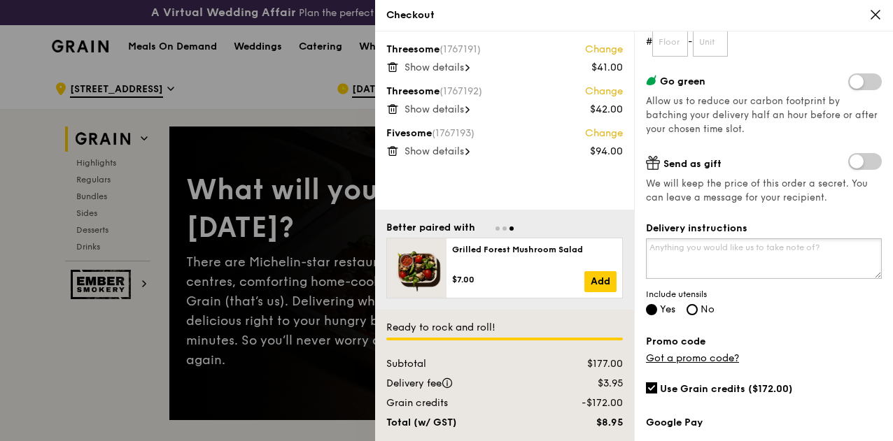
click at [722, 251] on textarea "Delivery instructions" at bounding box center [764, 259] width 236 height 41
click at [731, 246] on textarea "Please deliever" at bounding box center [764, 259] width 236 height 41
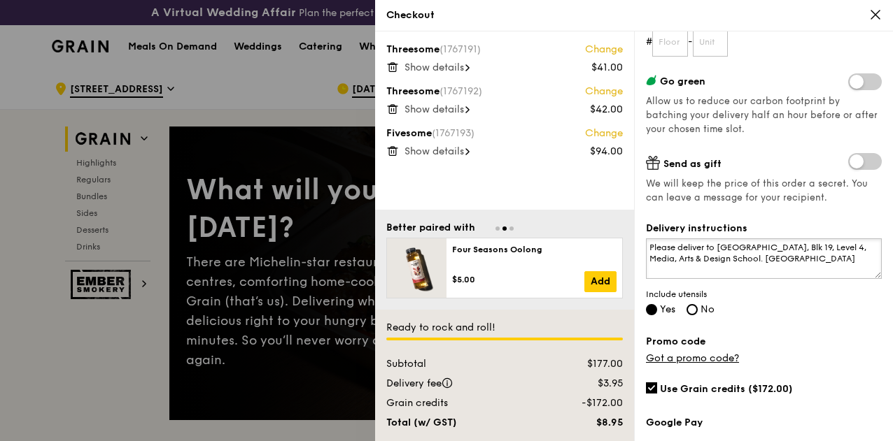
paste textarea "139651"
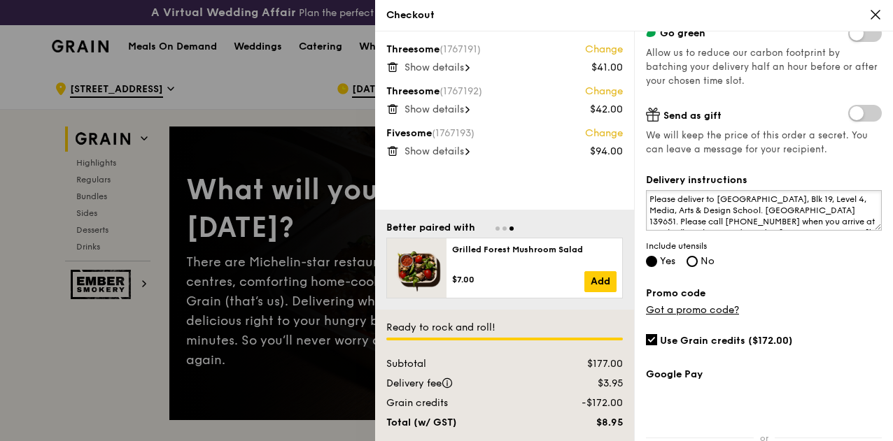
scroll to position [277, 0]
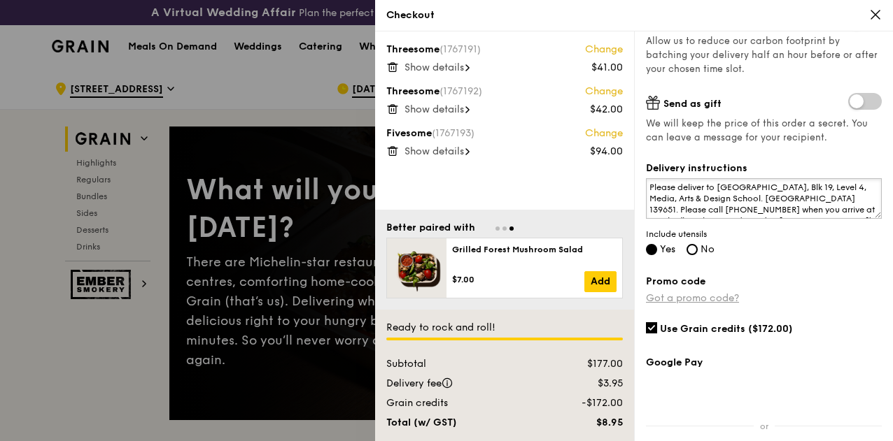
type textarea "Please deliver to [GEOGRAPHIC_DATA], Blk 19, Level 4, Media, Arts & Design Scho…"
click at [701, 297] on link "Got a promo code?" at bounding box center [692, 298] width 93 height 12
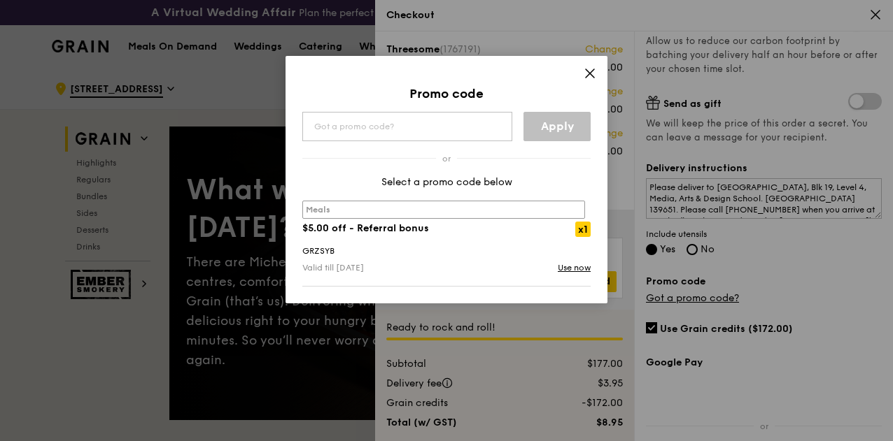
click at [334, 229] on strong "$5.00 off - Referral bonus" at bounding box center [365, 228] width 127 height 12
click at [345, 211] on label "meals" at bounding box center [443, 210] width 283 height 18
click at [348, 222] on strong "$5.00 off - Referral bonus" at bounding box center [365, 228] width 127 height 12
drag, startPoint x: 340, startPoint y: 250, endPoint x: 302, endPoint y: 250, distance: 37.8
click at [302, 250] on div "GRZSYB" at bounding box center [446, 251] width 305 height 14
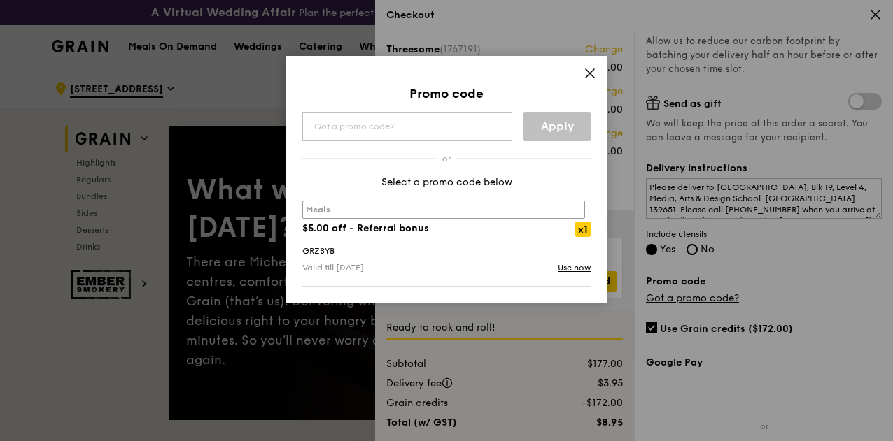
copy div "GRZSYB"
click at [415, 133] on input "text" at bounding box center [407, 126] width 210 height 29
paste input "GRZSYB"
type input "GRZSYB"
click at [562, 134] on link "Apply" at bounding box center [556, 126] width 67 height 29
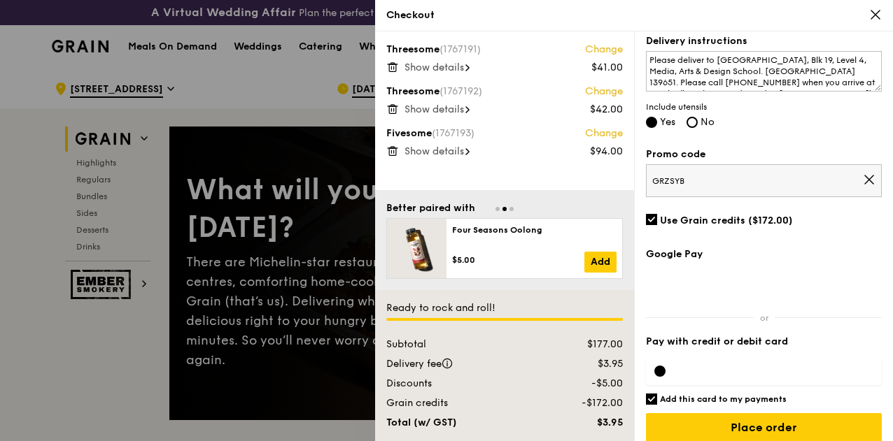
scroll to position [414, 0]
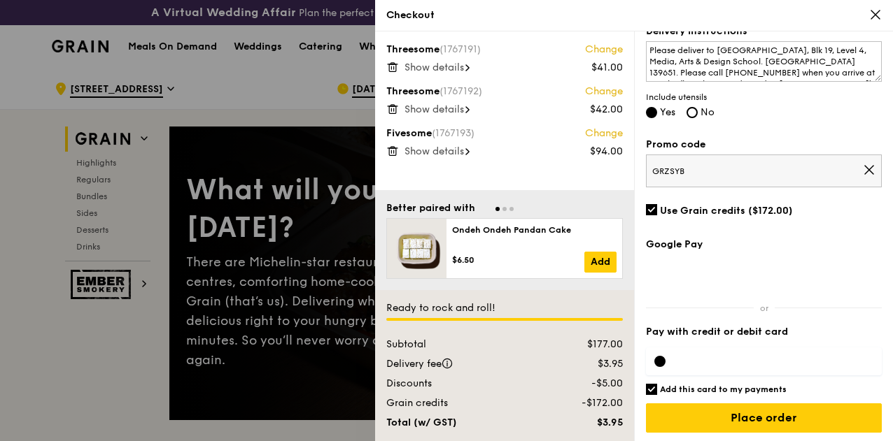
click at [452, 69] on span "Show details" at bounding box center [433, 68] width 59 height 12
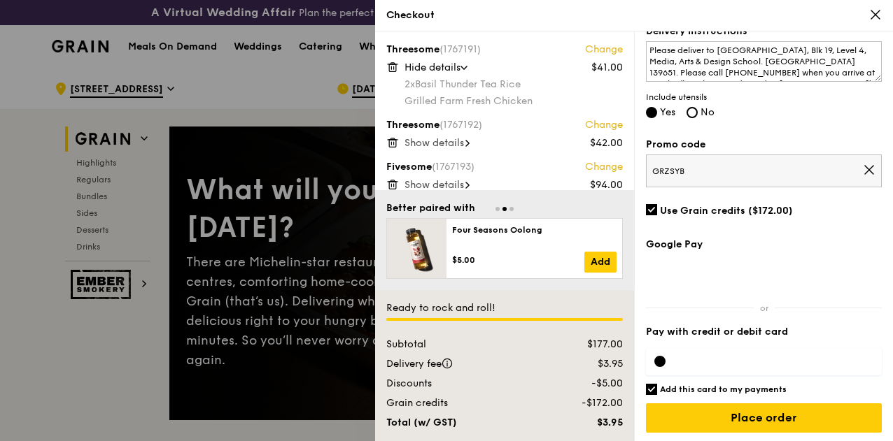
click at [452, 69] on span "Hide details" at bounding box center [432, 68] width 56 height 12
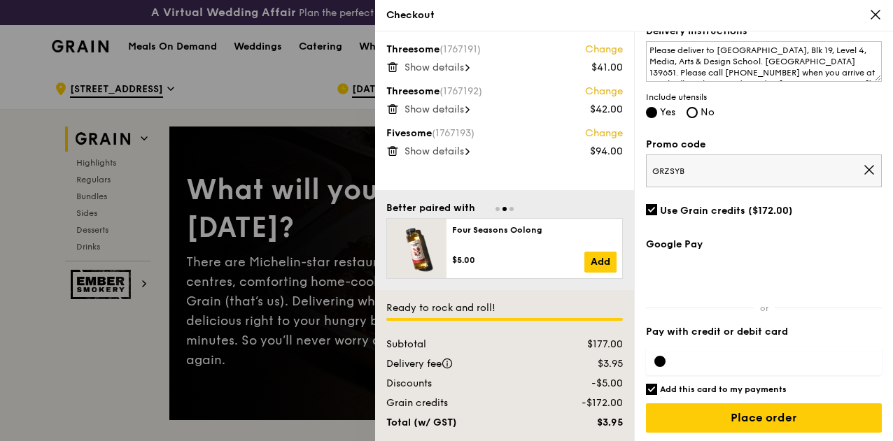
click at [442, 114] on span "Show details" at bounding box center [433, 110] width 59 height 12
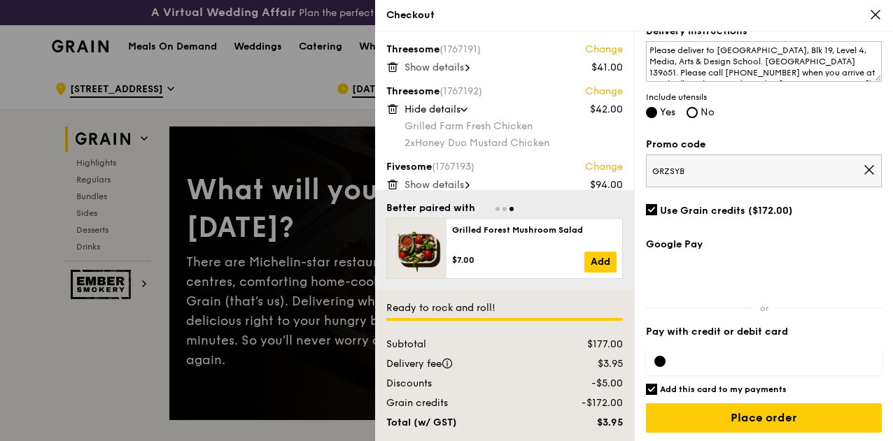
click at [442, 114] on span "Hide details" at bounding box center [432, 110] width 56 height 12
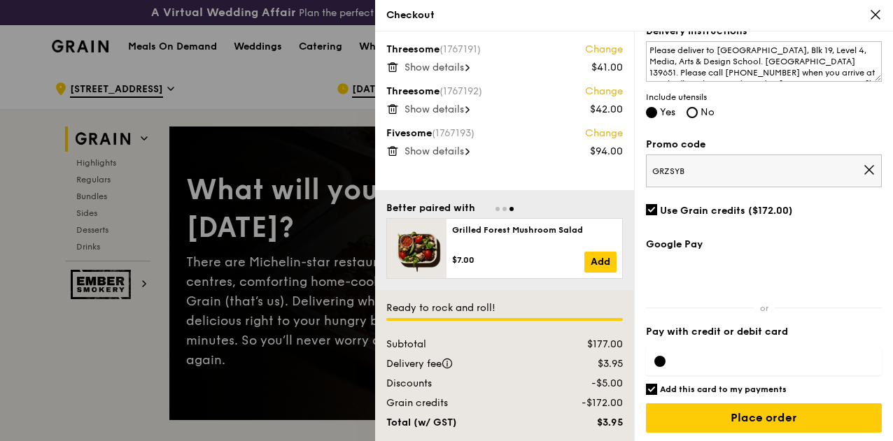
click at [436, 156] on span "Show details" at bounding box center [433, 152] width 59 height 12
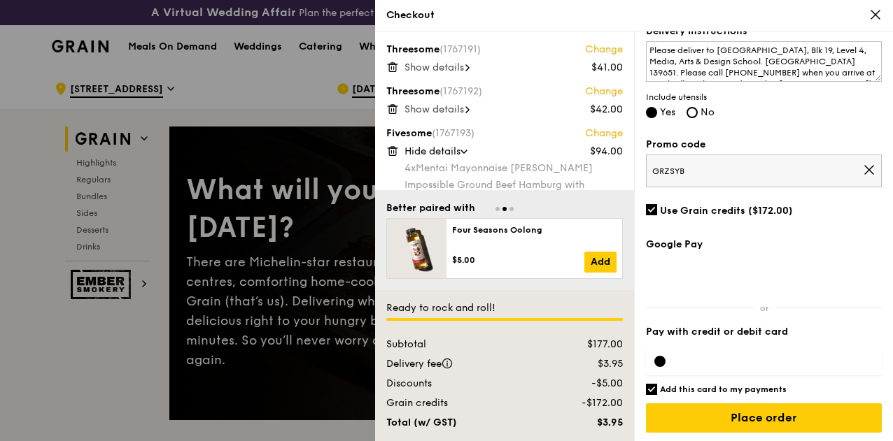
click at [434, 104] on span "Show details" at bounding box center [433, 110] width 59 height 12
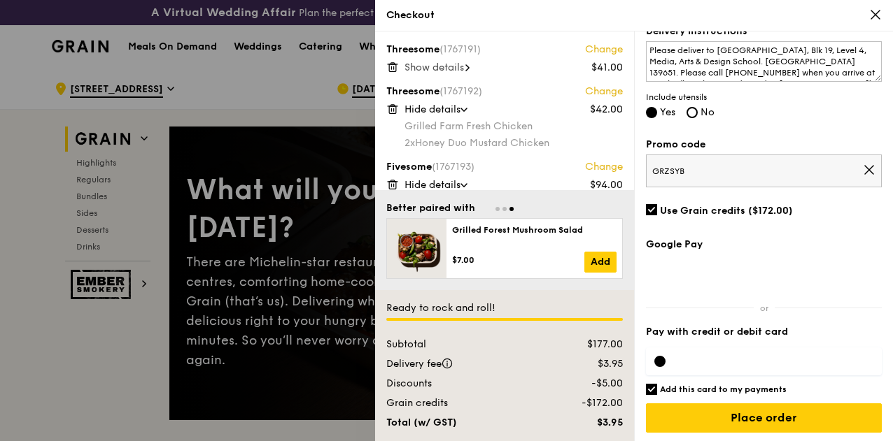
click at [434, 104] on span "Hide details" at bounding box center [432, 110] width 56 height 12
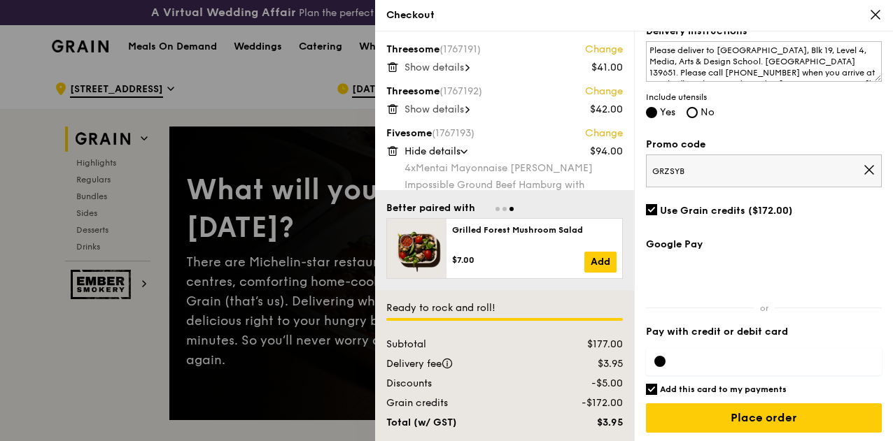
click at [434, 72] on span "Show details" at bounding box center [433, 68] width 59 height 12
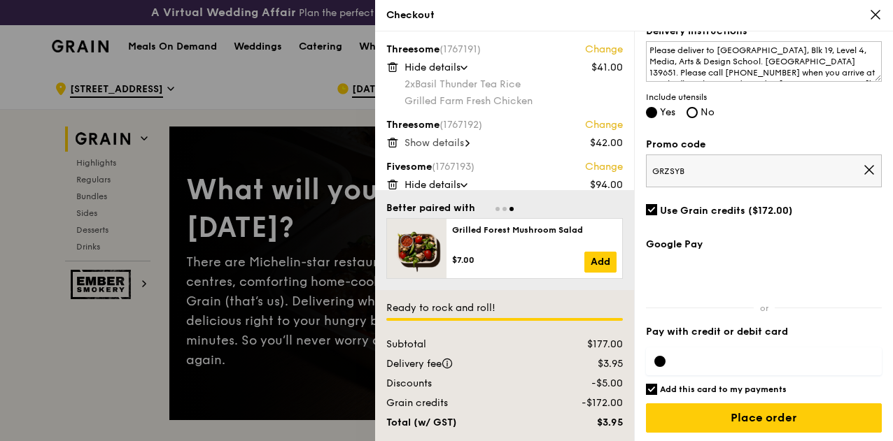
click at [434, 72] on span "Hide details" at bounding box center [432, 68] width 56 height 12
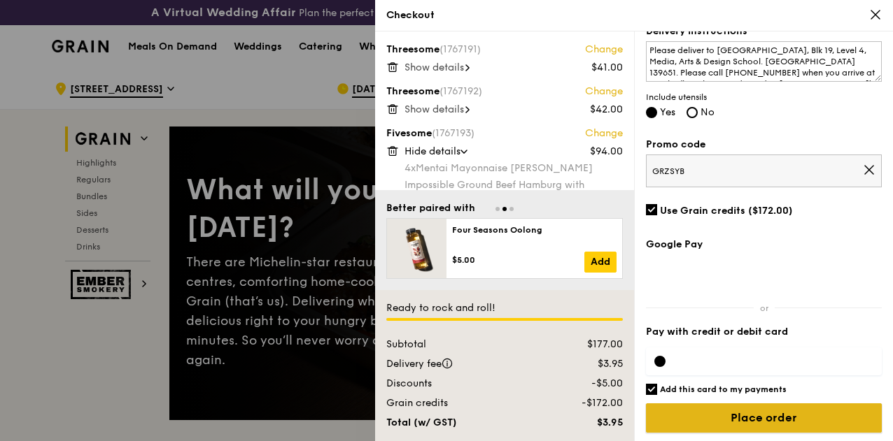
click at [762, 420] on input "Place order" at bounding box center [764, 418] width 236 height 29
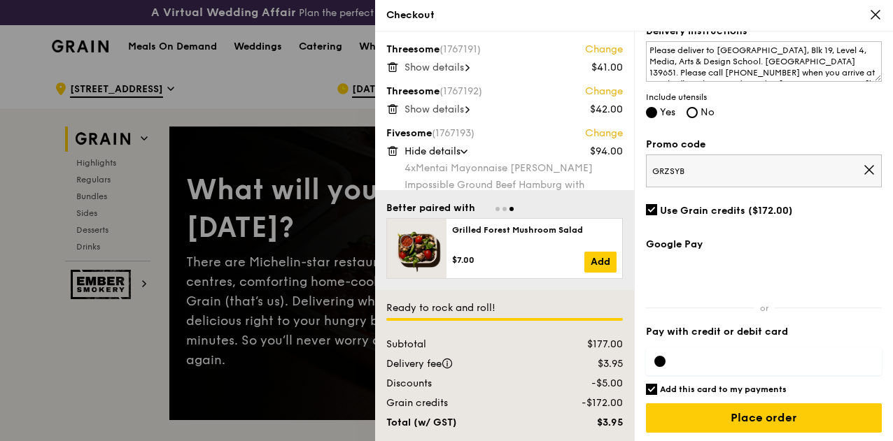
click at [649, 387] on input "Add this card to my payments" at bounding box center [651, 389] width 11 height 11
checkbox input "false"
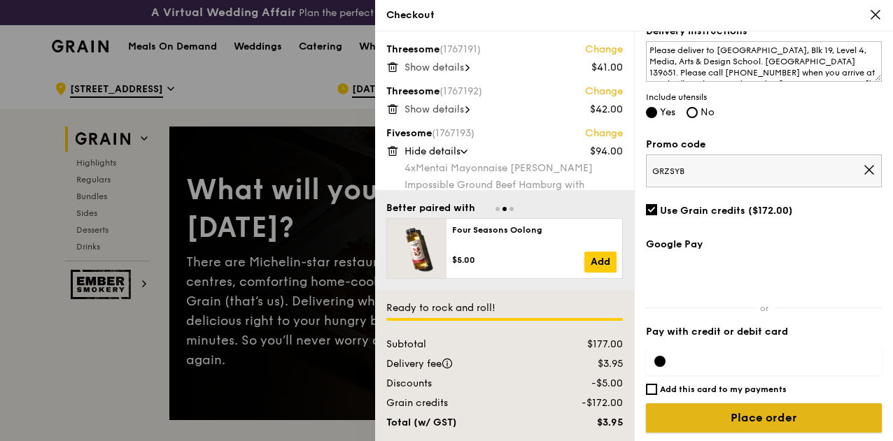
click at [731, 411] on input "Place order" at bounding box center [764, 418] width 236 height 29
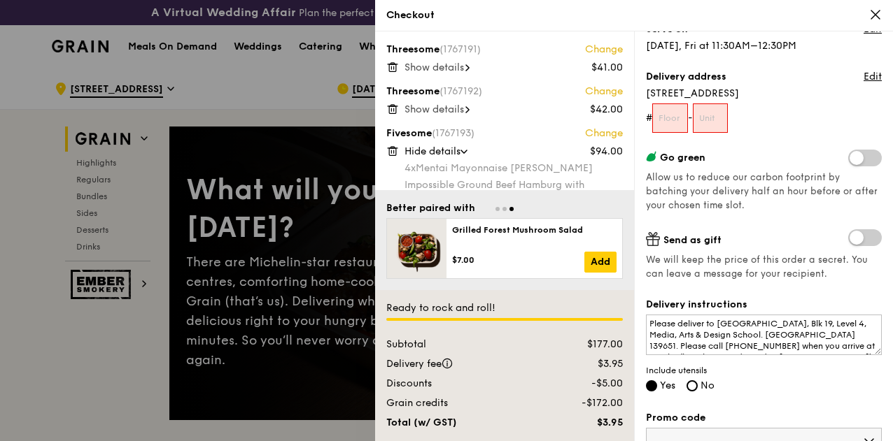
scroll to position [139, 0]
click at [673, 120] on input "text" at bounding box center [670, 119] width 36 height 29
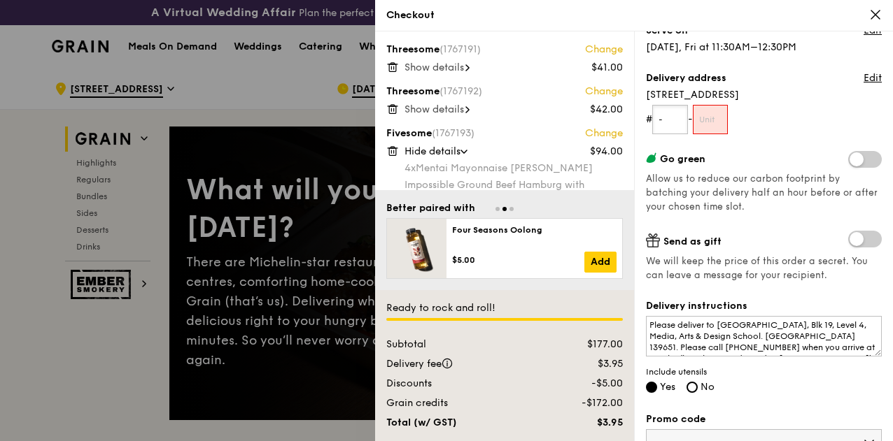
type input "-"
click at [780, 122] on form "# - - -" at bounding box center [764, 119] width 236 height 29
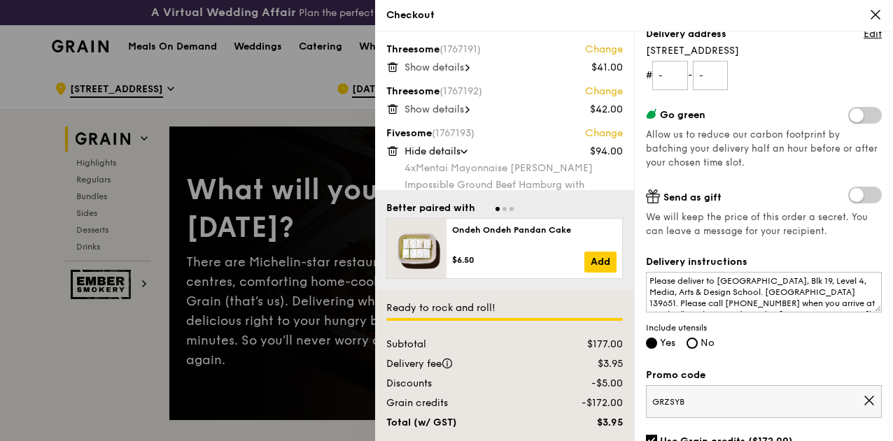
scroll to position [414, 0]
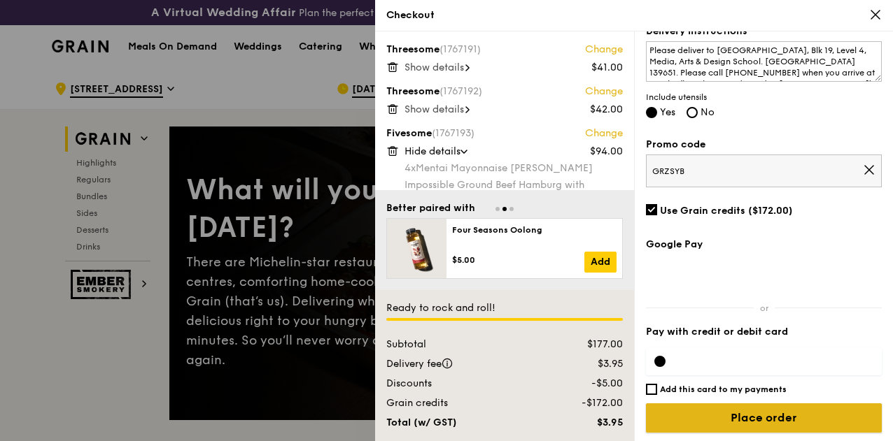
click at [740, 418] on input "Place order" at bounding box center [764, 418] width 236 height 29
click at [751, 423] on input "Place order" at bounding box center [764, 418] width 236 height 29
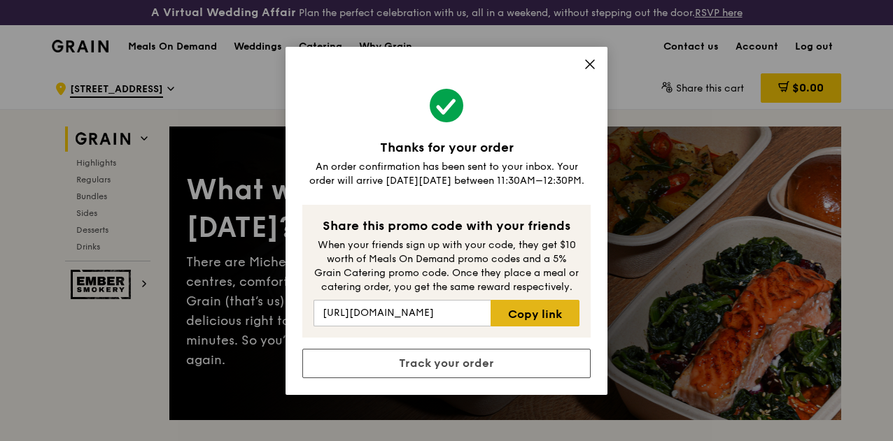
click at [545, 312] on link "Copy link" at bounding box center [534, 313] width 89 height 27
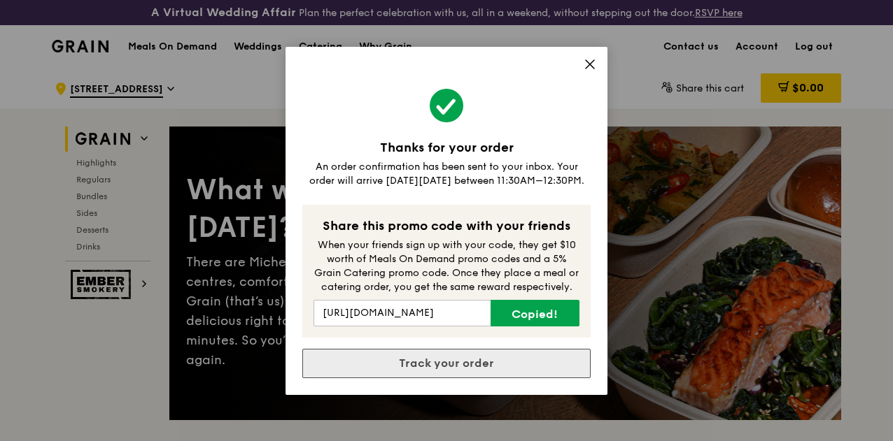
click at [512, 367] on link "Track your order" at bounding box center [446, 363] width 288 height 29
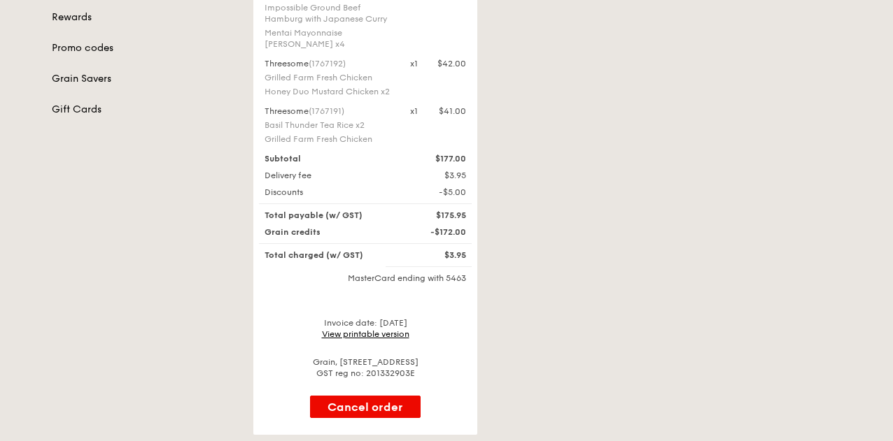
scroll to position [327, 0]
click at [375, 338] on link "View printable version" at bounding box center [365, 333] width 87 height 10
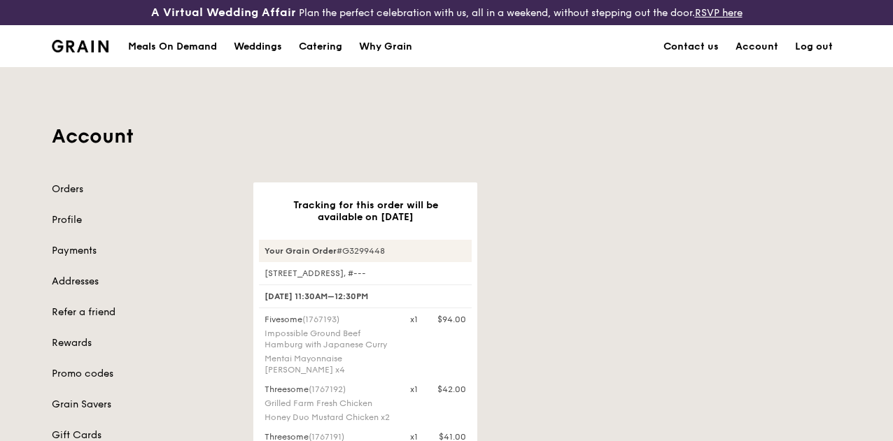
click at [830, 62] on link "Log out" at bounding box center [813, 47] width 55 height 42
